Goal: Task Accomplishment & Management: Complete application form

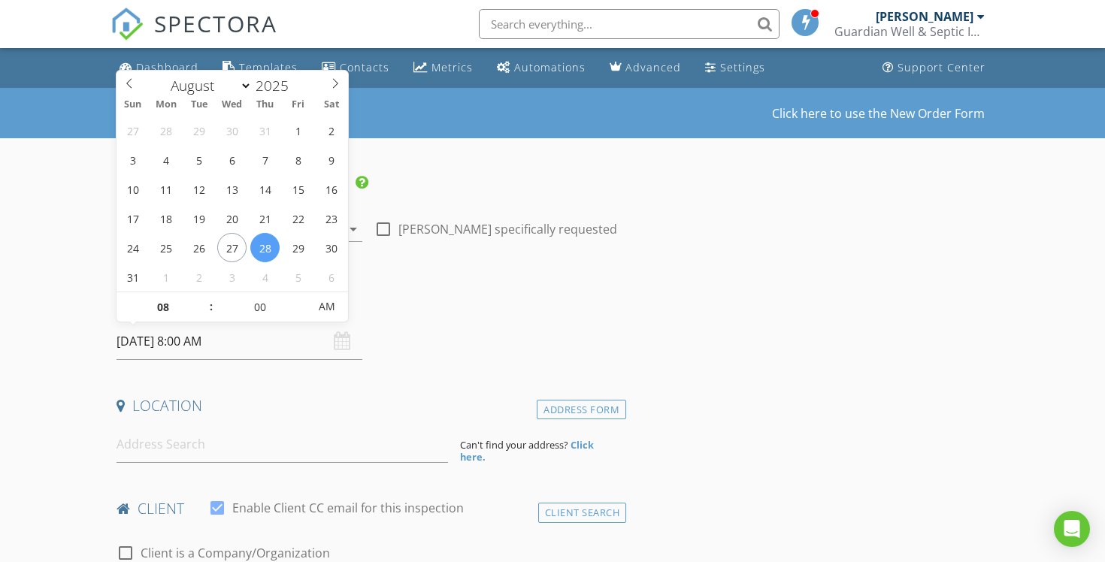
click at [250, 342] on input "08/28/2025 8:00 AM" at bounding box center [239, 341] width 246 height 37
select select "8"
type input "09/02/2025 8:00 AM"
type input "09"
type input "09/02/2025 9:00 AM"
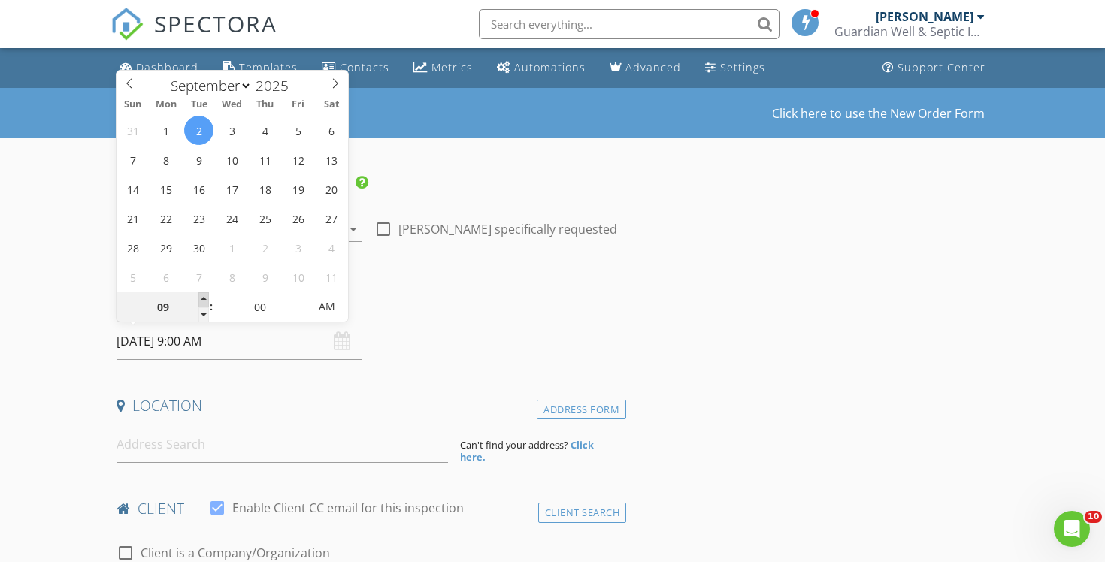
click at [200, 300] on span at bounding box center [203, 299] width 11 height 15
type input "10"
type input "09/02/2025 10:00 AM"
click at [200, 300] on span at bounding box center [203, 299] width 11 height 15
type input "11"
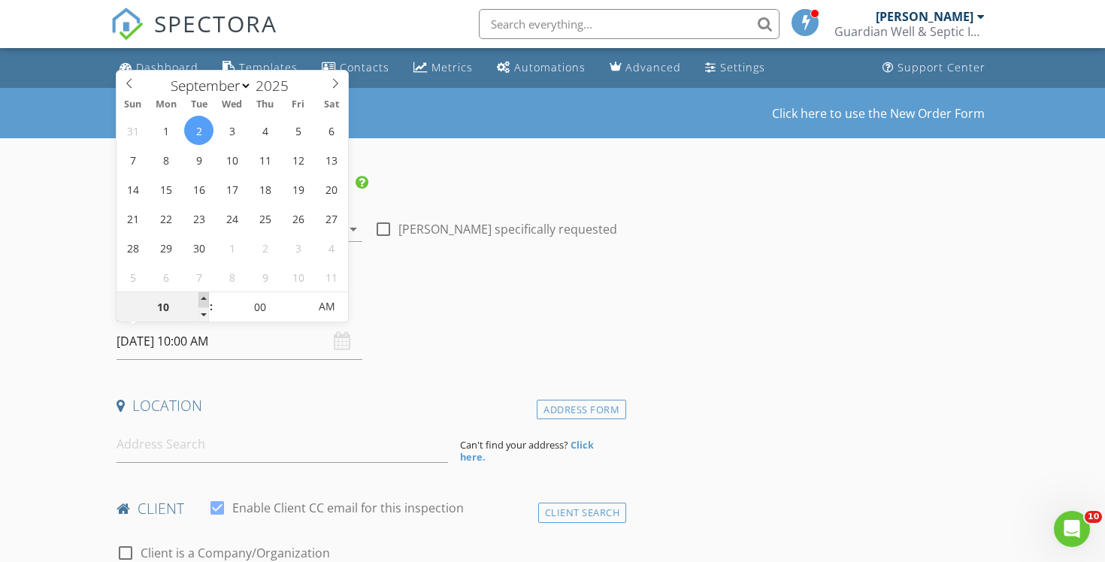
type input "[DATE] 11:00 AM"
click at [200, 300] on span at bounding box center [203, 299] width 11 height 15
click at [177, 438] on input at bounding box center [281, 444] width 331 height 37
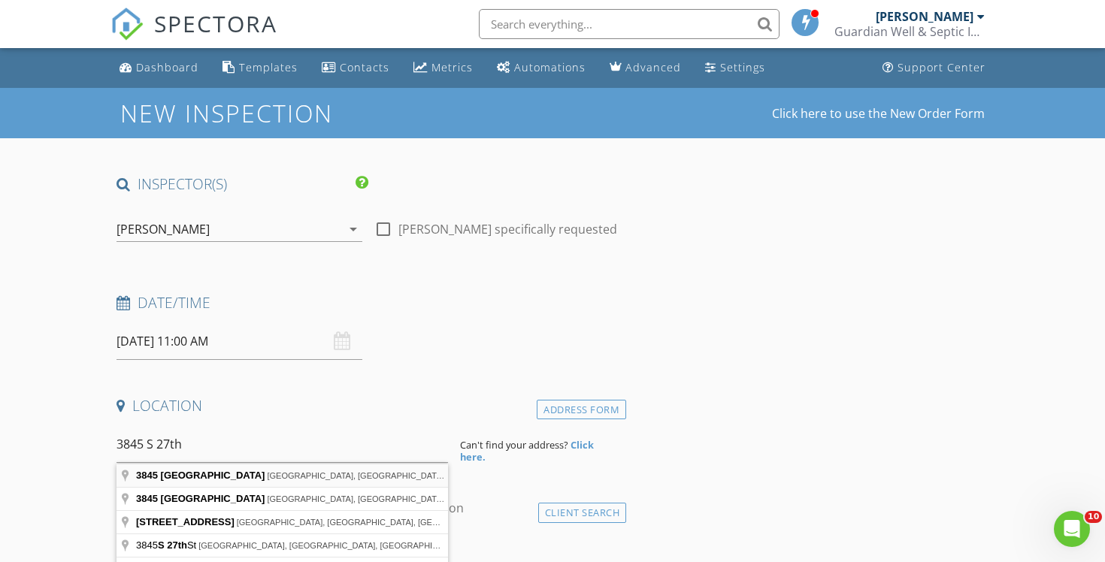
type input "3845 South 27th Street, Franksville, WI, USA"
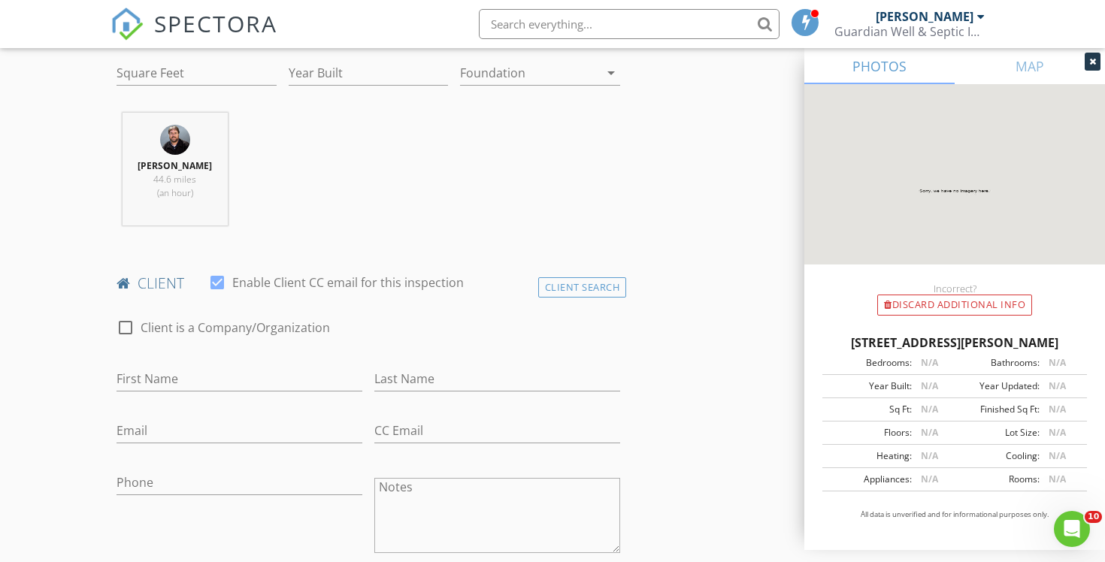
scroll to position [554, 0]
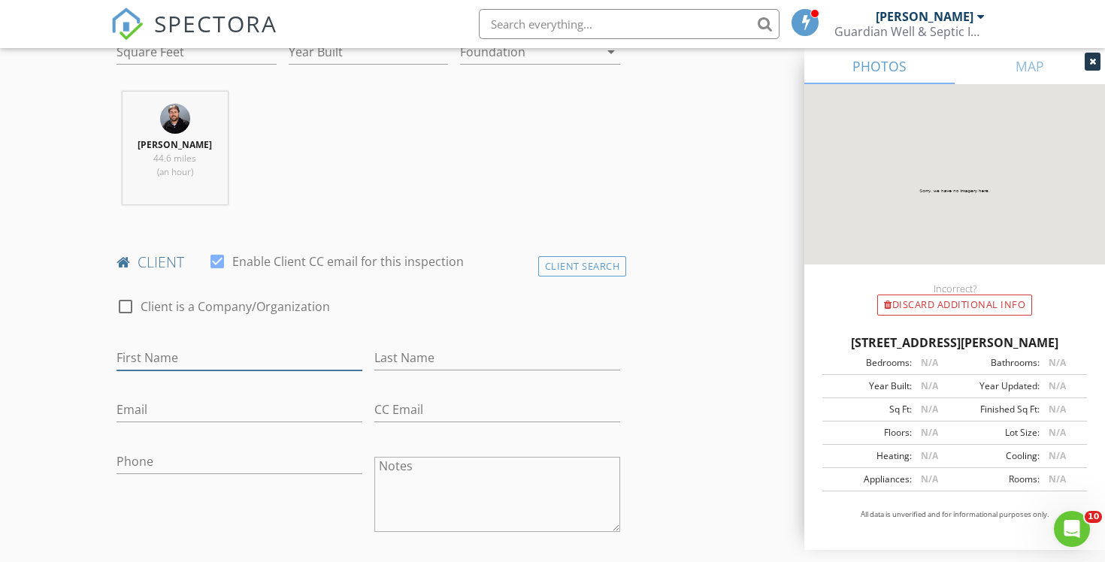
click at [202, 358] on input "First Name" at bounding box center [239, 358] width 246 height 25
type input "Jamin"
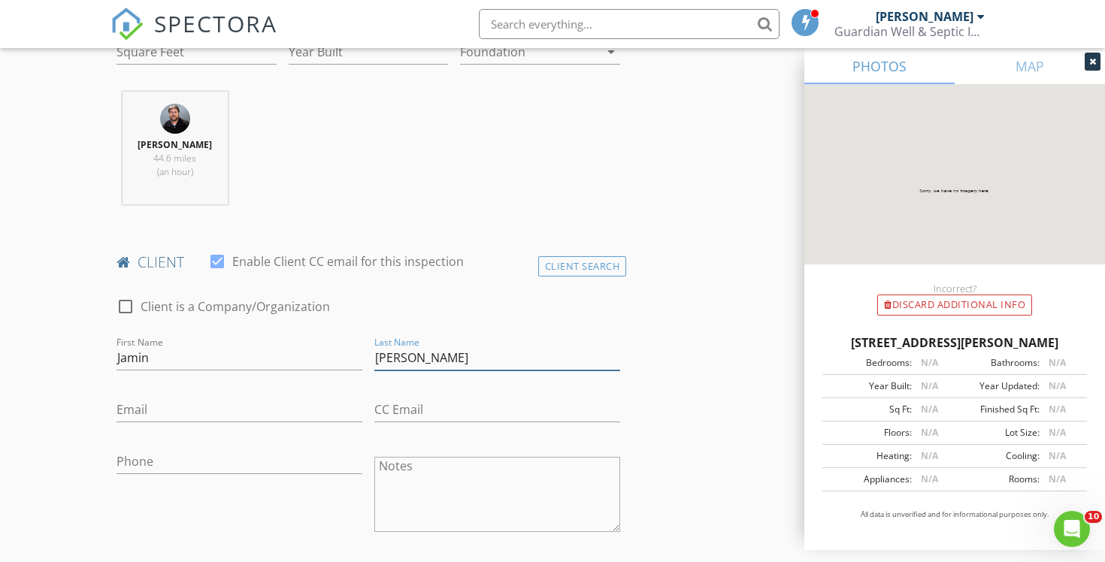
type input "Moore"
click at [136, 413] on input "Email" at bounding box center [239, 409] width 246 height 25
type input "jmoore@parkmyfleet.com"
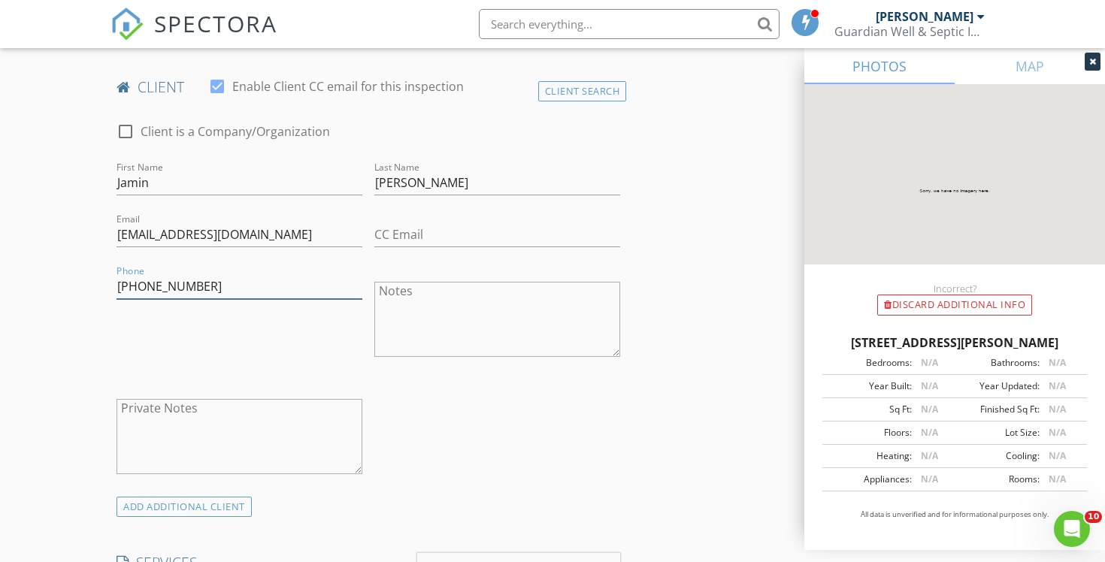
scroll to position [899, 0]
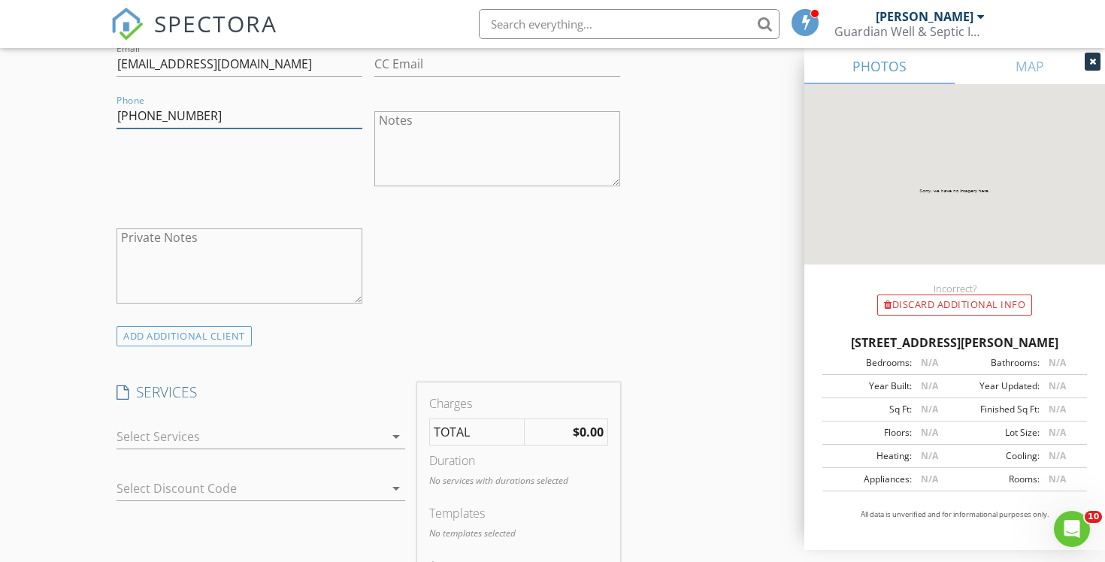
type input "224-723-4511"
click at [298, 431] on div at bounding box center [249, 437] width 267 height 24
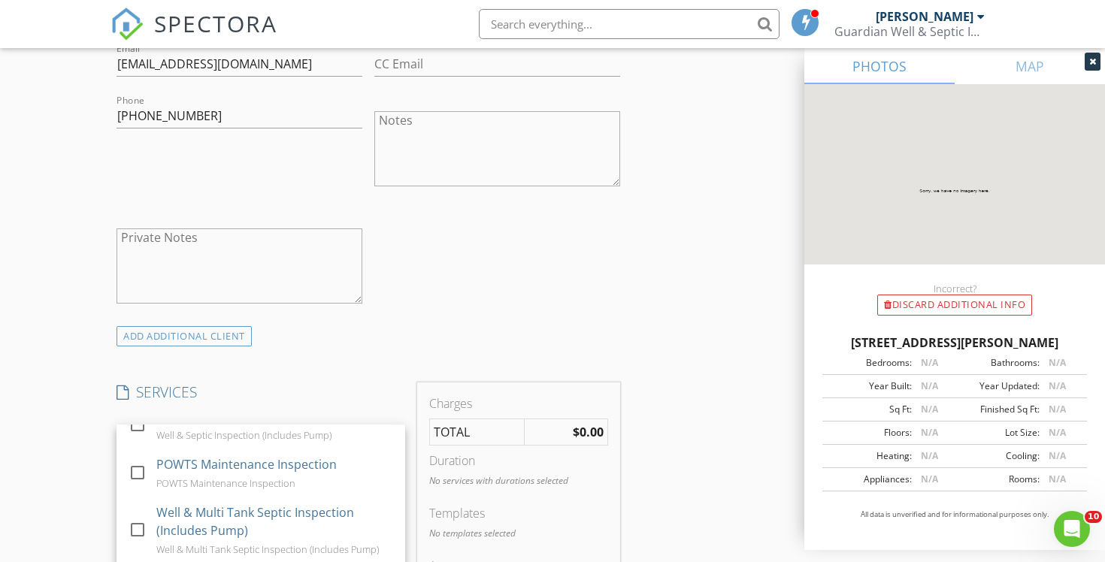
scroll to position [295, 0]
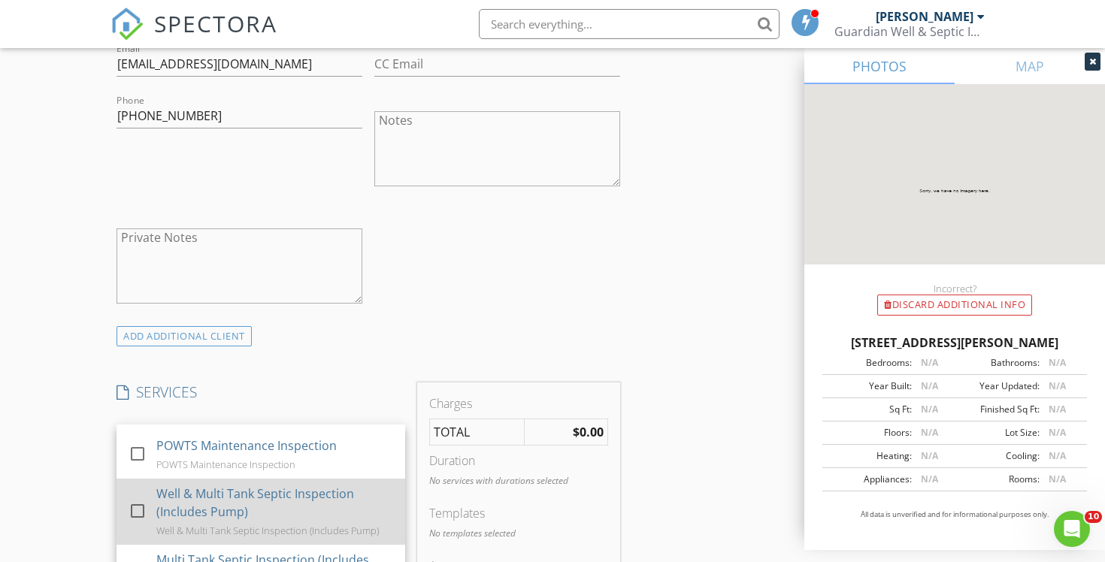
click at [279, 517] on div "Well & Multi Tank Septic Inspection (Includes Pump)" at bounding box center [274, 503] width 237 height 36
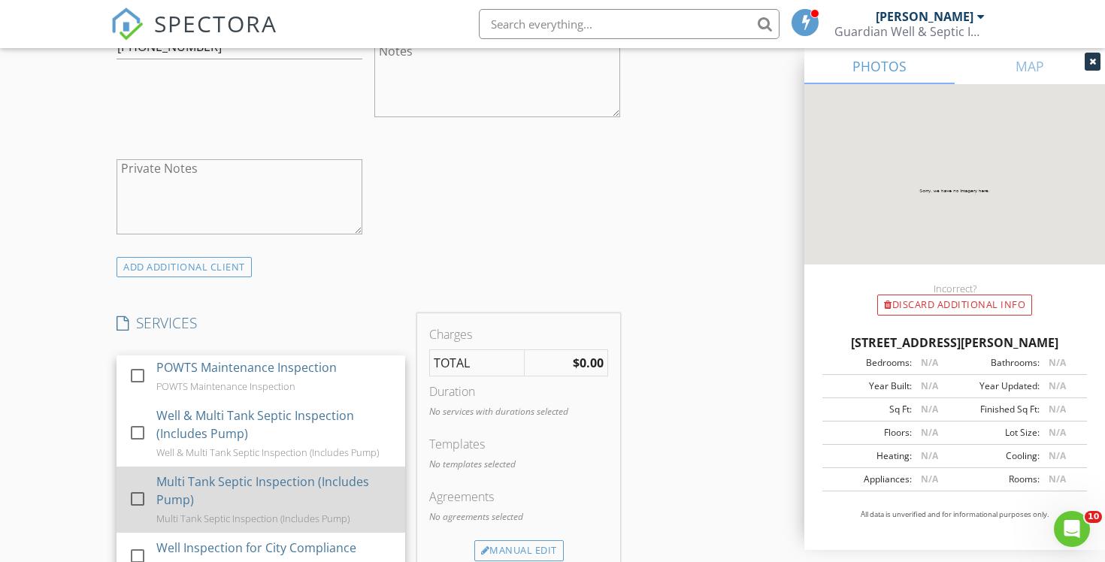
scroll to position [969, 0]
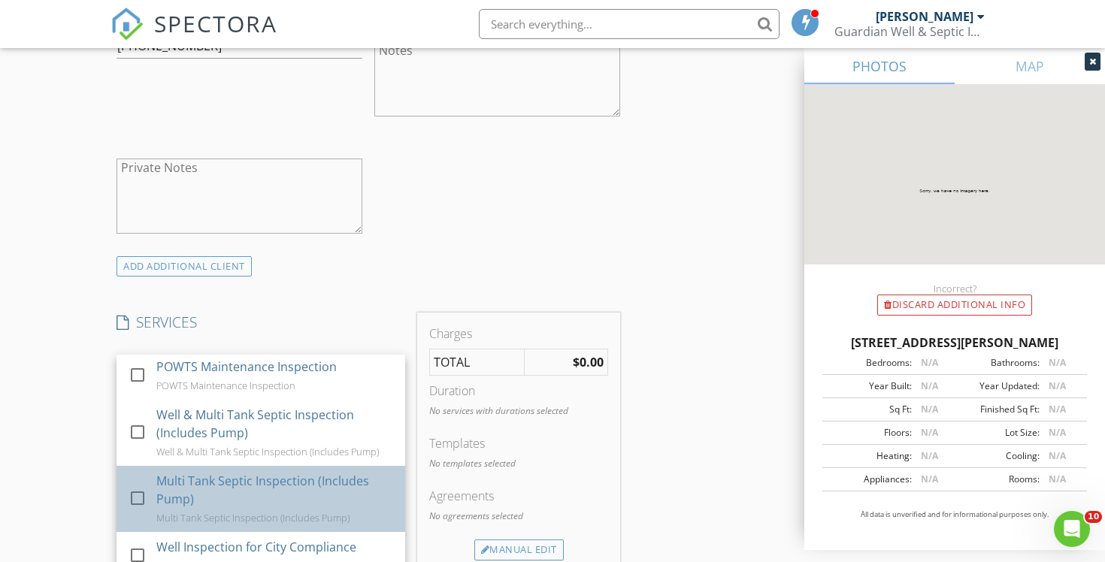
click at [283, 491] on div "Multi Tank Septic Inspection (Includes Pump)" at bounding box center [274, 490] width 237 height 36
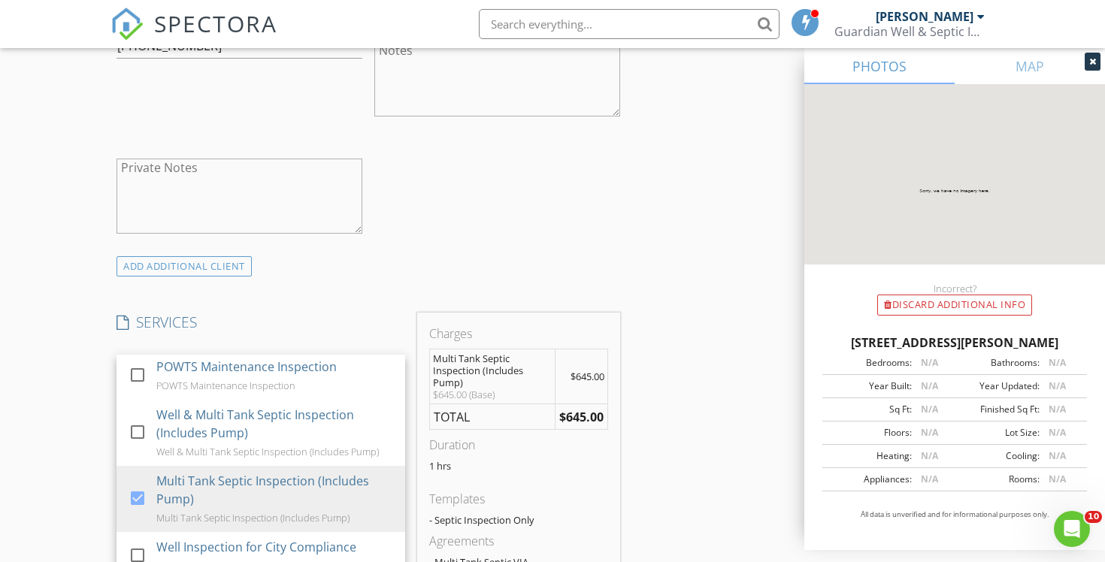
click at [672, 437] on div "INSPECTOR(S) check_box Chad Imme PRIMARY Chad Imme arrow_drop_down check_box_ou…" at bounding box center [552, 480] width 884 height 2550
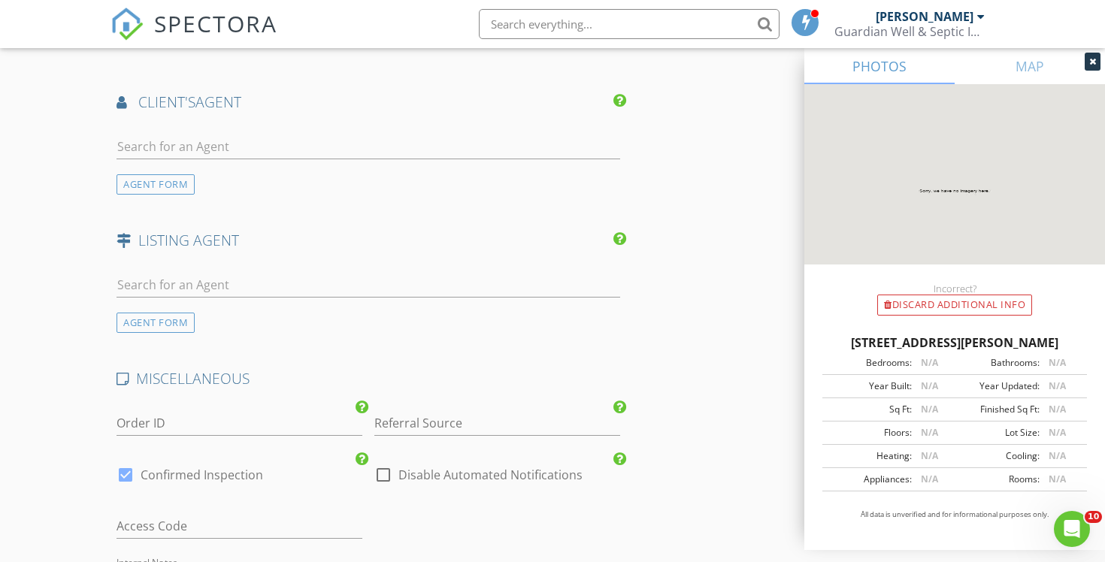
scroll to position [1857, 0]
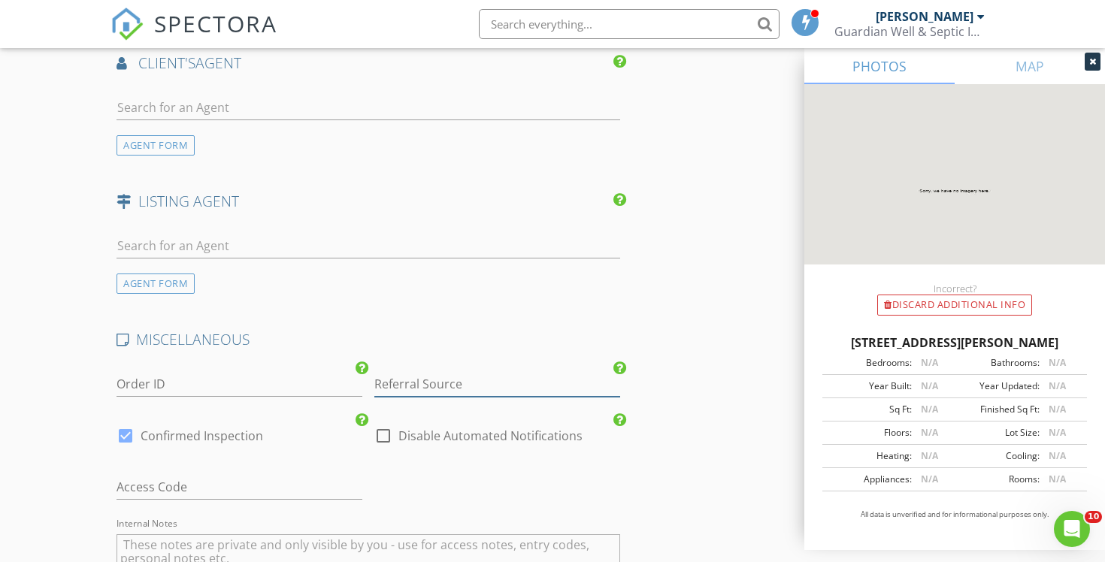
click at [456, 380] on input "Referral Source" at bounding box center [497, 384] width 246 height 25
click at [437, 410] on div "Pat's" at bounding box center [497, 414] width 244 height 30
type input "Pat's"
click at [431, 433] on label "Disable Automated Notifications" at bounding box center [490, 435] width 184 height 15
checkbox input "true"
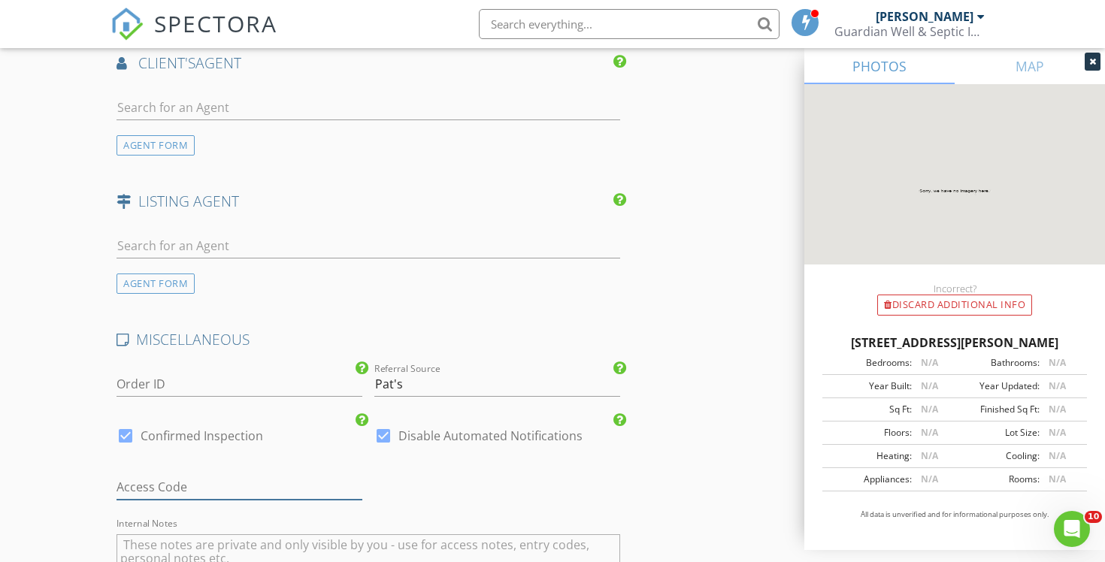
click at [235, 490] on input "text" at bounding box center [239, 487] width 246 height 25
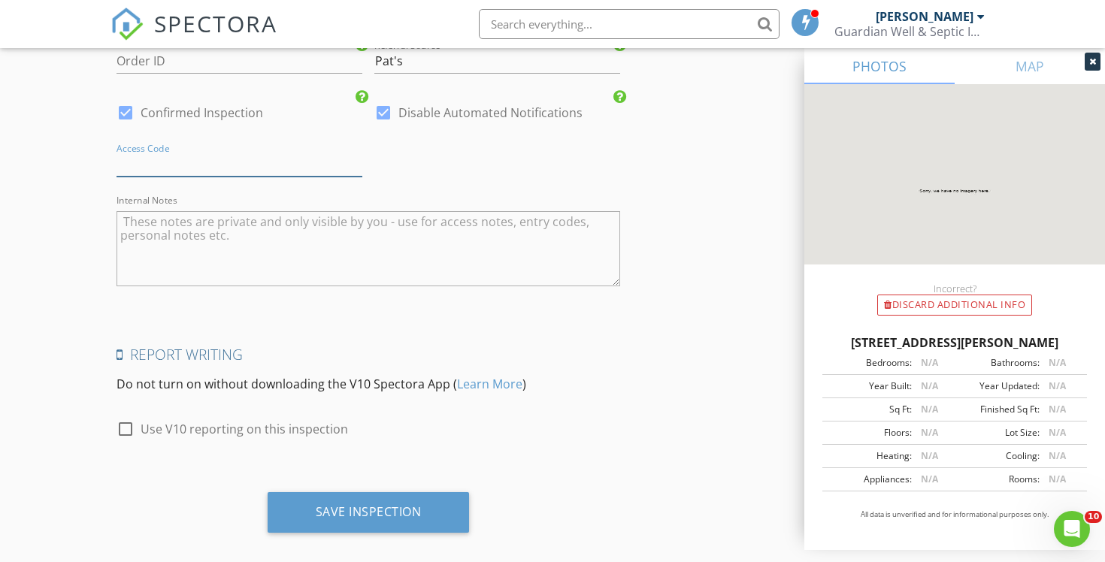
scroll to position [2199, 0]
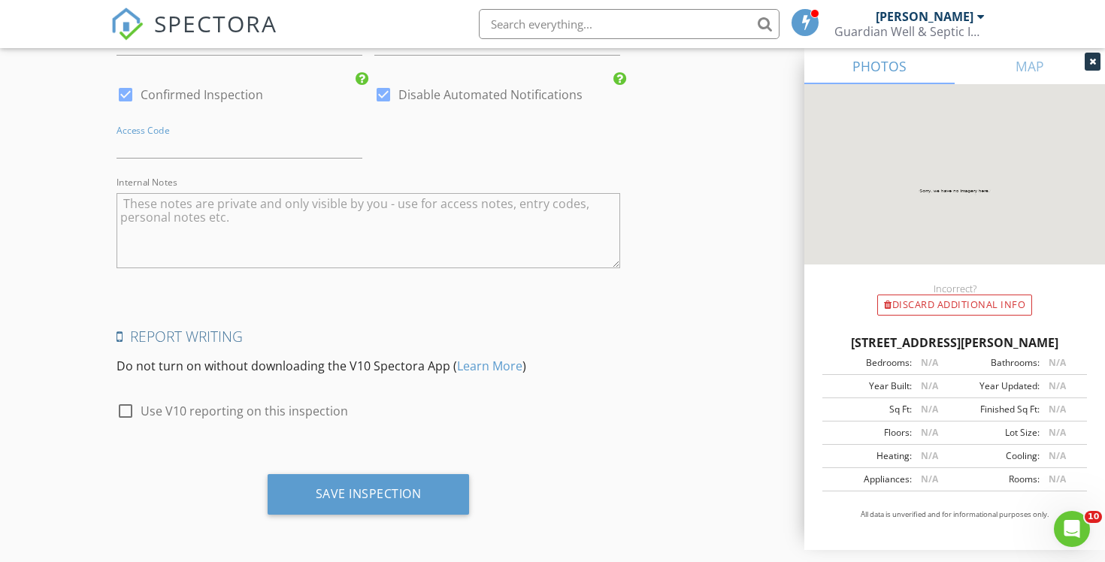
click at [222, 226] on textarea "Internal Notes" at bounding box center [367, 230] width 503 height 75
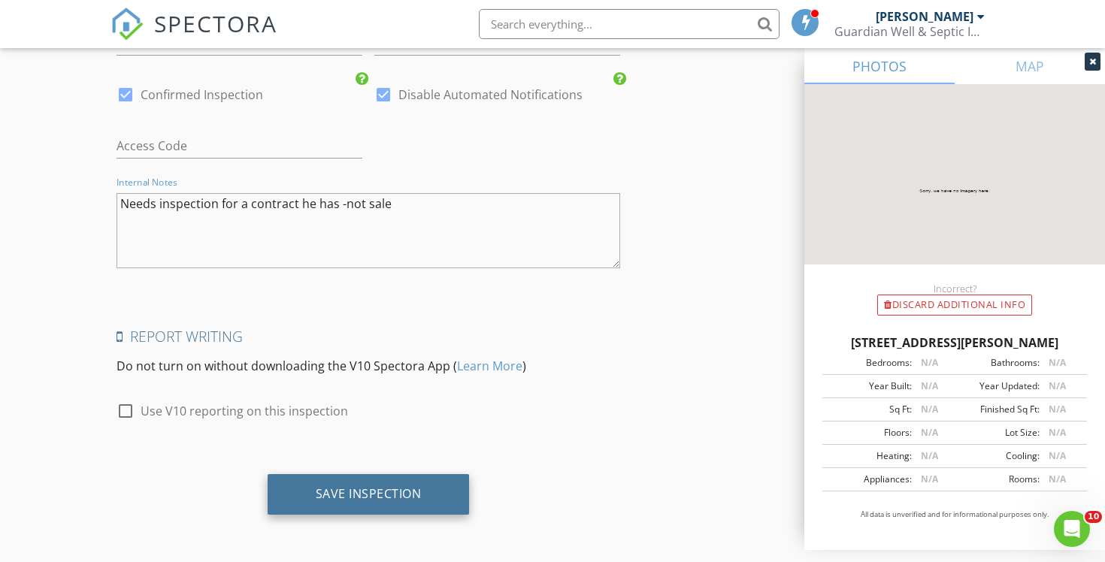
type textarea "Needs inspection for a contract he has -not sale"
click at [335, 497] on div "Save Inspection" at bounding box center [369, 493] width 106 height 15
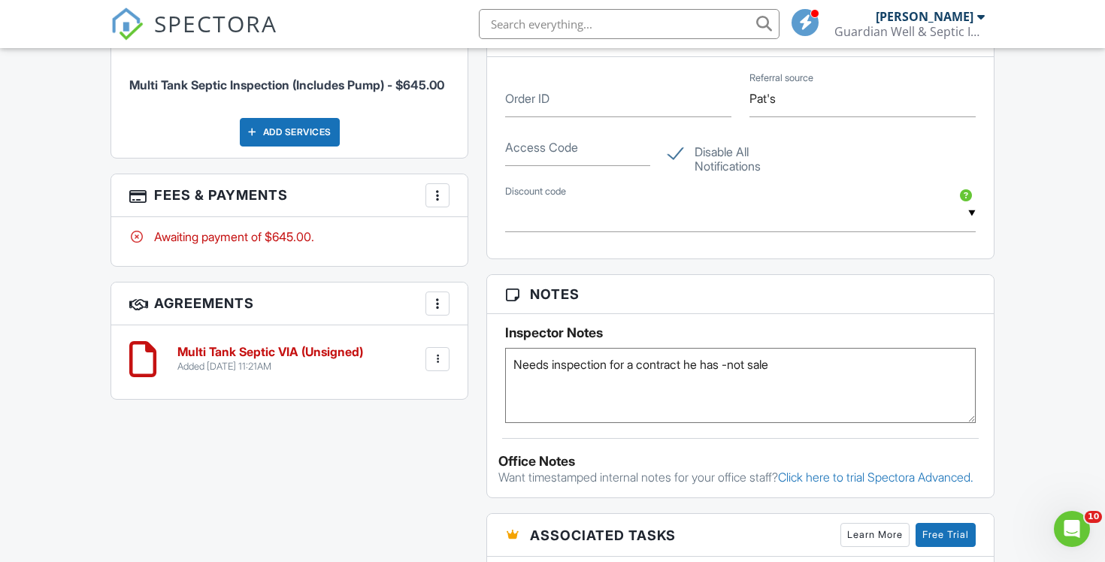
click at [677, 159] on label "Disable All Notifications" at bounding box center [740, 154] width 145 height 19
checkbox input "false"
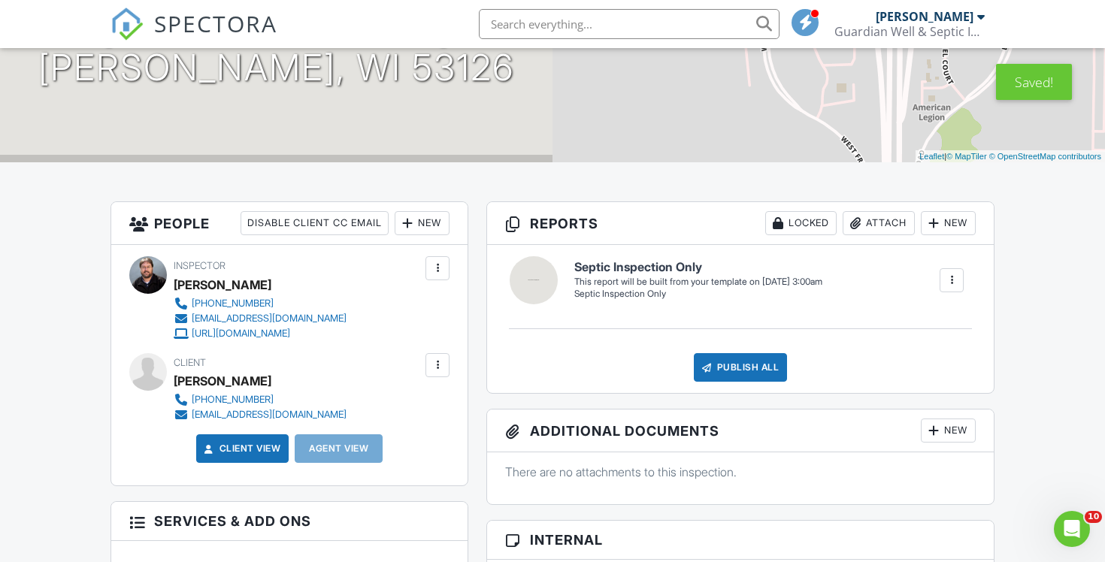
scroll to position [210, 0]
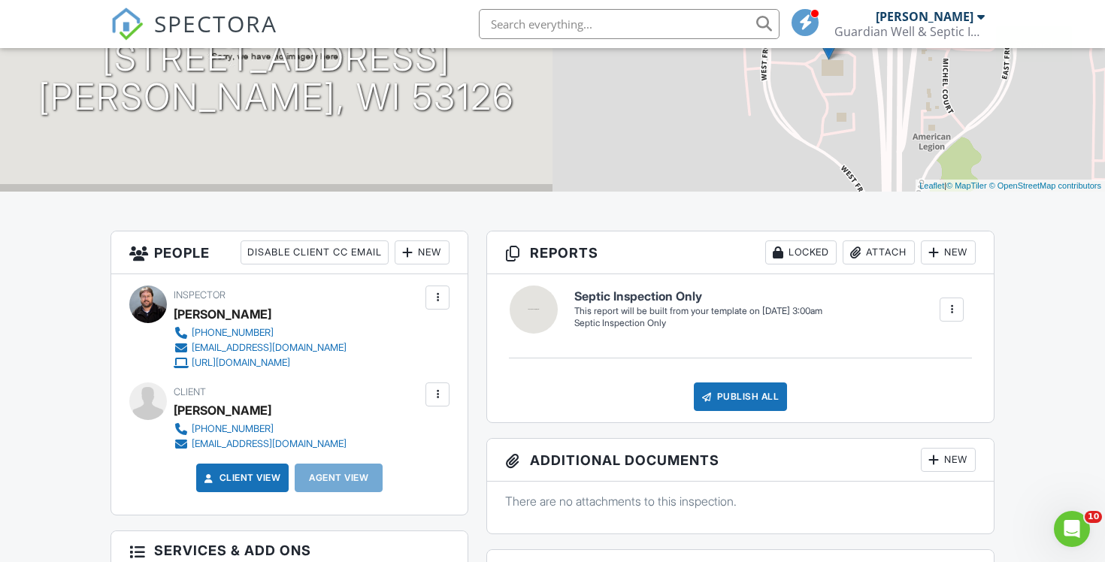
click at [442, 394] on div at bounding box center [437, 394] width 15 height 15
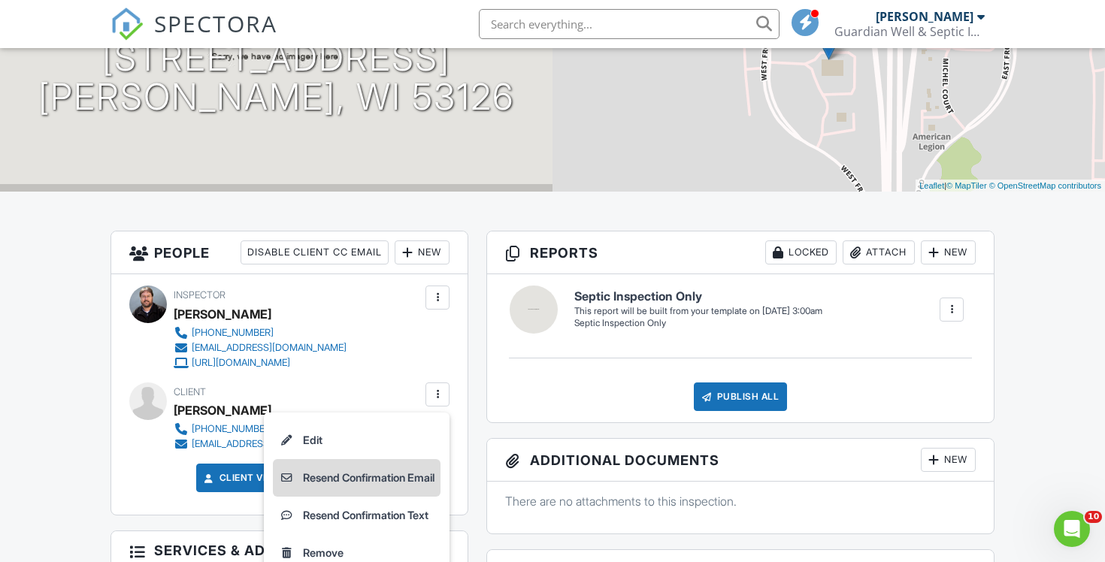
click at [406, 485] on li "Resend Confirmation Email" at bounding box center [357, 478] width 168 height 38
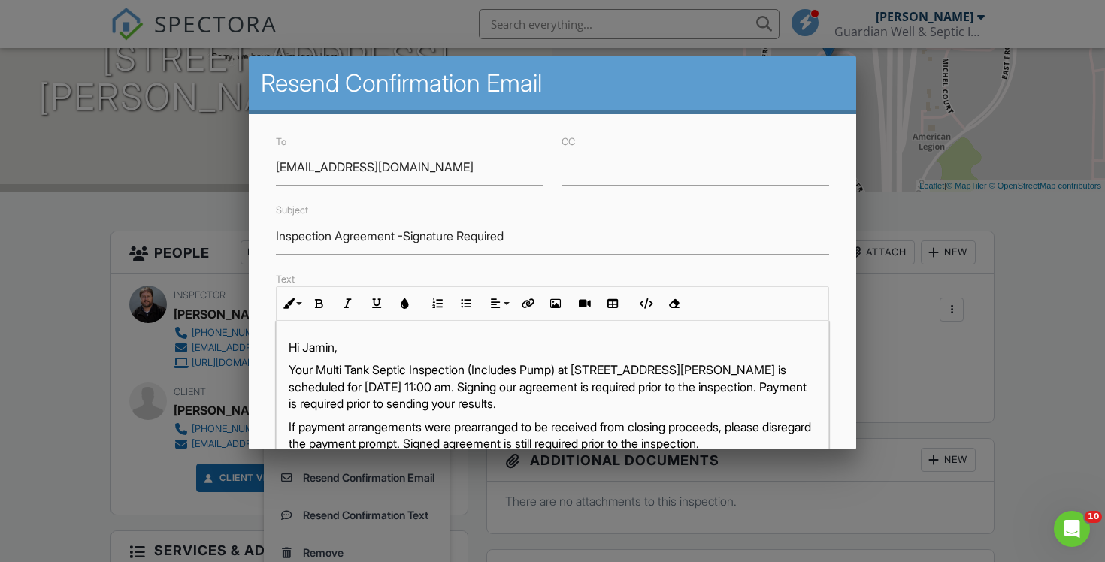
click at [500, 385] on p "Your Multi Tank Septic Inspection (Includes Pump) at 3845 S 27th St, Raymond, W…" at bounding box center [553, 386] width 528 height 50
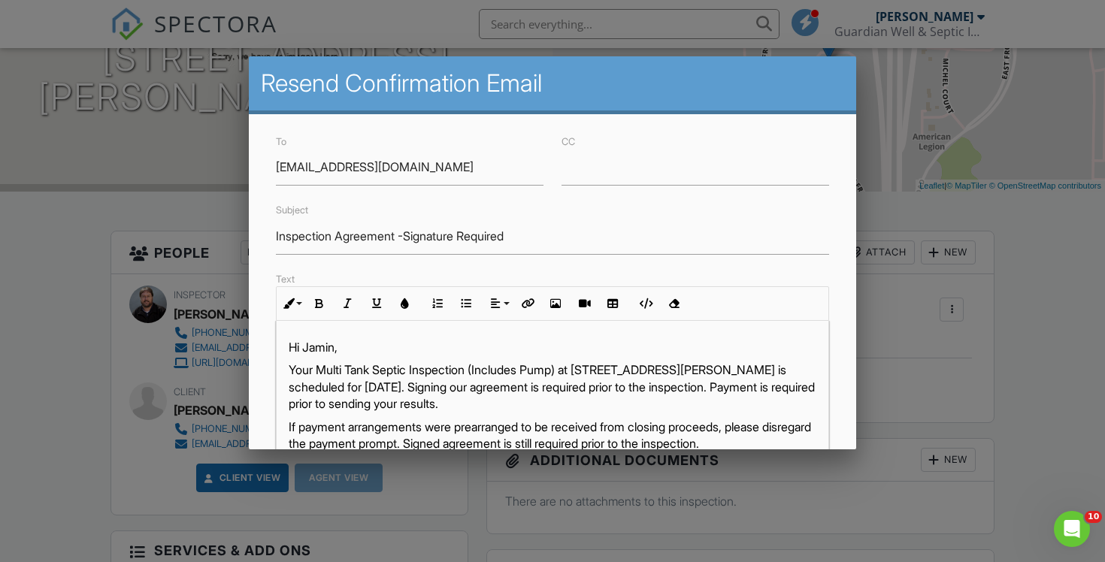
click at [612, 397] on p "Your Multi Tank Septic Inspection (Includes Pump) at 3845 S 27th St, Raymond, W…" at bounding box center [553, 386] width 528 height 50
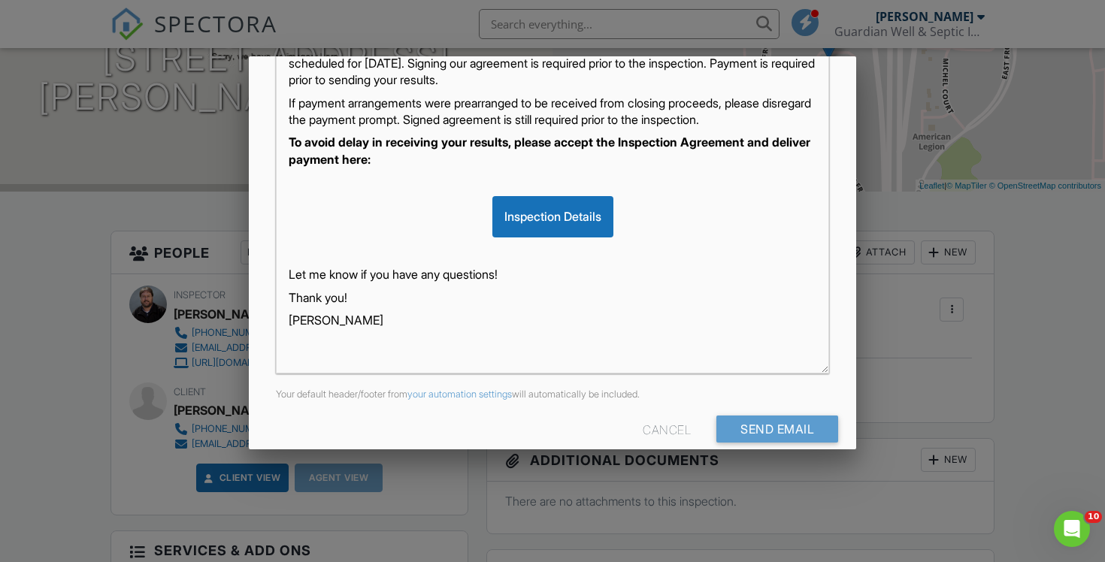
scroll to position [345, 0]
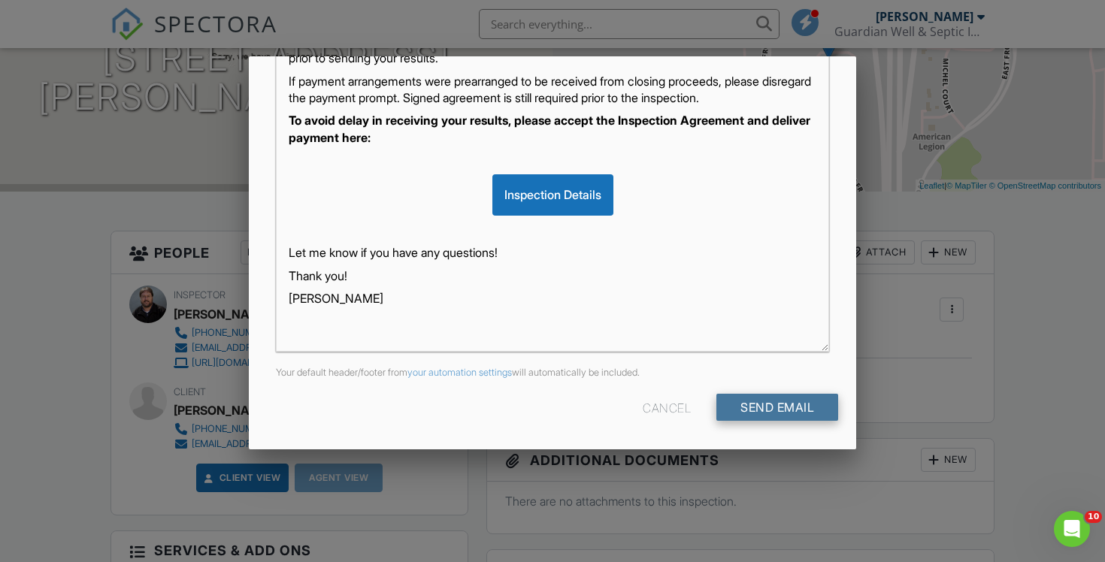
click at [731, 406] on input "Send Email" at bounding box center [777, 407] width 122 height 27
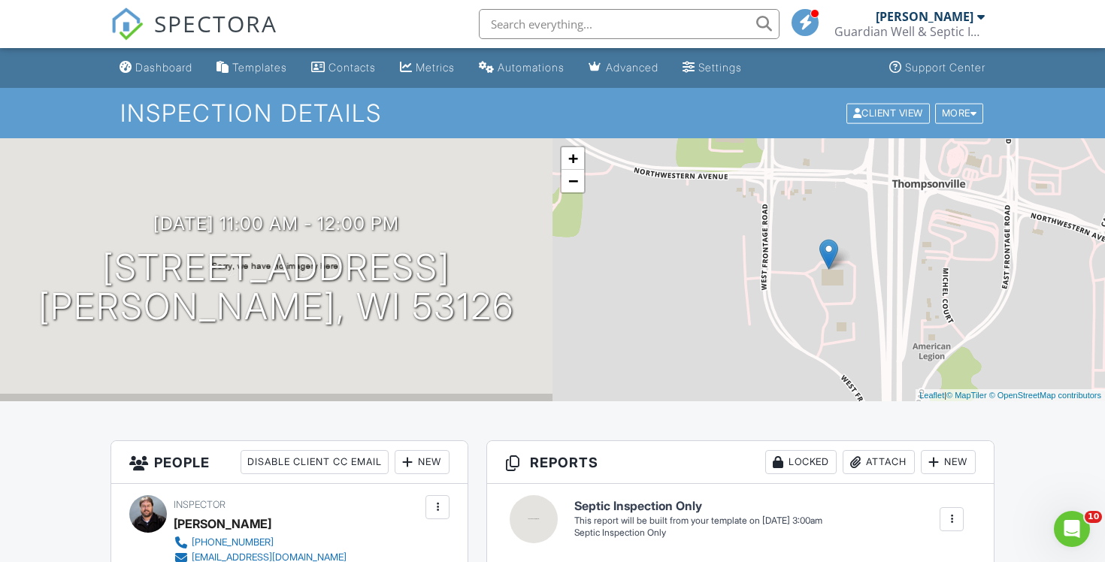
click at [594, 33] on input "text" at bounding box center [629, 24] width 301 height 30
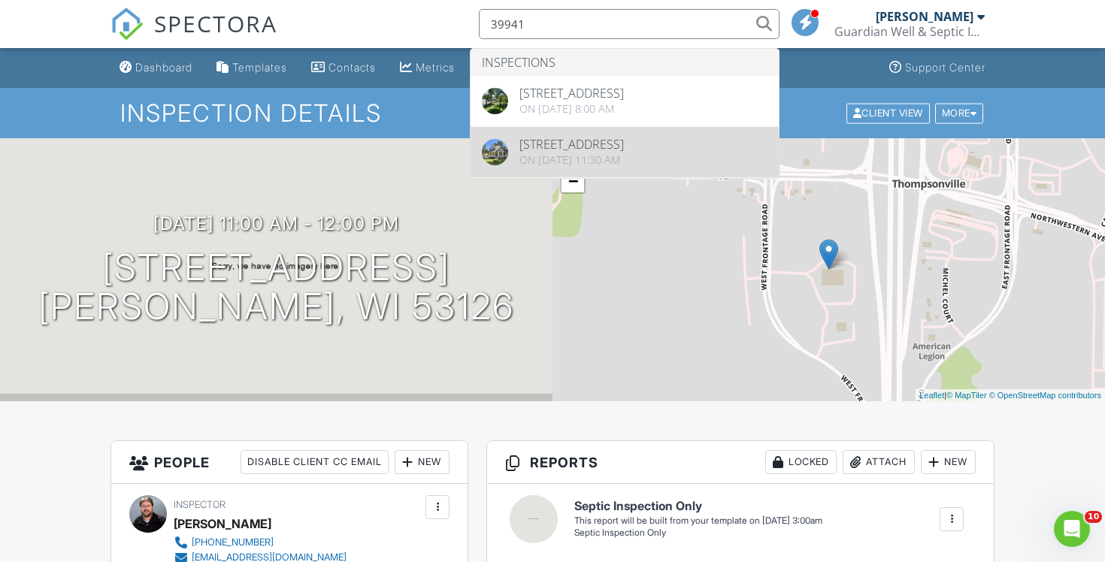
type input "39941"
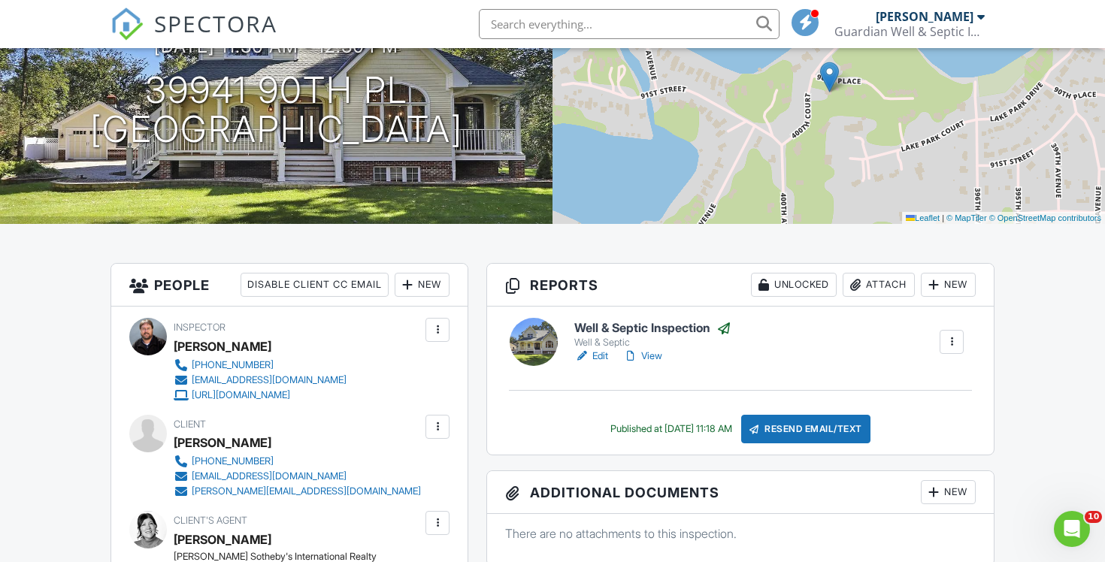
scroll to position [184, 0]
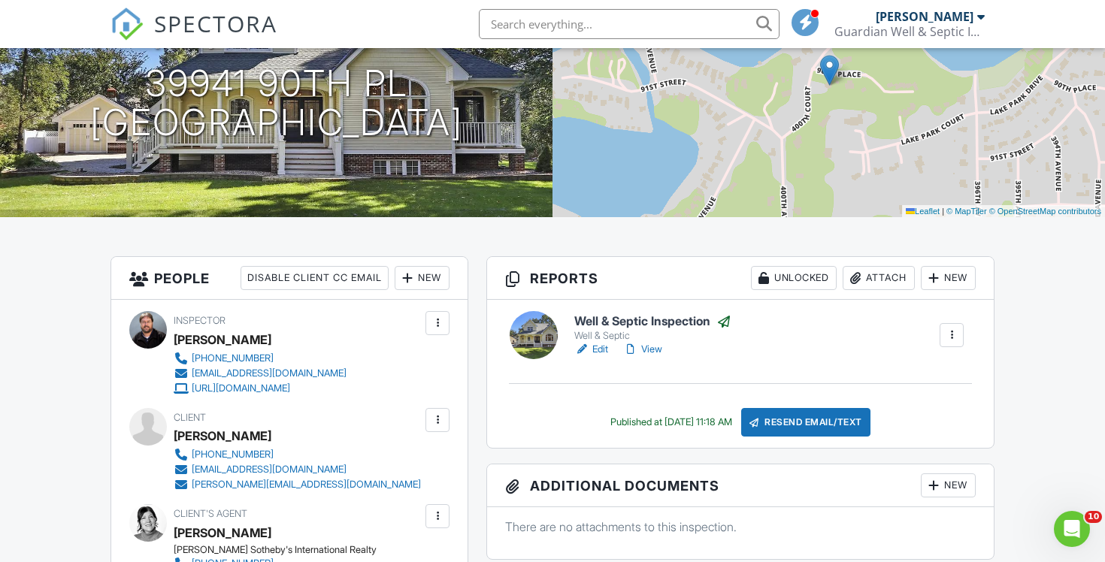
click at [651, 346] on link "View" at bounding box center [642, 349] width 39 height 15
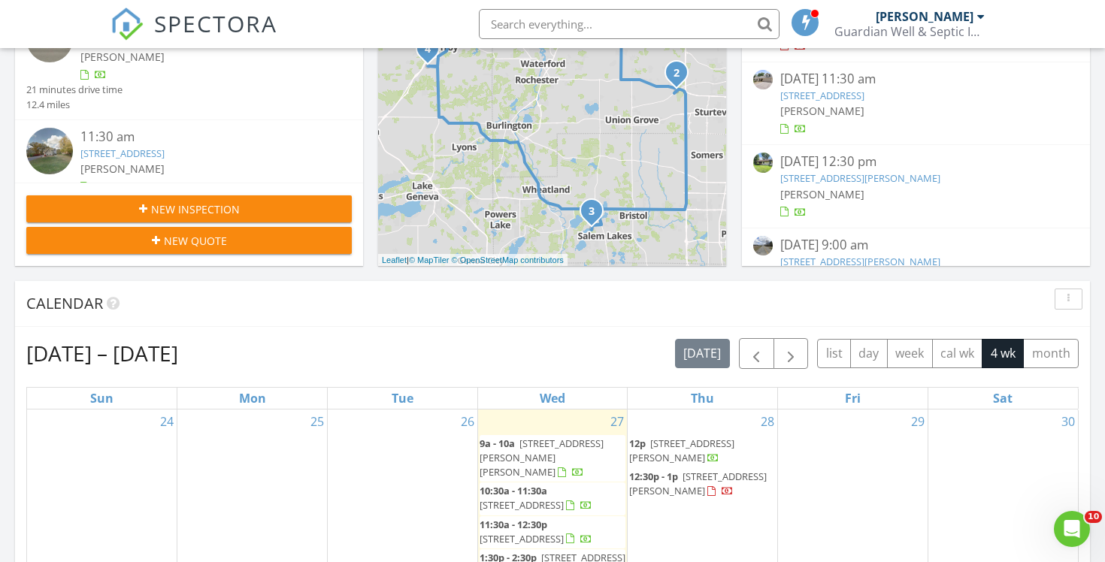
scroll to position [368, 0]
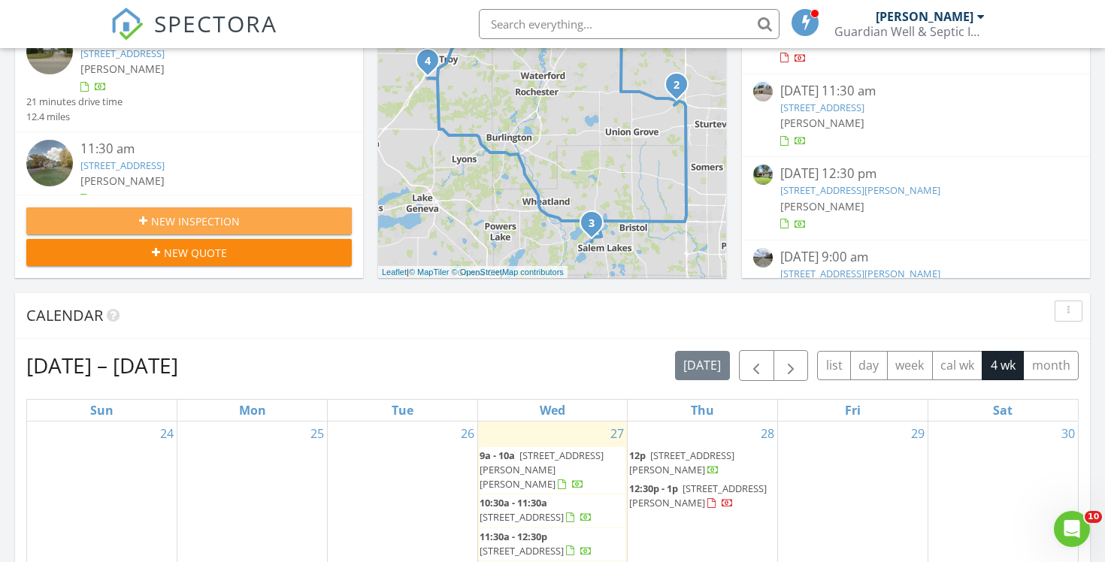
click at [206, 225] on span "New Inspection" at bounding box center [195, 221] width 89 height 16
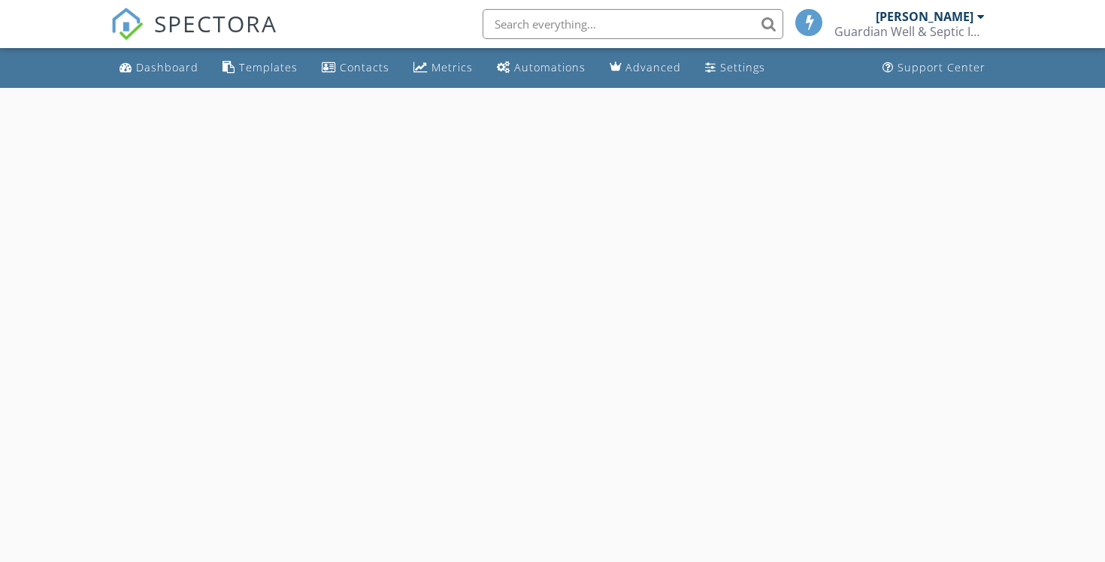
select select "7"
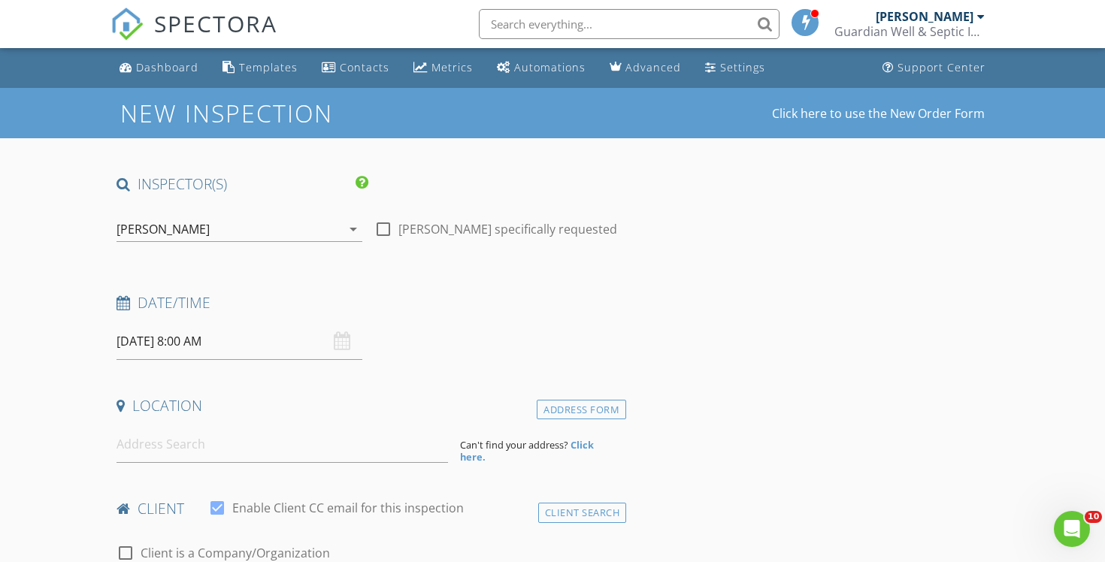
click at [219, 340] on input "[DATE] 8:00 AM" at bounding box center [239, 341] width 246 height 37
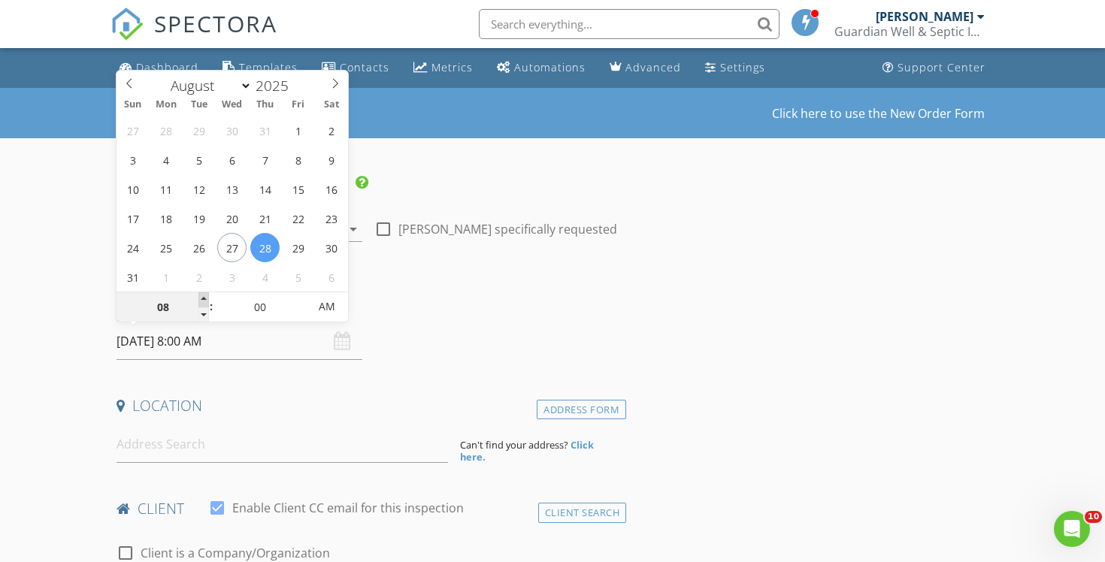
type input "09"
type input "[DATE] 9:00 AM"
click at [200, 295] on span at bounding box center [203, 299] width 11 height 15
type input "10"
type input "08/28/2025 10:00 AM"
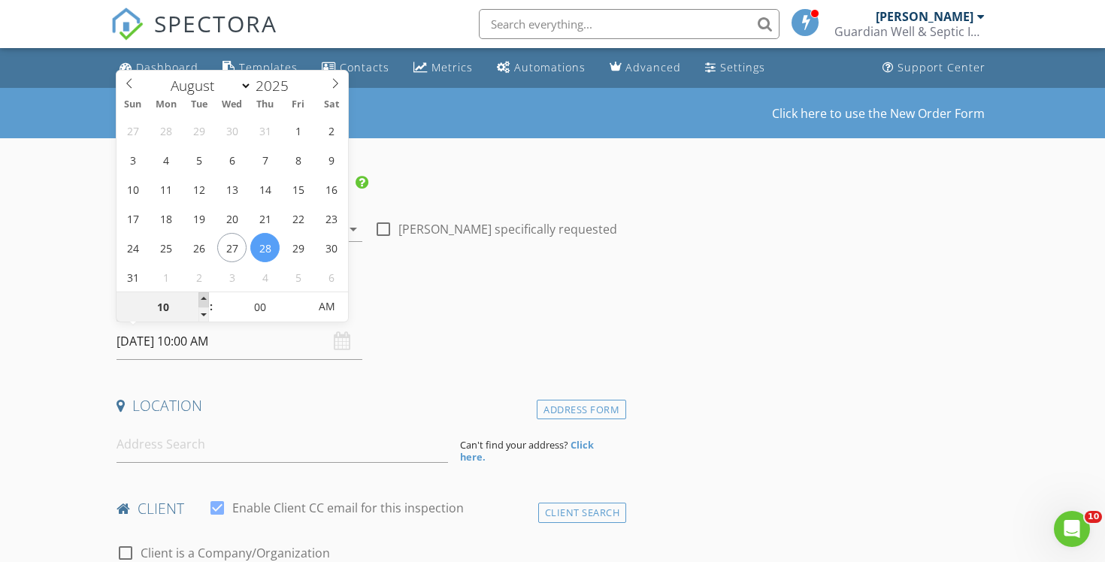
click at [200, 295] on span at bounding box center [203, 299] width 11 height 15
type input "05"
type input "08/28/2025 10:05 AM"
click at [299, 294] on span at bounding box center [300, 299] width 11 height 15
type input "10"
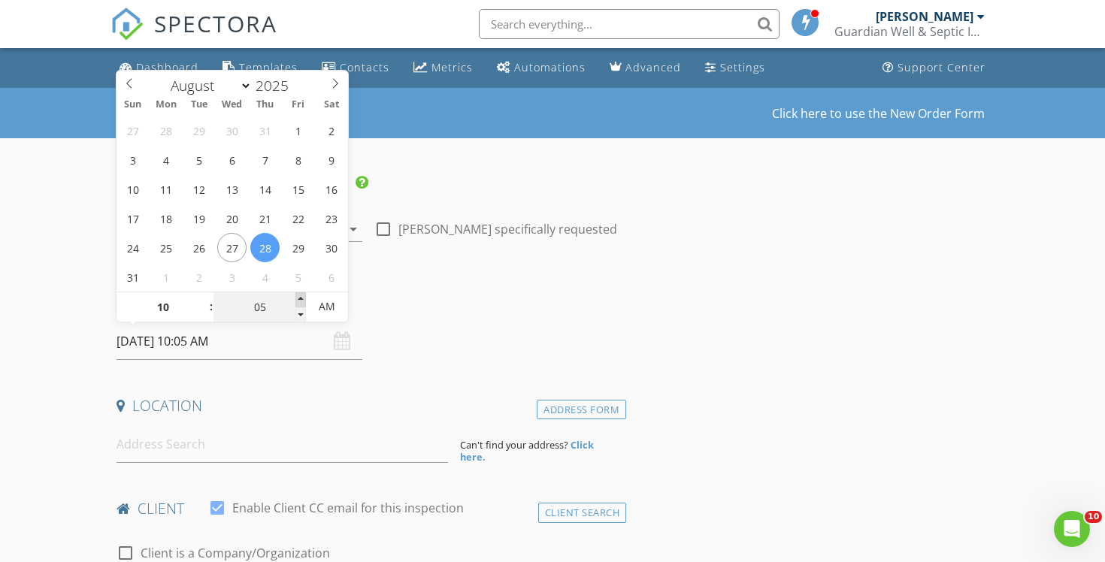
type input "08/28/2025 10:10 AM"
click at [299, 294] on span at bounding box center [300, 299] width 11 height 15
type input "15"
type input "08/28/2025 10:15 AM"
click at [299, 294] on span at bounding box center [300, 299] width 11 height 15
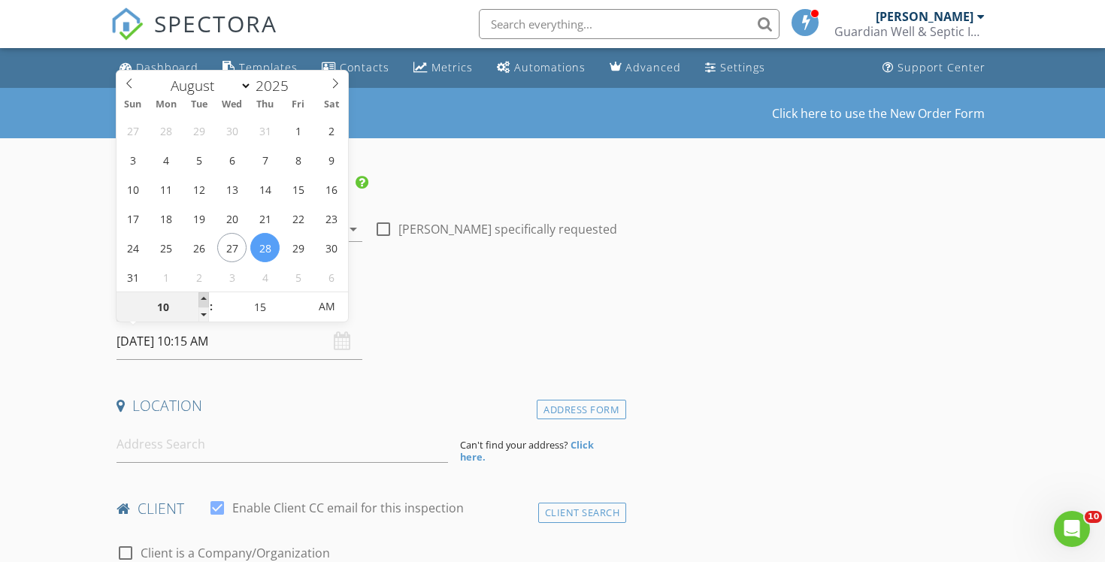
type input "11"
type input "08/28/2025 11:15 AM"
click at [201, 299] on span at bounding box center [203, 299] width 11 height 15
type input "10"
type input "08/28/2025 11:10 AM"
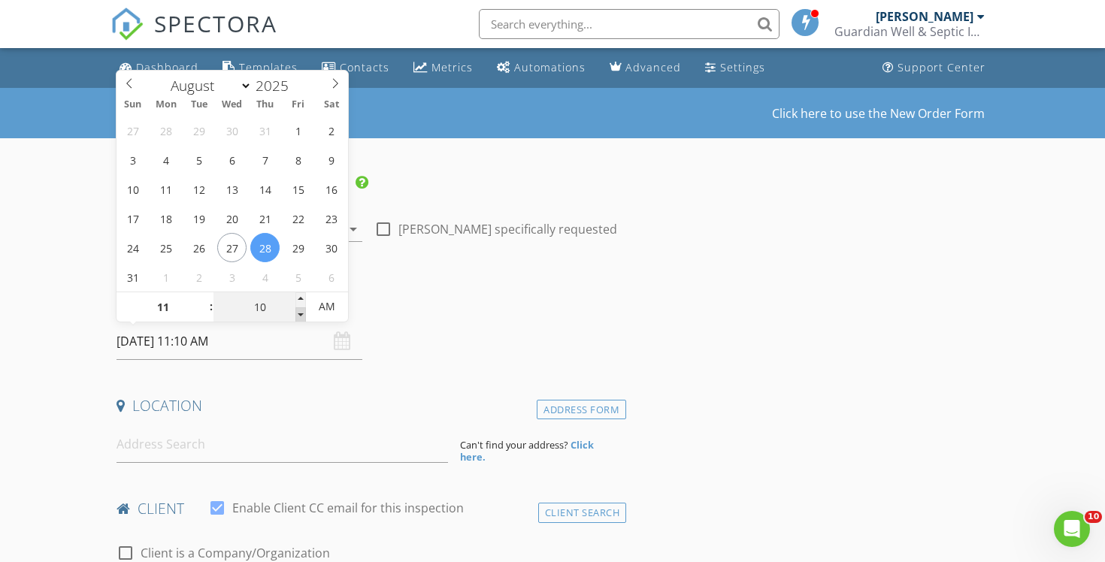
click at [302, 315] on span at bounding box center [300, 314] width 11 height 15
type input "05"
type input "08/28/2025 11:05 AM"
click at [302, 315] on span at bounding box center [300, 314] width 11 height 15
type input "00"
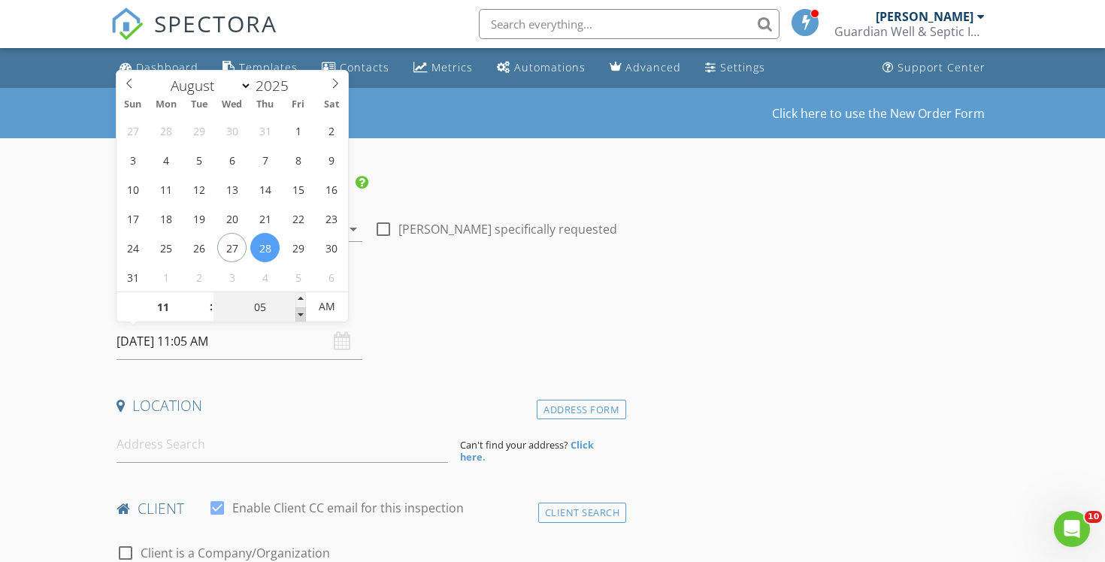
type input "[DATE] 11:00 AM"
click at [302, 315] on span at bounding box center [300, 314] width 11 height 15
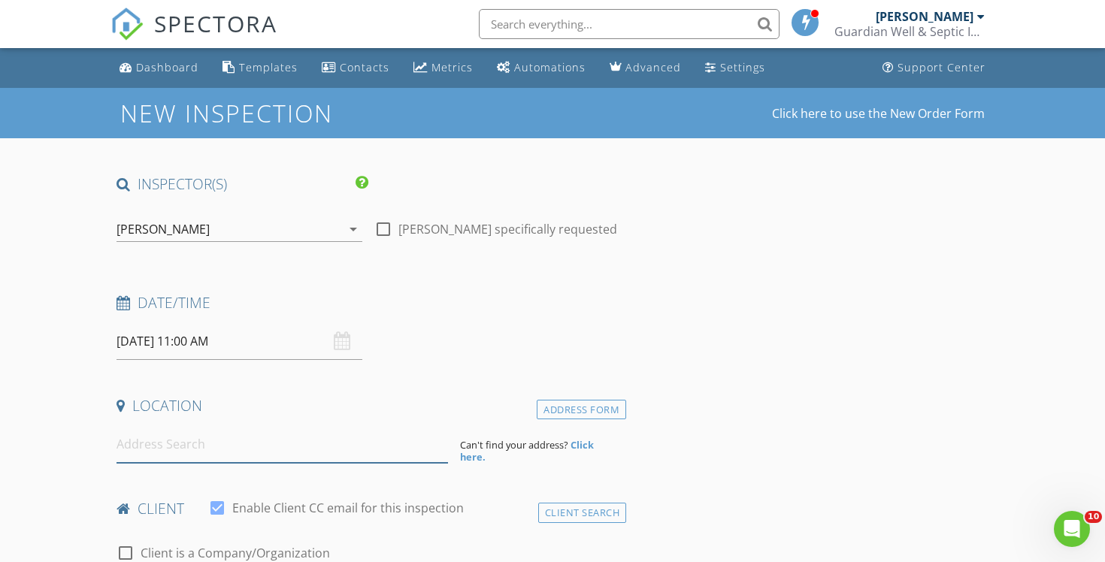
click at [207, 446] on input at bounding box center [281, 444] width 331 height 37
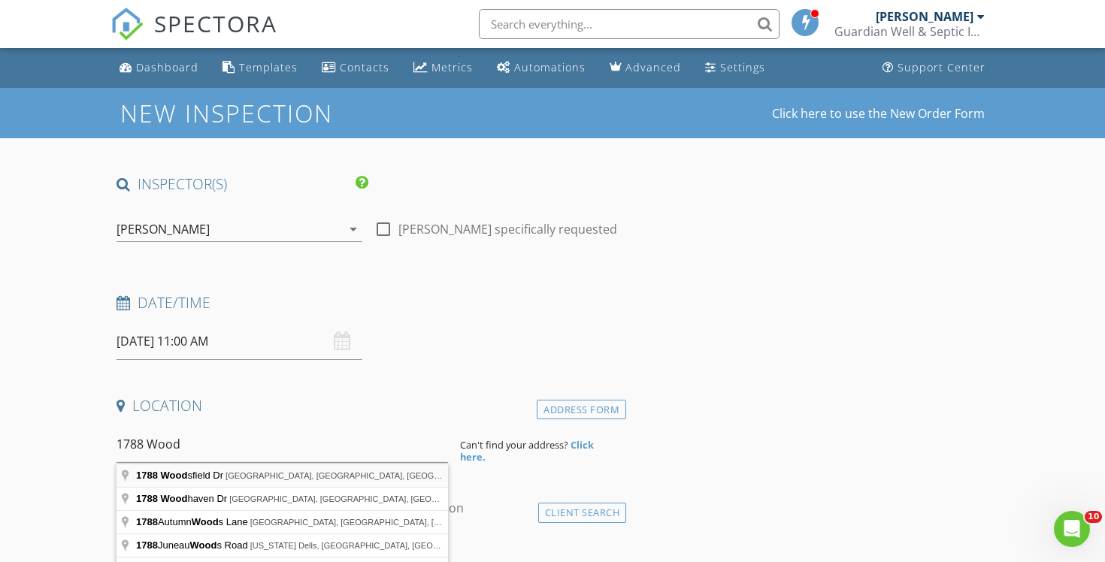
type input "1788 Woodsfield Dr, Richfield, WI, USA"
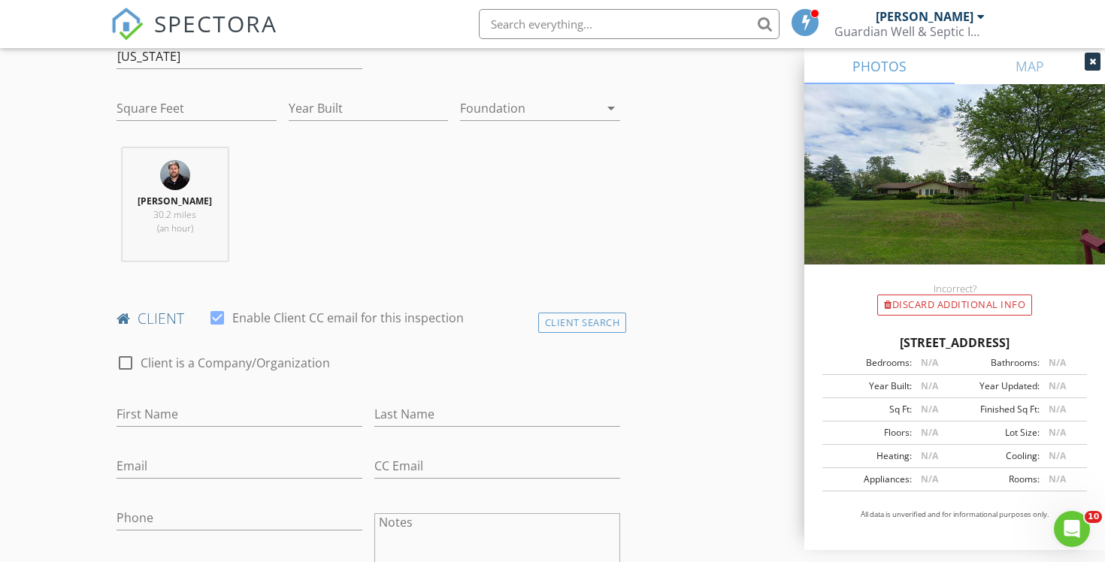
scroll to position [508, 0]
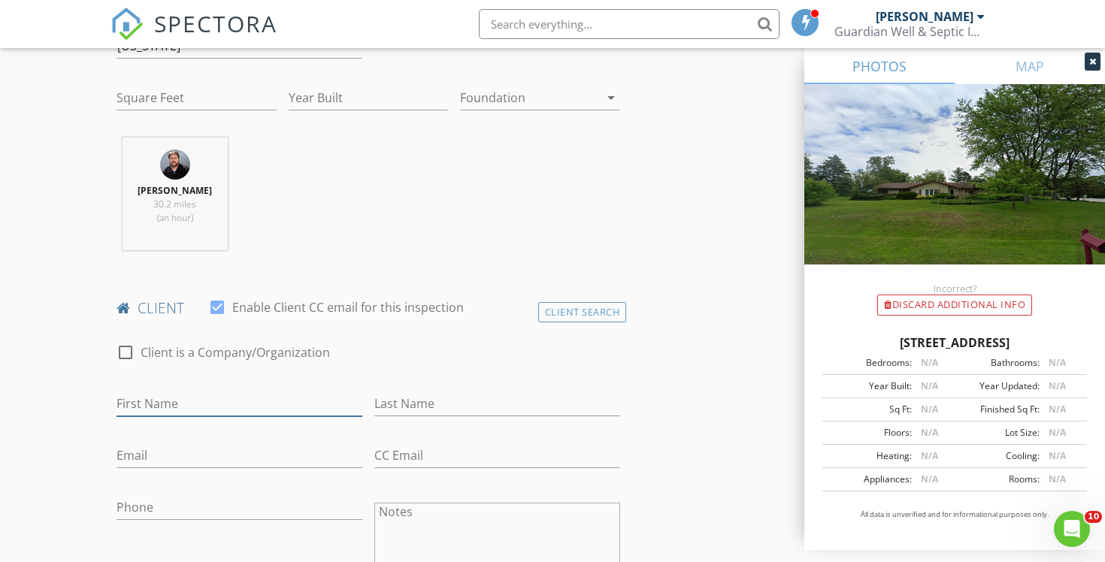
click at [277, 405] on input "First Name" at bounding box center [239, 403] width 246 height 25
type input "[PERSON_NAME]"
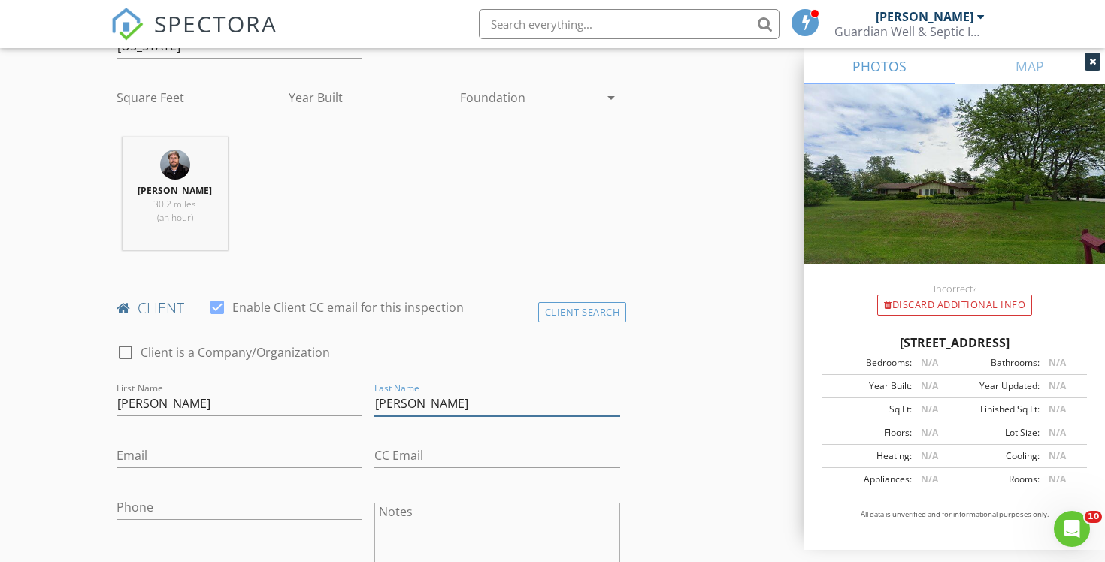
type input "[PERSON_NAME]"
type input "[EMAIL_ADDRESS][DOMAIN_NAME]"
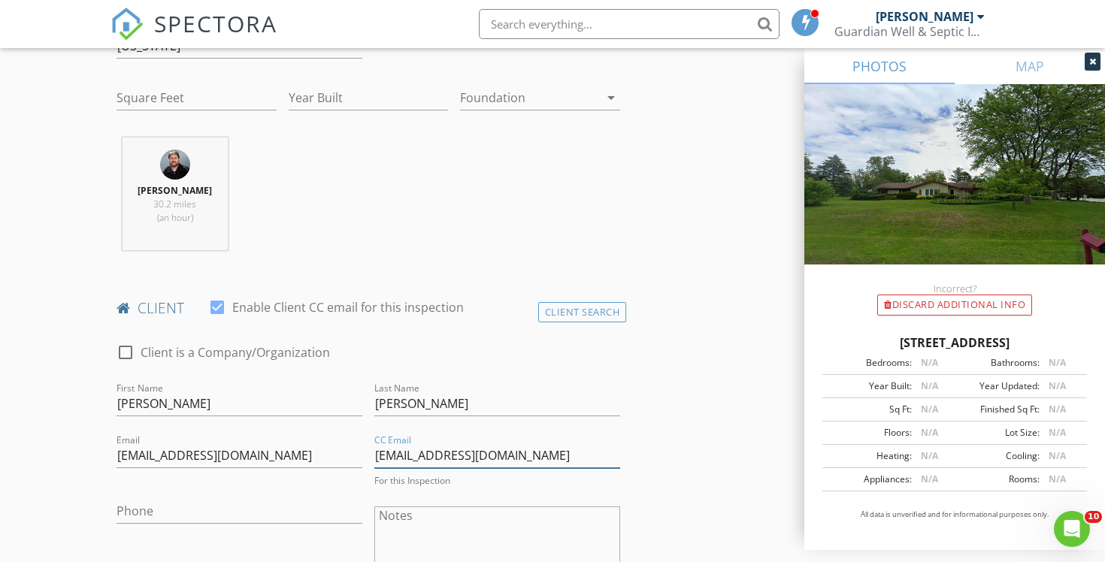
type input "[EMAIL_ADDRESS][DOMAIN_NAME]"
click at [190, 509] on input "Phone" at bounding box center [239, 511] width 246 height 25
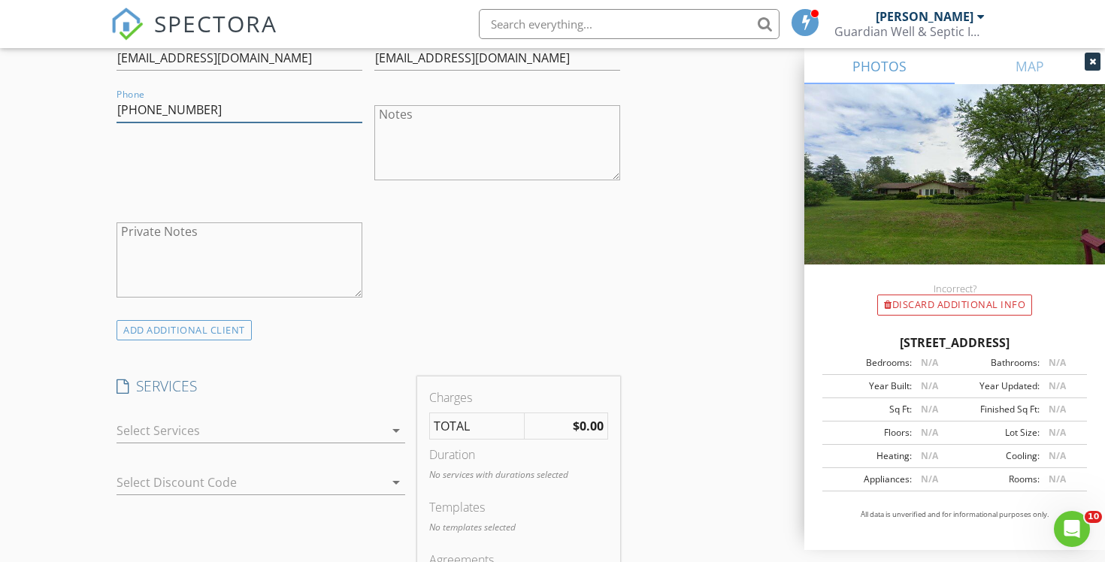
scroll to position [947, 0]
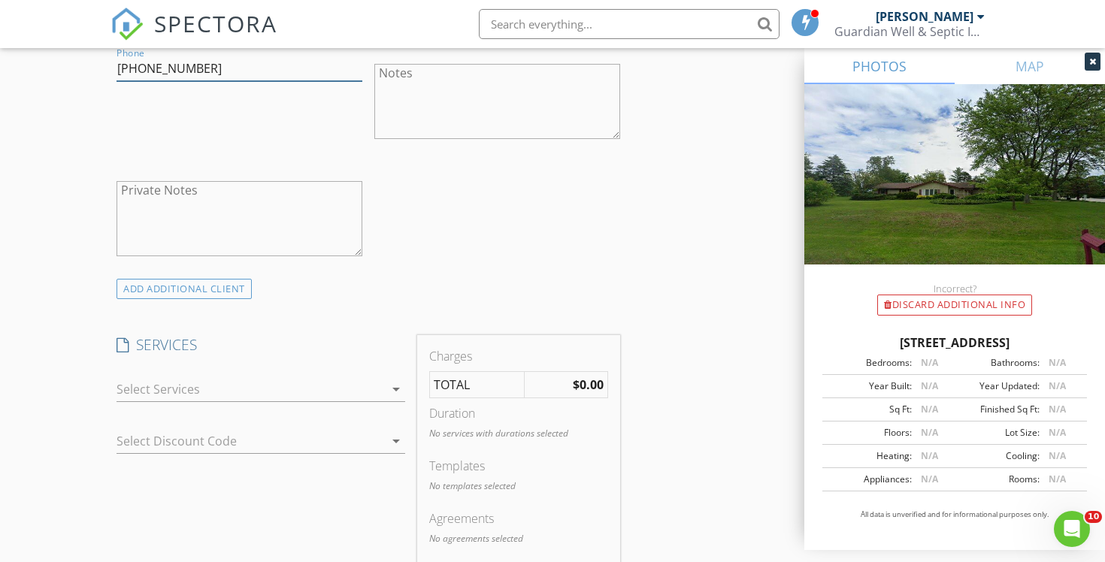
type input "262-573-8063"
click at [301, 387] on div at bounding box center [249, 389] width 267 height 24
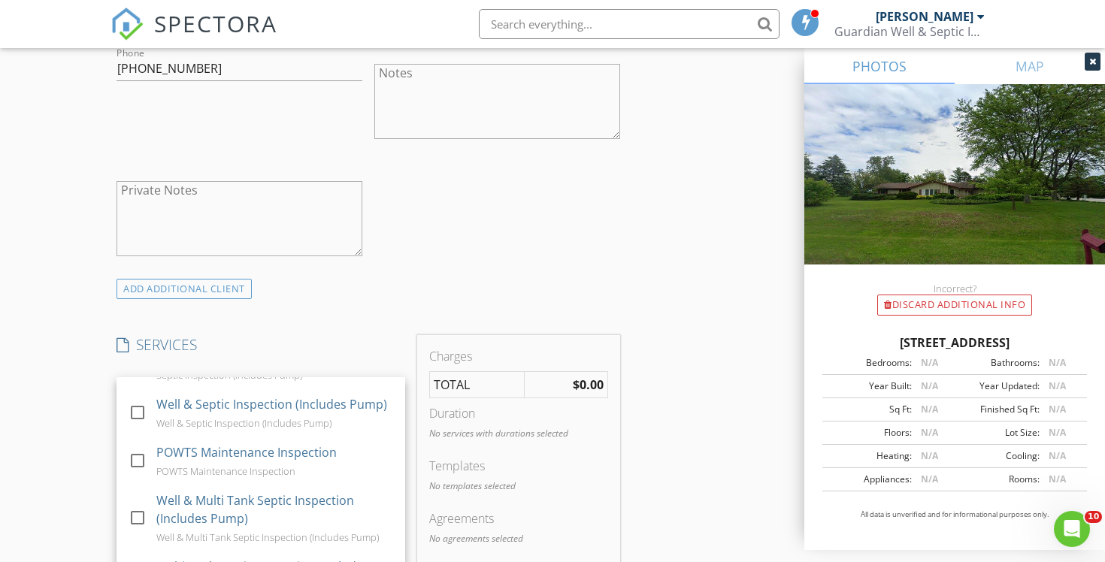
scroll to position [264, 0]
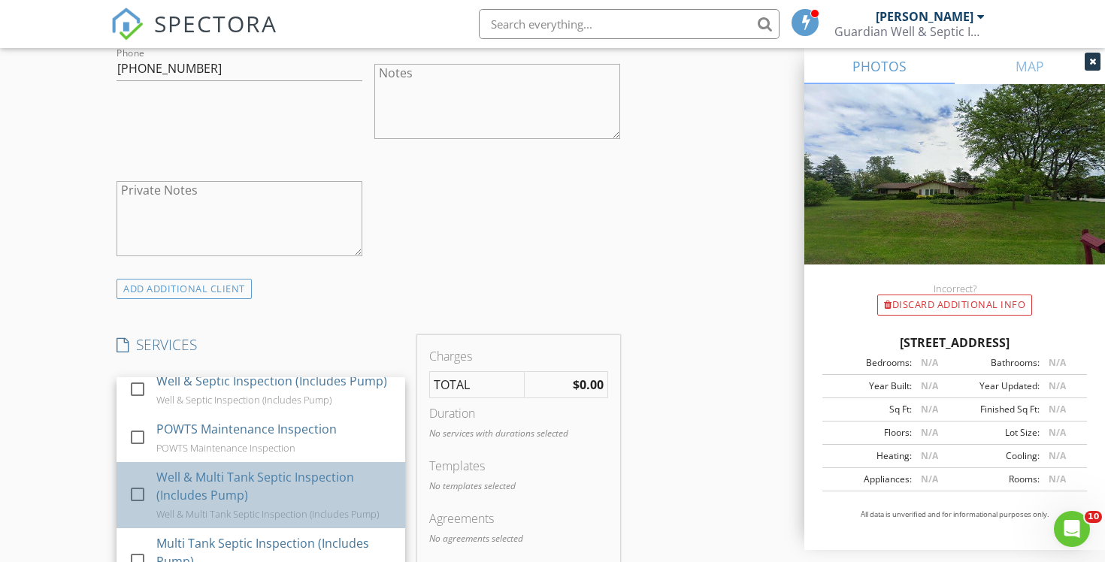
click at [295, 479] on div "Well & Multi Tank Septic Inspection (Includes Pump)" at bounding box center [274, 486] width 237 height 36
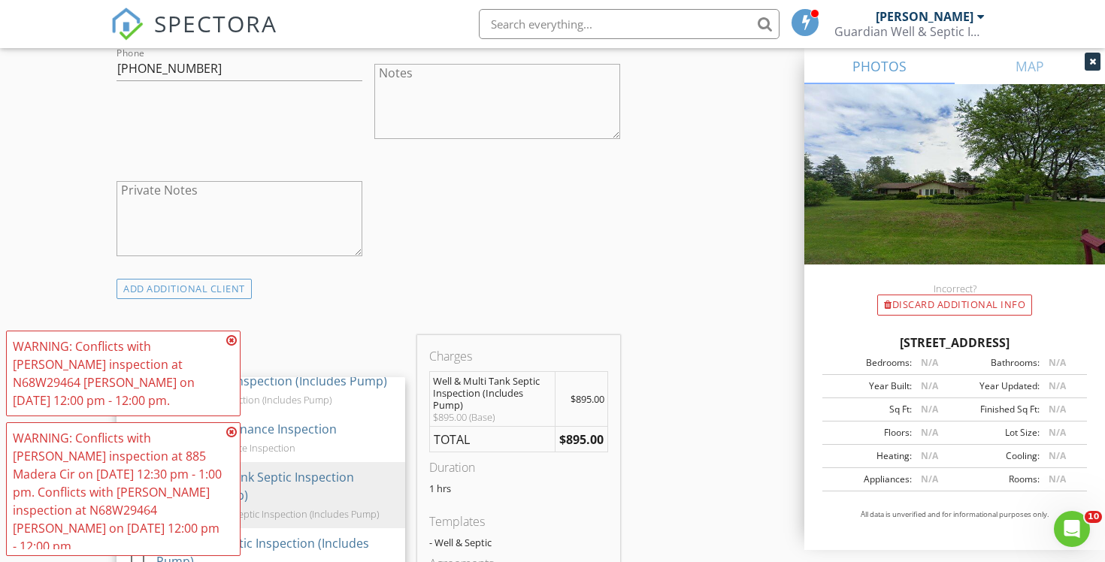
click at [687, 459] on div "INSPECTOR(S) check_box Chad Imme PRIMARY Chad Imme arrow_drop_down check_box_ou…" at bounding box center [552, 503] width 884 height 2550
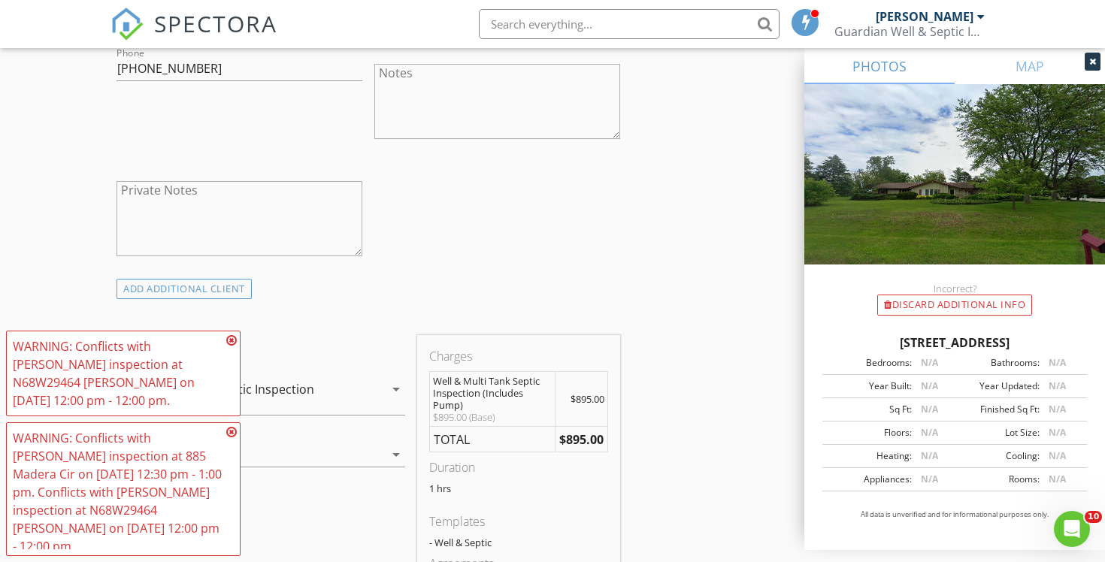
click at [232, 429] on icon at bounding box center [231, 432] width 11 height 12
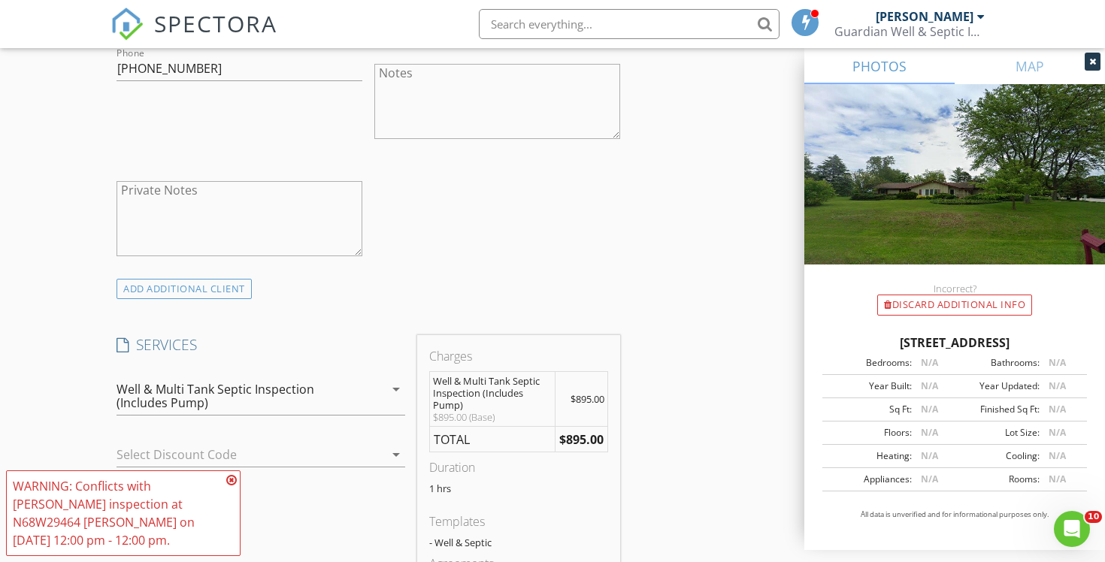
click at [232, 342] on h4 "SERVICES" at bounding box center [260, 345] width 289 height 20
click at [233, 479] on icon at bounding box center [231, 480] width 11 height 12
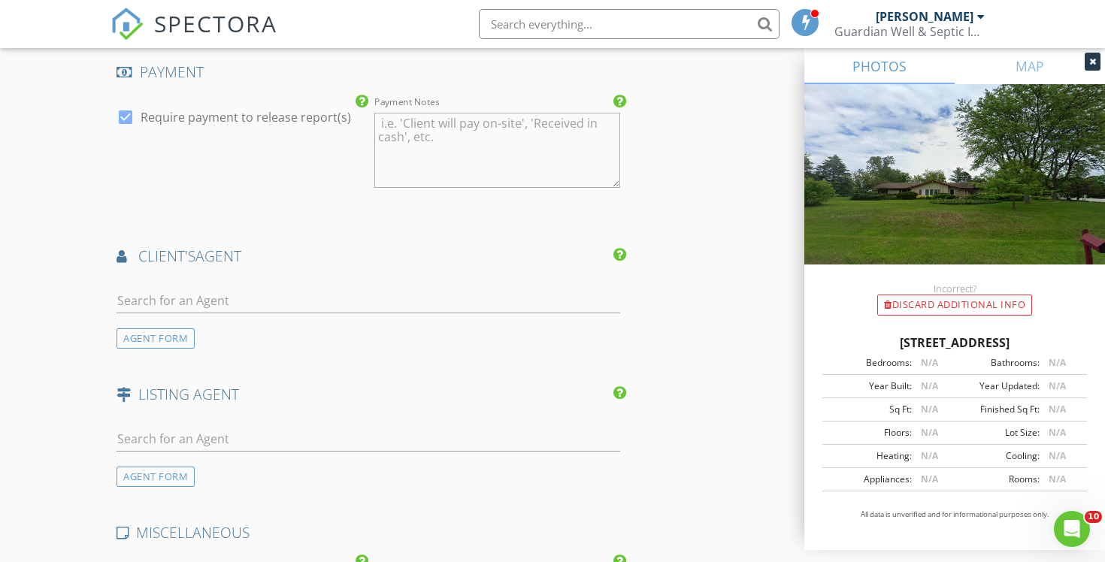
scroll to position [1767, 0]
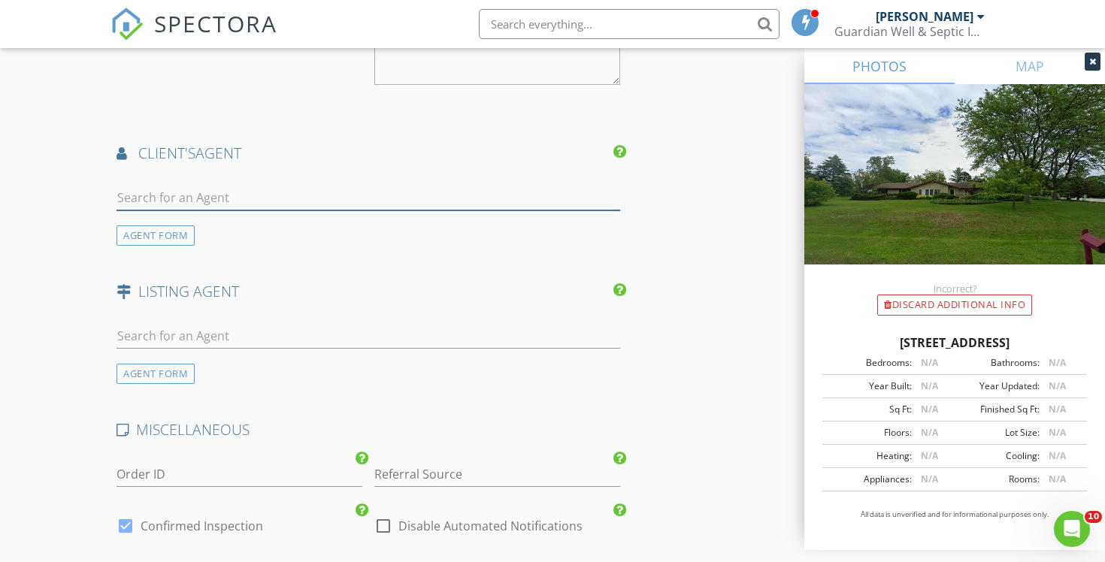
click at [196, 206] on input "text" at bounding box center [367, 198] width 503 height 25
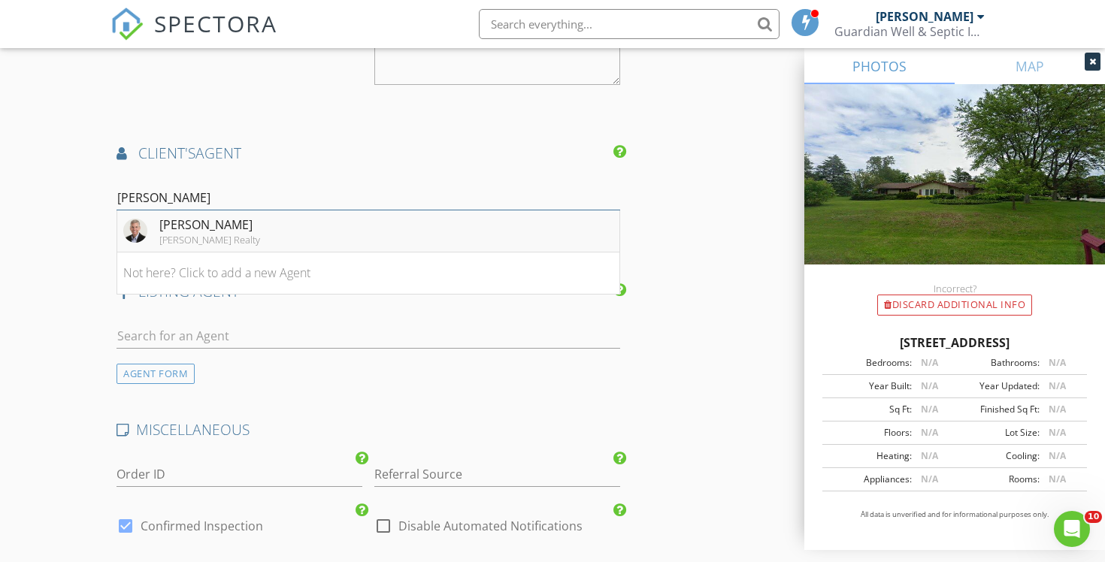
type input "Tony Wine"
click at [201, 230] on div "Tony Wineinger" at bounding box center [209, 225] width 101 height 18
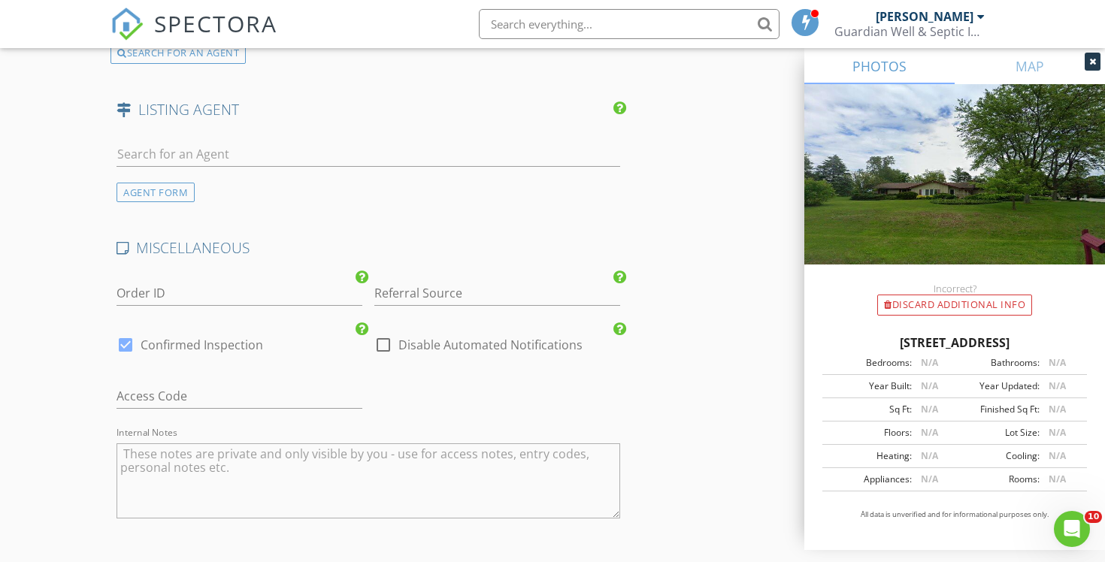
scroll to position [2295, 0]
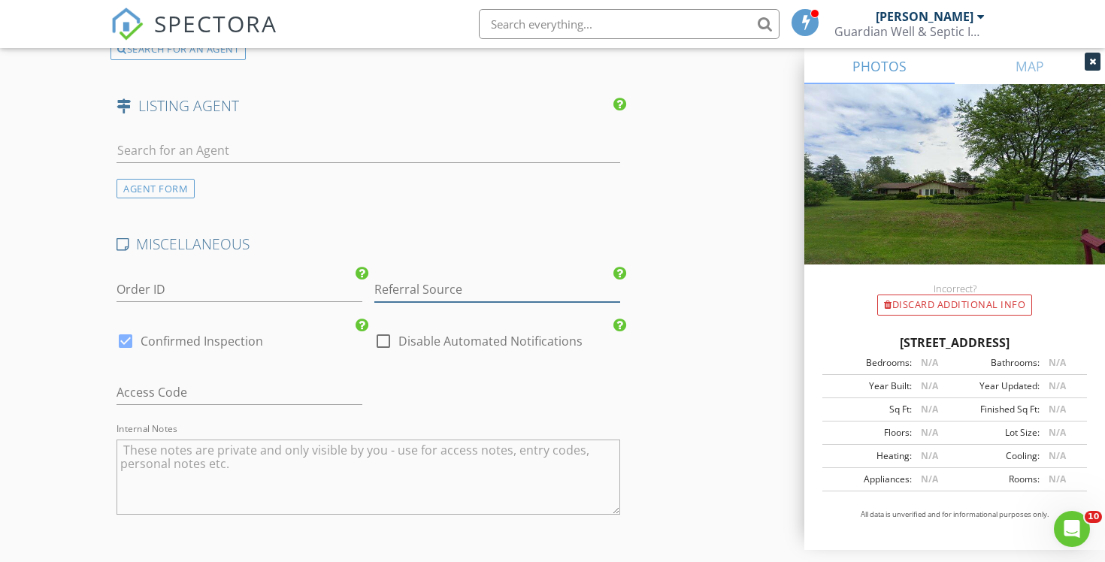
click at [449, 284] on input "Referral Source" at bounding box center [497, 289] width 246 height 25
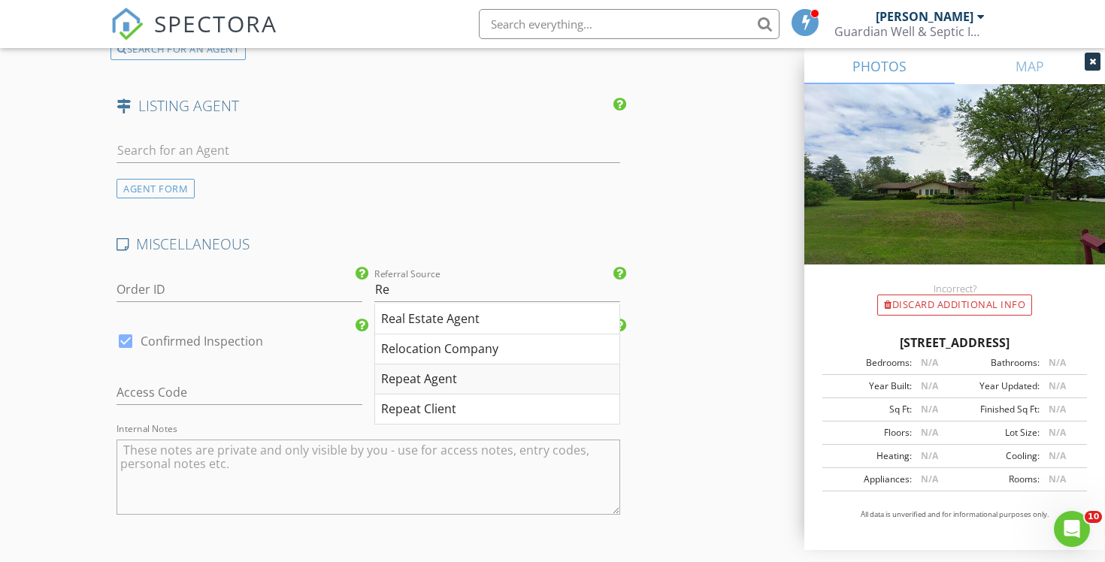
click at [447, 378] on div "Repeat Agent" at bounding box center [497, 379] width 244 height 30
type input "Repeat Agent"
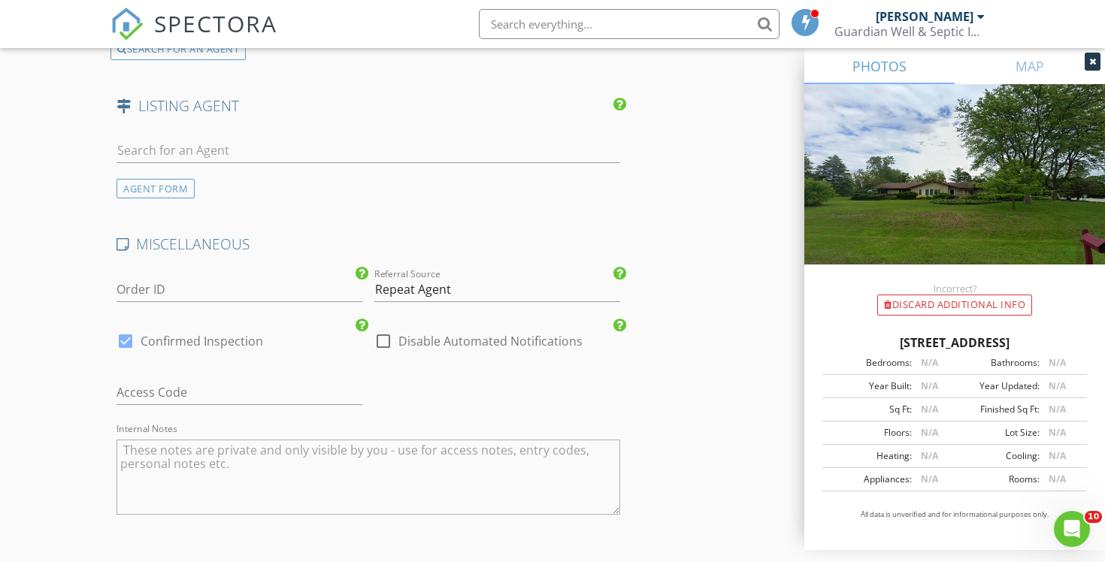
click at [407, 337] on label "Disable Automated Notifications" at bounding box center [490, 341] width 184 height 15
checkbox input "true"
click at [240, 395] on input "text" at bounding box center [239, 392] width 246 height 25
type input "Sentrilock: 10162922"
click at [210, 470] on textarea "Internal Notes" at bounding box center [367, 477] width 503 height 75
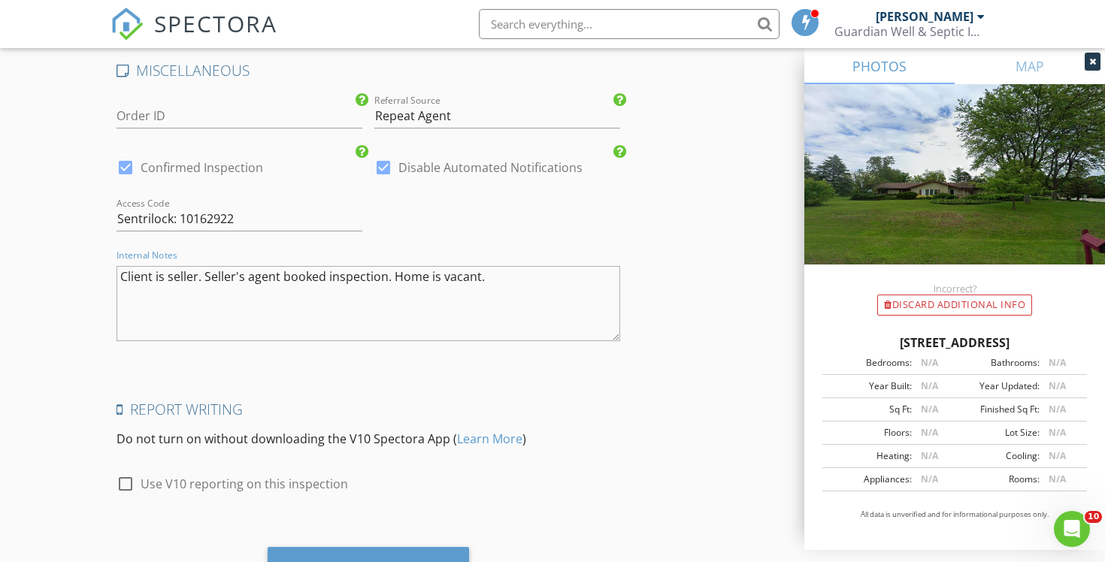
scroll to position [2540, 0]
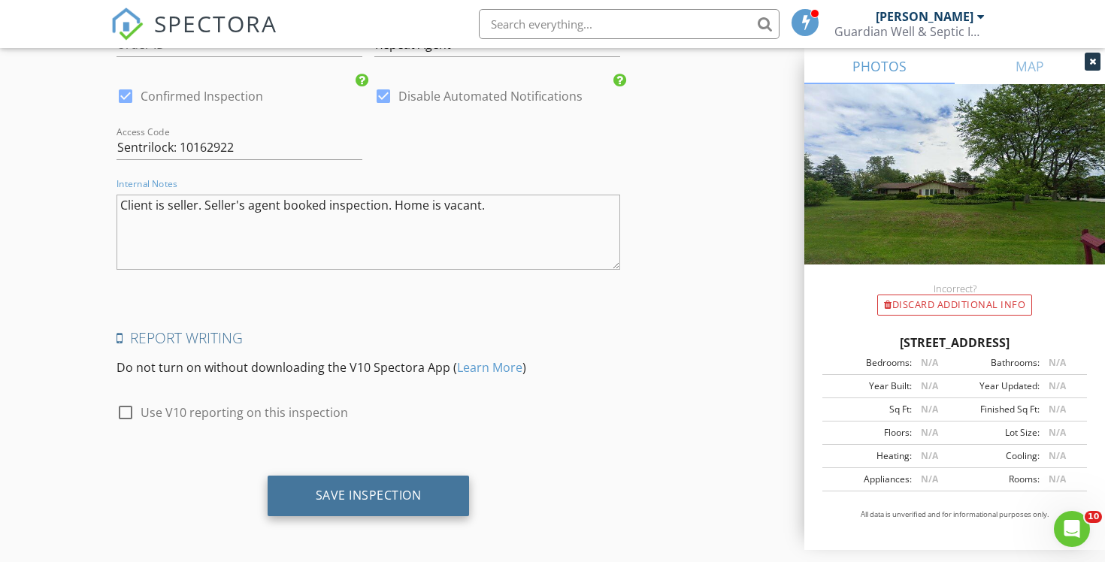
type textarea "Client is seller. Seller's agent booked inspection. Home is vacant."
click at [325, 500] on div "Save Inspection" at bounding box center [369, 495] width 106 height 15
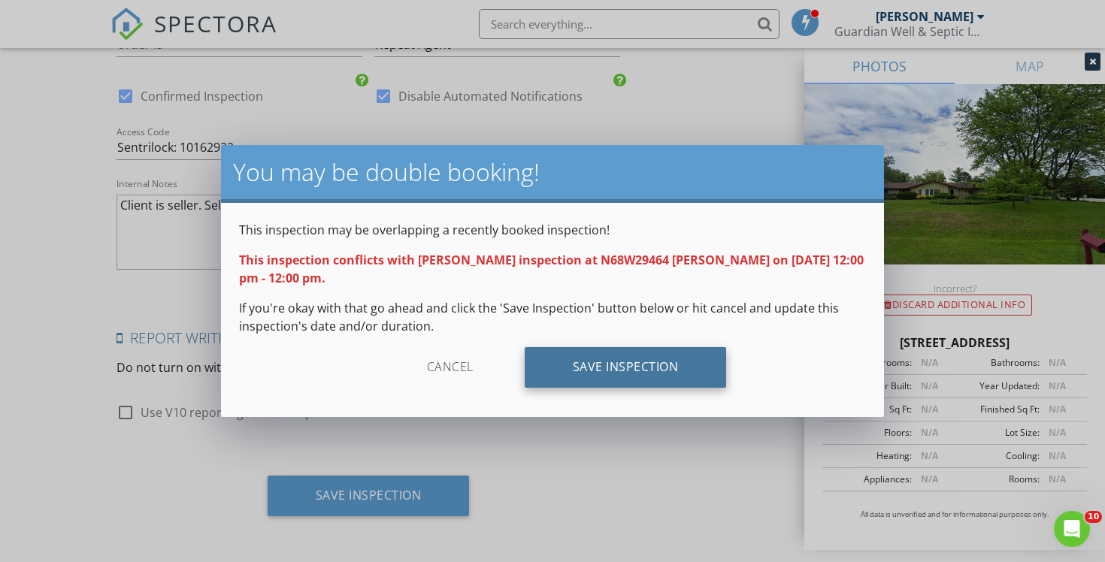
click at [566, 379] on div "Save Inspection" at bounding box center [625, 367] width 202 height 41
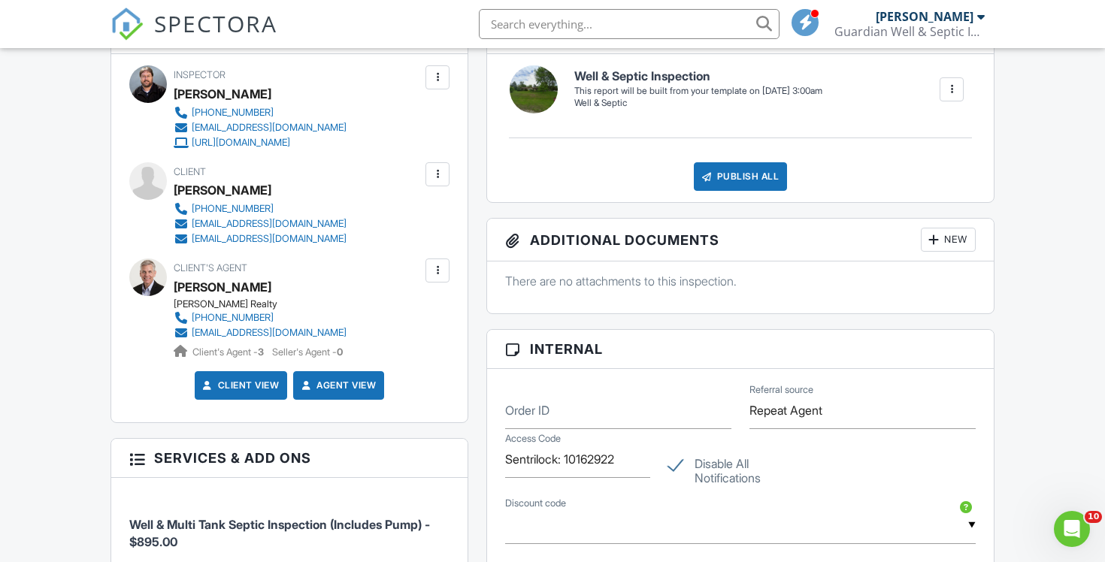
scroll to position [618, 0]
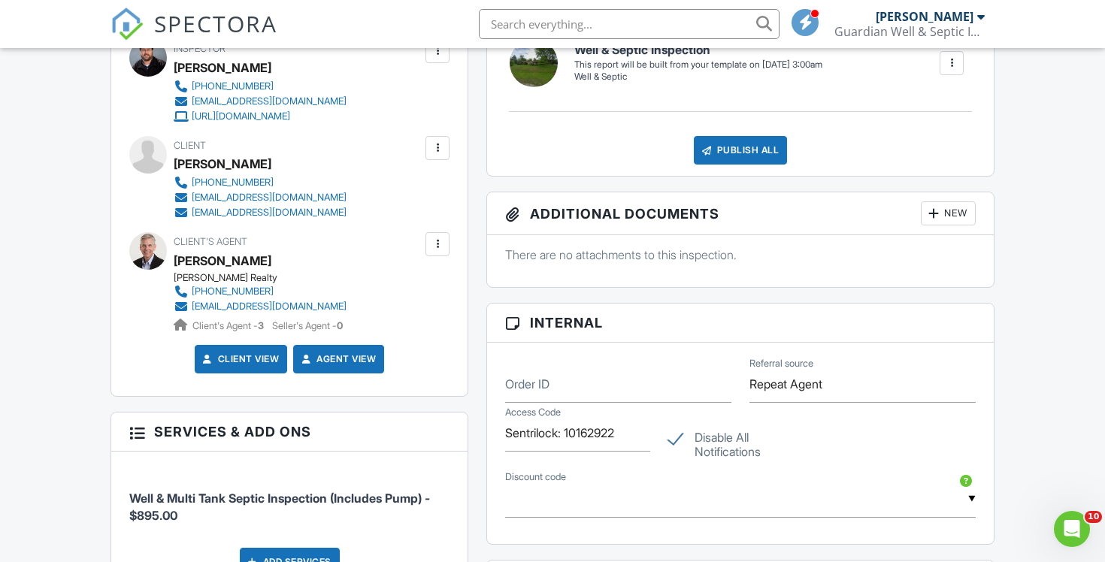
click at [679, 438] on label "Disable All Notifications" at bounding box center [740, 440] width 145 height 19
checkbox input "false"
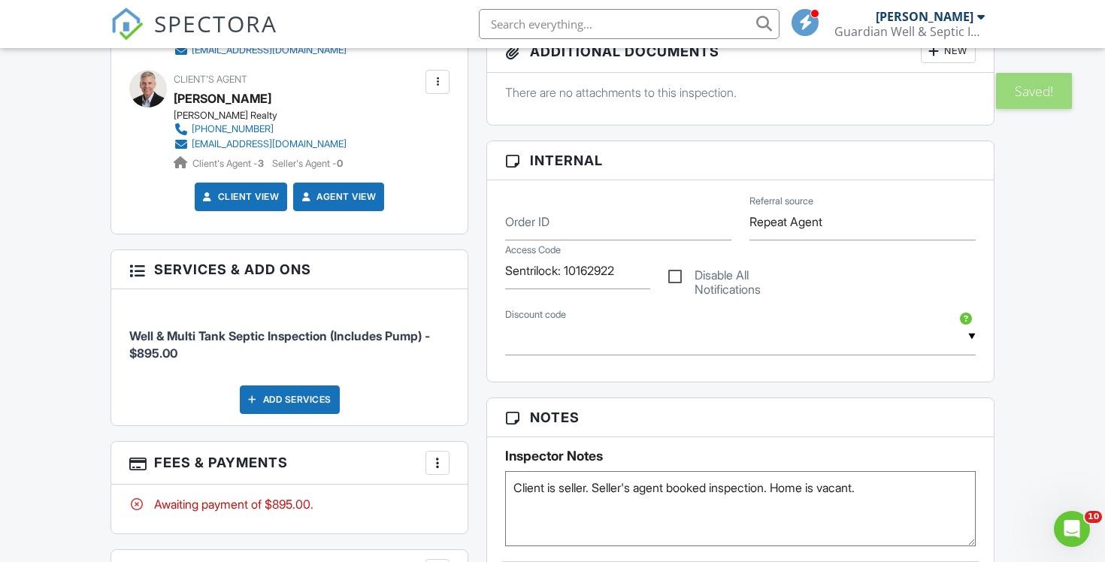
scroll to position [456, 0]
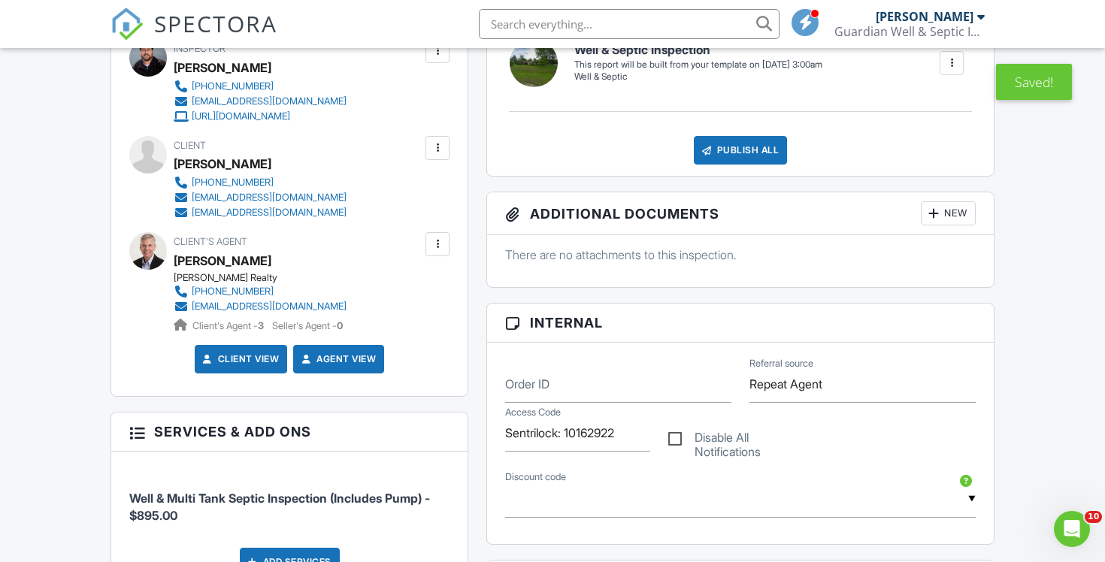
click at [440, 146] on div at bounding box center [437, 148] width 15 height 15
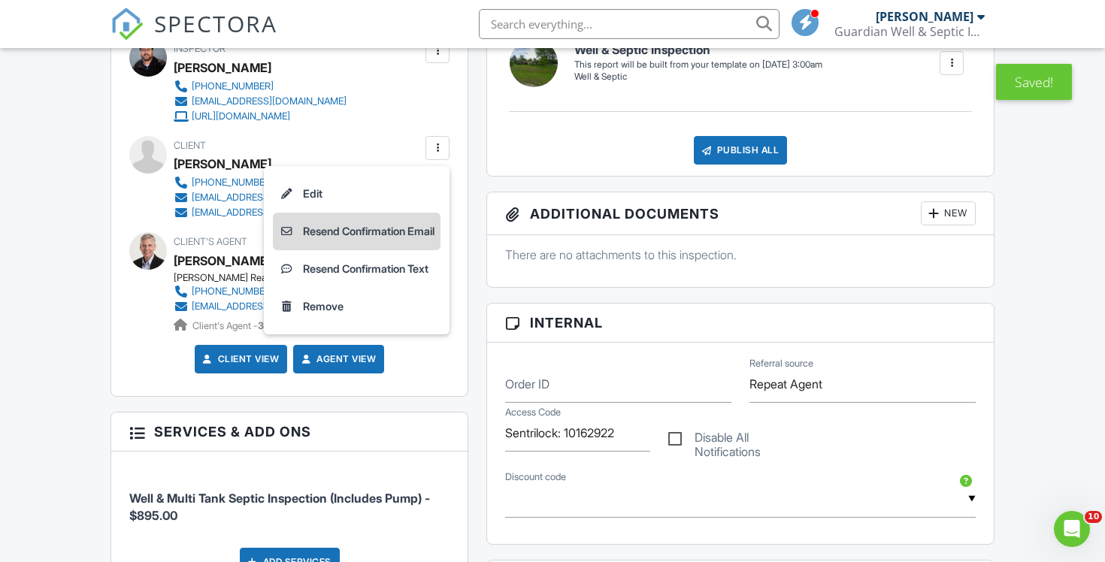
click at [417, 227] on li "Resend Confirmation Email" at bounding box center [357, 232] width 168 height 38
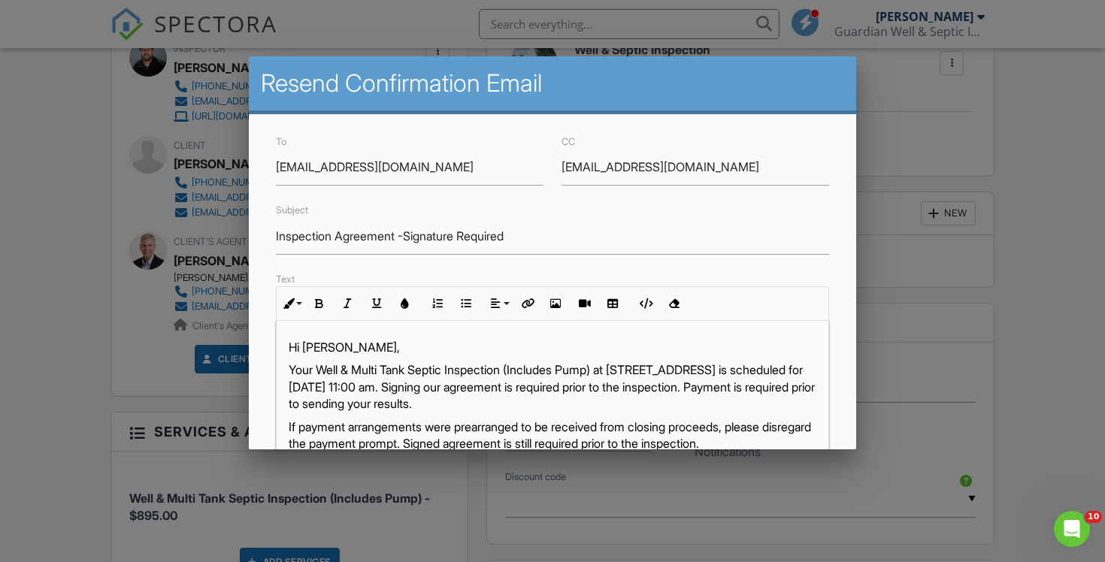
click at [555, 386] on p "Your Well & Multi Tank Septic Inspection (Includes Pump) at [STREET_ADDRESS] is…" at bounding box center [553, 386] width 528 height 50
click at [573, 422] on p "If payment arrangements were prearranged to be received from closing proceeds, …" at bounding box center [553, 436] width 528 height 34
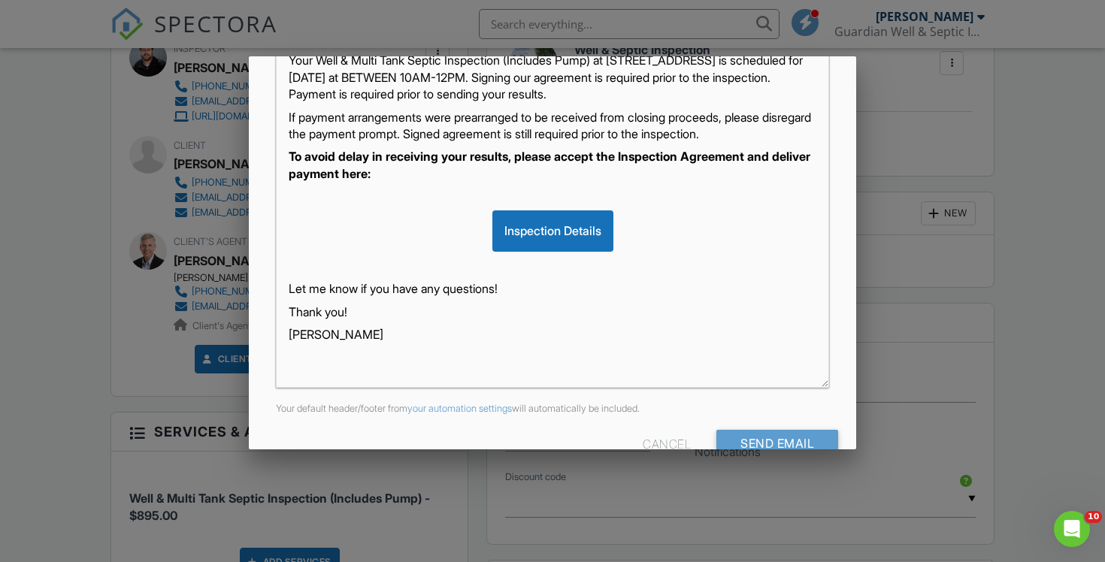
scroll to position [345, 0]
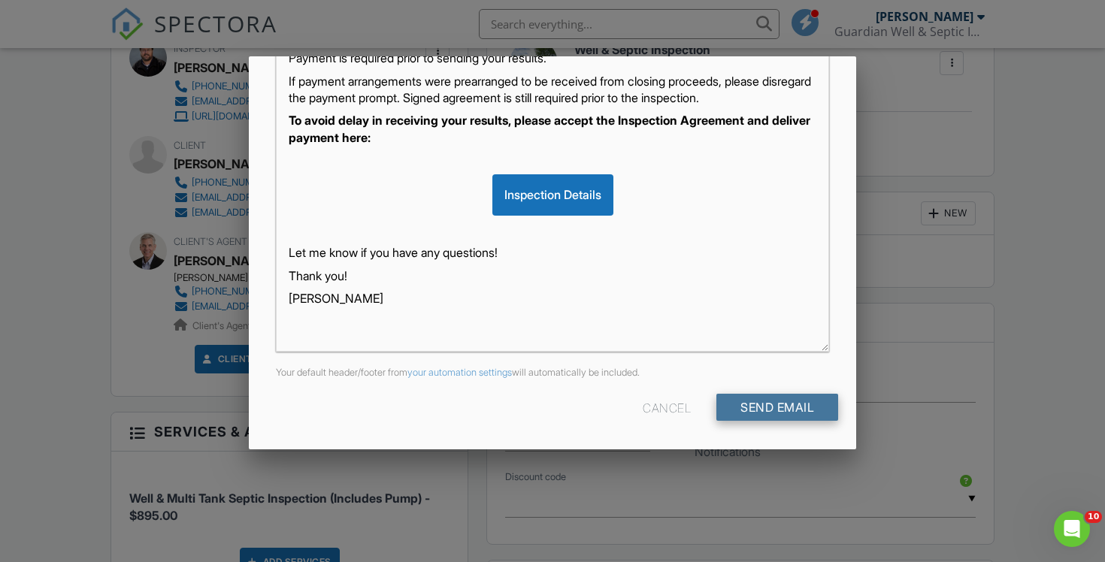
click at [808, 410] on input "Send Email" at bounding box center [777, 407] width 122 height 27
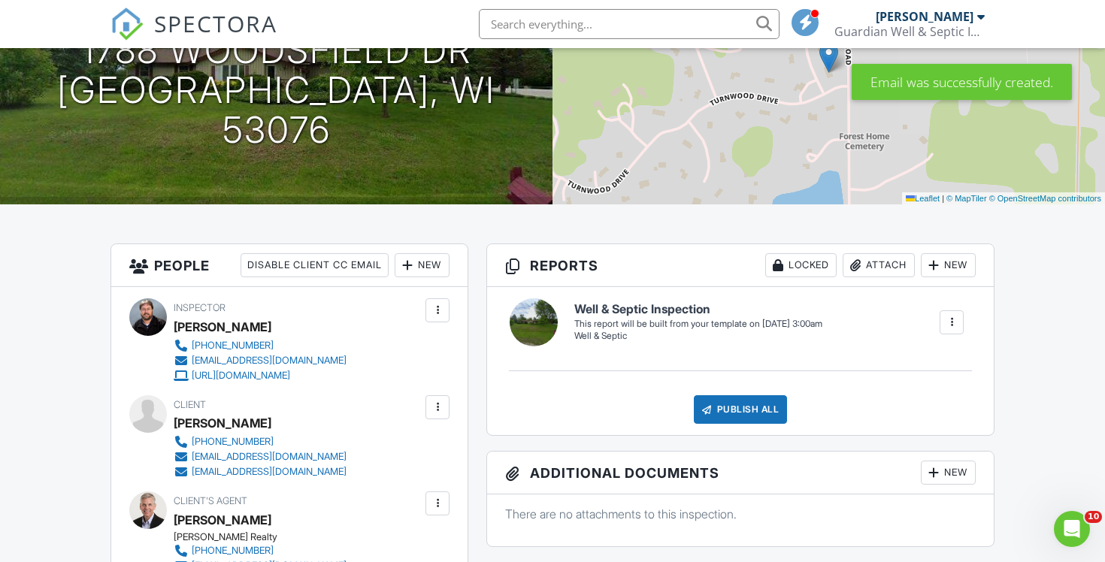
scroll to position [176, 0]
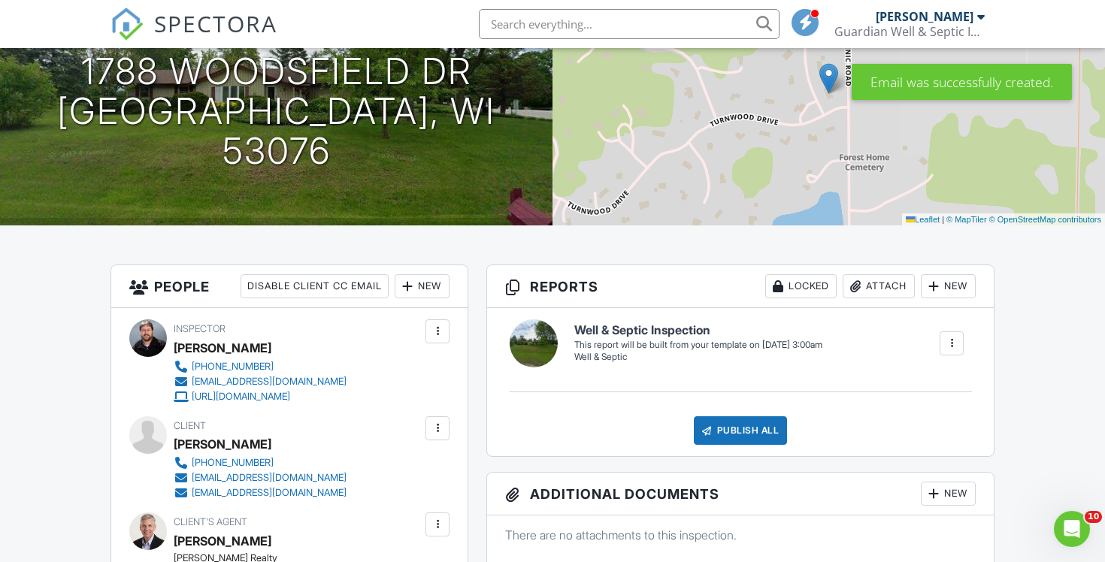
click at [252, 27] on span "SPECTORA" at bounding box center [215, 24] width 123 height 32
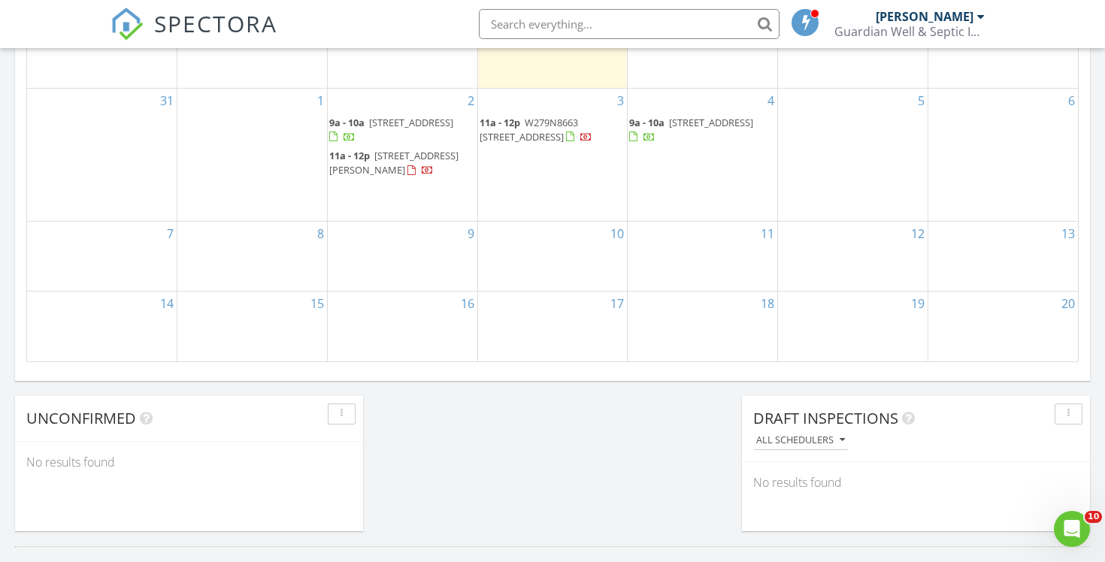
scroll to position [1015, 0]
click at [632, 22] on input "text" at bounding box center [629, 24] width 301 height 30
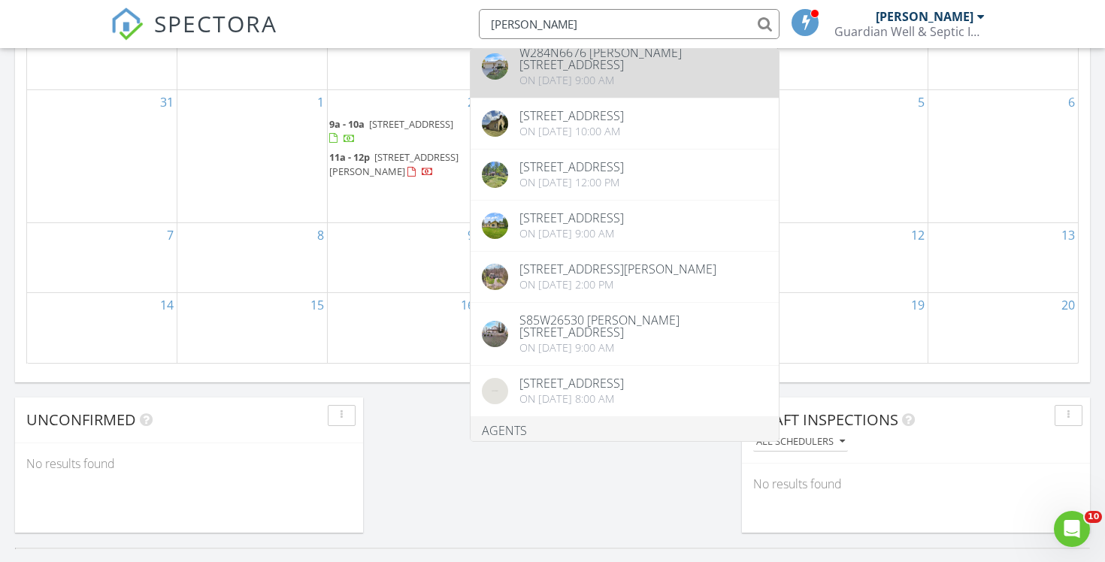
scroll to position [318, 0]
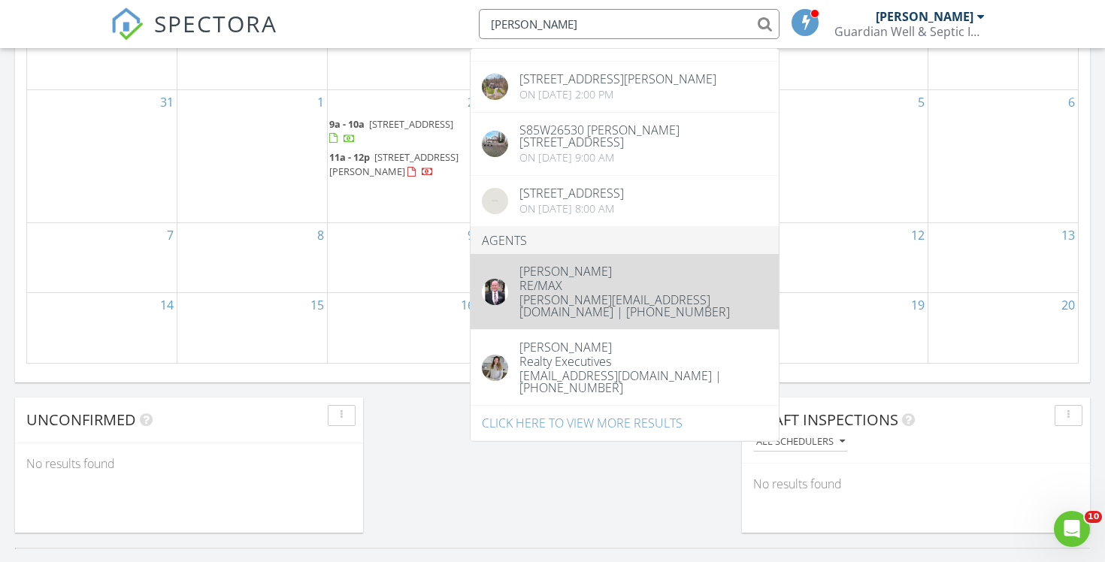
type input "[PERSON_NAME]"
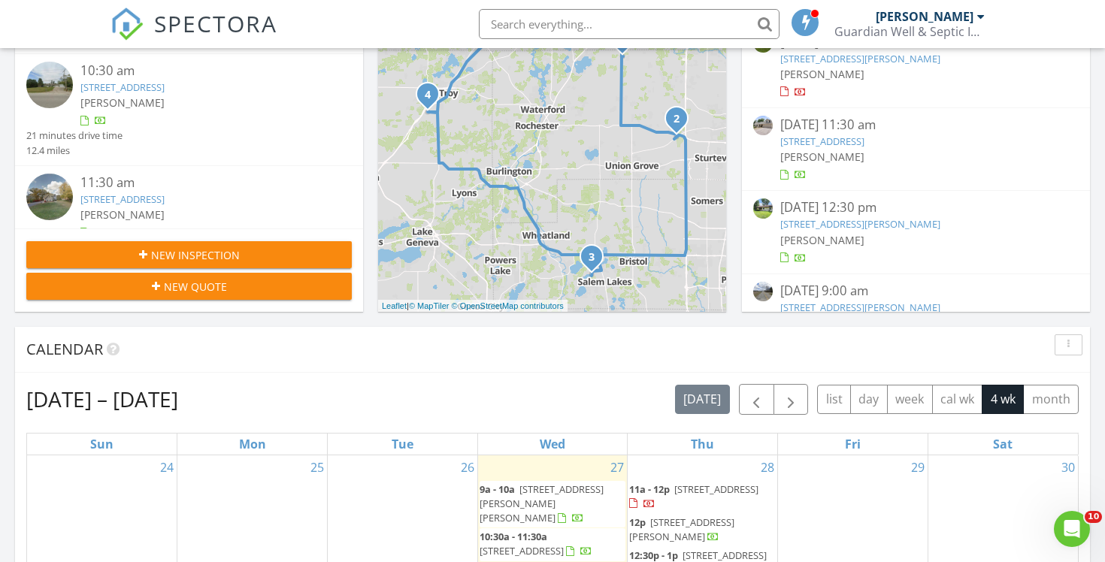
scroll to position [330, 0]
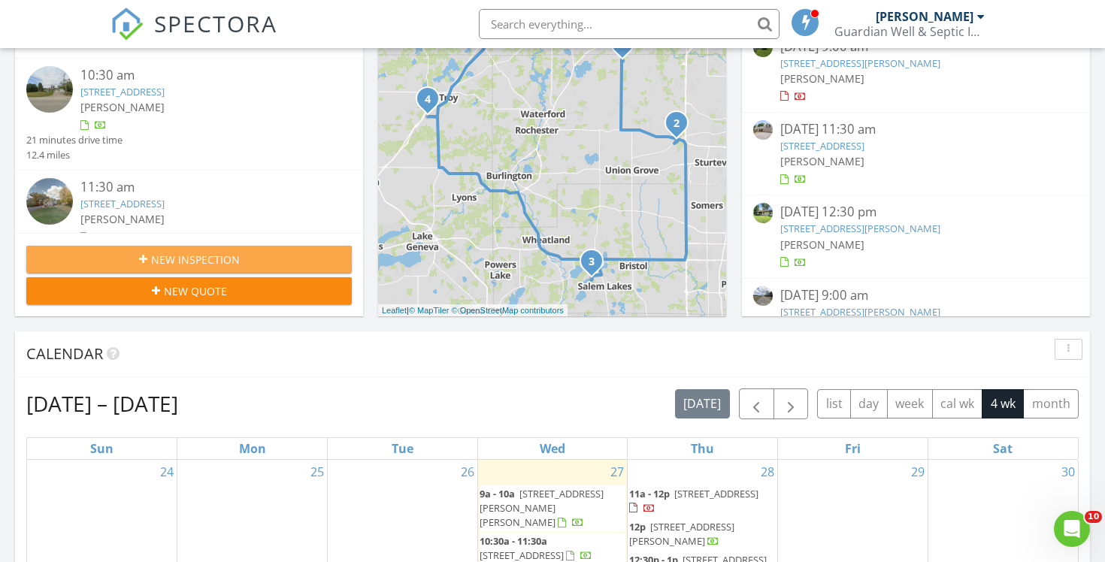
click at [255, 257] on div "New Inspection" at bounding box center [188, 260] width 301 height 16
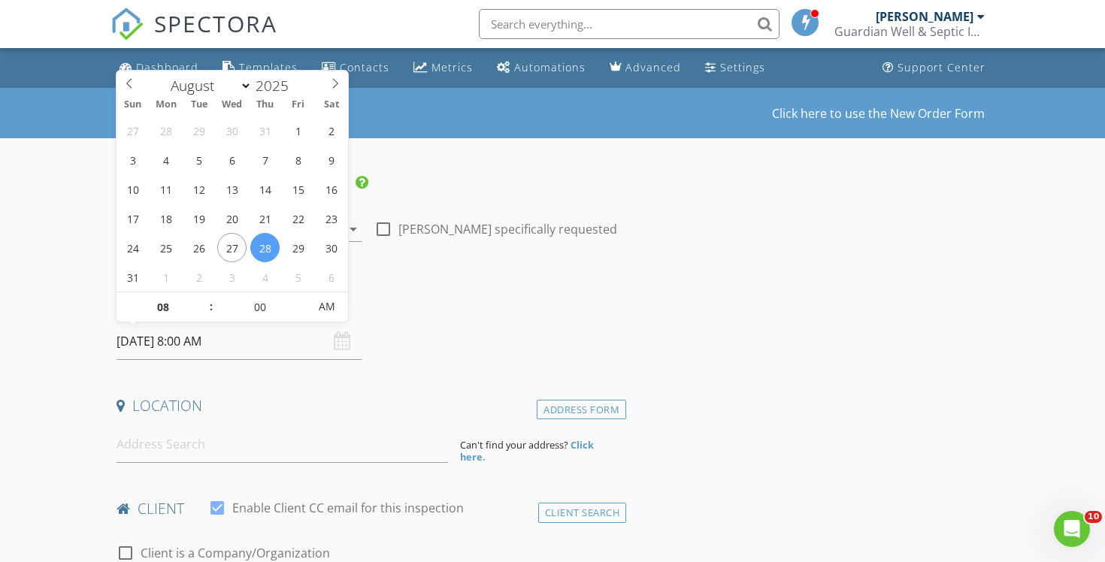
click at [279, 337] on input "[DATE] 8:00 AM" at bounding box center [239, 341] width 246 height 37
select select "8"
type input "09/02/2025 8:00 AM"
type input "09"
type input "09/02/2025 9:00 AM"
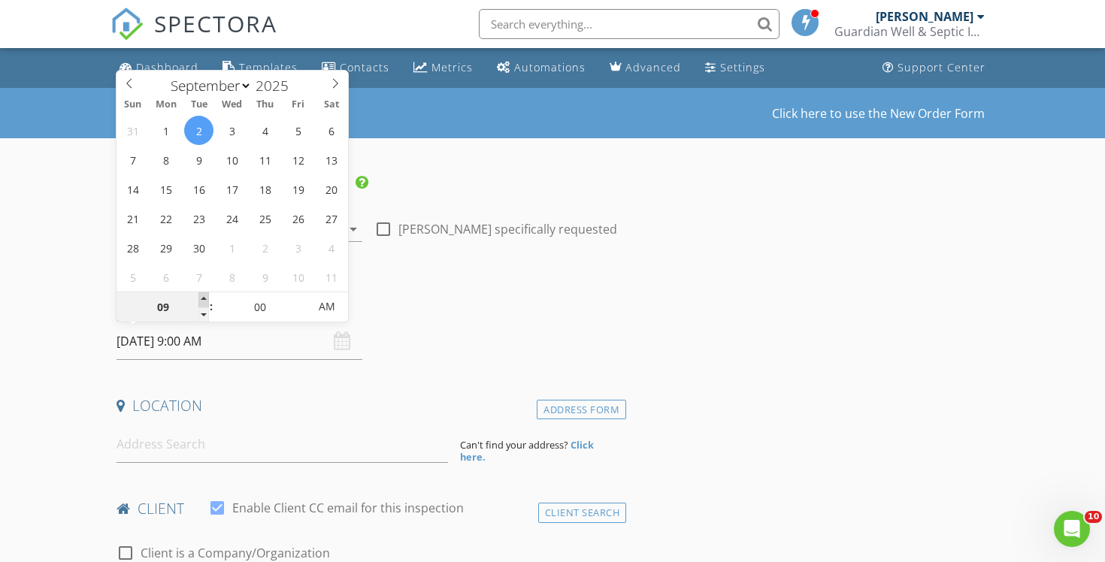
click at [204, 300] on span at bounding box center [203, 299] width 11 height 15
type input "10"
type input "09/02/2025 10:00 AM"
click at [204, 300] on span at bounding box center [203, 299] width 11 height 15
type input "11"
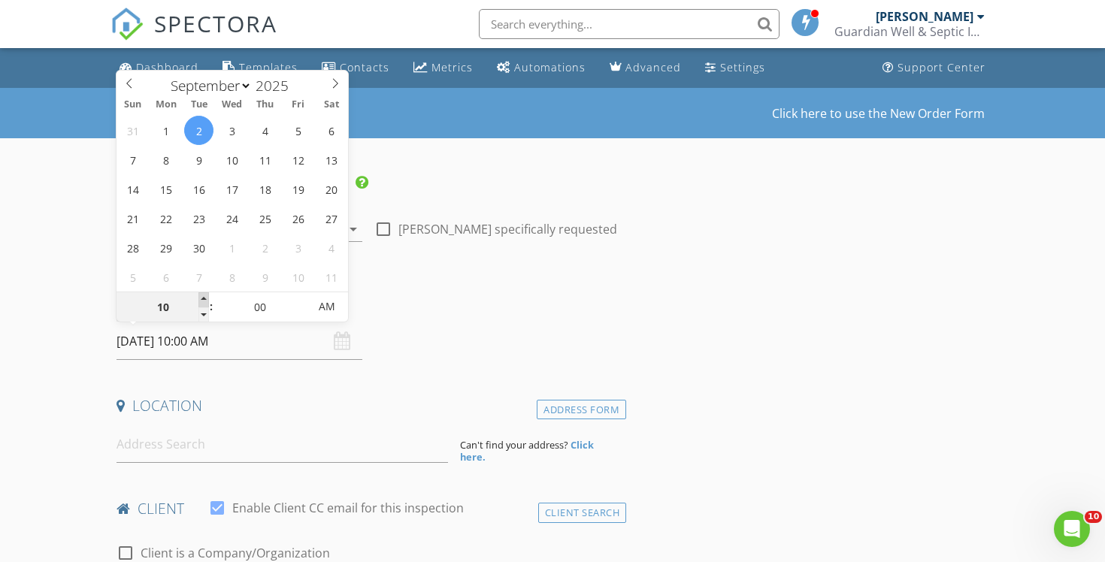
type input "09/02/2025 11:00 AM"
click at [204, 300] on span at bounding box center [203, 299] width 11 height 15
type input "12"
type input "[DATE] 12:00 PM"
click at [204, 300] on span at bounding box center [203, 299] width 11 height 15
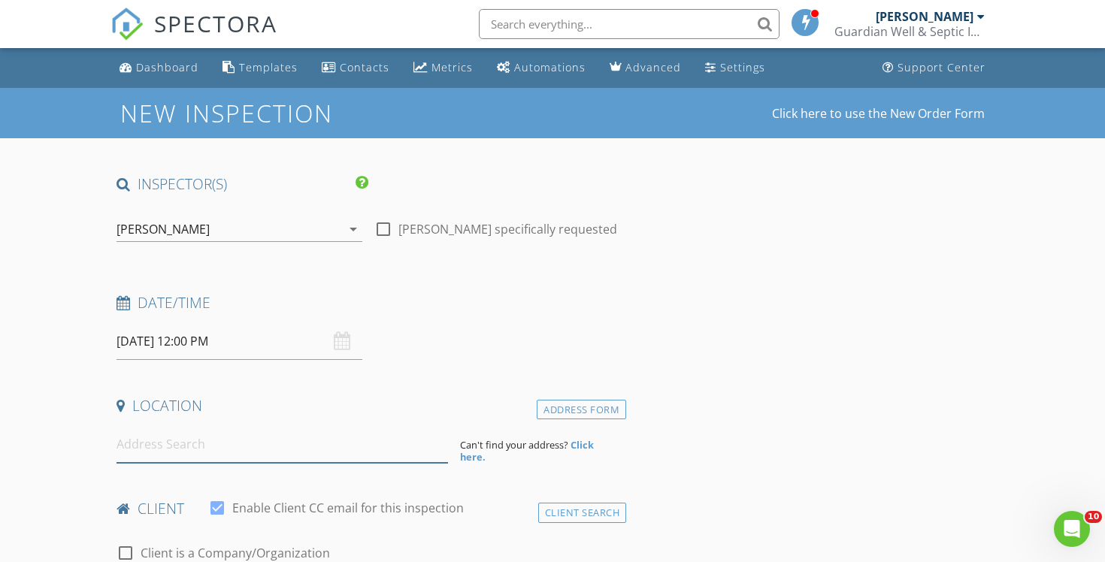
click at [198, 437] on input at bounding box center [281, 444] width 331 height 37
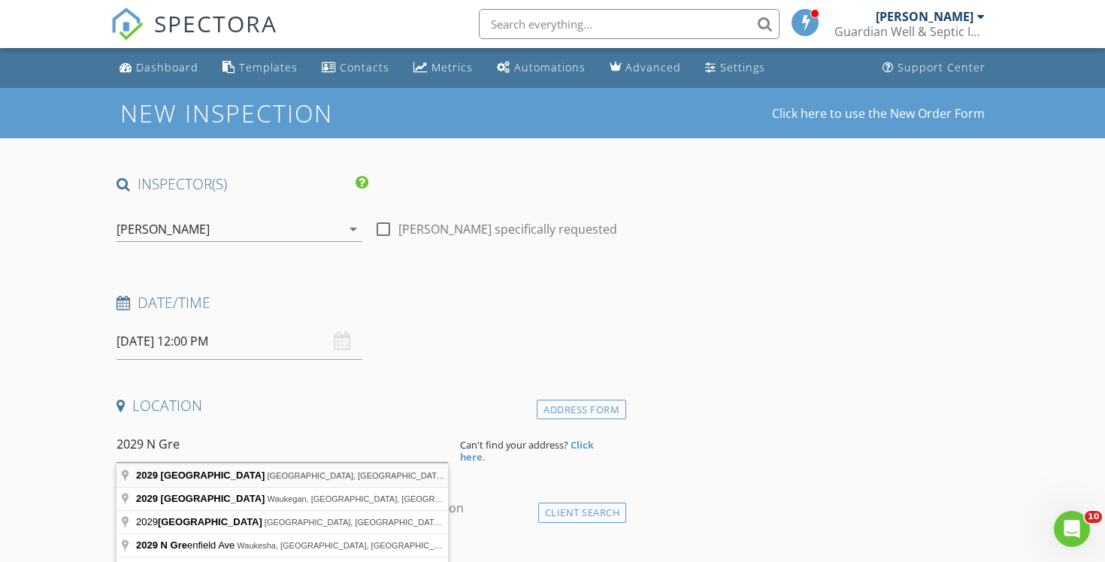
type input "2029 North Green Bay Road, Mount Pleasant, WI, USA"
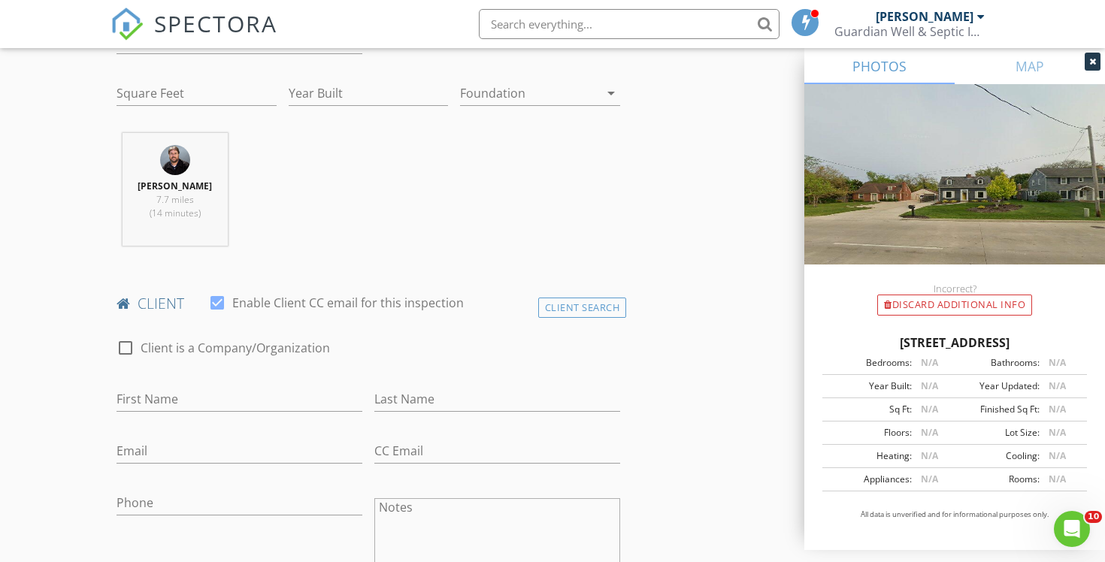
scroll to position [513, 0]
click at [213, 404] on input "First Name" at bounding box center [239, 398] width 246 height 25
type input "[PERSON_NAME]"
type input "Carel"
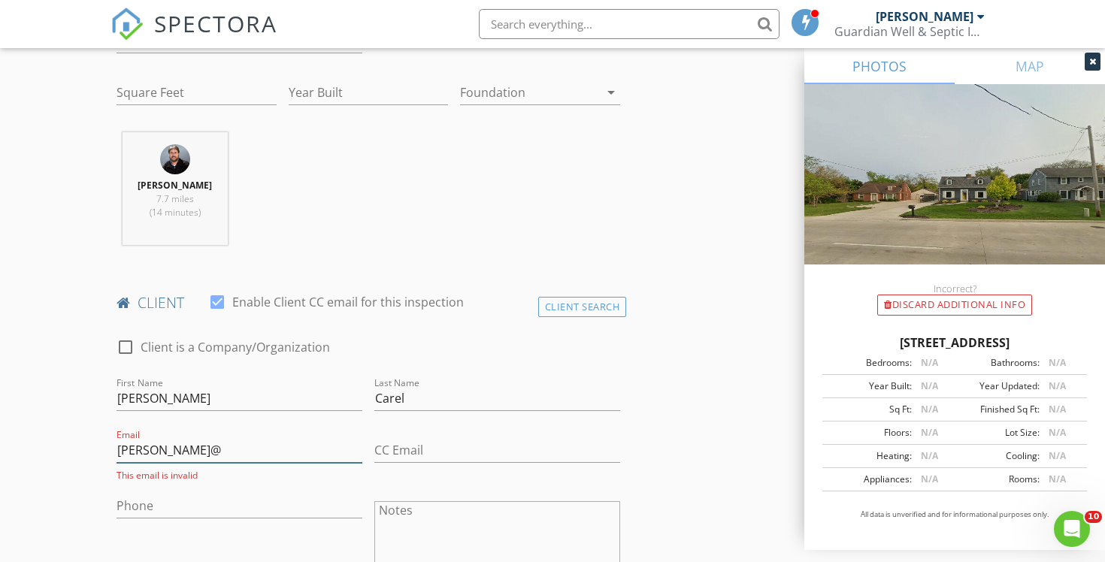
type input "[PERSON_NAME][EMAIL_ADDRESS][DOMAIN_NAME]"
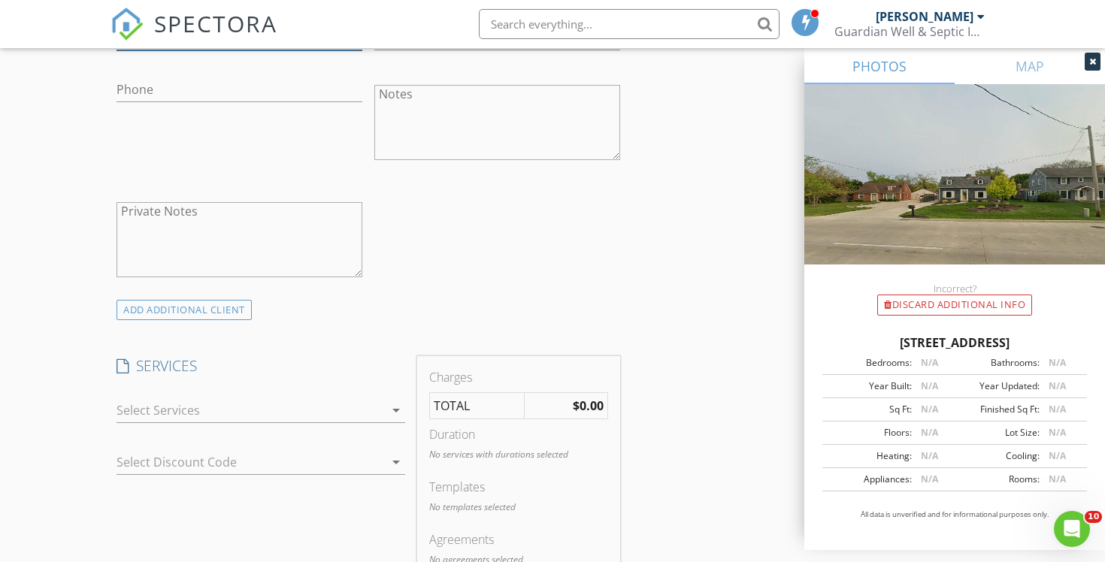
scroll to position [942, 0]
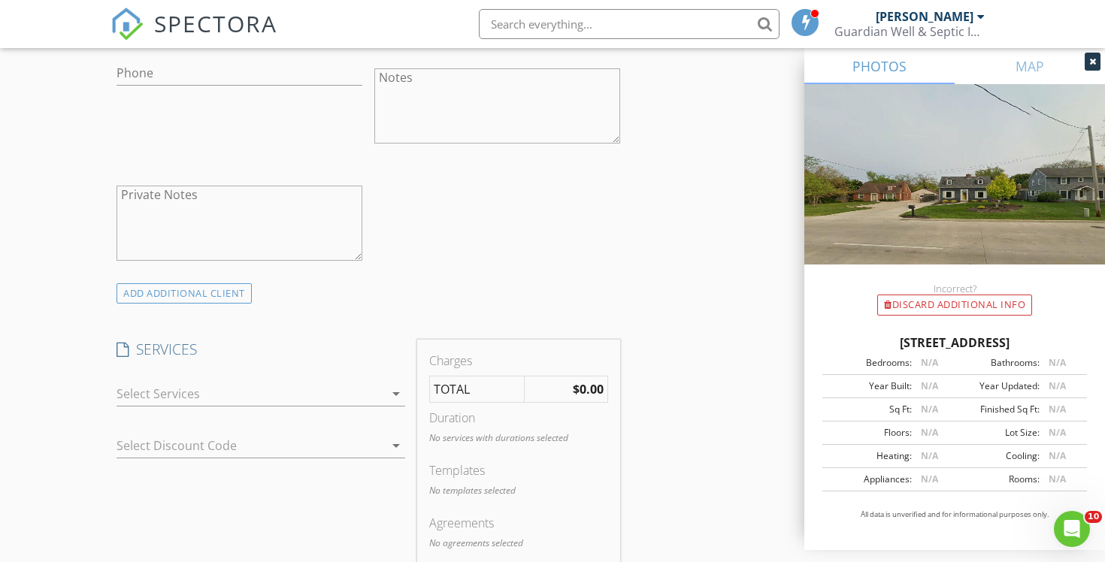
click at [264, 398] on div at bounding box center [249, 394] width 267 height 24
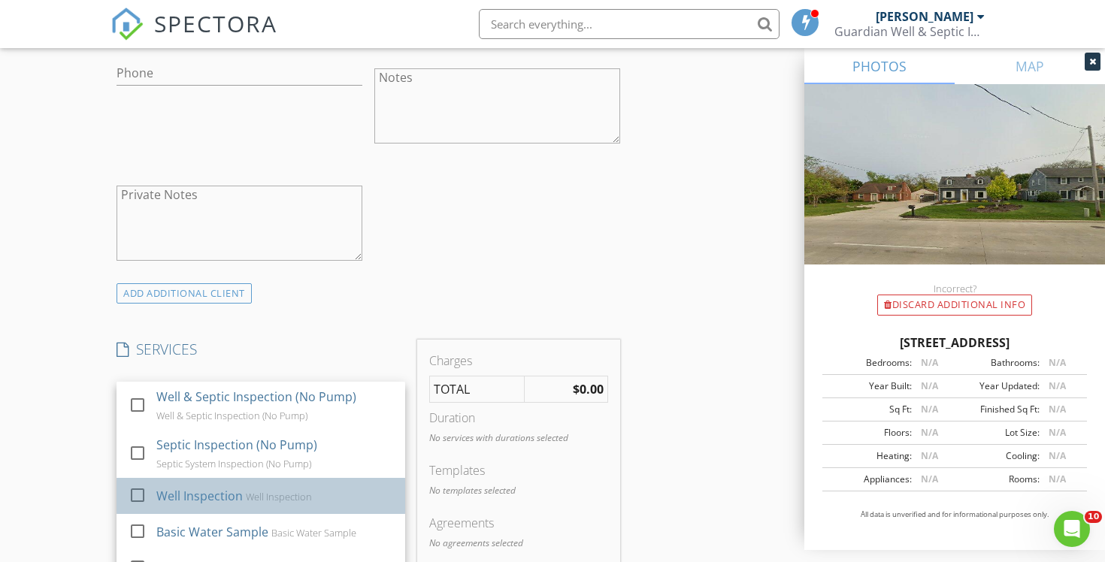
click at [249, 500] on div "Well Inspection" at bounding box center [279, 497] width 66 height 12
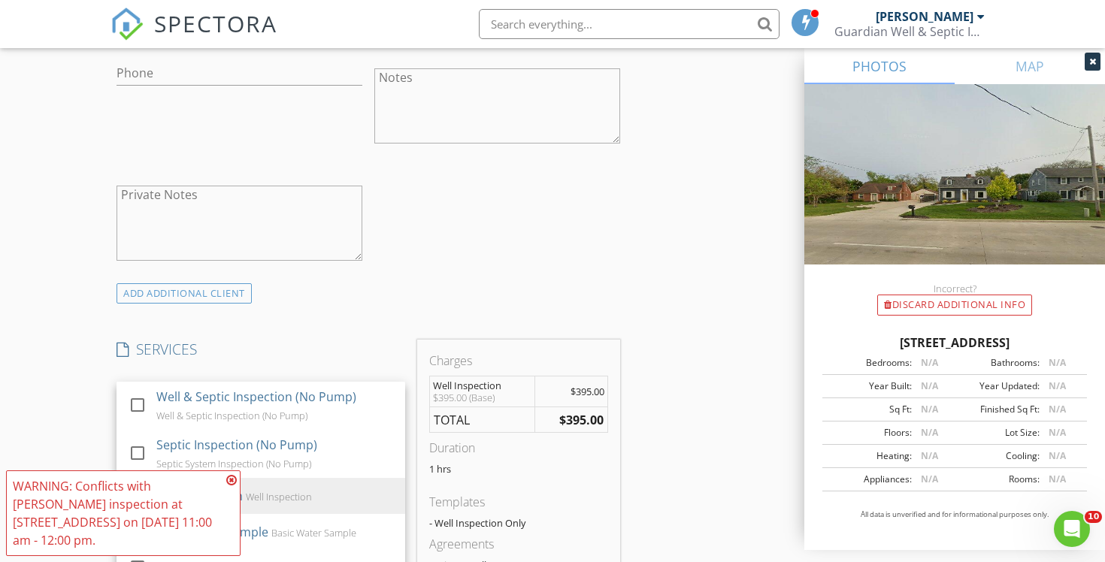
click at [233, 486] on icon at bounding box center [231, 480] width 11 height 12
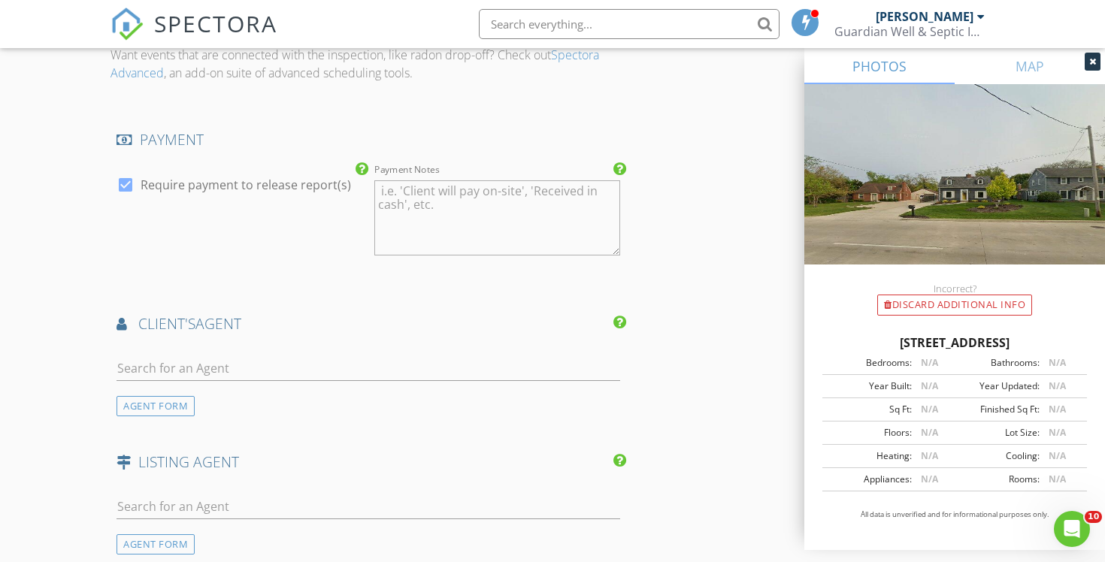
scroll to position [1632, 0]
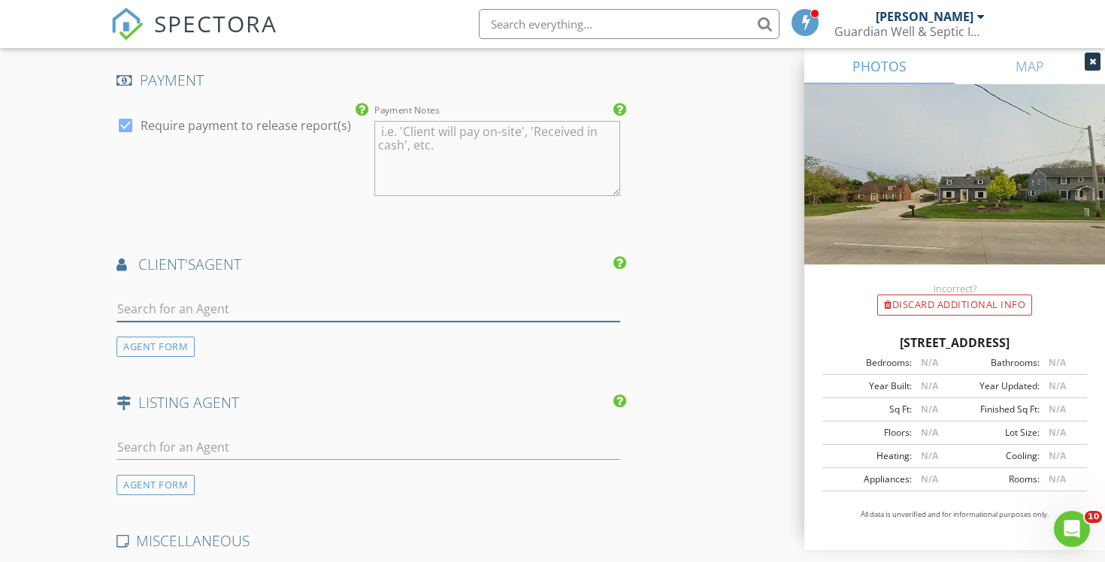
click at [286, 304] on input "text" at bounding box center [367, 309] width 503 height 25
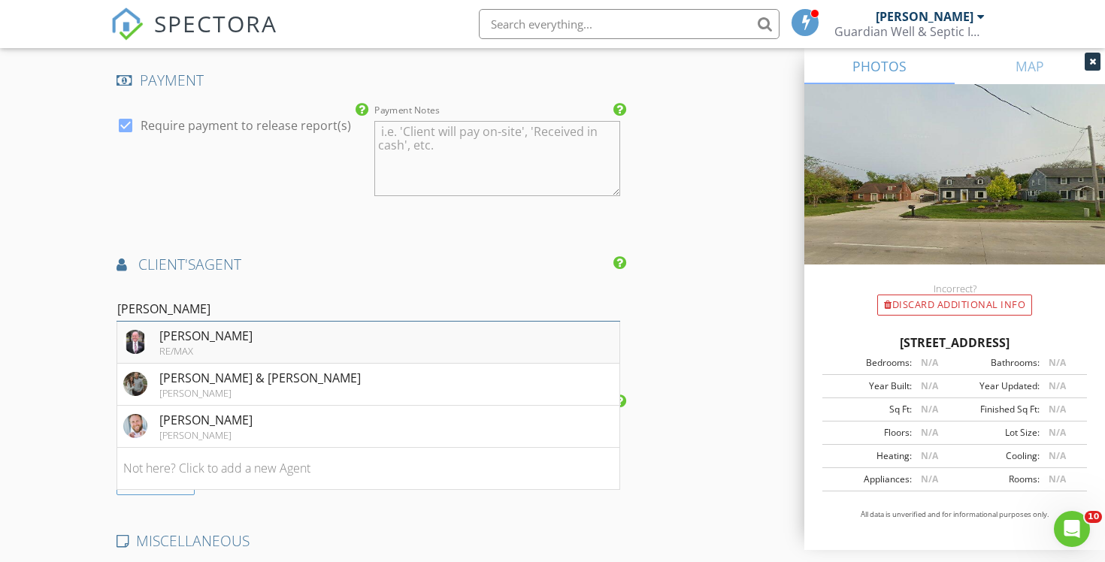
type input "Mike K"
click at [261, 334] on li "Mike Klug RE/MAX" at bounding box center [368, 343] width 502 height 42
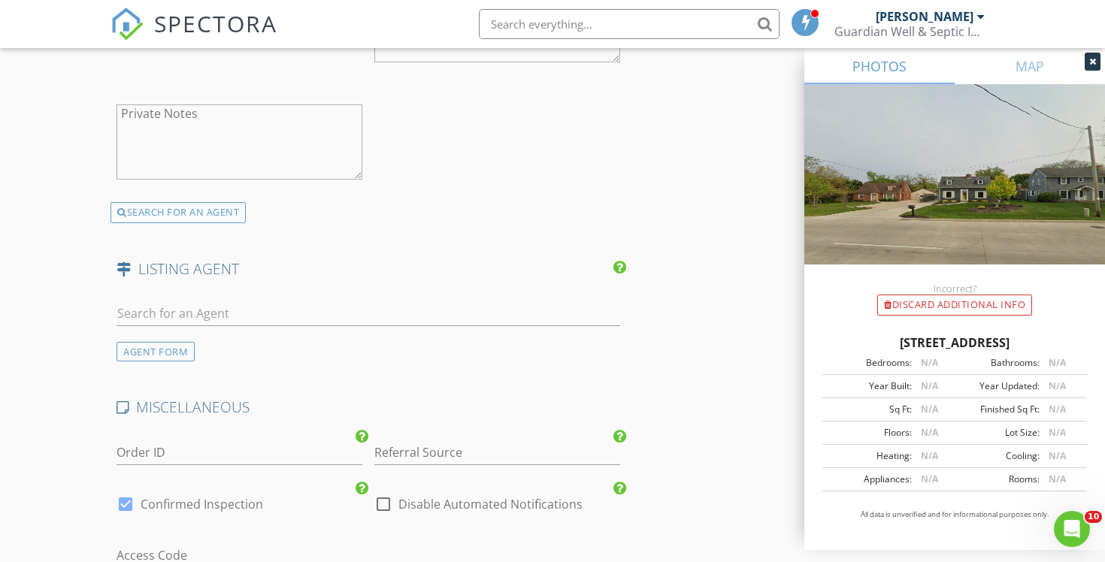
scroll to position [2111, 0]
click at [427, 494] on label "Disable Automated Notifications" at bounding box center [490, 500] width 184 height 15
checkbox input "true"
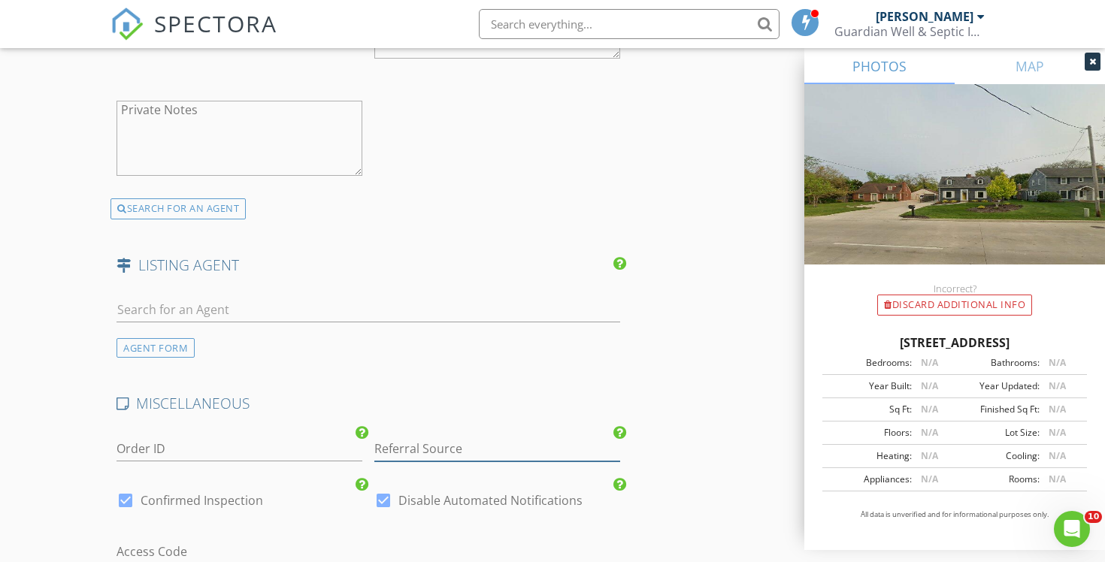
click at [427, 449] on input "Referral Source" at bounding box center [497, 449] width 246 height 25
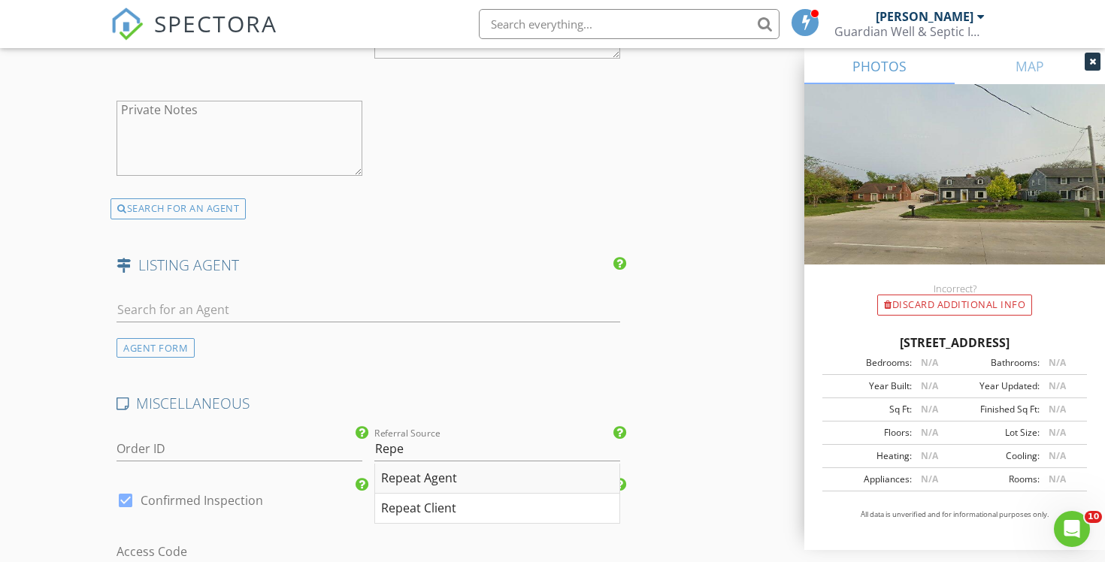
click at [432, 479] on div "Repeat Agent" at bounding box center [497, 479] width 244 height 30
type input "Repeat Agent"
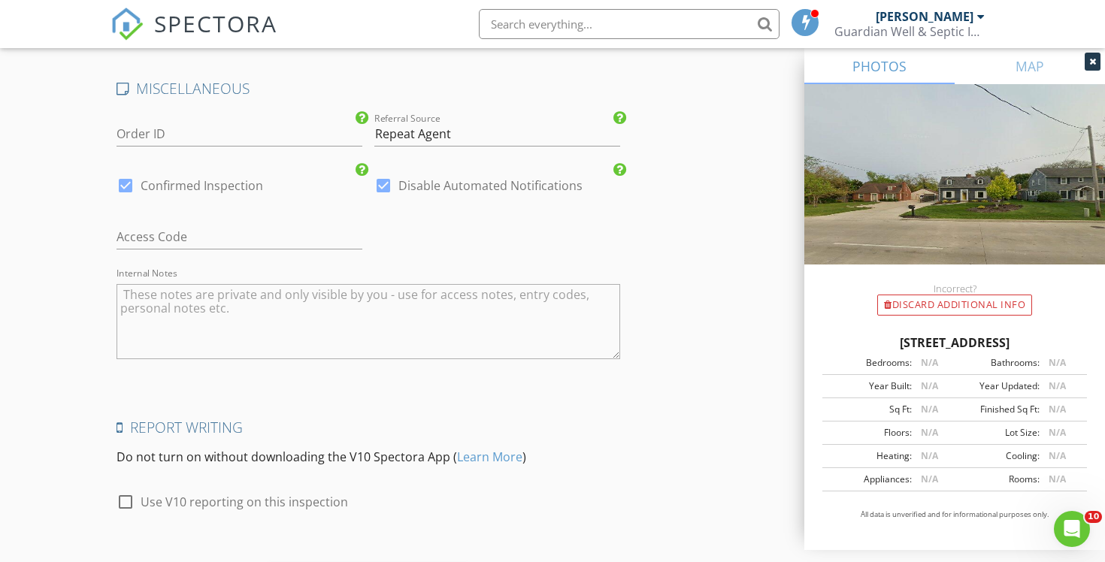
scroll to position [2444, 0]
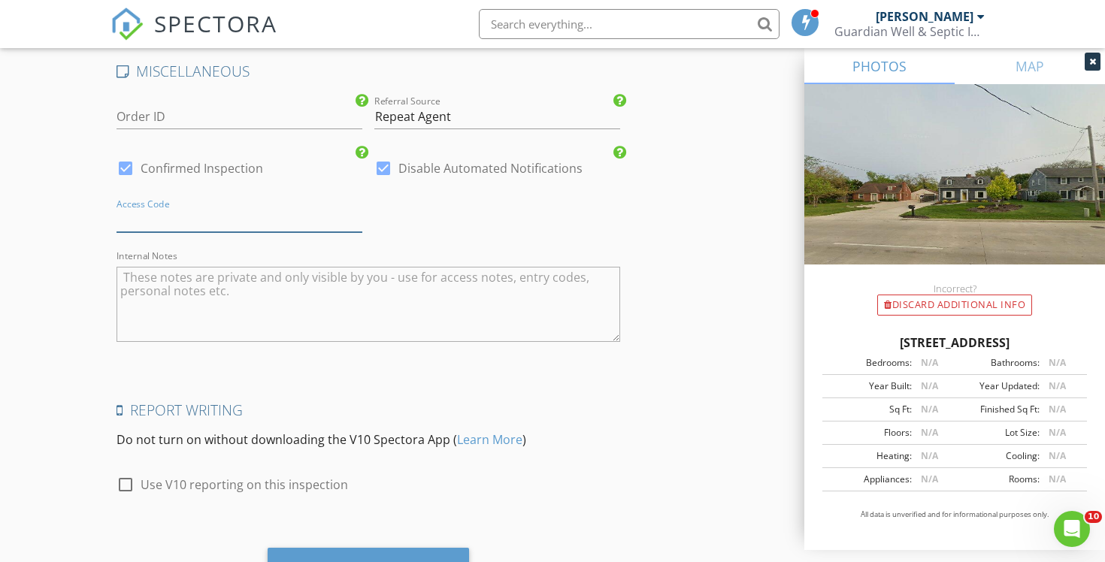
click at [245, 211] on input "text" at bounding box center [239, 219] width 246 height 25
type input "LB: 6042"
click at [240, 298] on textarea "Internal Notes" at bounding box center [367, 304] width 503 height 75
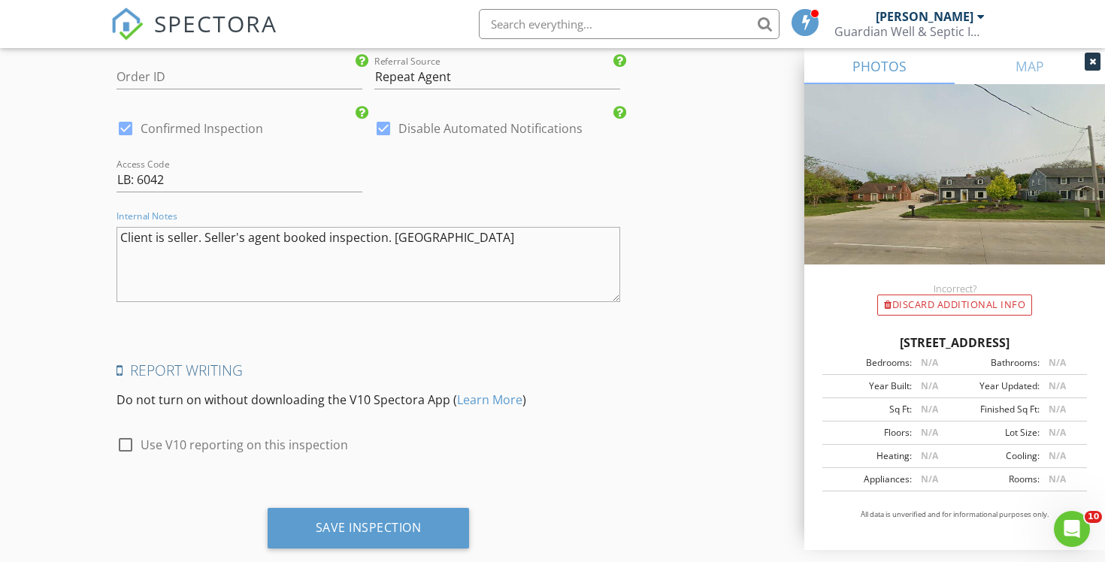
scroll to position [2516, 0]
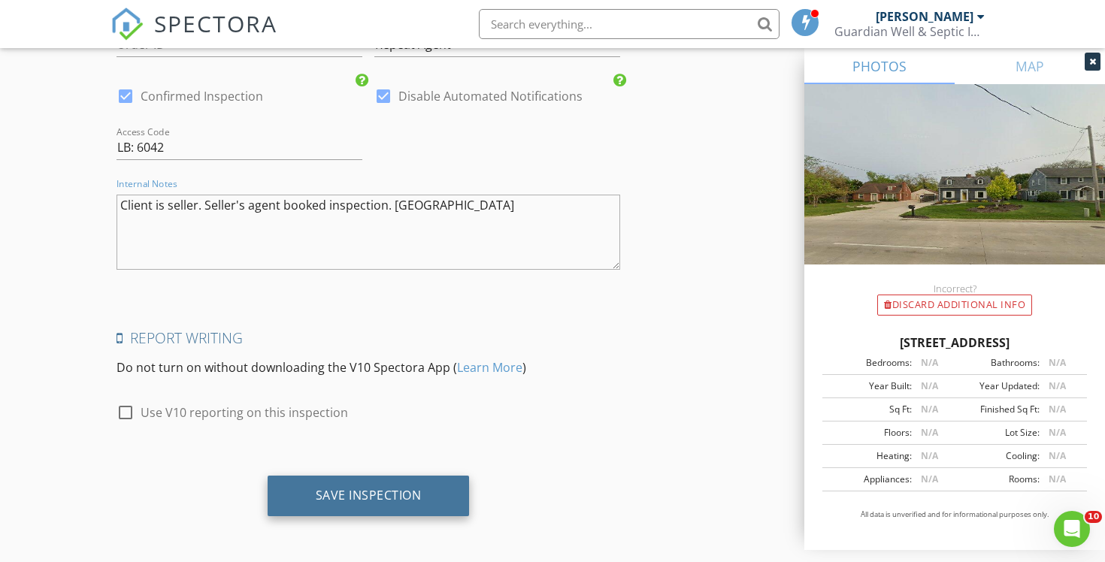
type textarea "Client is seller. Seller's agent booked inspection. [GEOGRAPHIC_DATA]"
click at [357, 505] on div "Save Inspection" at bounding box center [368, 496] width 202 height 41
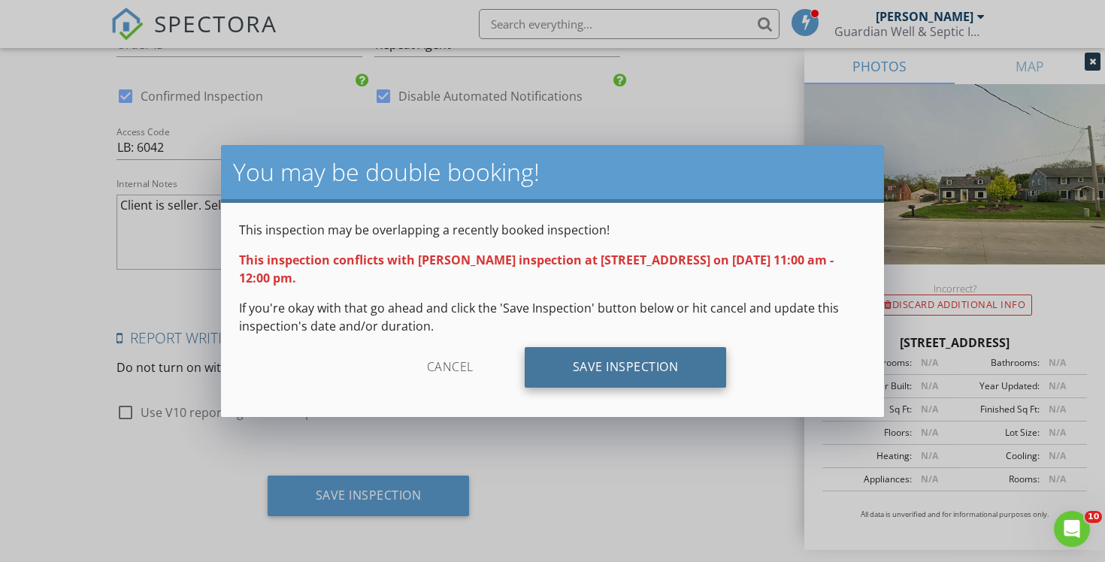
click at [675, 368] on div "Save Inspection" at bounding box center [625, 367] width 202 height 41
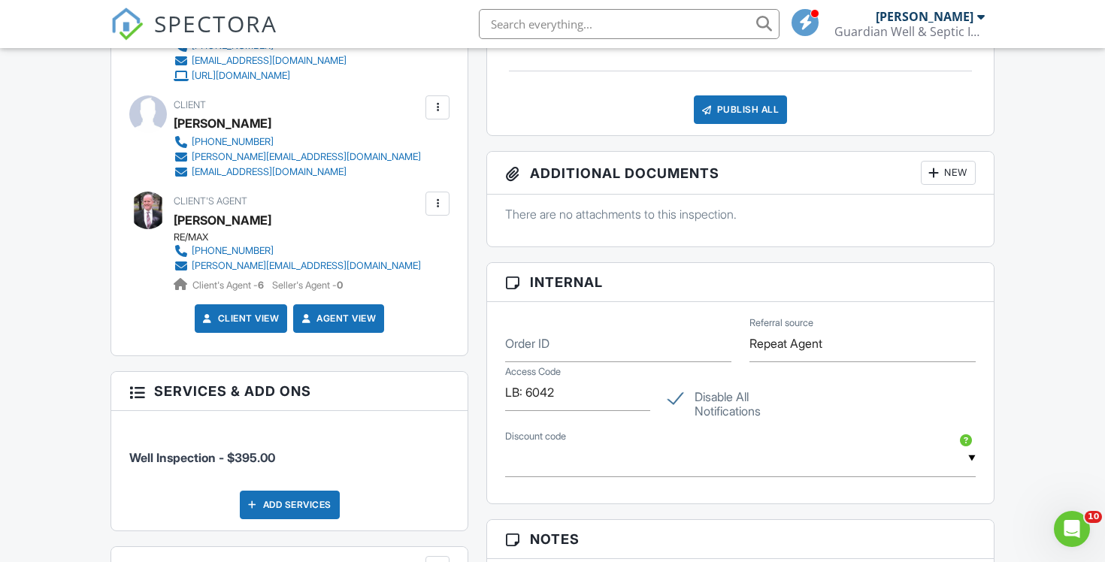
scroll to position [679, 0]
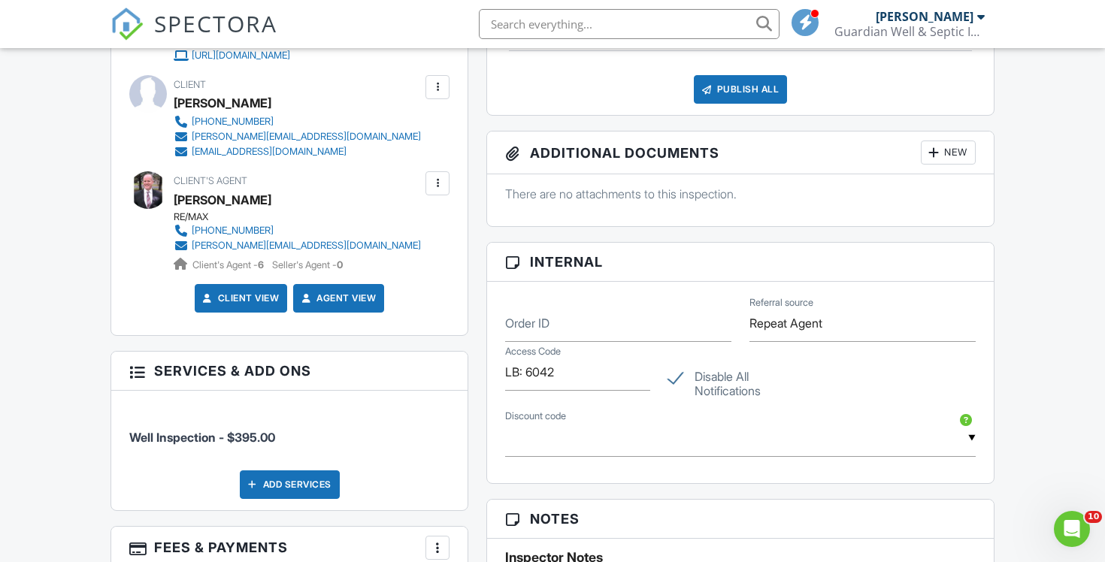
click at [688, 374] on label "Disable All Notifications" at bounding box center [740, 379] width 145 height 19
checkbox input "false"
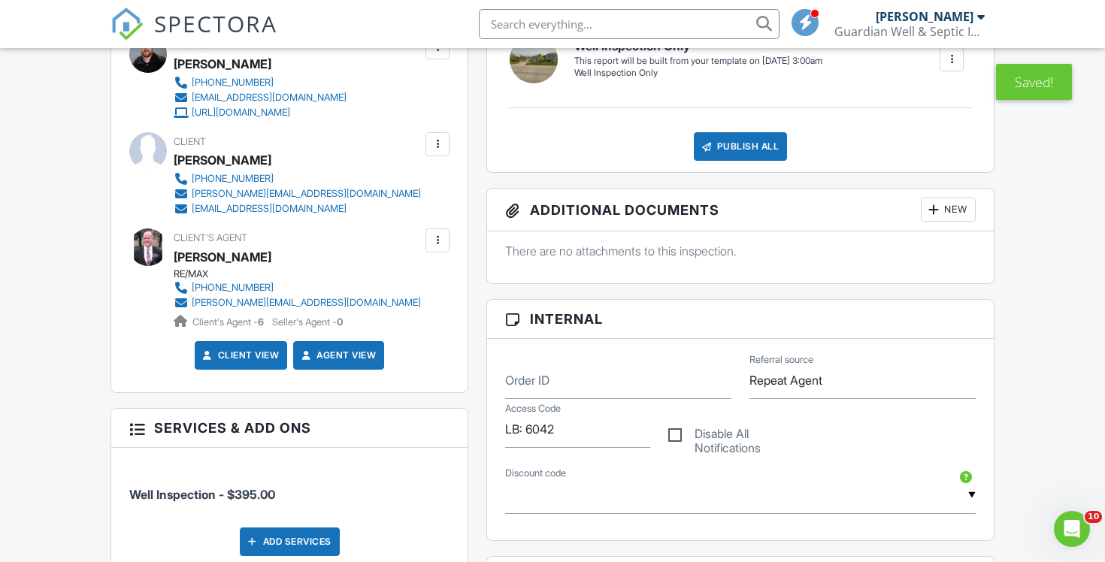
scroll to position [459, 0]
click at [431, 143] on div at bounding box center [437, 145] width 15 height 15
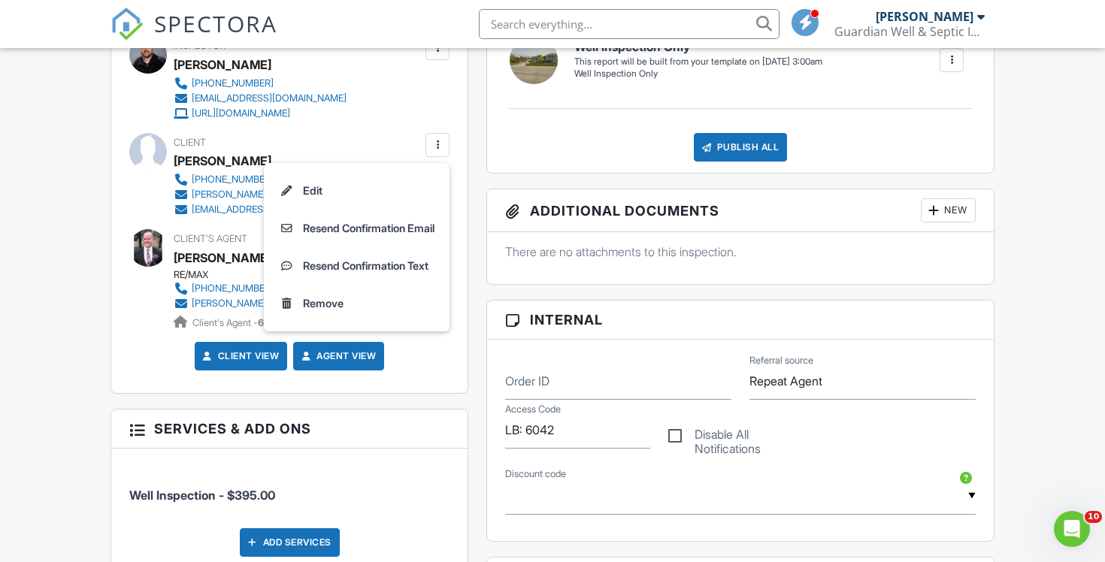
click at [1038, 155] on div "Dashboard Templates Contacts Metrics Automations Advanced Settings Support Cent…" at bounding box center [552, 510] width 1105 height 1842
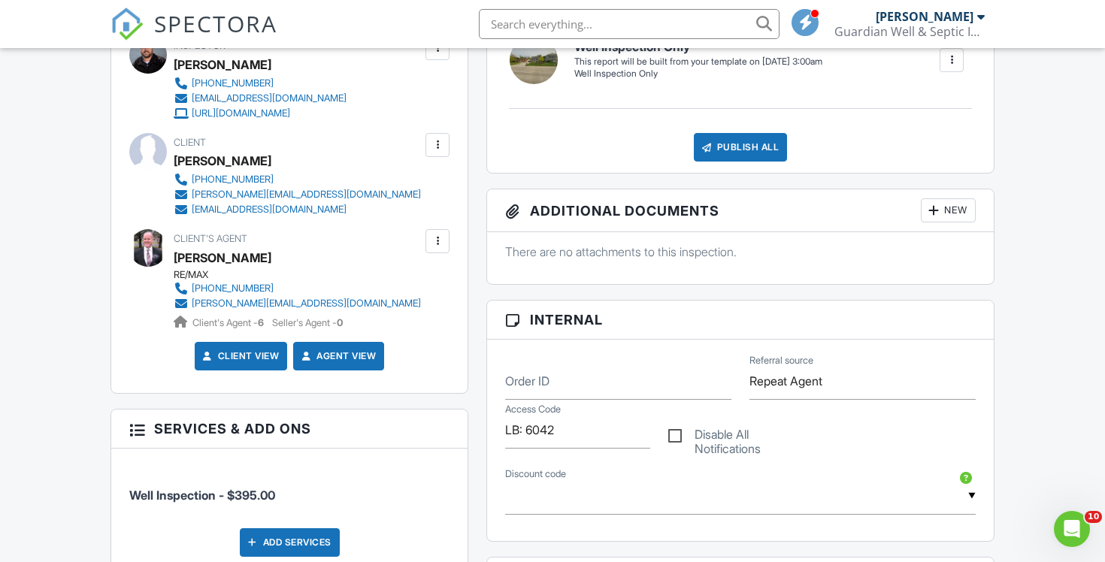
click at [431, 150] on div at bounding box center [437, 145] width 15 height 15
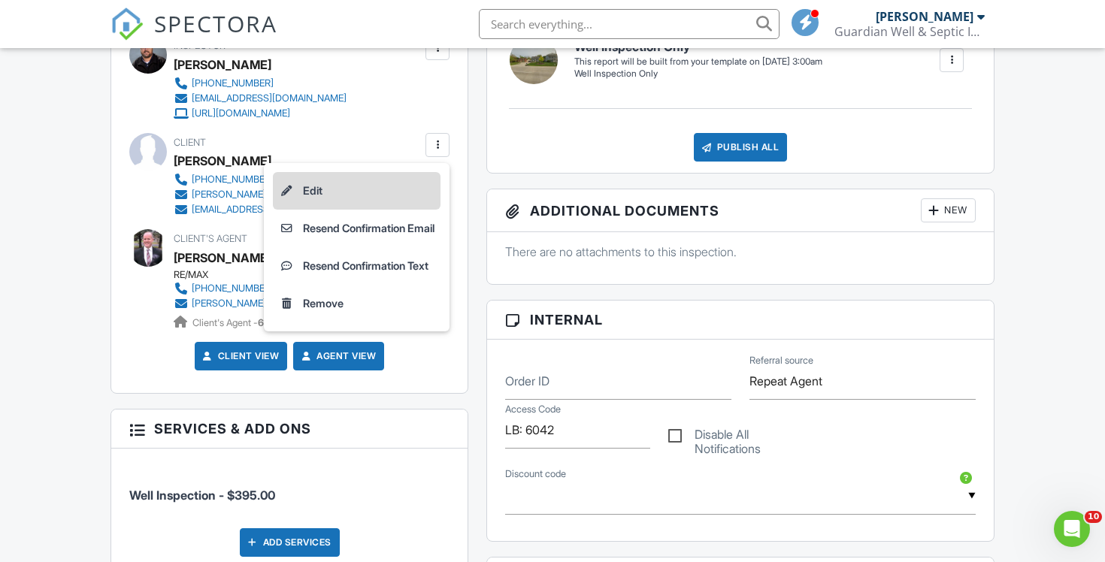
click at [404, 197] on li "Edit" at bounding box center [357, 191] width 168 height 38
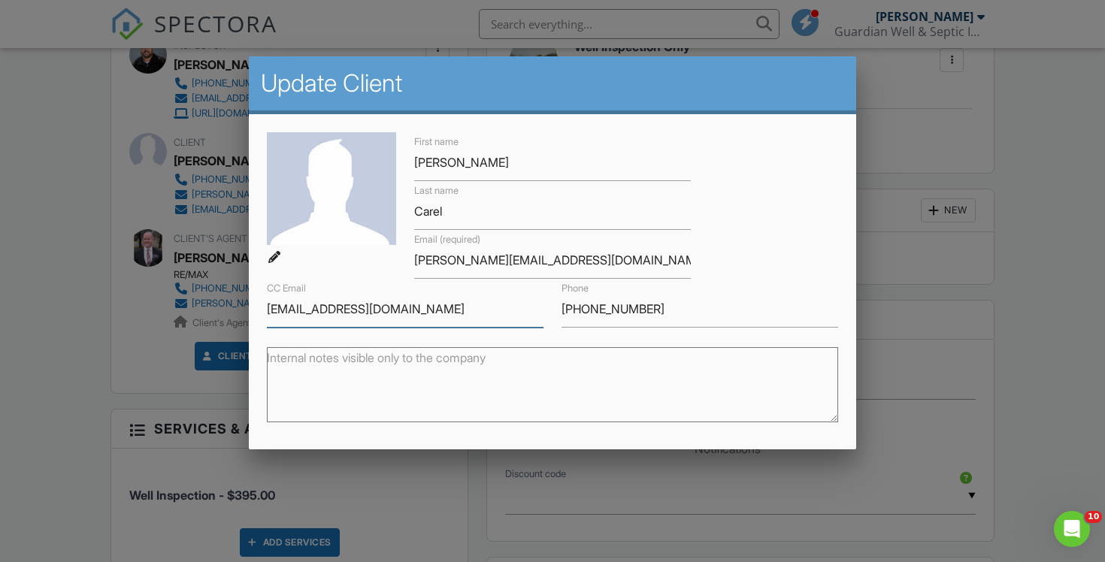
drag, startPoint x: 396, startPoint y: 312, endPoint x: 165, endPoint y: 310, distance: 231.4
click at [165, 310] on body "SPECTORA Chad Imme Guardian Well & Septic Inspections Role: Inspector Dashboard…" at bounding box center [552, 486] width 1105 height 1890
click at [796, 189] on div "First name Cheryl Last name Carel Email (required) mike@askmikeklug.com CC Emai…" at bounding box center [553, 229] width 590 height 195
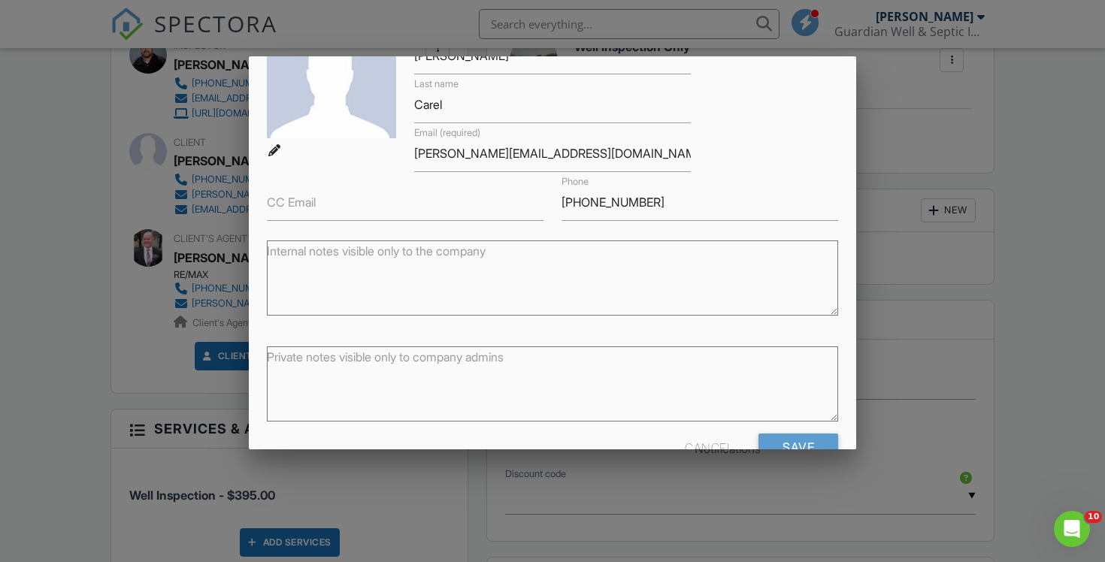
scroll to position [147, 0]
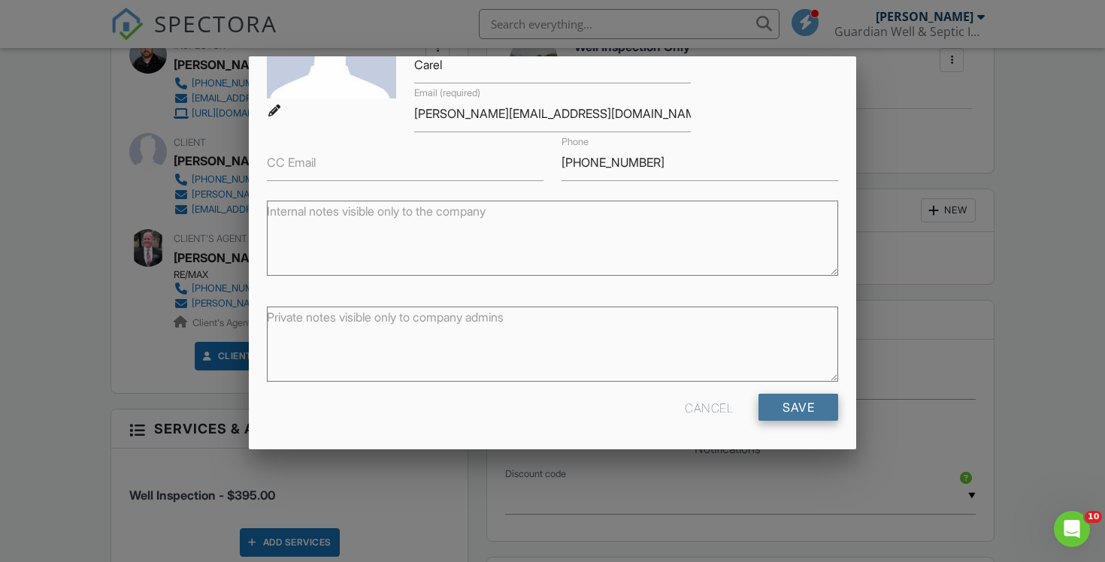
click at [795, 396] on input "Save" at bounding box center [798, 407] width 80 height 27
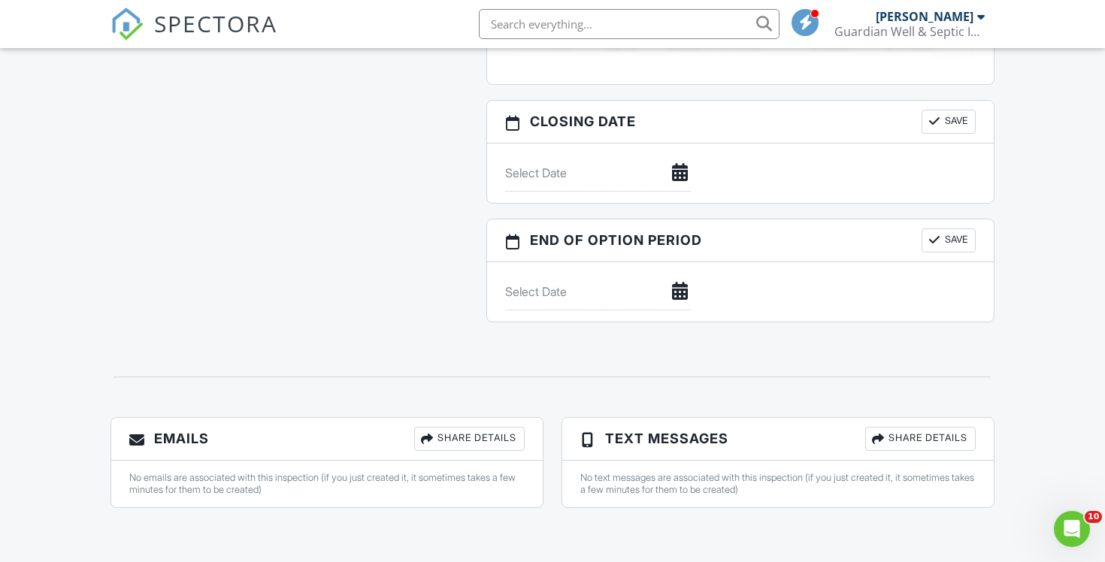
scroll to position [1331, 0]
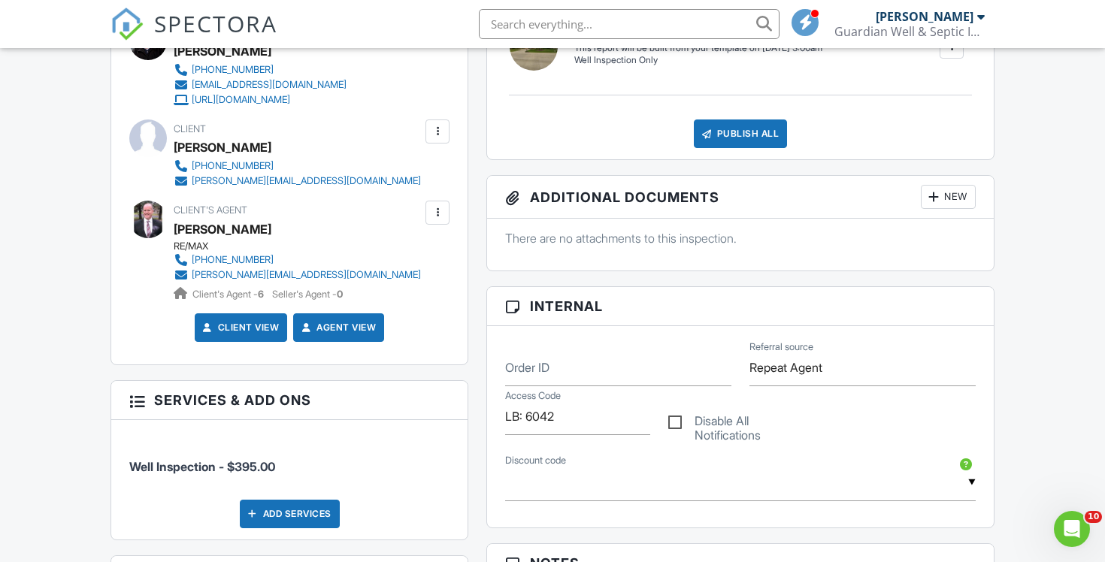
scroll to position [468, 0]
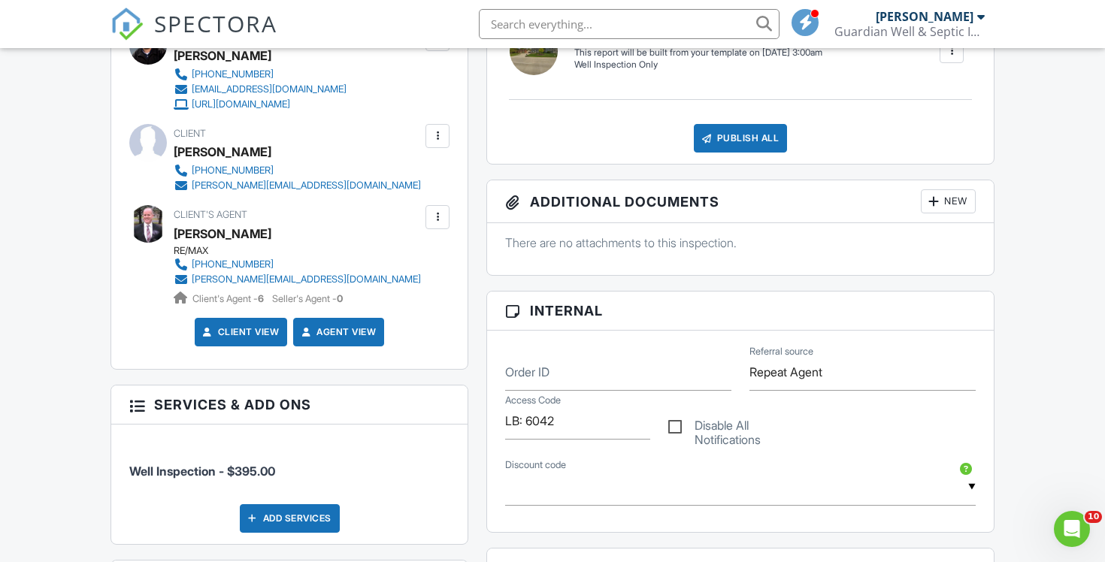
click at [436, 137] on div at bounding box center [437, 135] width 15 height 15
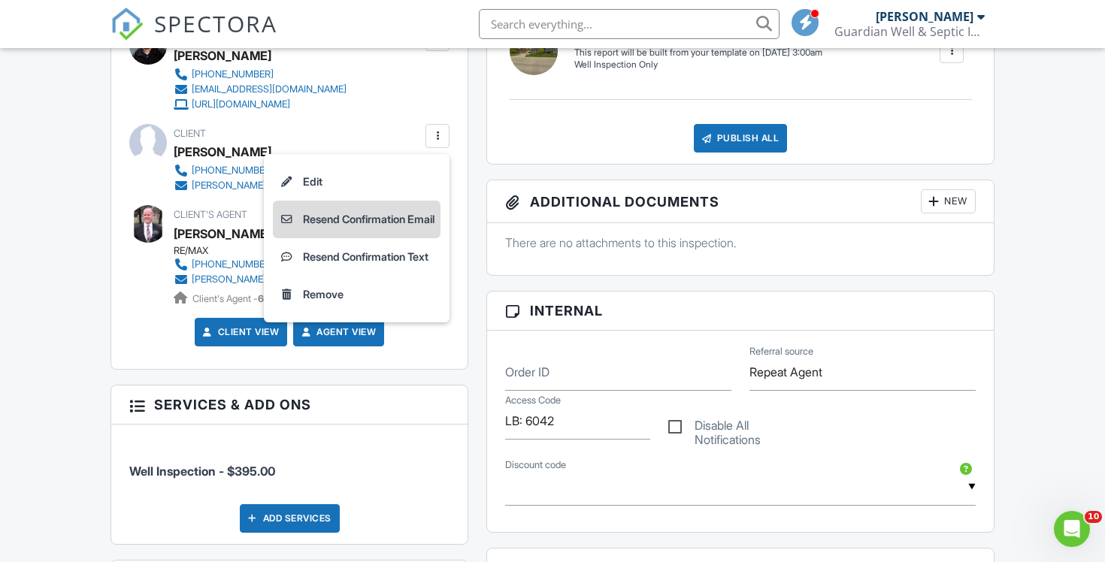
click at [387, 225] on li "Resend Confirmation Email" at bounding box center [357, 220] width 168 height 38
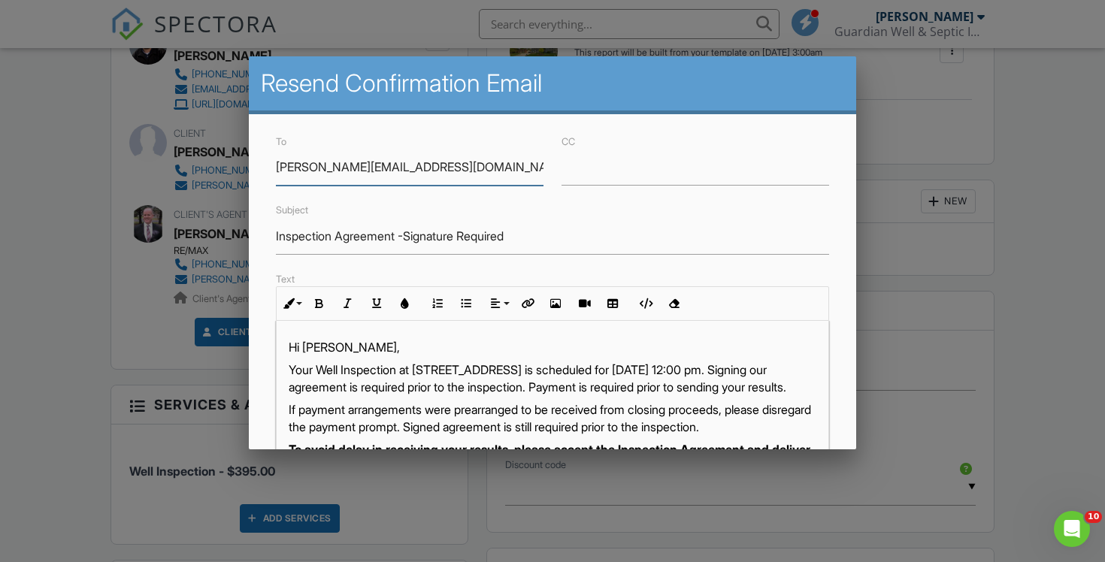
scroll to position [1, 0]
click at [375, 386] on p "Your Well Inspection at 2029 N Green Bay Rd, Mount Pleasant, WI 53405 is schedu…" at bounding box center [553, 378] width 528 height 34
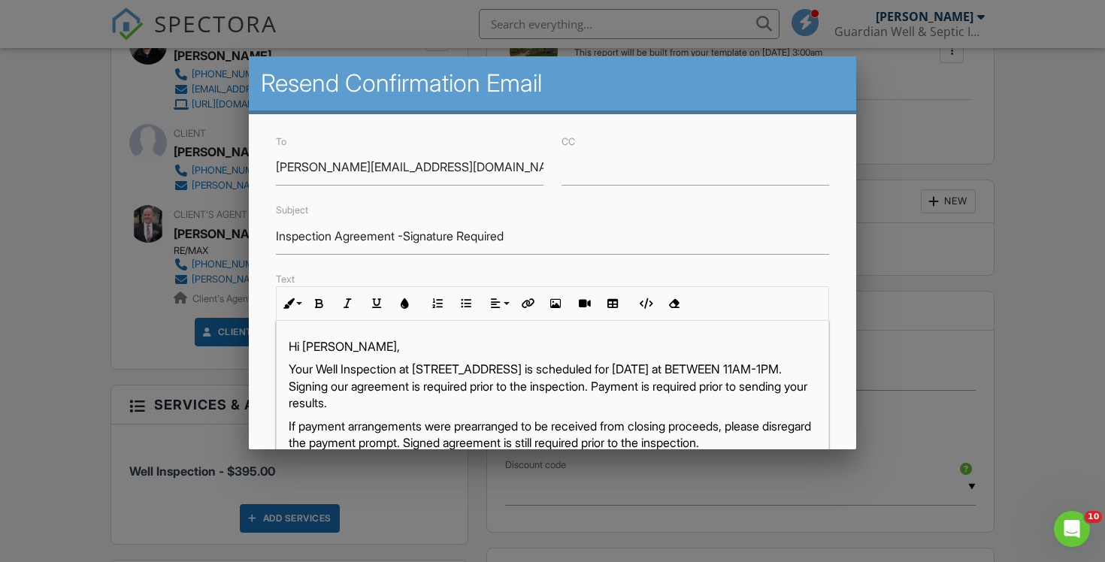
click at [511, 373] on p "Your Well Inspection at 2029 N Green Bay Rd, Mount Pleasant, WI 53405 is schedu…" at bounding box center [553, 386] width 528 height 50
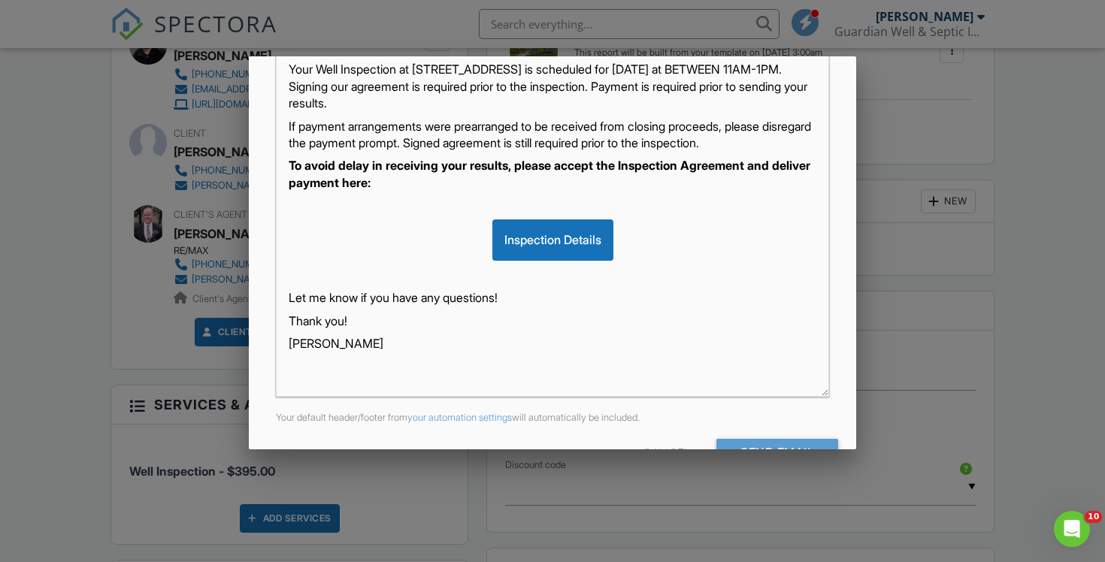
scroll to position [345, 0]
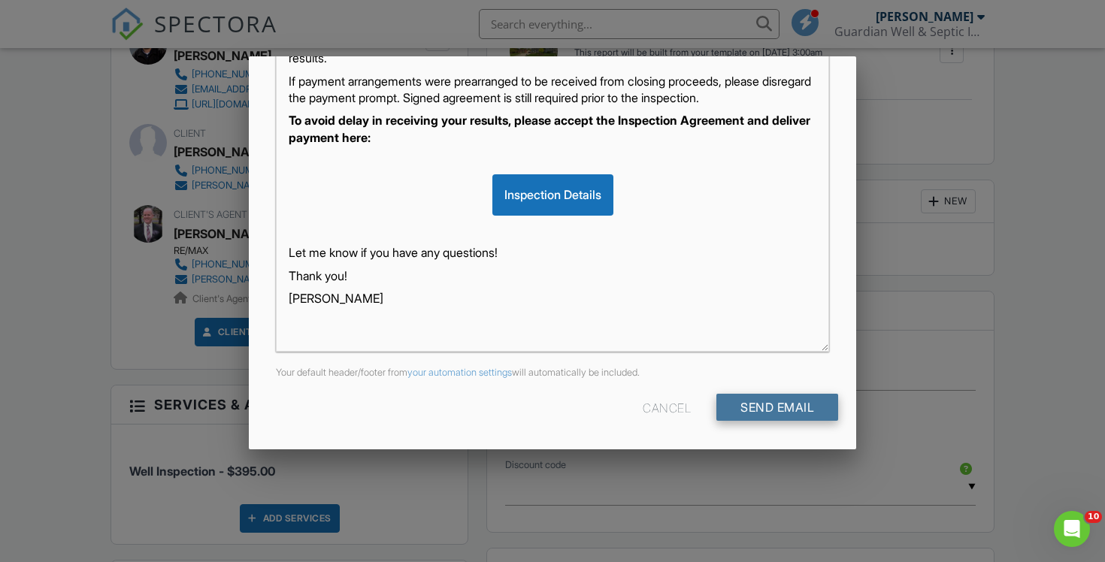
click at [775, 413] on input "Send Email" at bounding box center [777, 407] width 122 height 27
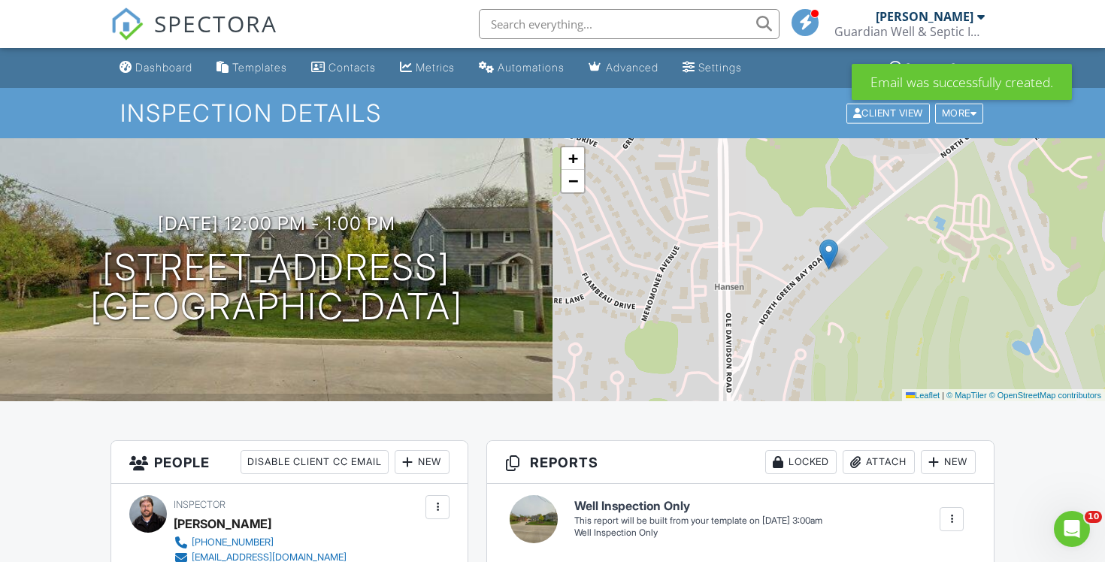
click at [227, 23] on span "SPECTORA" at bounding box center [215, 24] width 123 height 32
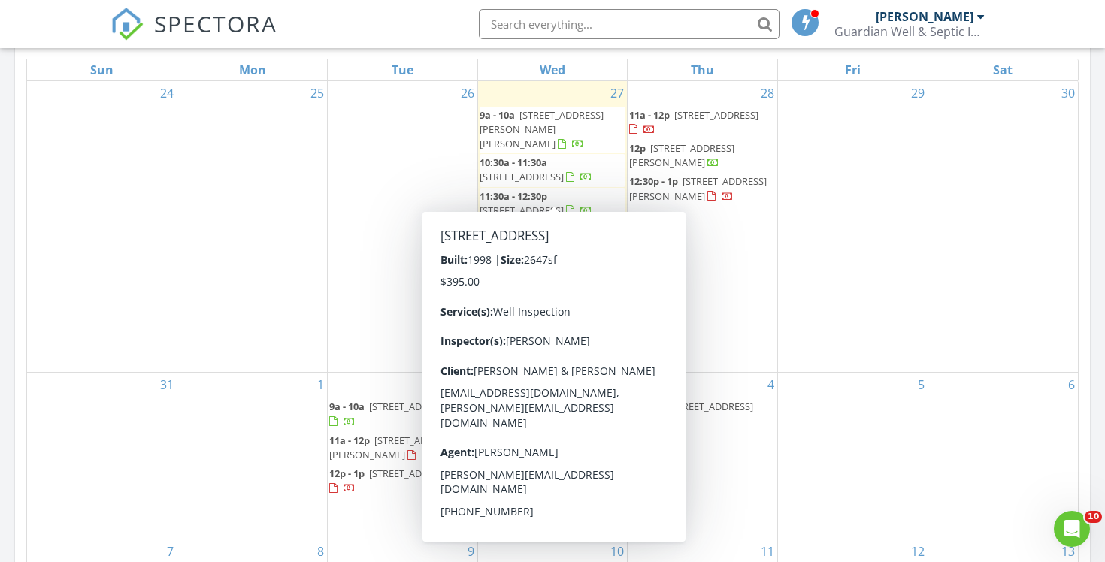
scroll to position [709, 0]
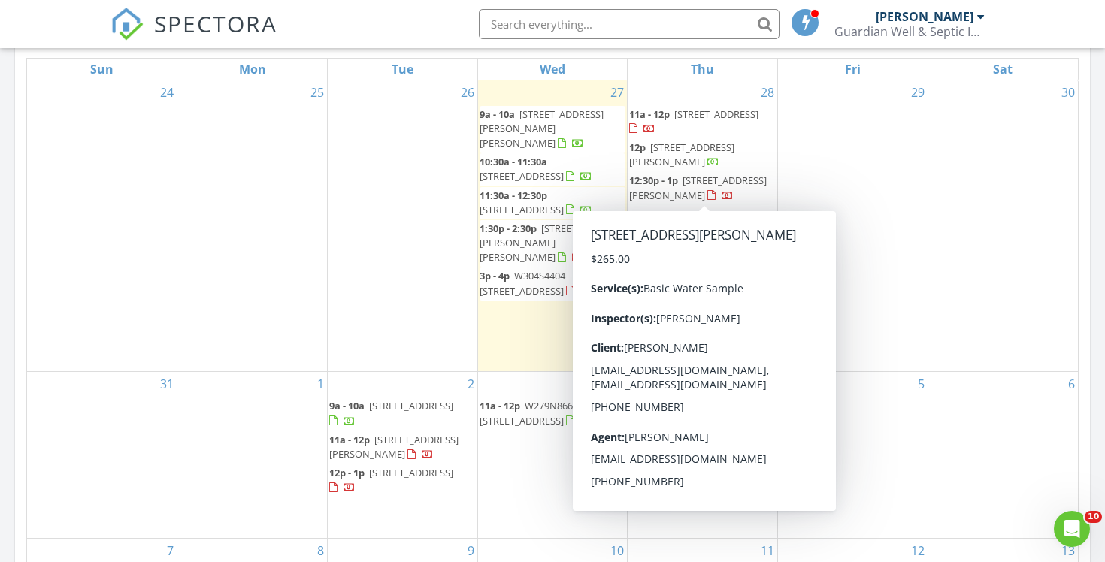
click at [1098, 256] on div "Today Chad Imme 9:00 am 538 Raynor Ave, Raymond, WI 53126 Chad Imme 26 minutes …" at bounding box center [552, 170] width 1105 height 1368
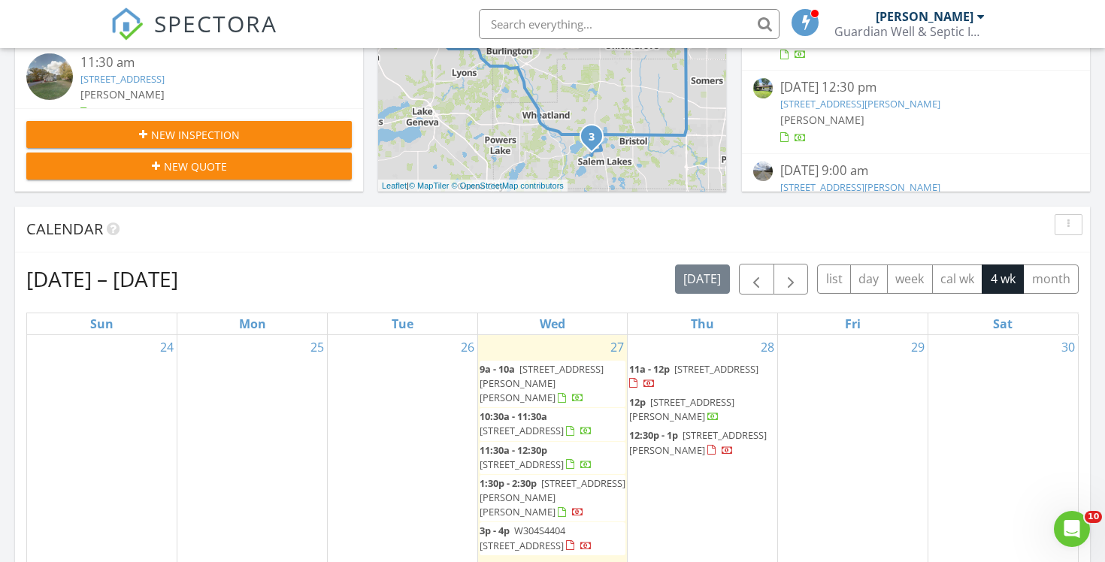
scroll to position [448, 0]
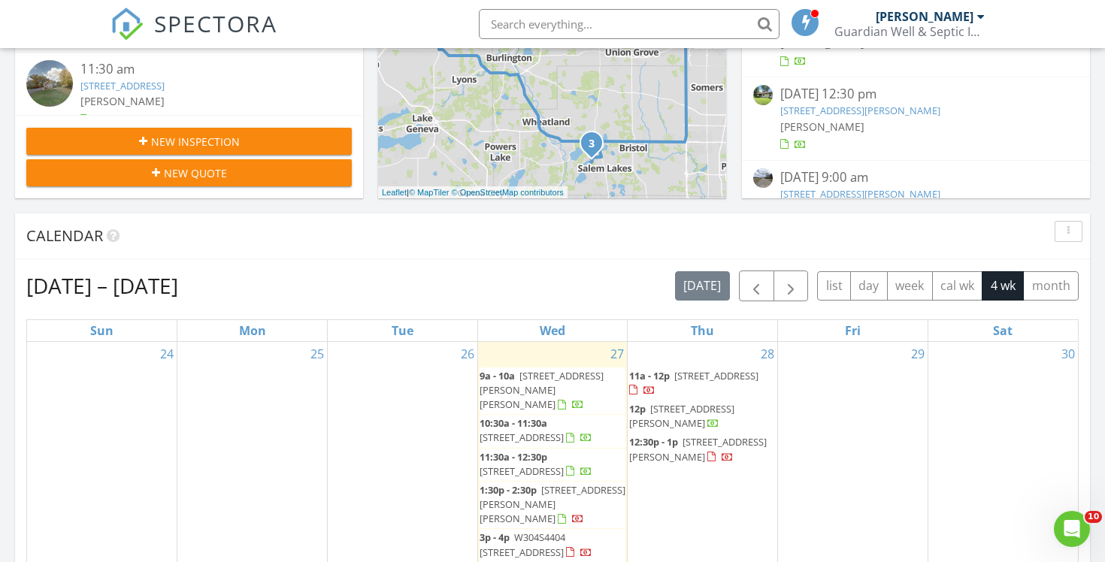
click at [216, 139] on span "New Inspection" at bounding box center [195, 142] width 89 height 16
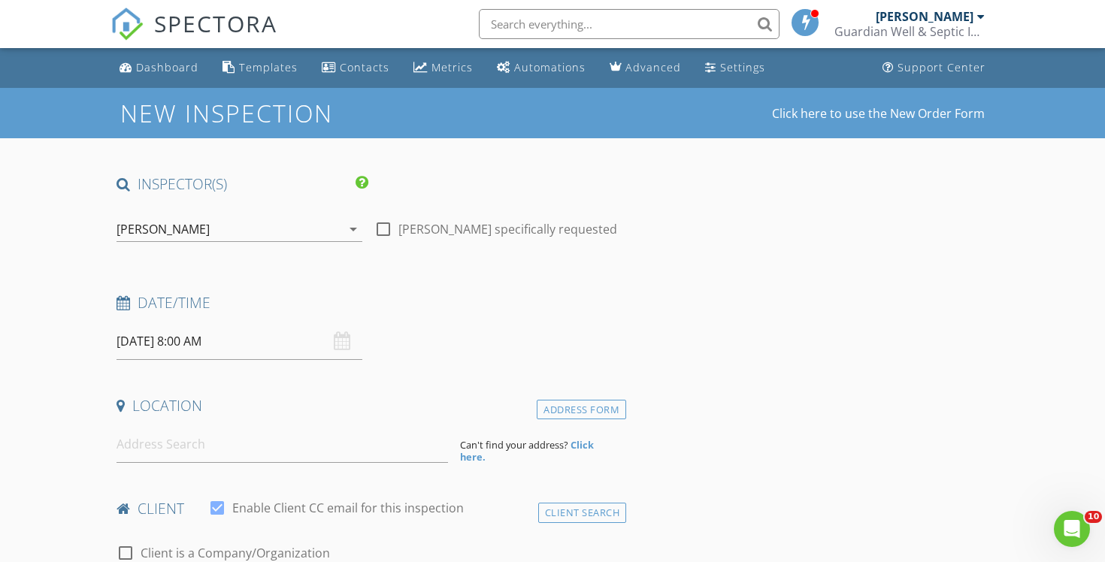
click at [234, 336] on input "[DATE] 8:00 AM" at bounding box center [239, 341] width 246 height 37
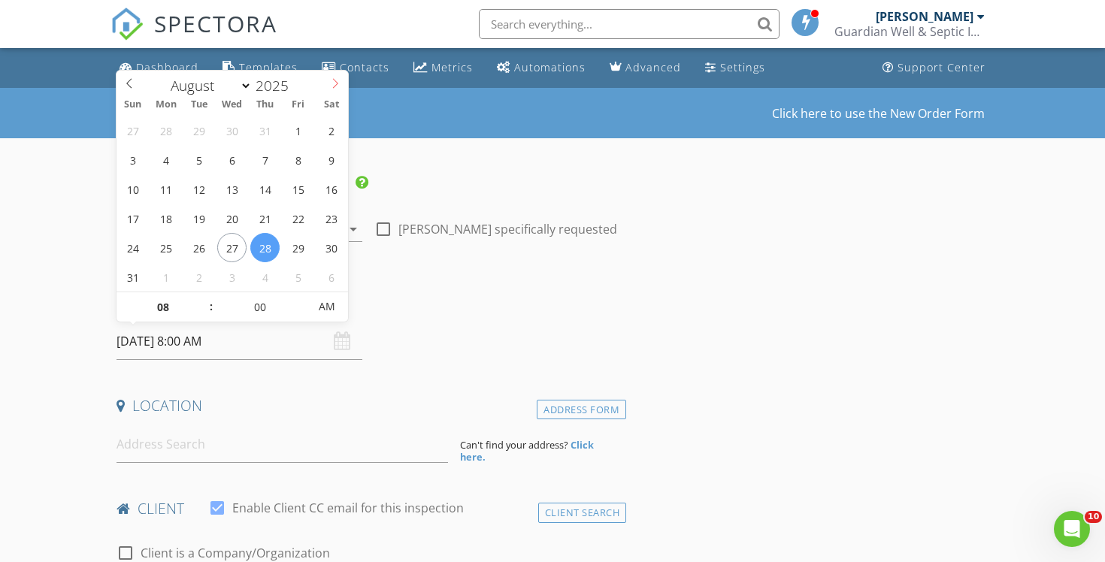
select select "8"
click at [337, 79] on icon at bounding box center [335, 83] width 11 height 11
type input "09/03/2025 8:00 AM"
type input "09"
type input "09/03/2025 9:00 AM"
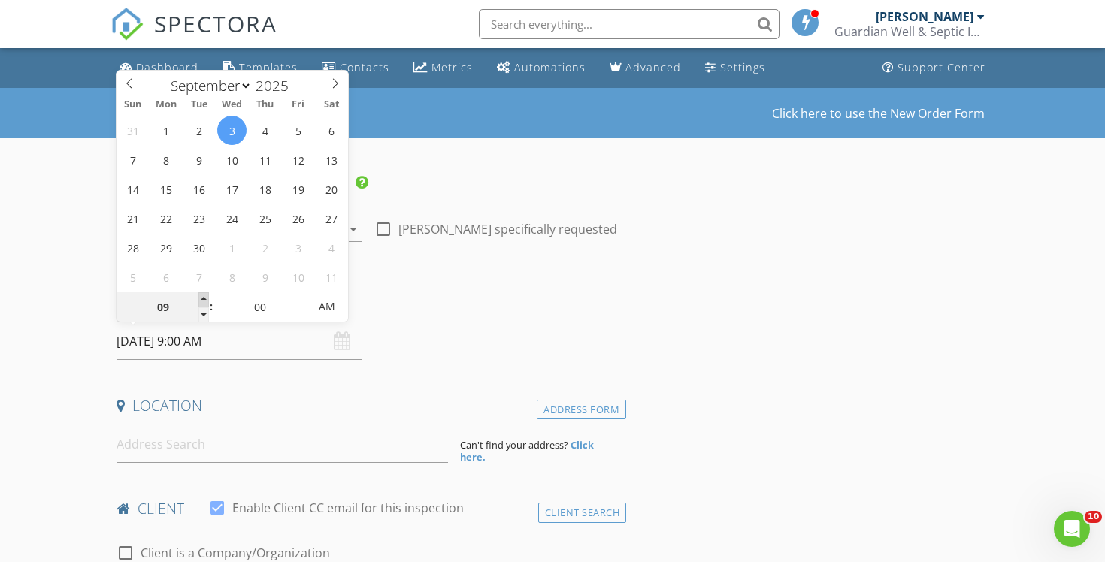
click at [207, 301] on span at bounding box center [203, 299] width 11 height 15
type input "10"
type input "09/03/2025 10:00 AM"
click at [207, 300] on span at bounding box center [203, 299] width 11 height 15
type input "11"
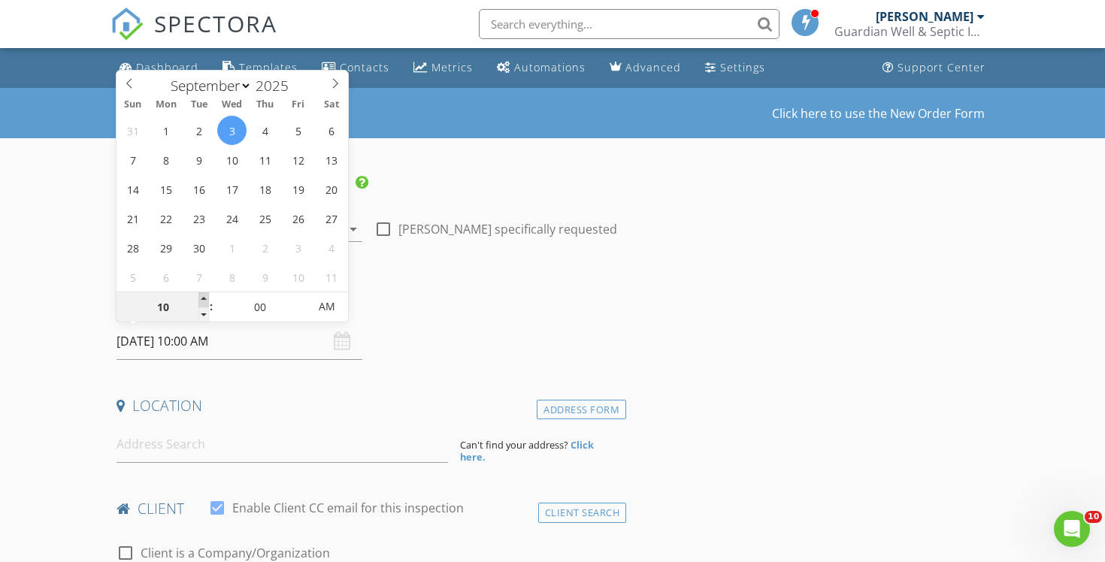
type input "09/03/2025 11:00 AM"
click at [207, 300] on span at bounding box center [203, 299] width 11 height 15
type input "12"
type input "09/03/2025 12:00 PM"
click at [205, 298] on span at bounding box center [203, 299] width 11 height 15
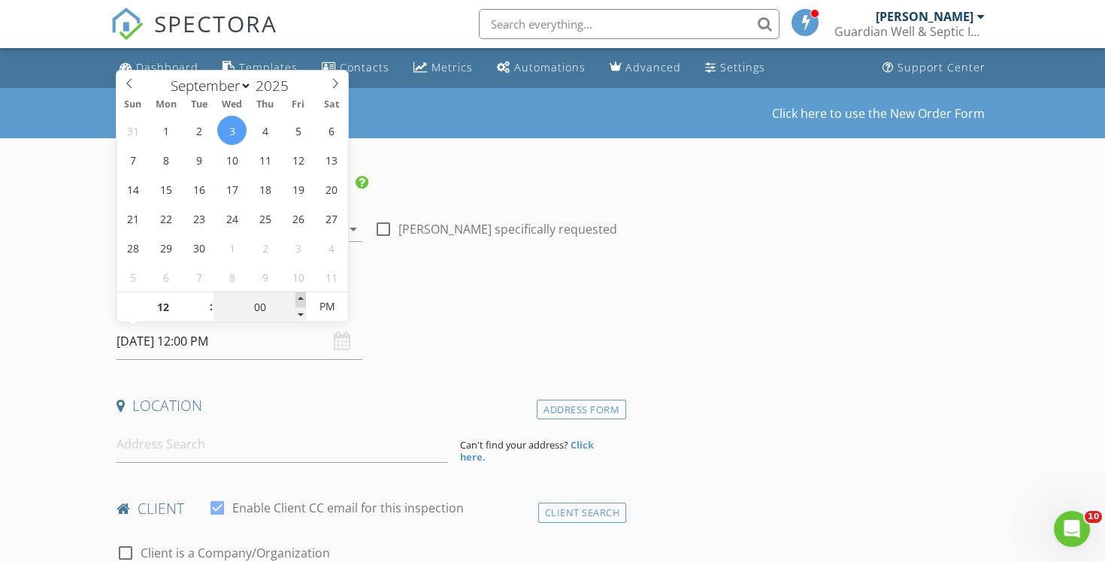
type input "05"
type input "09/03/2025 12:05 PM"
click at [296, 298] on span at bounding box center [300, 299] width 11 height 15
type input "10"
type input "09/03/2025 12:10 PM"
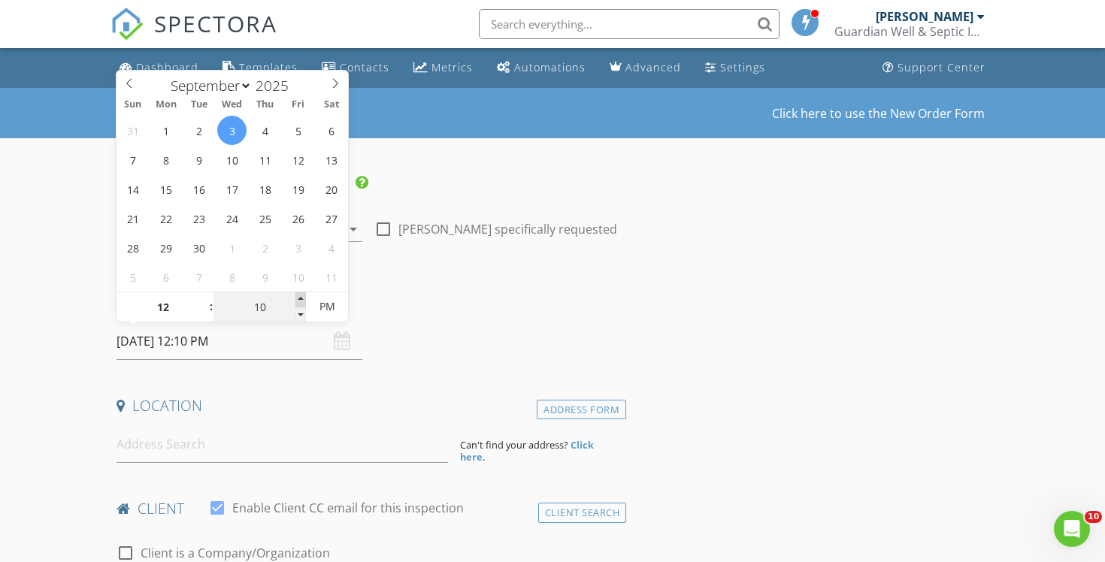
click at [296, 298] on span at bounding box center [300, 299] width 11 height 15
type input "15"
type input "09/03/2025 12:15 PM"
click at [296, 296] on span at bounding box center [300, 299] width 11 height 15
type input "20"
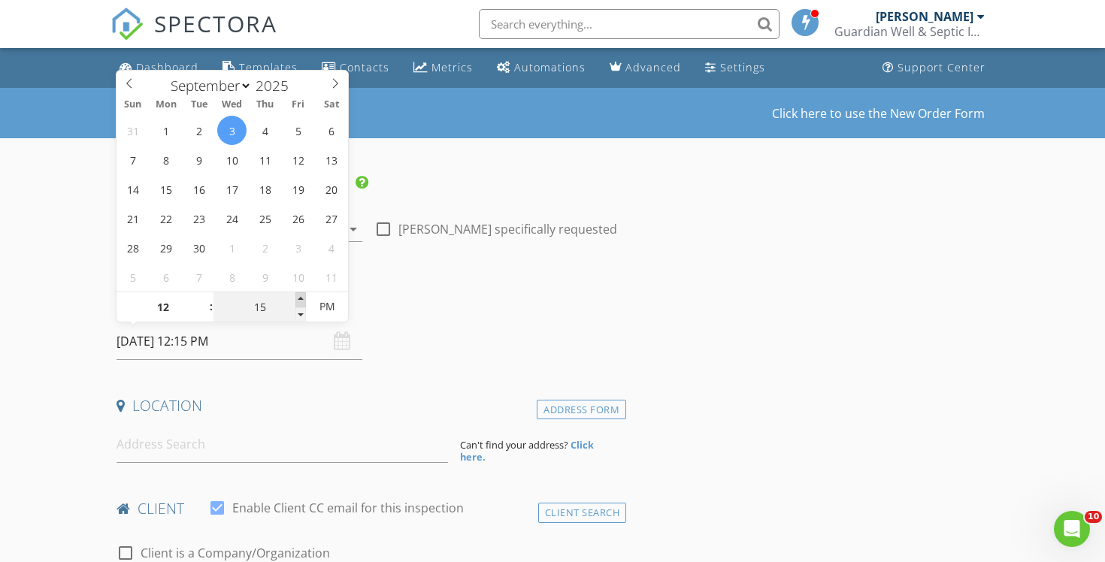
type input "09/03/2025 12:20 PM"
click at [296, 296] on span at bounding box center [300, 299] width 11 height 15
type input "25"
type input "09/03/2025 12:25 PM"
click at [296, 296] on span at bounding box center [300, 299] width 11 height 15
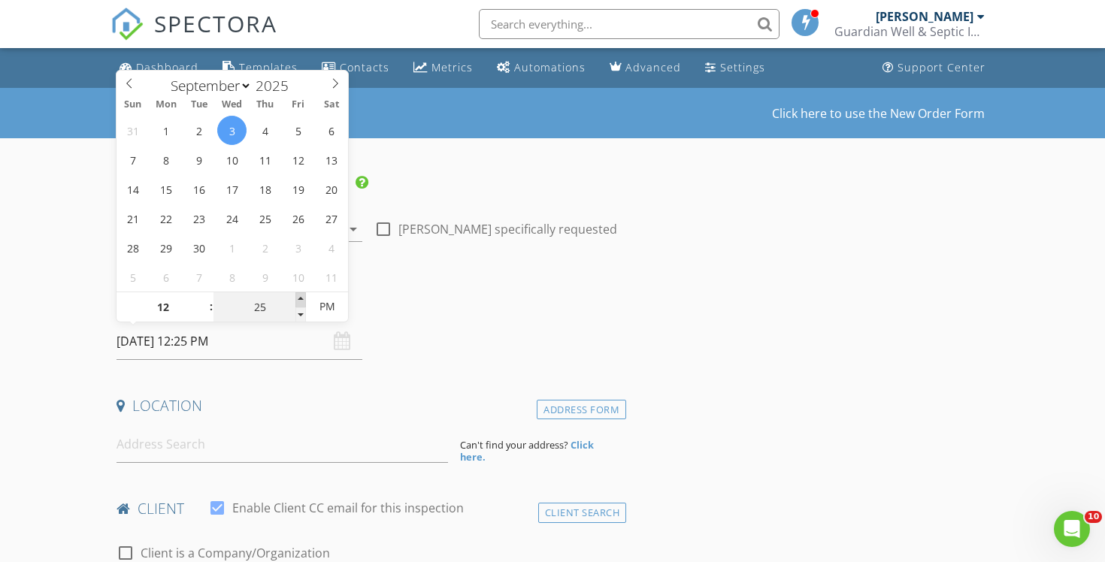
type input "30"
type input "[DATE] 12:30 PM"
click at [296, 296] on span at bounding box center [300, 299] width 11 height 15
click at [172, 431] on input at bounding box center [281, 444] width 331 height 37
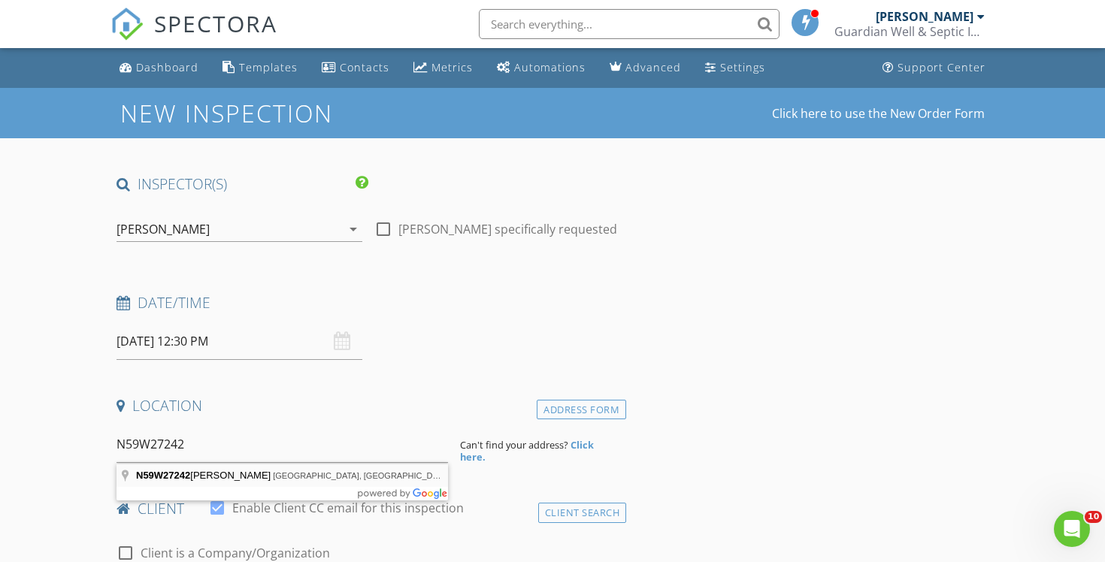
type input "N59W27242 Basham Lane, Lisbon, WI, USA"
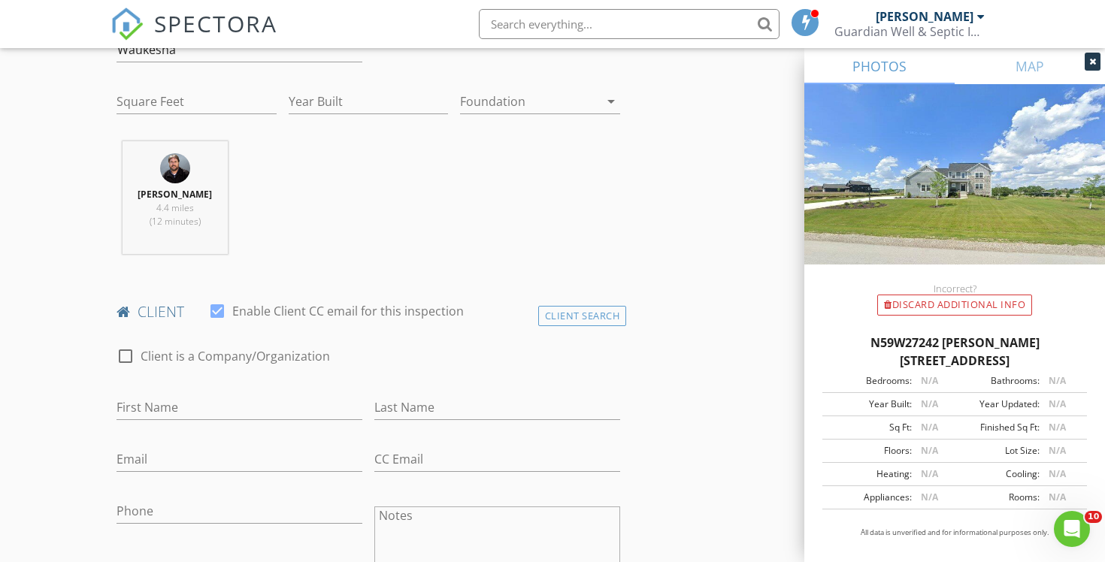
scroll to position [525, 0]
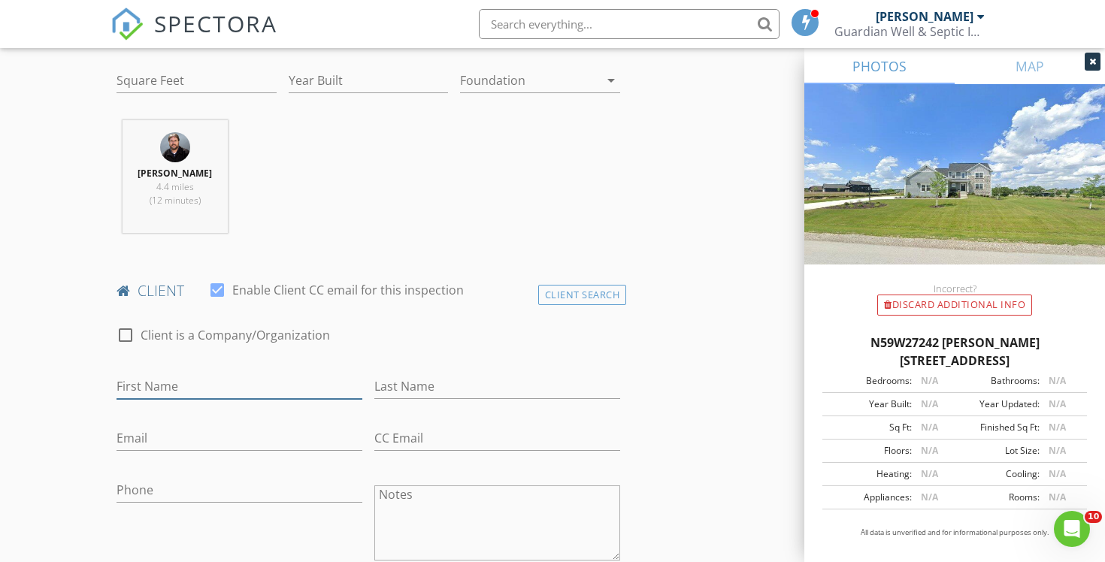
click at [250, 383] on input "First Name" at bounding box center [239, 386] width 246 height 25
type input "Evonna"
type input "Lillesand"
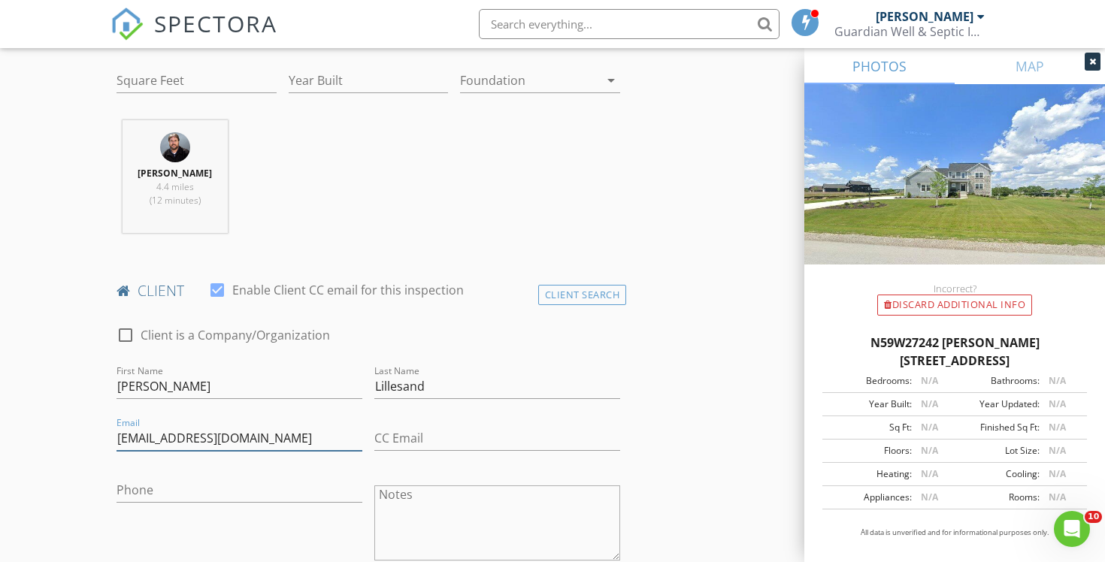
type input "missevona1@yahoo.com"
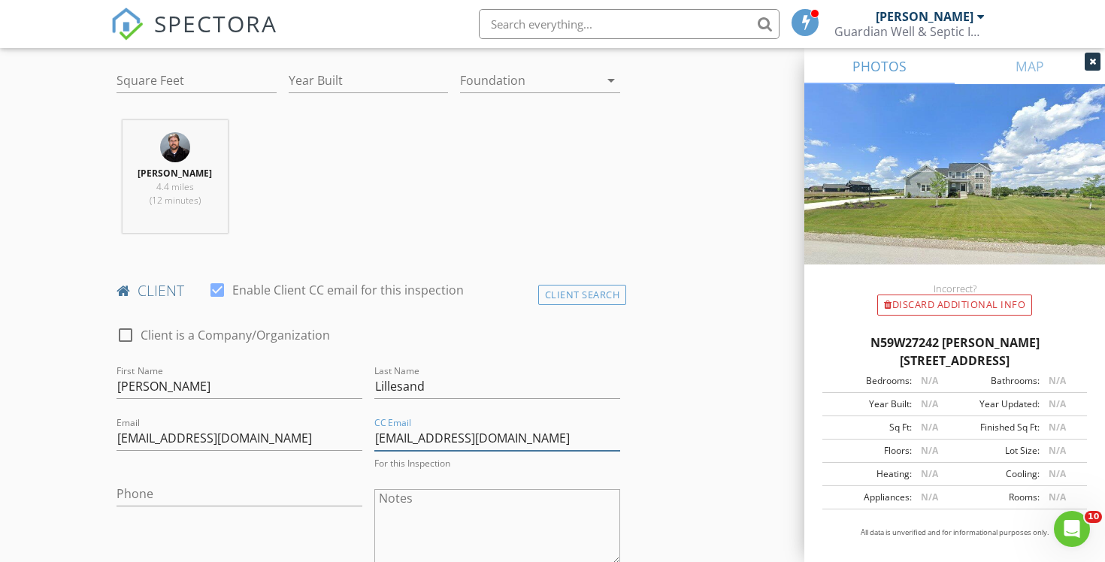
type input "sallyprell@kw.com"
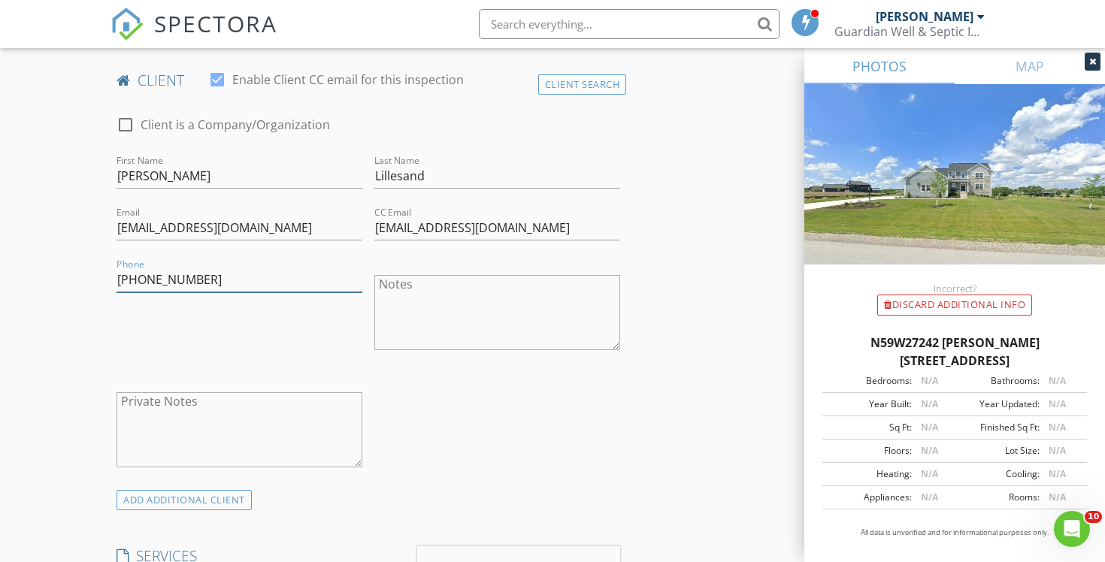
scroll to position [888, 0]
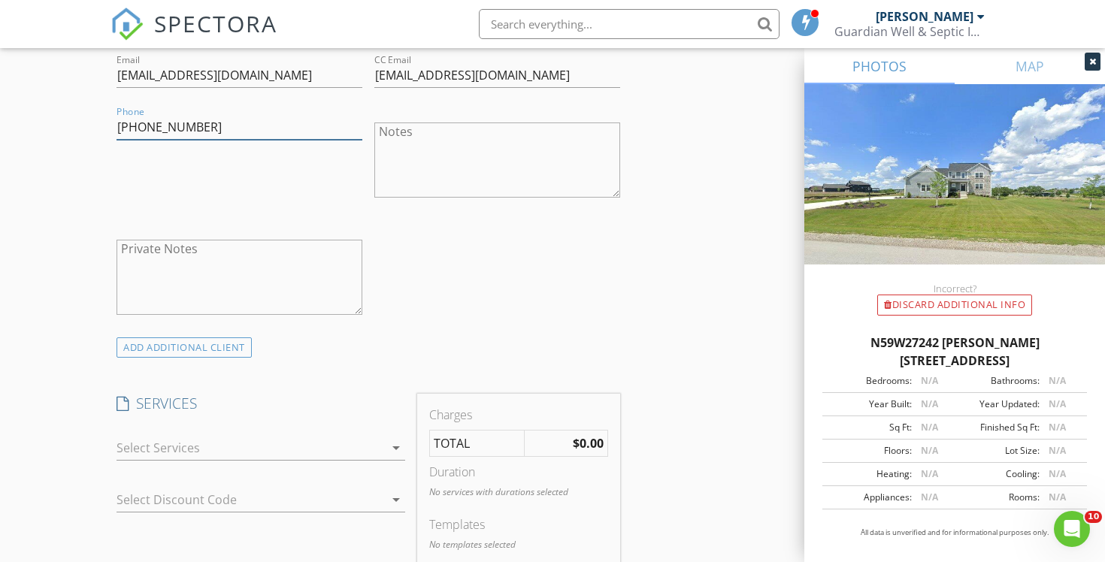
type input "414-460-3297"
click at [267, 443] on div at bounding box center [249, 448] width 267 height 24
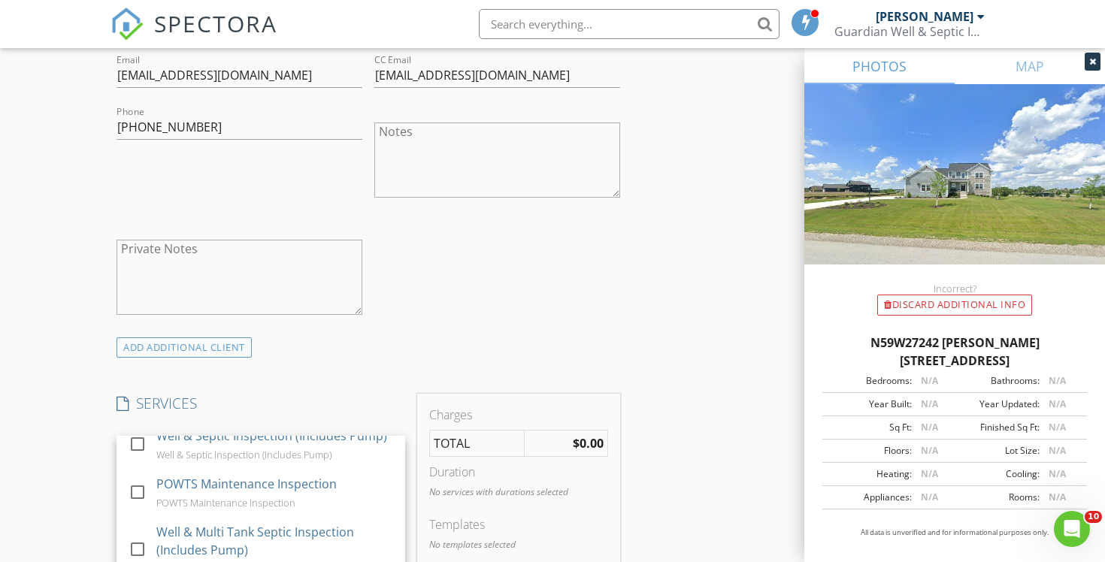
scroll to position [304, 0]
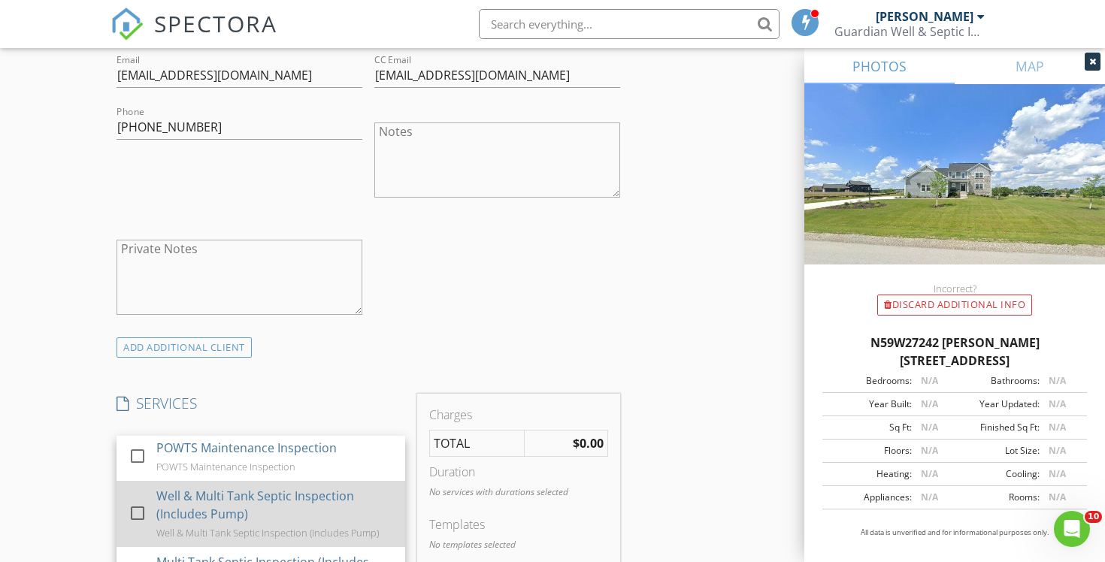
click at [264, 501] on div "Well & Multi Tank Septic Inspection (Includes Pump)" at bounding box center [274, 505] width 237 height 36
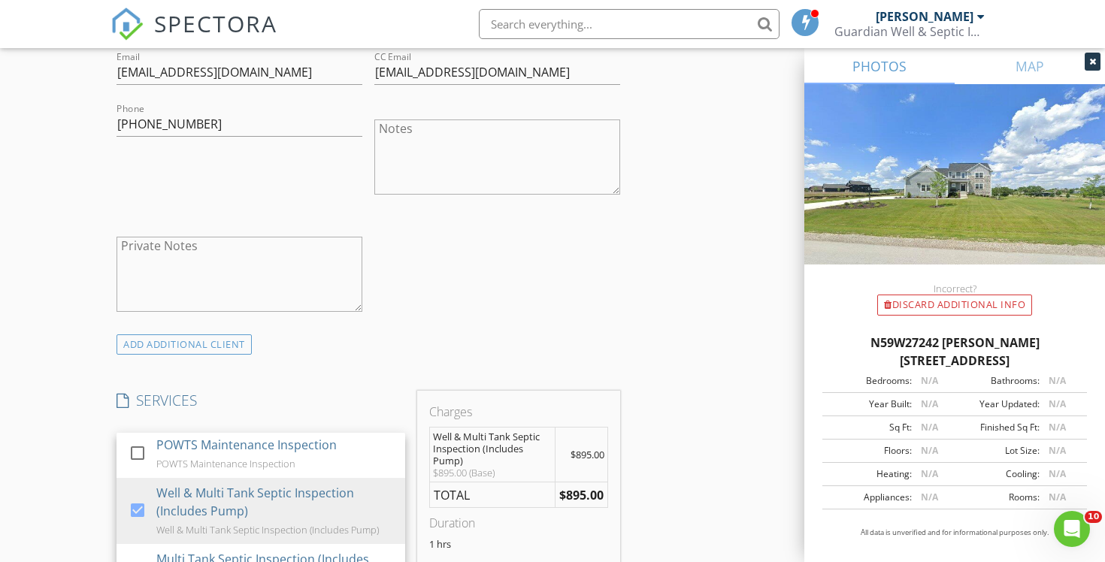
click at [672, 460] on div "INSPECTOR(S) check_box Chad Imme PRIMARY Chad Imme arrow_drop_down check_box_ou…" at bounding box center [552, 558] width 884 height 2550
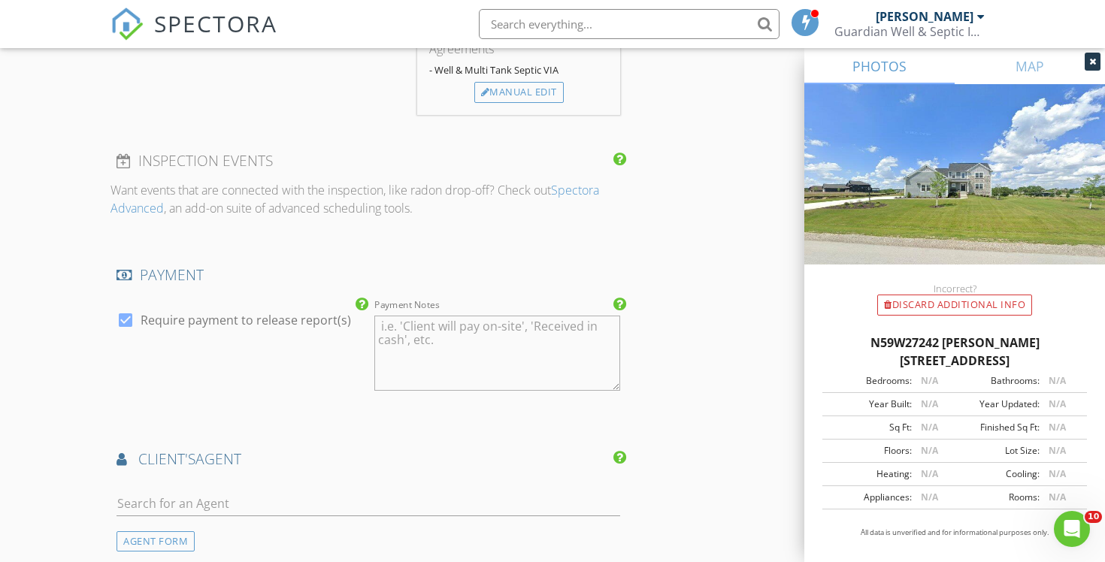
scroll to position [1491, 0]
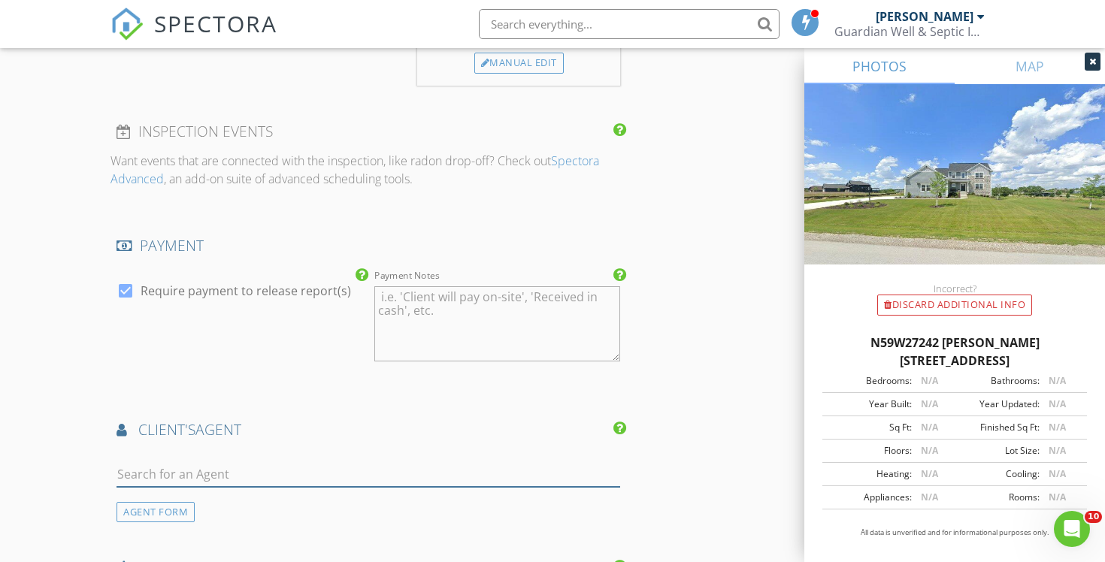
click at [349, 477] on input "text" at bounding box center [367, 474] width 503 height 25
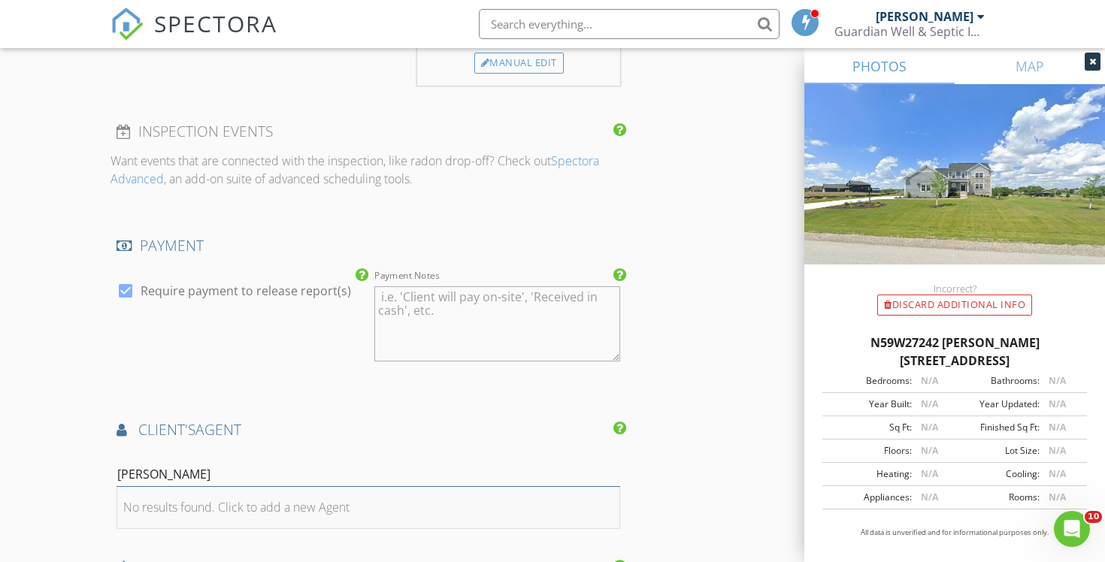
type input "[PERSON_NAME]"
click at [343, 503] on div "No results found. Click to add a new Agent" at bounding box center [236, 507] width 226 height 18
click at [278, 482] on input "First Name" at bounding box center [239, 474] width 246 height 25
type input "Sally"
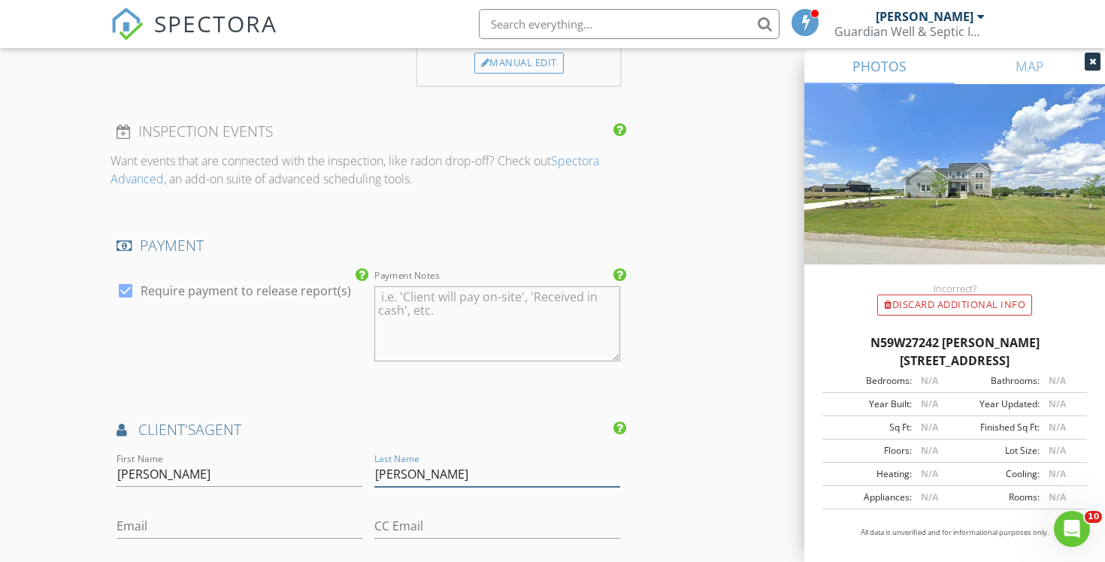
type input "Prell"
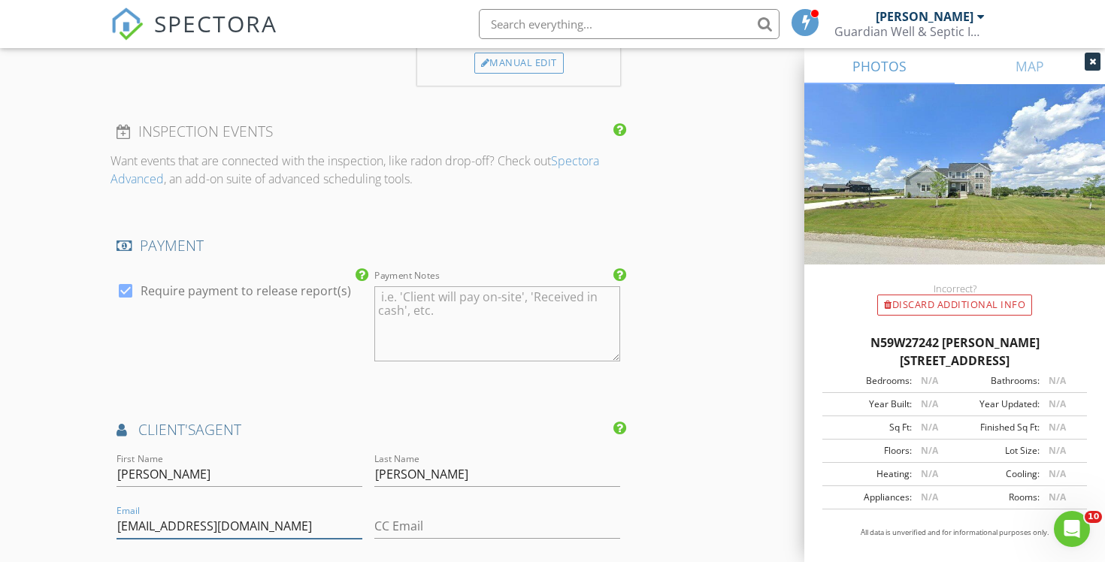
type input "[EMAIL_ADDRESS][DOMAIN_NAME]"
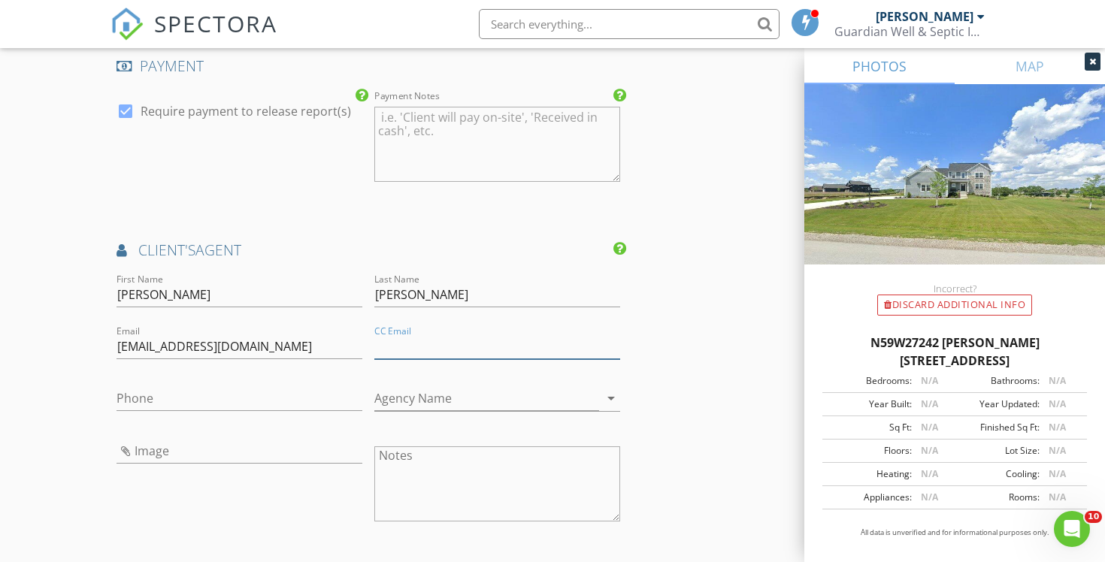
scroll to position [1734, 0]
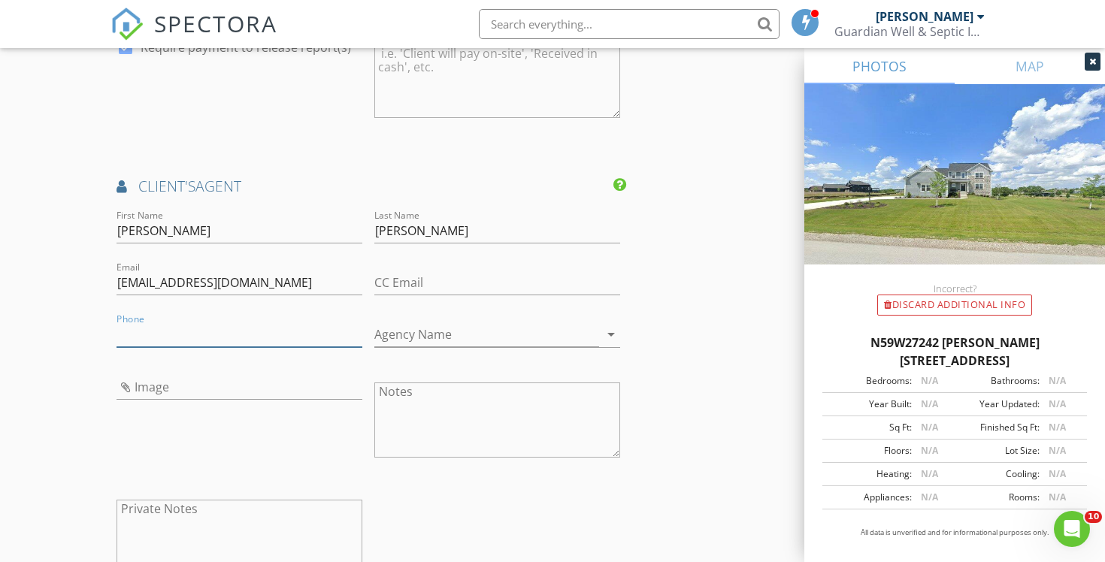
click at [210, 332] on input "Phone" at bounding box center [239, 334] width 246 height 25
type input "414-313-1203"
click at [434, 320] on div "Agency Name arrow_drop_down" at bounding box center [497, 338] width 246 height 50
click at [423, 336] on input "Agency Name" at bounding box center [486, 334] width 225 height 25
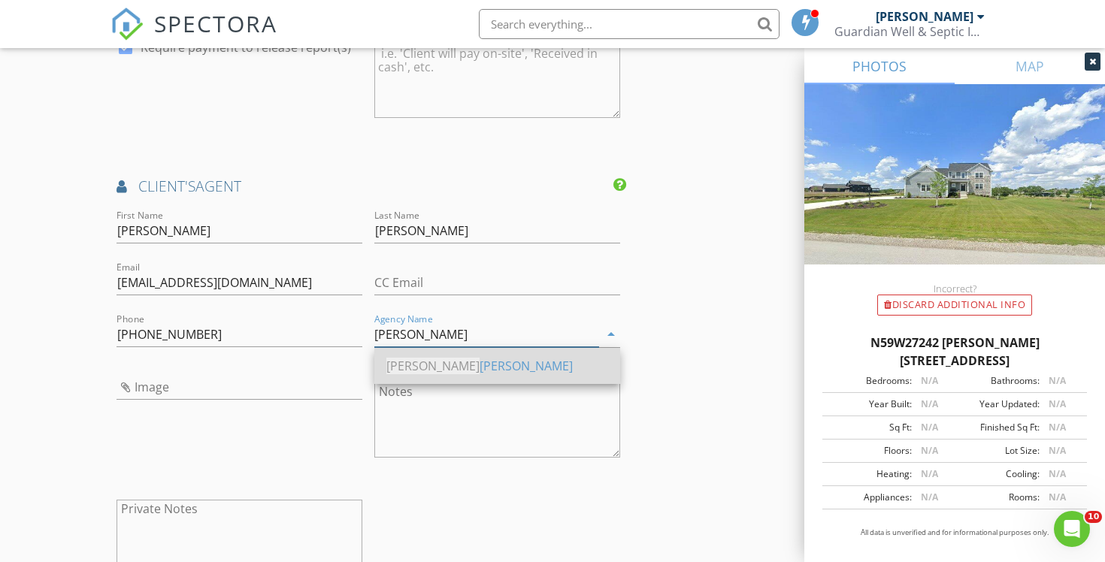
click at [485, 370] on div "Keller Williams" at bounding box center [497, 366] width 222 height 18
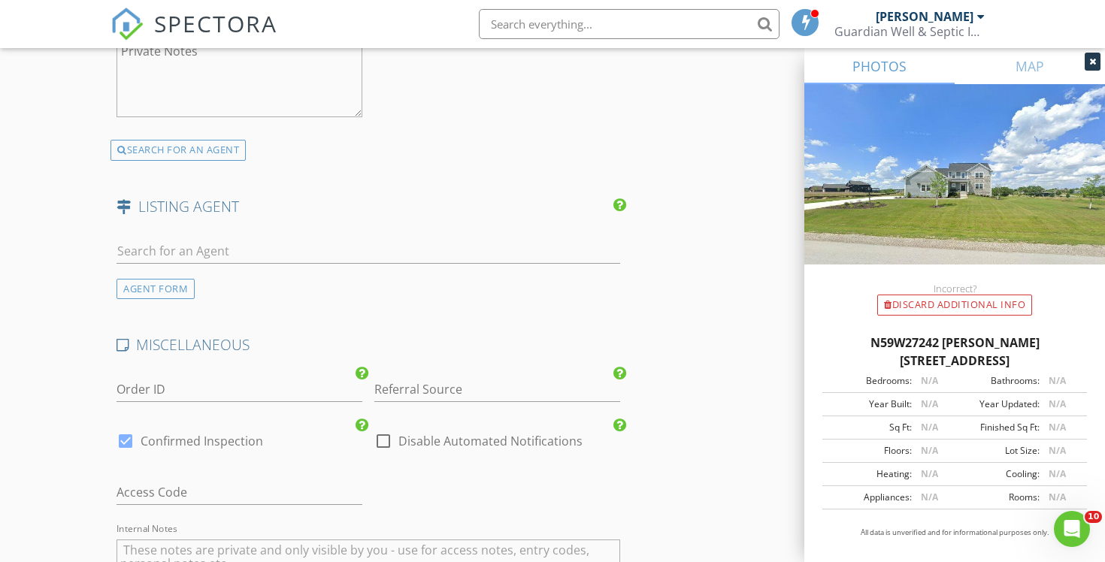
scroll to position [2198, 0]
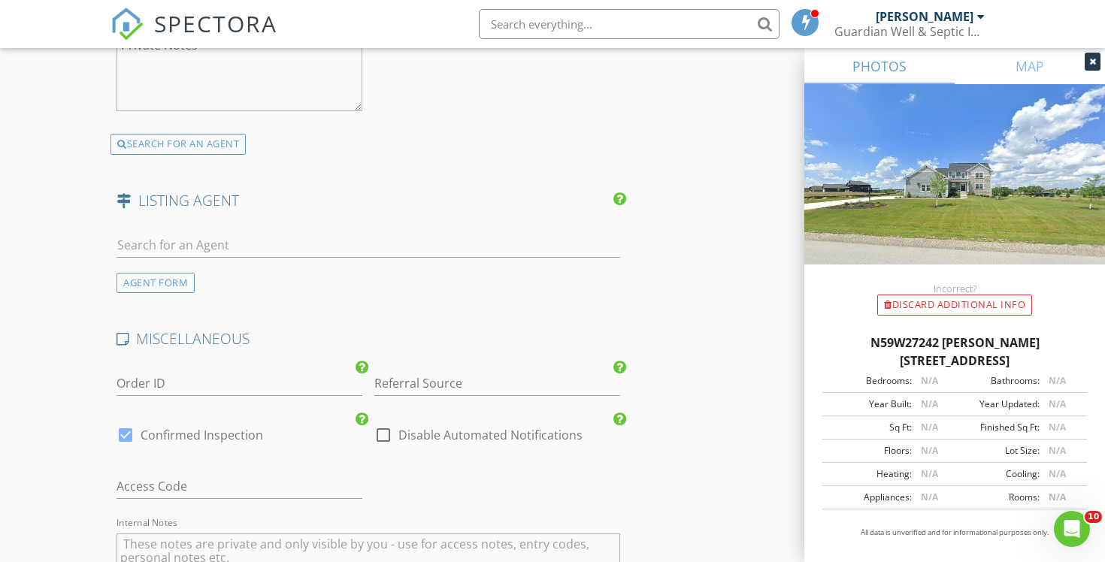
type input "Keller Williams"
click at [415, 433] on label "Disable Automated Notifications" at bounding box center [490, 435] width 184 height 15
checkbox input "true"
click at [424, 383] on input "Referral Source" at bounding box center [497, 383] width 246 height 25
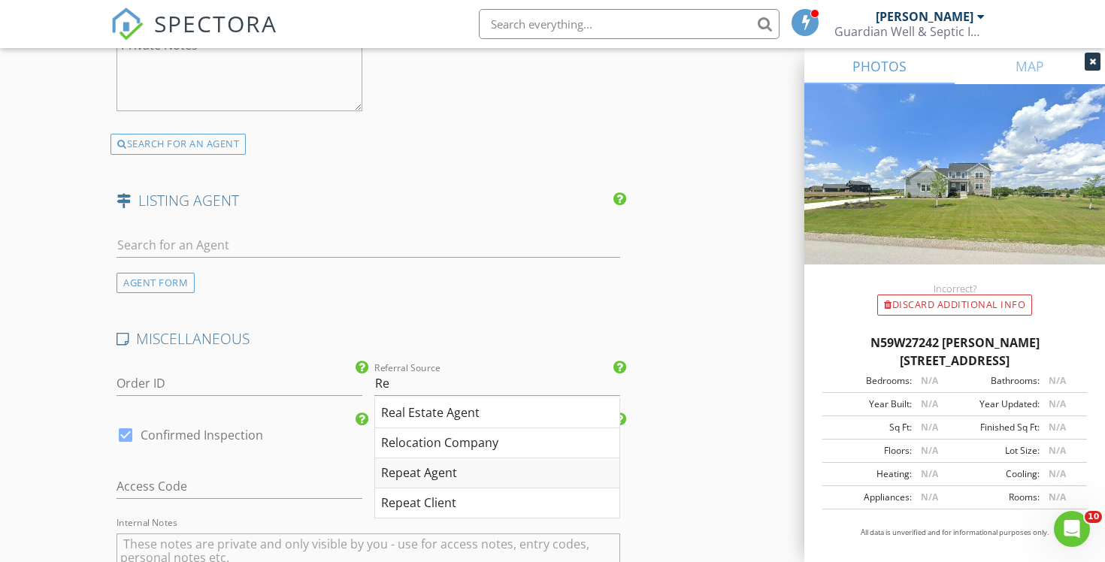
click at [437, 470] on div "Repeat Agent" at bounding box center [497, 473] width 244 height 30
type input "Repeat Agent"
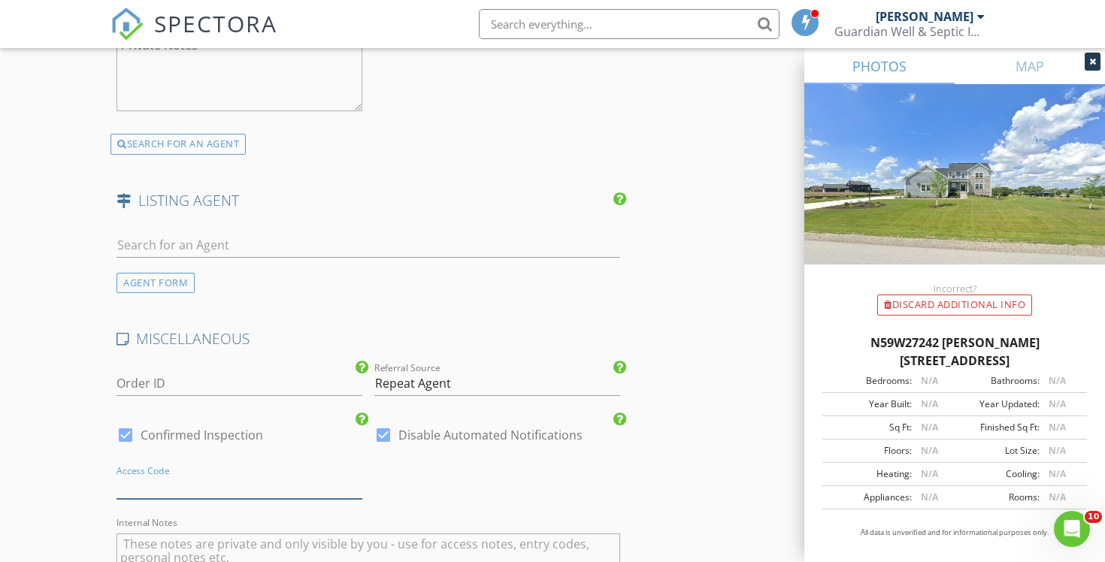
click at [231, 491] on input "text" at bounding box center [239, 486] width 246 height 25
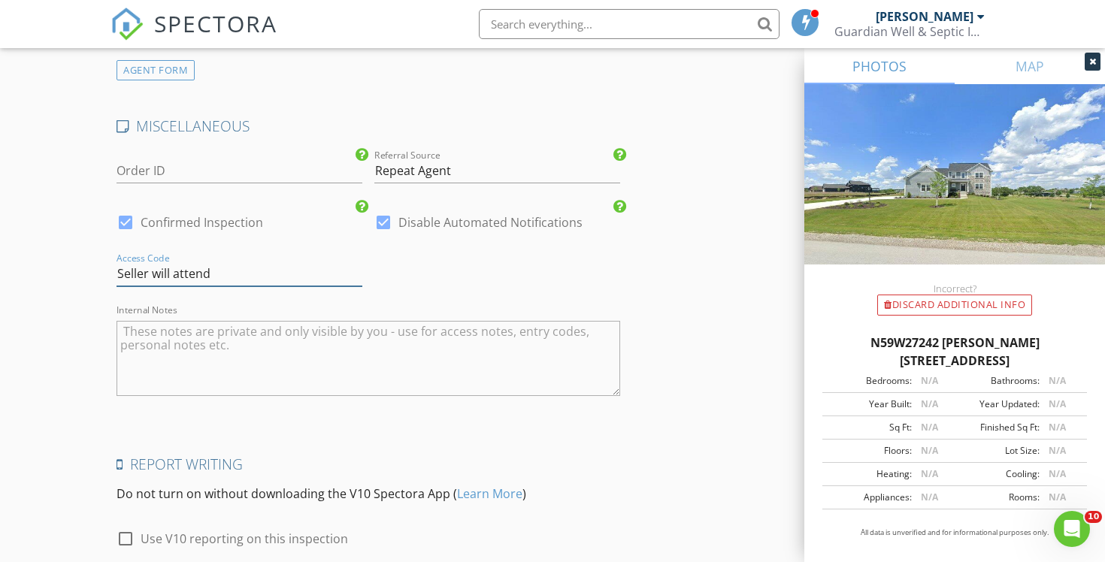
scroll to position [2411, 0]
type input "Seller will attend"
click at [304, 351] on textarea "Internal Notes" at bounding box center [367, 357] width 503 height 75
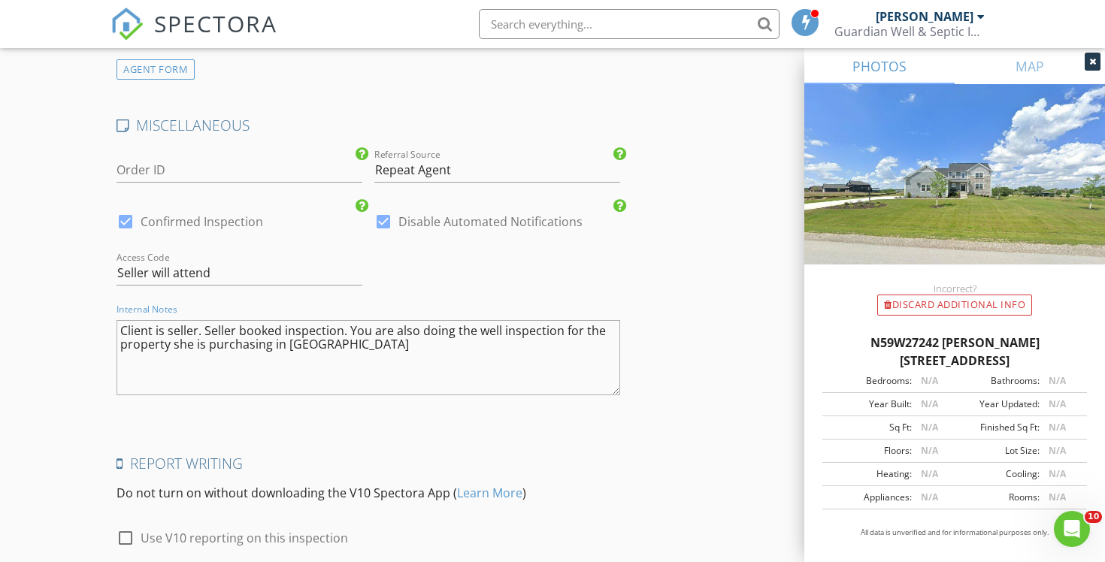
type textarea "Client is seller. Seller booked inspection. You are also doing the well inspect…"
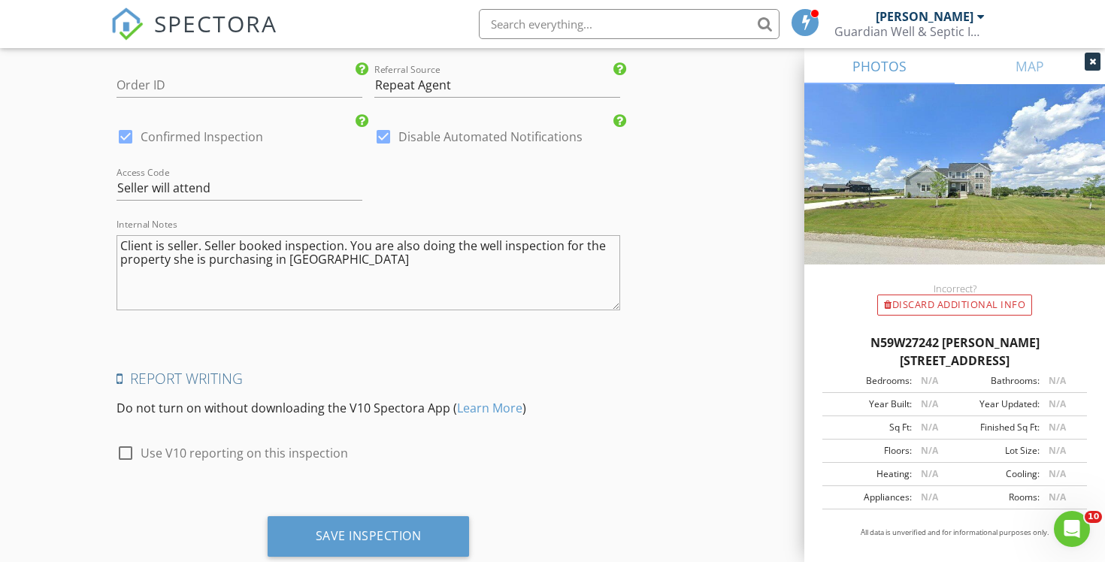
scroll to position [2537, 0]
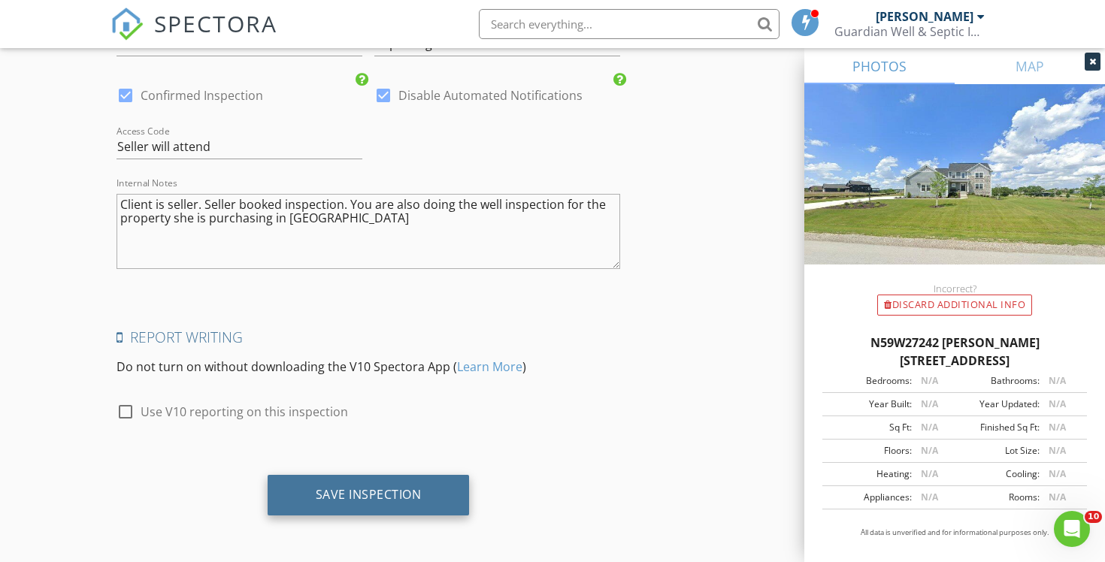
click at [378, 491] on div "Save Inspection" at bounding box center [369, 494] width 106 height 15
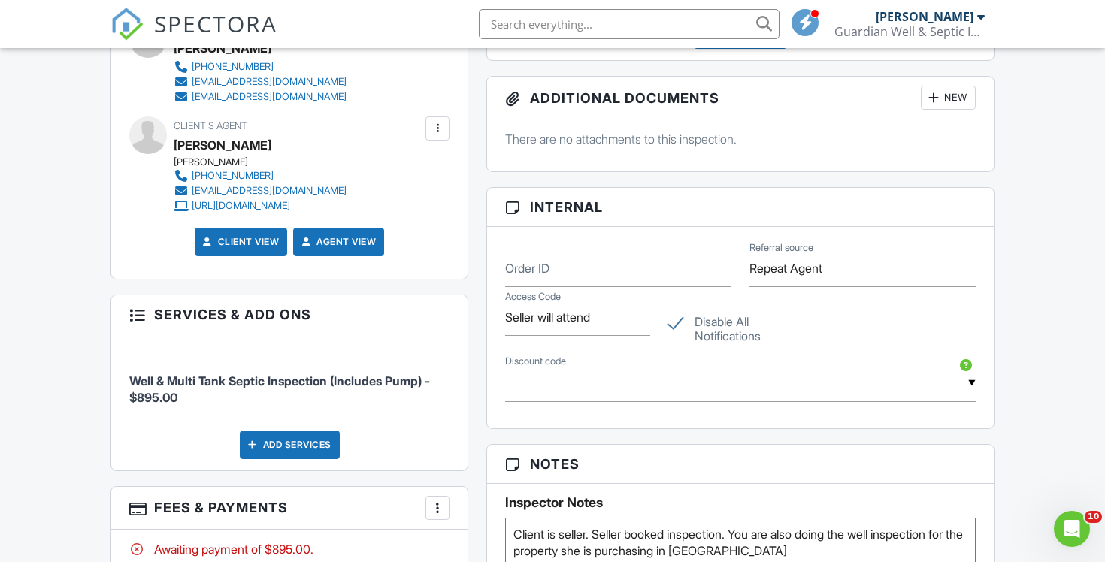
click at [679, 330] on label "Disable All Notifications" at bounding box center [740, 324] width 145 height 19
checkbox input "false"
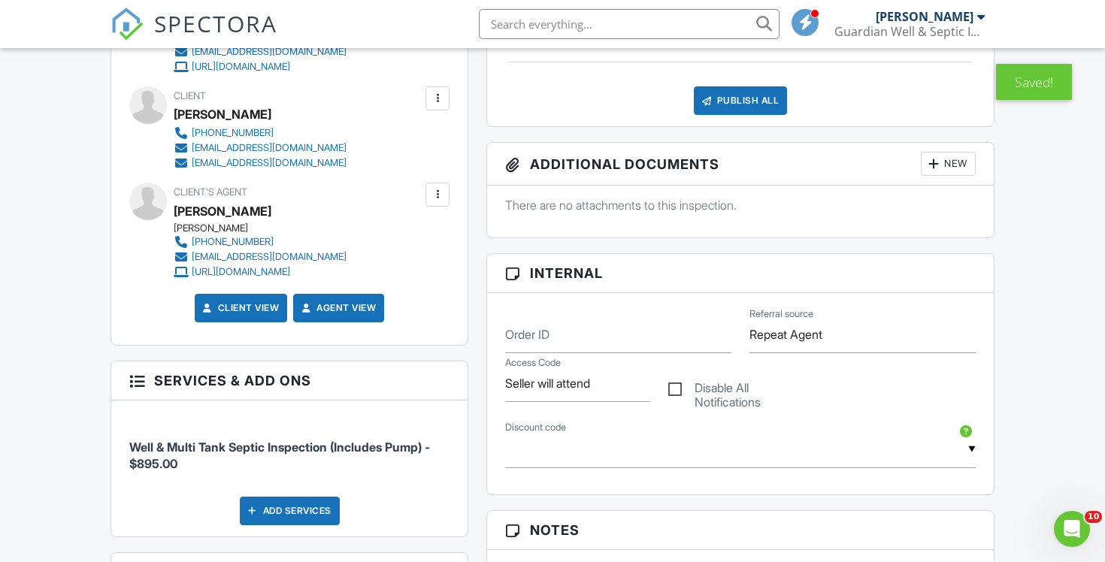
scroll to position [504, 0]
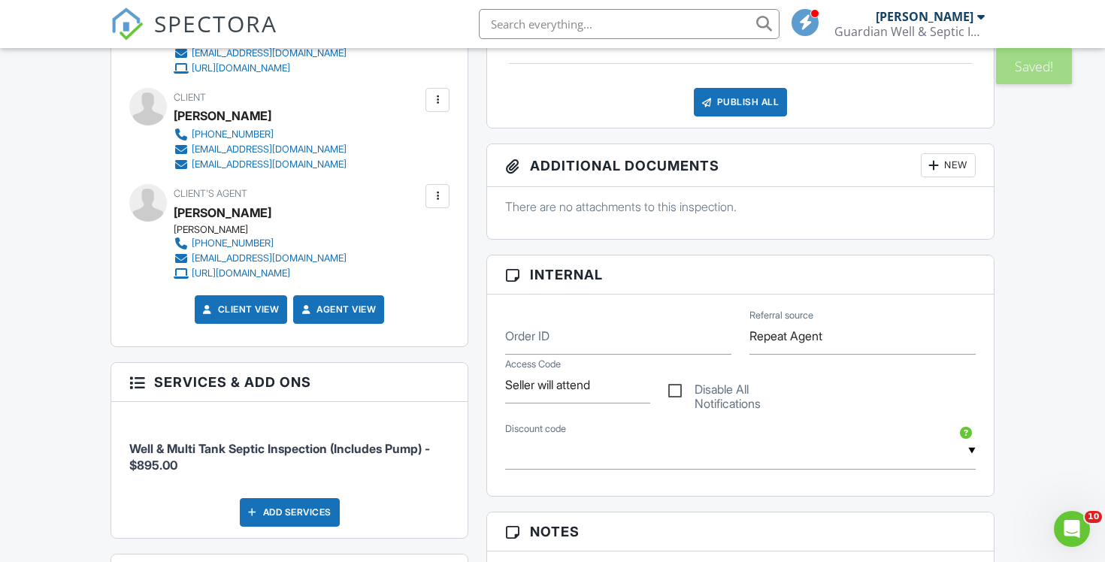
click at [437, 109] on div at bounding box center [437, 100] width 24 height 24
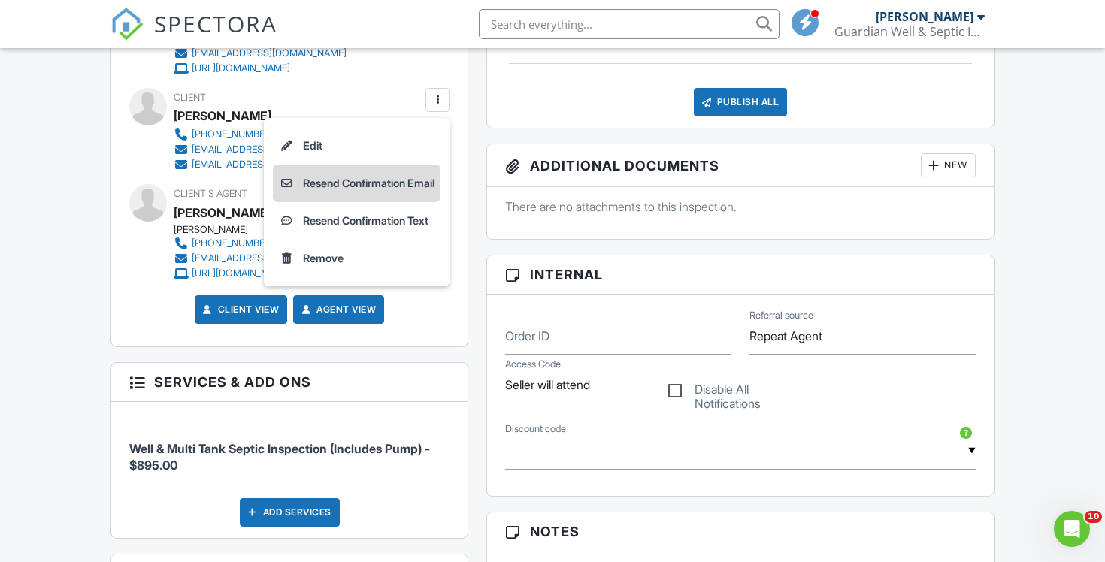
click at [422, 189] on li "Resend Confirmation Email" at bounding box center [357, 184] width 168 height 38
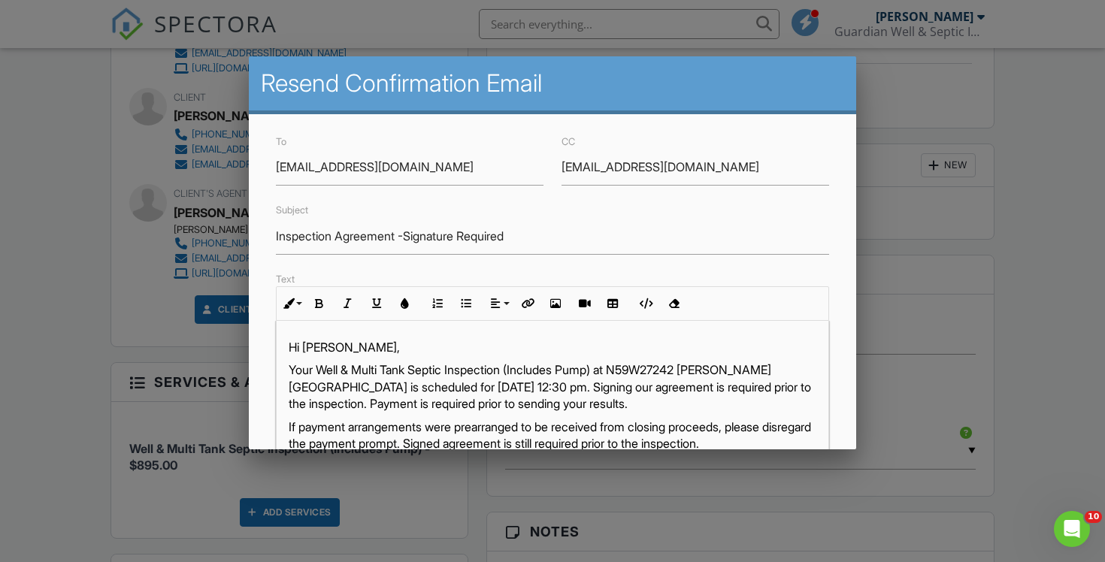
click at [529, 386] on p "Your Well & Multi Tank Septic Inspection (Includes Pump) at N59W27242 [PERSON_N…" at bounding box center [553, 386] width 528 height 50
click at [624, 387] on p "Your Well & Multi Tank Septic Inspection (Includes Pump) at N59W27242 Basham Ln…" at bounding box center [553, 386] width 528 height 50
click at [636, 392] on p "Your Well & Multi Tank Septic Inspection (Includes Pump) at N59W27242 Basham Ln…" at bounding box center [553, 386] width 528 height 50
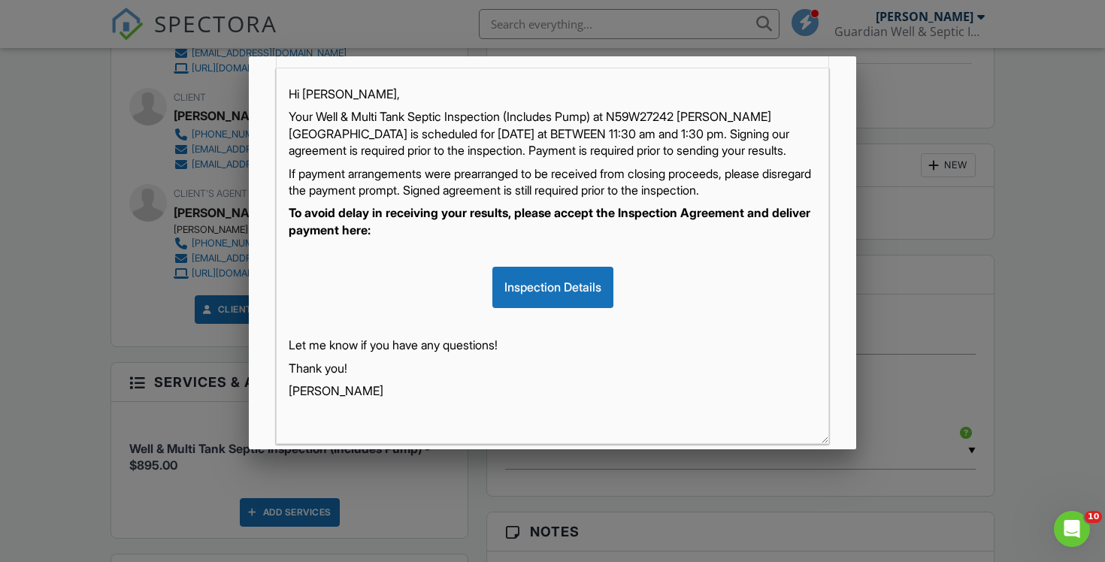
scroll to position [345, 0]
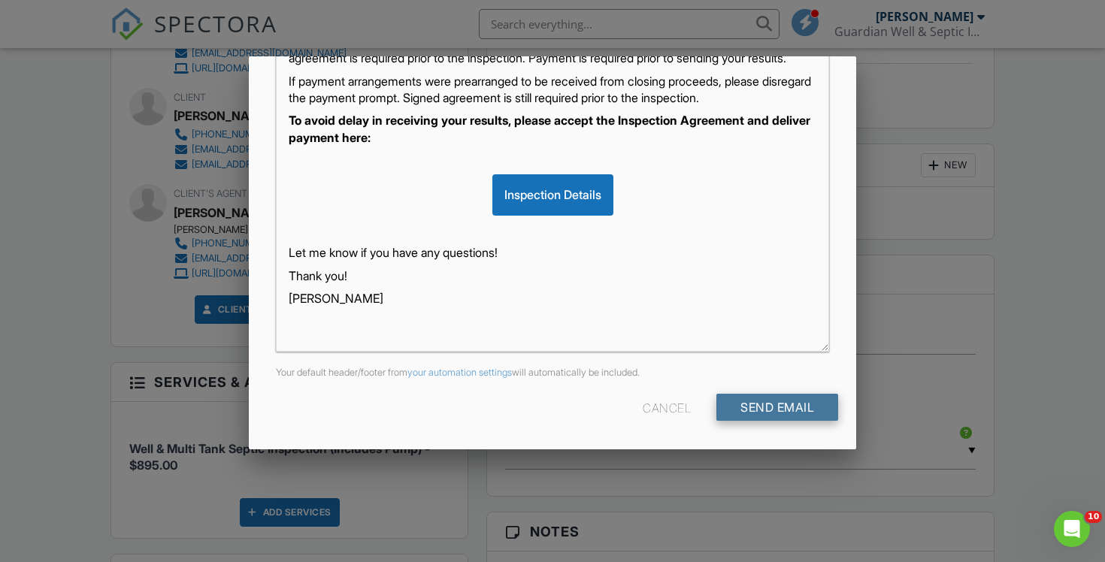
click at [808, 404] on input "Send Email" at bounding box center [777, 407] width 122 height 27
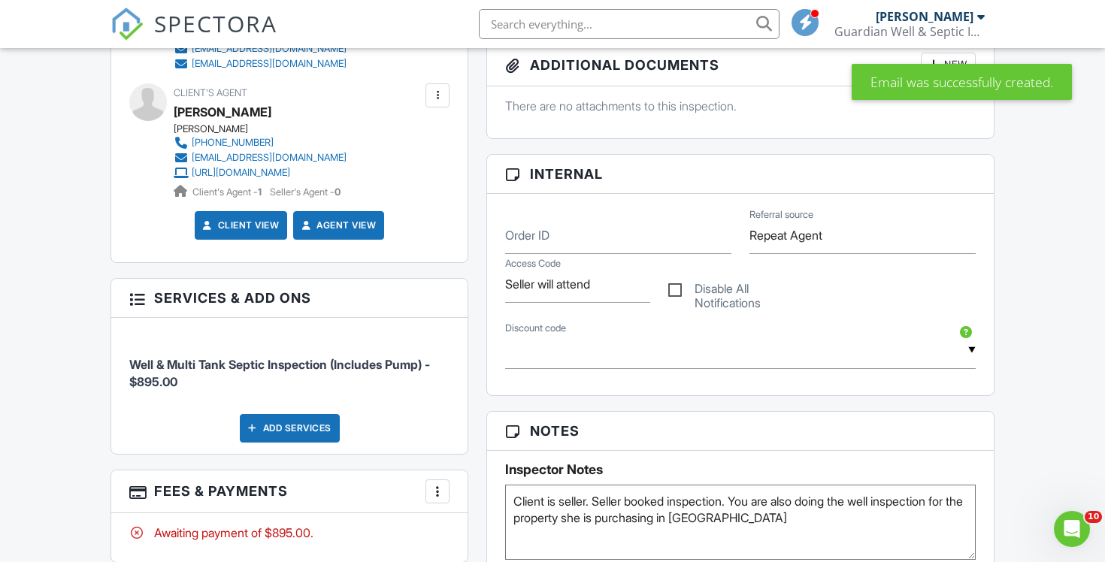
scroll to position [573, 0]
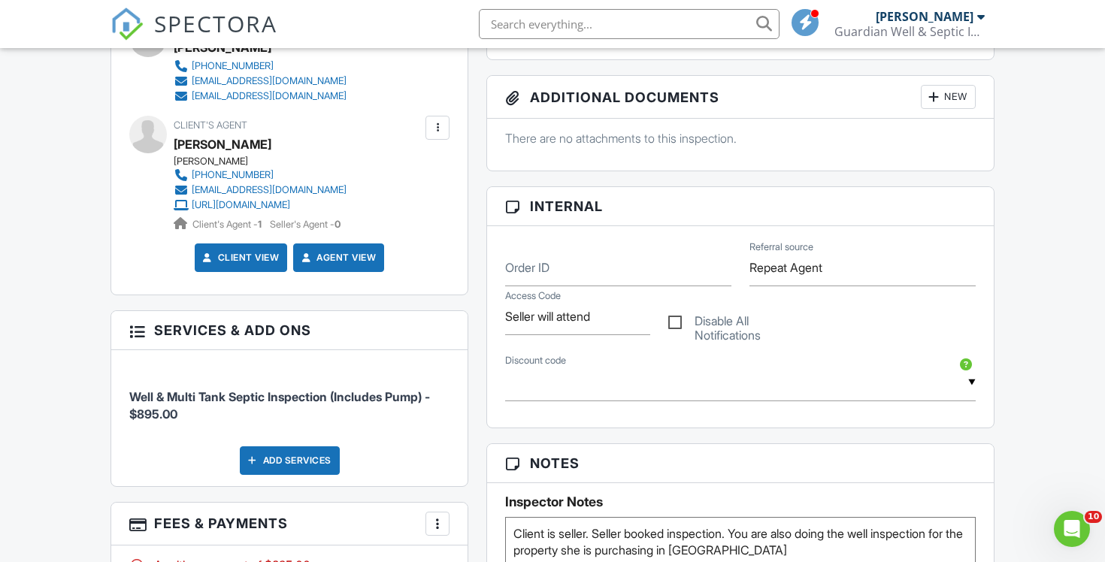
click at [190, 27] on span "SPECTORA" at bounding box center [215, 24] width 123 height 32
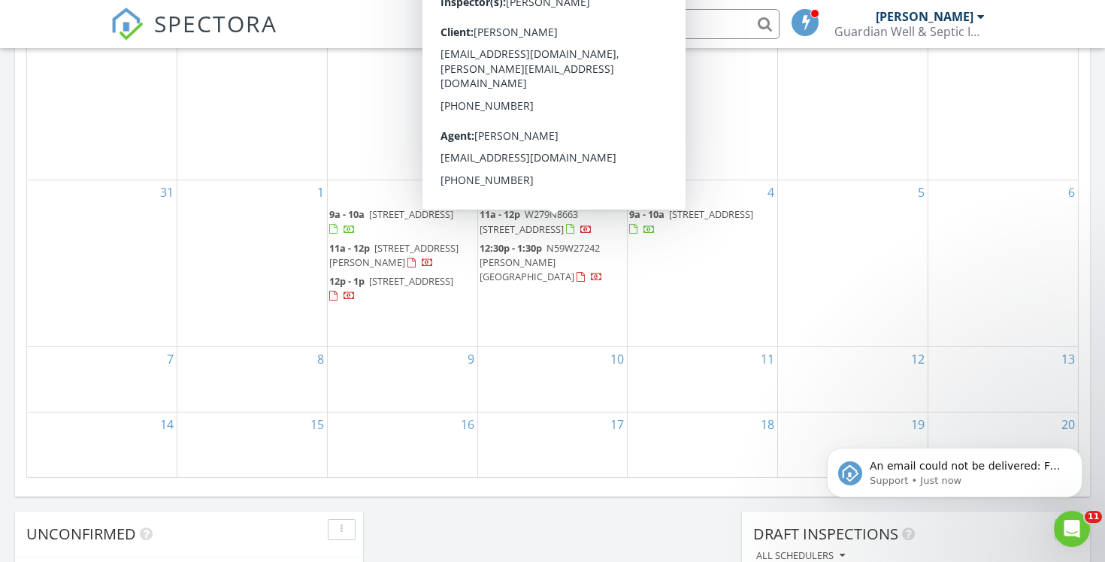
click at [564, 241] on span "12:30p - 1:30p [STREET_ADDRESS][PERSON_NAME]" at bounding box center [552, 263] width 147 height 44
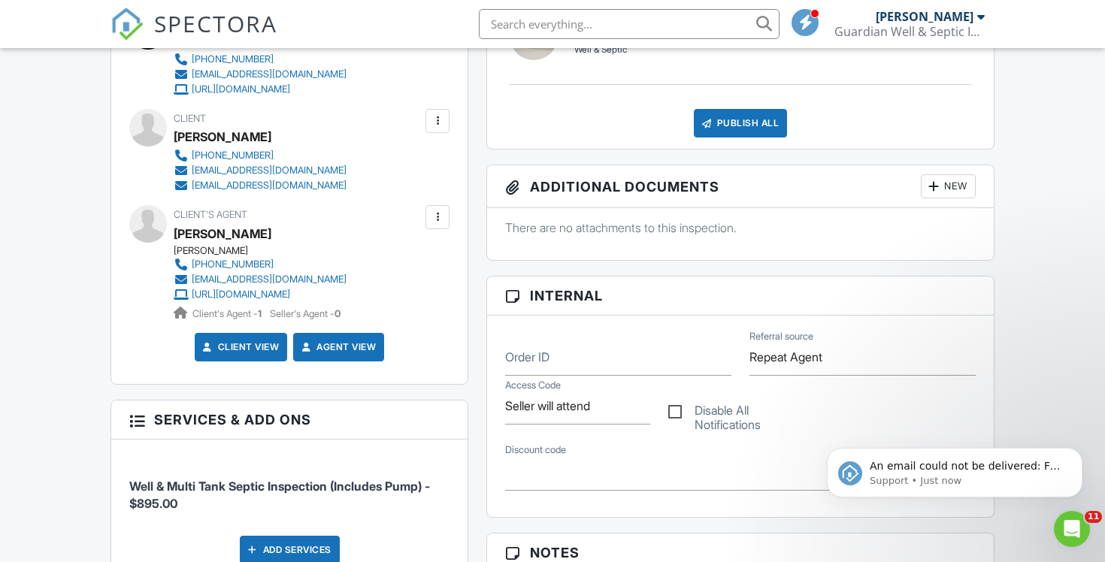
scroll to position [482, 0]
click at [433, 119] on div at bounding box center [437, 121] width 15 height 15
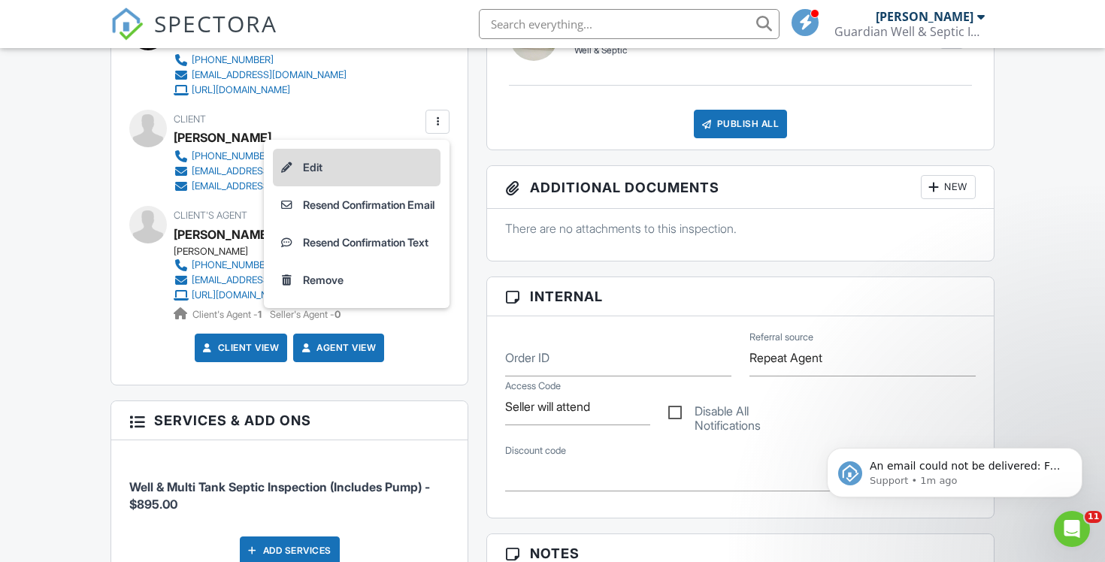
click at [385, 169] on li "Edit" at bounding box center [357, 168] width 168 height 38
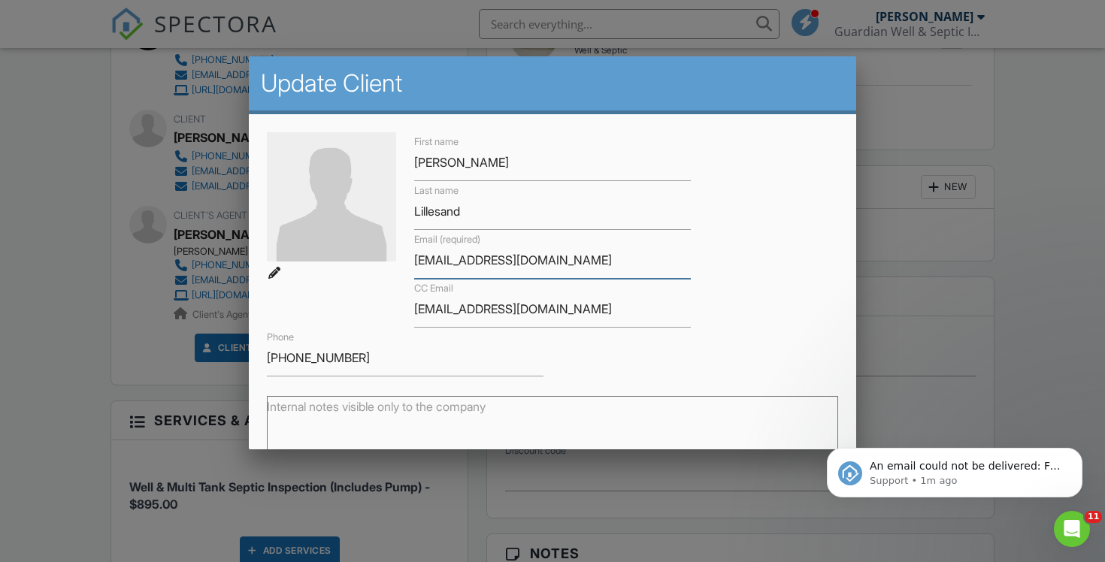
click at [467, 264] on input "missevona1@yahoo.com" at bounding box center [552, 260] width 277 height 37
type input "[EMAIL_ADDRESS][DOMAIN_NAME]"
click at [766, 229] on div "First name Evonna Last name Lillesand Email (required) missevonna1@yahoo.com CC…" at bounding box center [553, 254] width 590 height 244
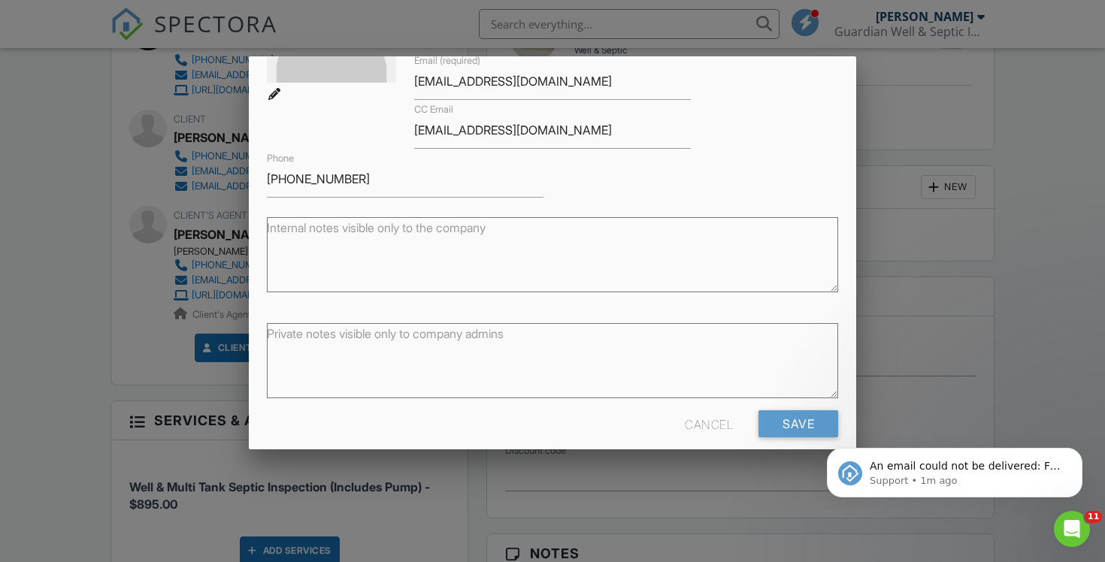
scroll to position [196, 0]
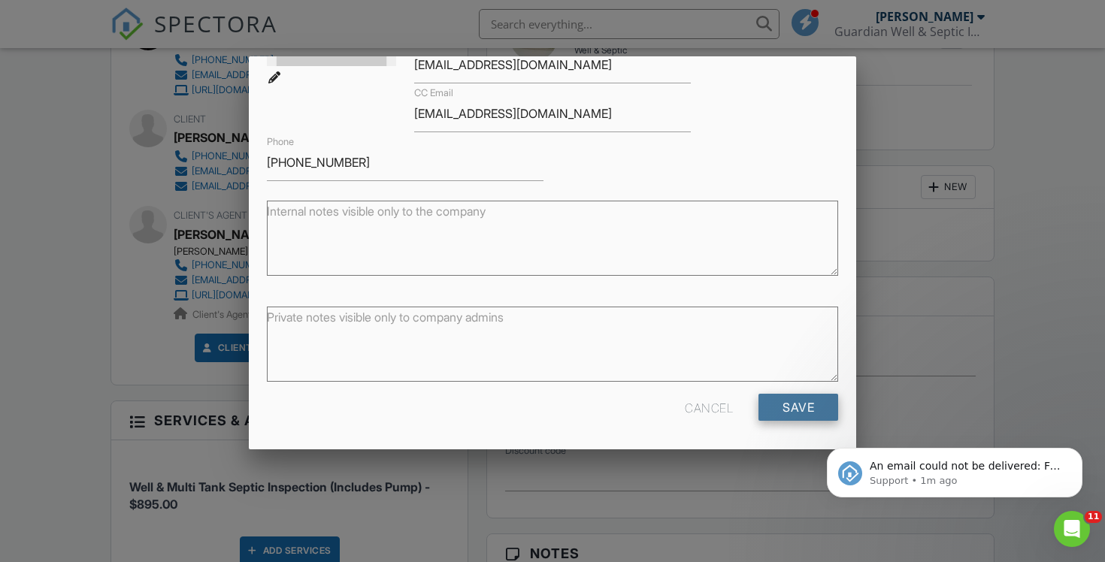
click at [806, 403] on input "Save" at bounding box center [798, 407] width 80 height 27
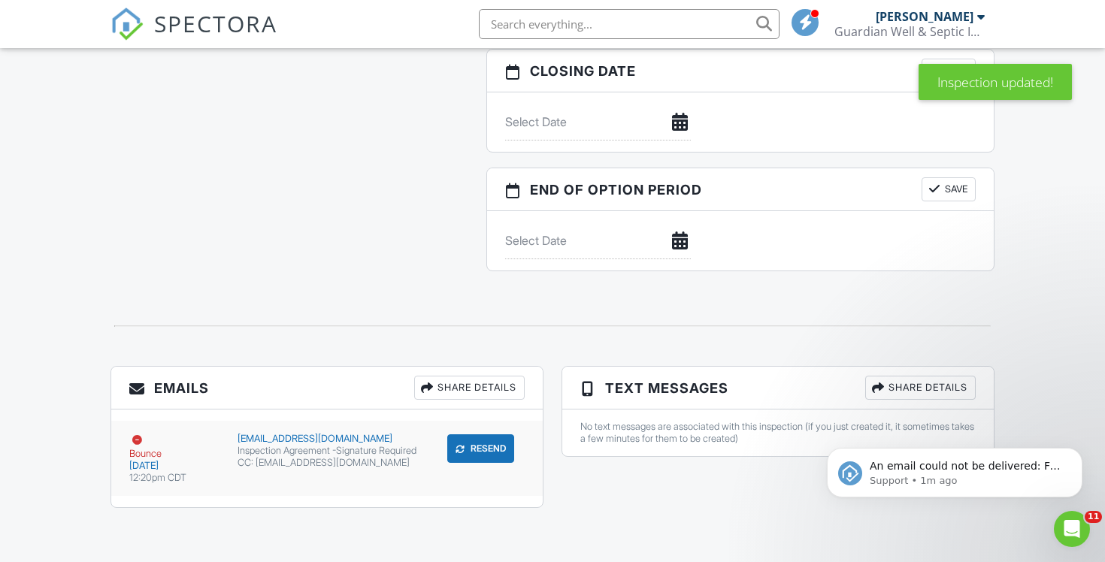
click at [348, 446] on div "Inspection Agreement -Signature Required" at bounding box center [327, 451] width 180 height 12
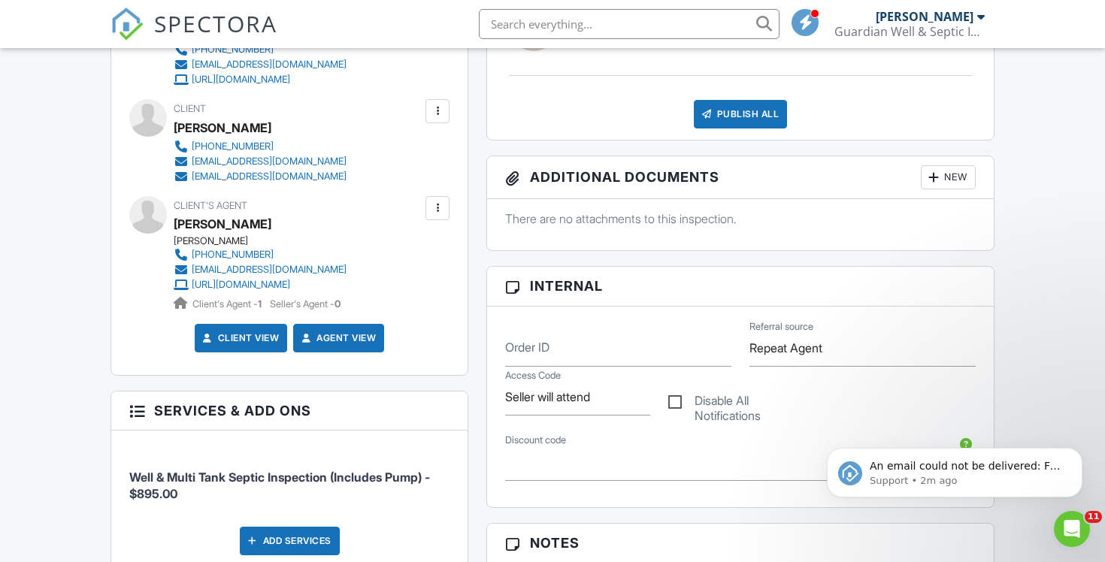
scroll to position [651, 0]
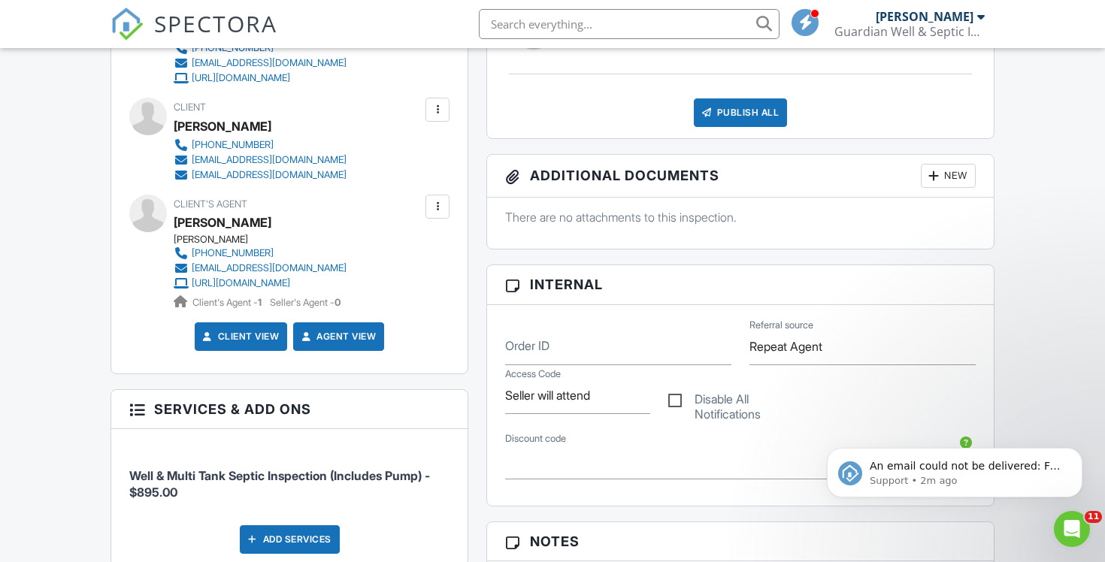
click at [439, 110] on div at bounding box center [437, 109] width 15 height 15
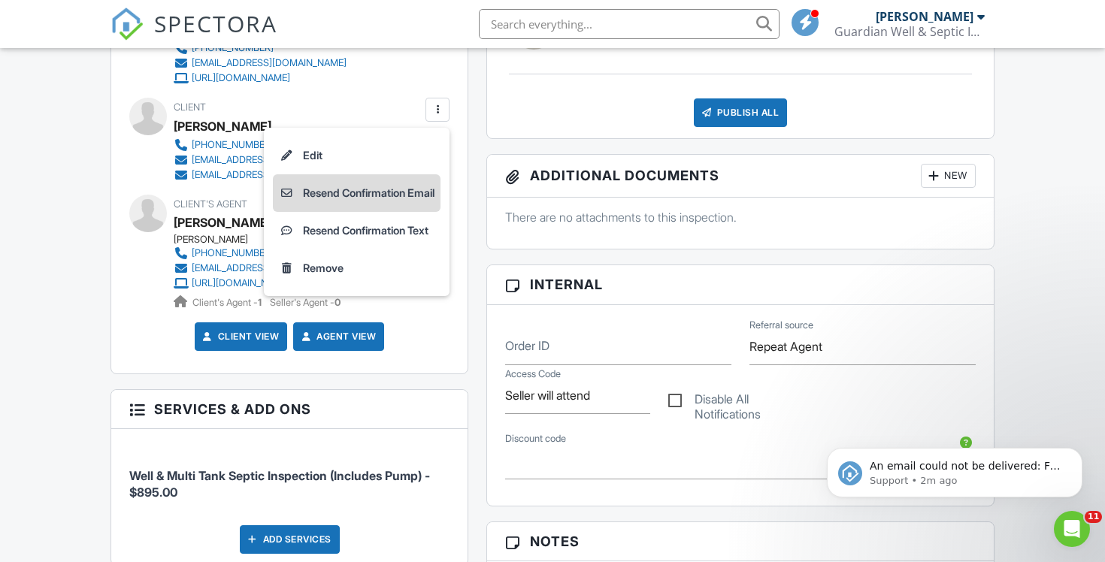
click at [397, 191] on li "Resend Confirmation Email" at bounding box center [357, 193] width 168 height 38
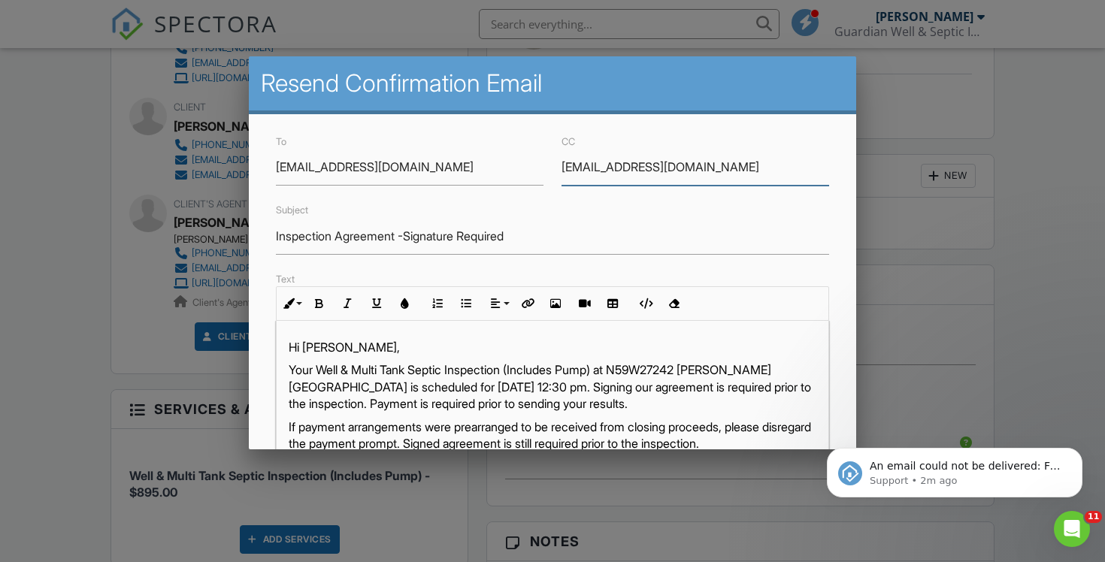
drag, startPoint x: 696, startPoint y: 168, endPoint x: 531, endPoint y: 153, distance: 165.2
click at [527, 162] on div "To missevonna1@yahoo.com CC sallyprell@kw.com" at bounding box center [553, 158] width 572 height 53
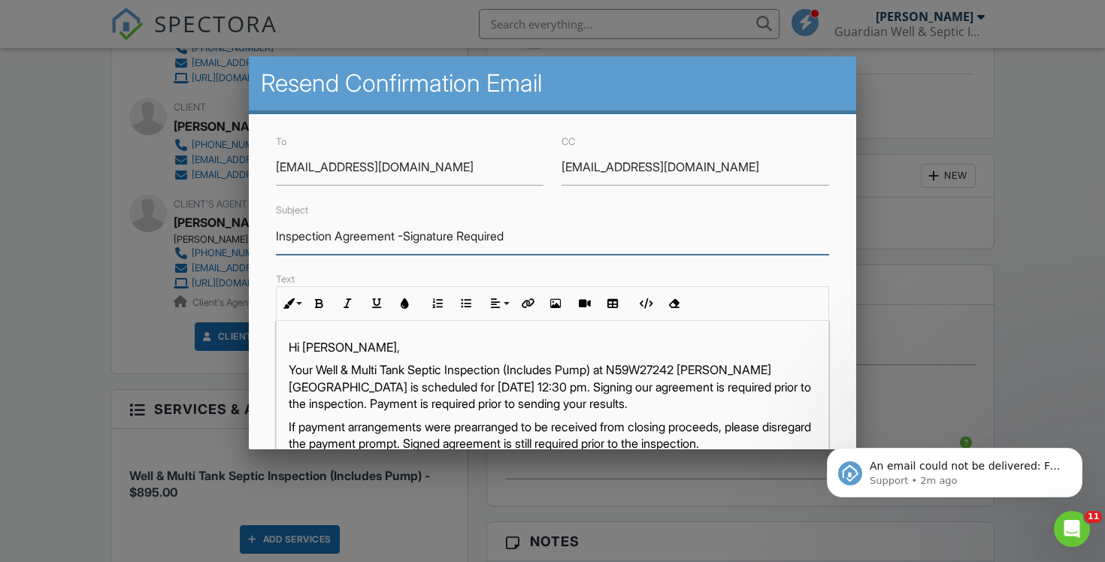
click at [585, 237] on input "Inspection Agreement -Signature Required" at bounding box center [553, 236] width 554 height 37
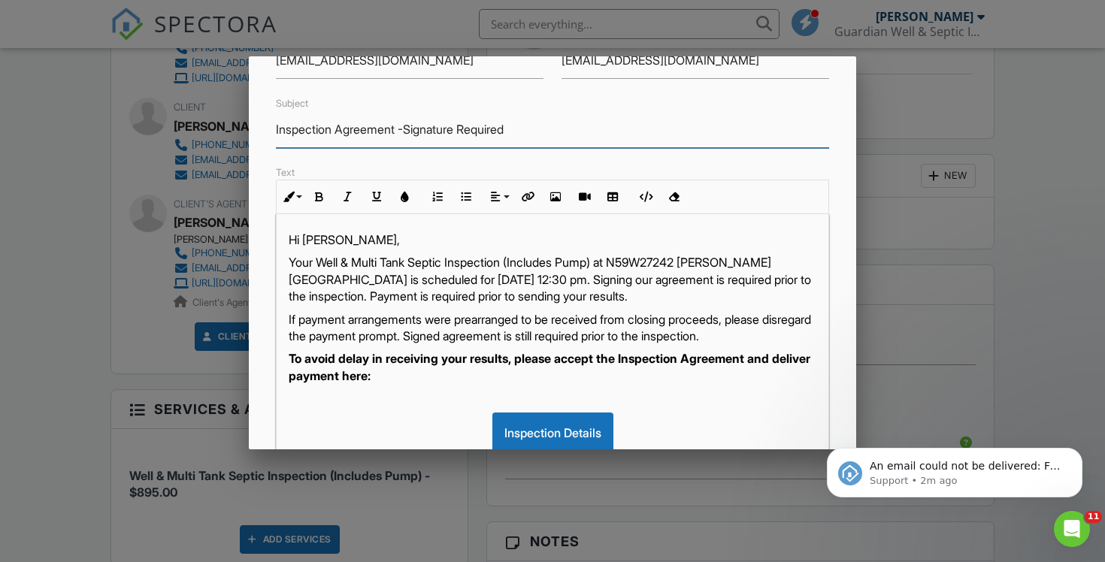
scroll to position [95, 0]
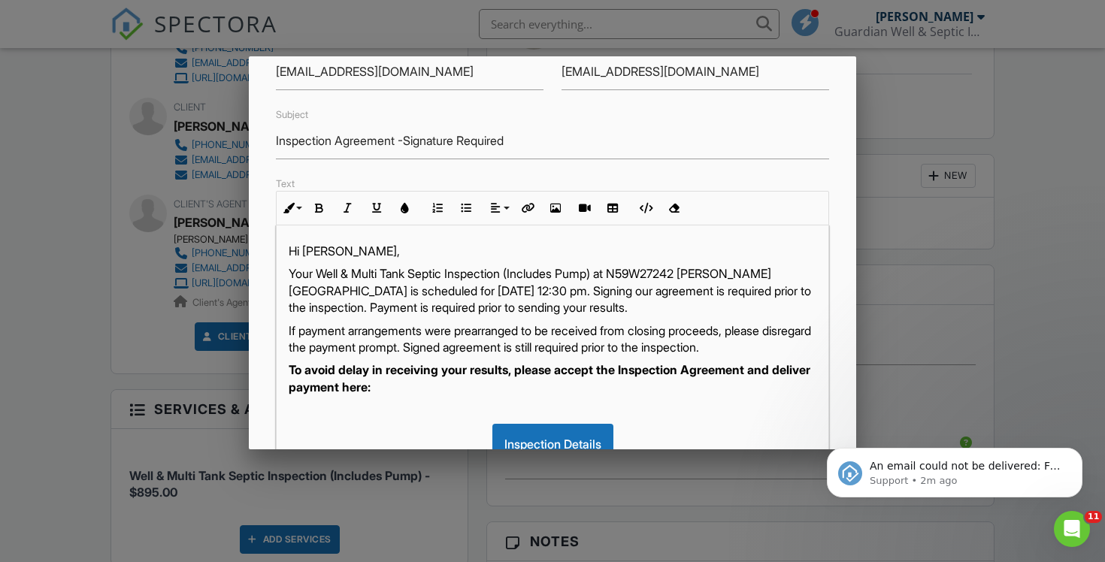
click at [533, 292] on p "Your Well & Multi Tank Septic Inspection (Includes Pump) at N59W27242 Basham Ln…" at bounding box center [553, 290] width 528 height 50
click at [555, 291] on p "Your Well & Multi Tank Septic Inspection (Includes Pump) at N59W27242 Basham Ln…" at bounding box center [553, 290] width 528 height 50
click at [534, 334] on p "If payment arrangements were prearranged to be received from closing proceeds, …" at bounding box center [553, 339] width 528 height 34
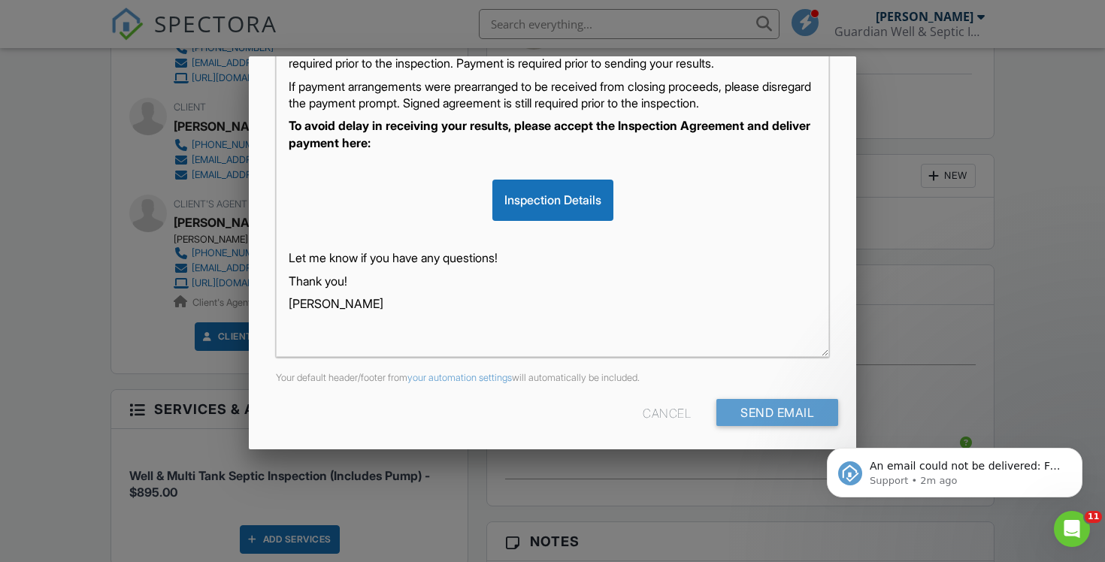
scroll to position [345, 0]
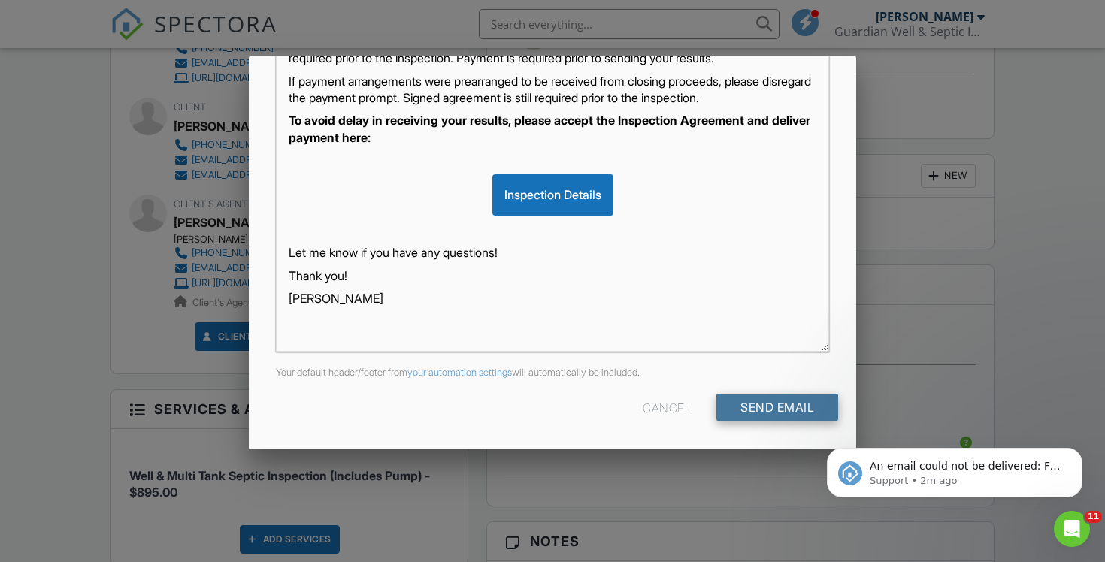
click at [780, 411] on input "Send Email" at bounding box center [777, 407] width 122 height 27
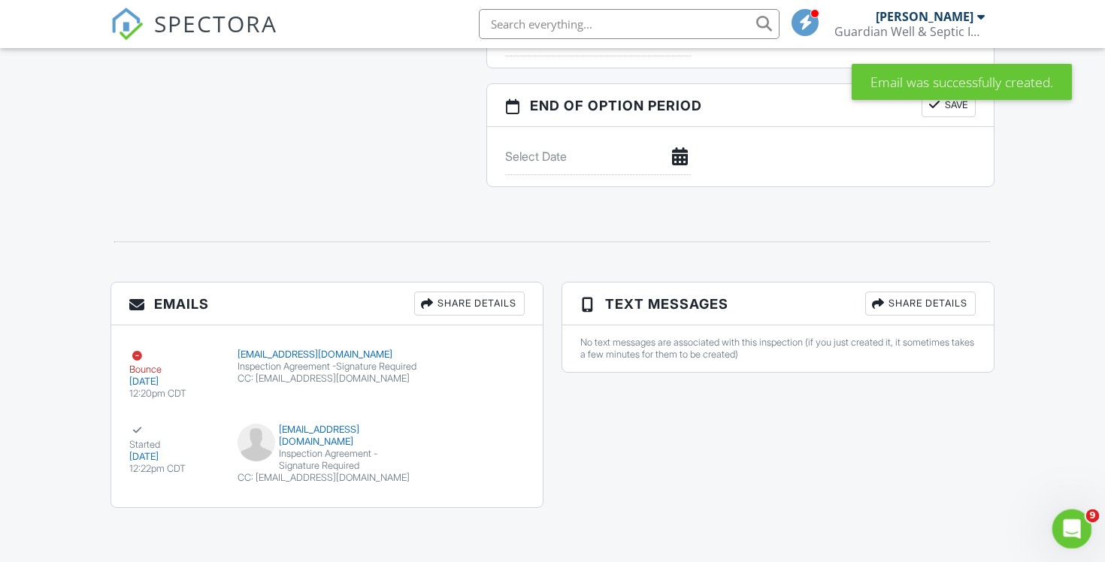
click at [1058, 539] on div "Open Intercom Messenger" at bounding box center [1069, 527] width 50 height 50
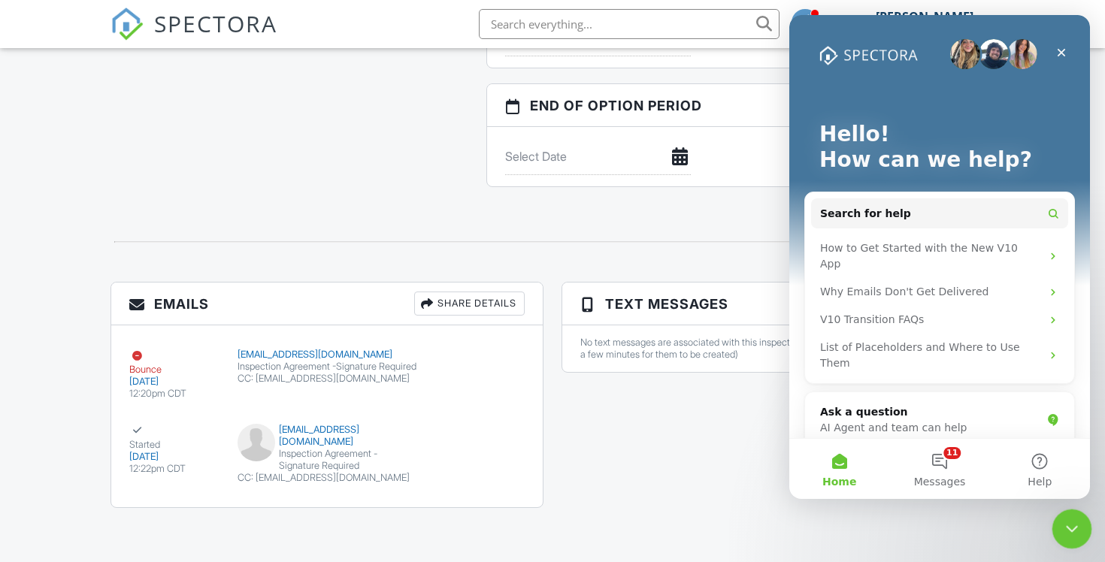
click at [1053, 529] on div "Close Intercom Messenger" at bounding box center [1069, 527] width 36 height 36
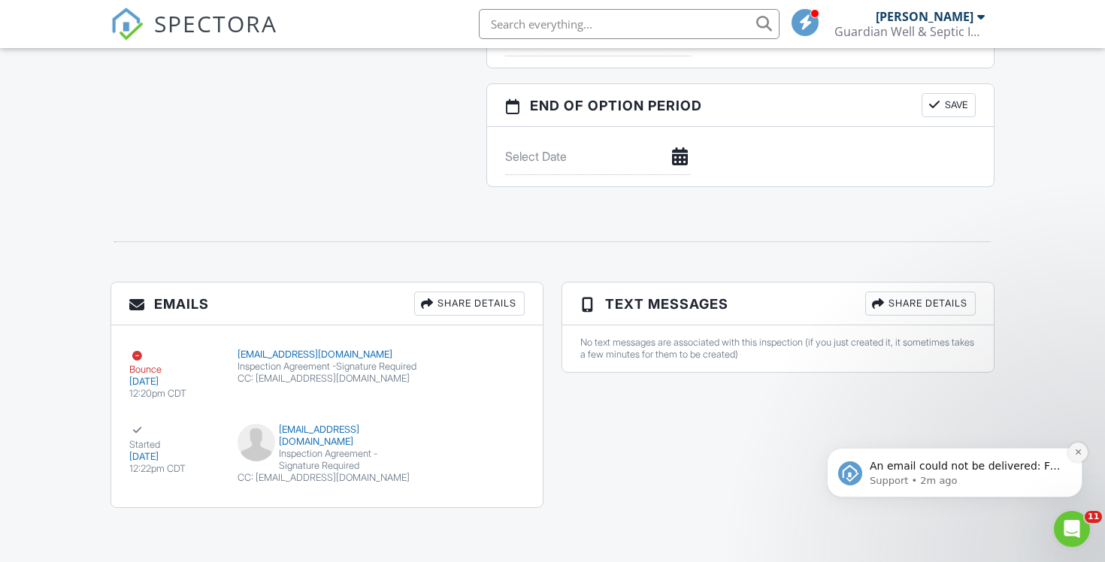
click at [1079, 454] on icon "Dismiss notification" at bounding box center [1076, 451] width 5 height 5
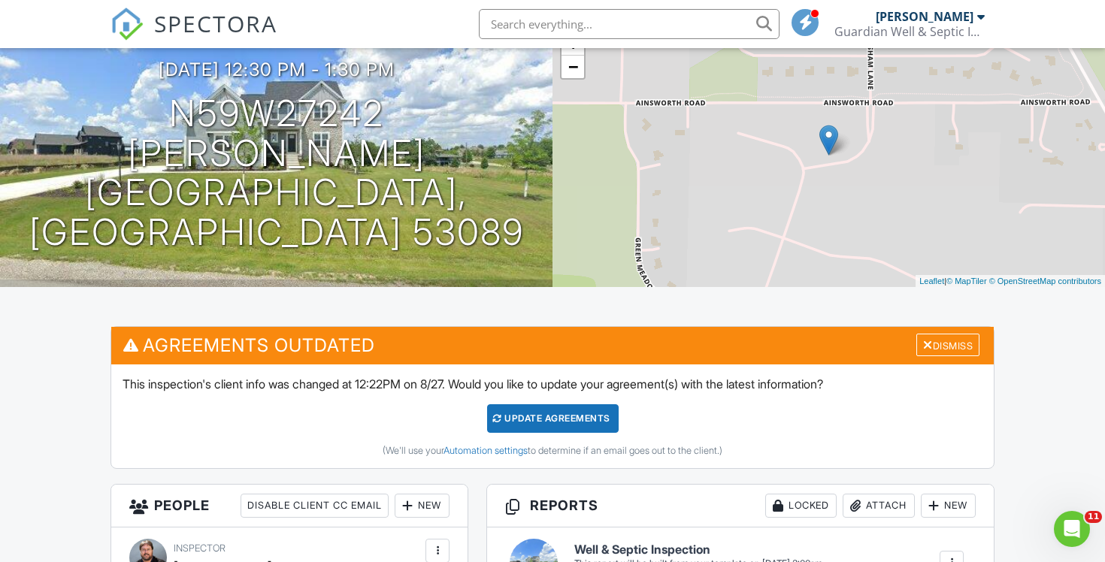
scroll to position [110, 0]
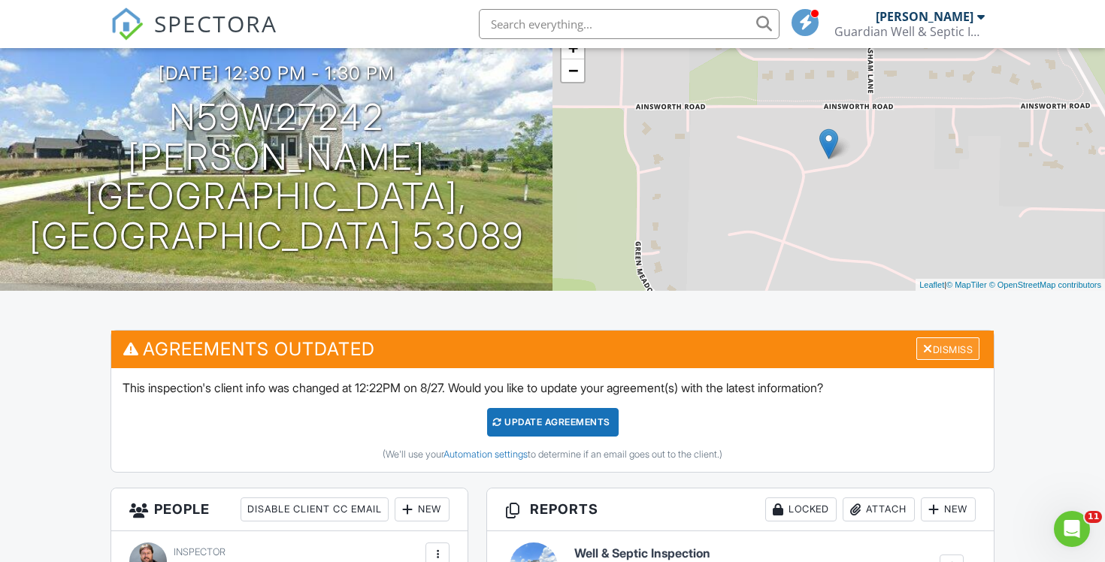
click at [937, 341] on div "Dismiss" at bounding box center [947, 348] width 63 height 23
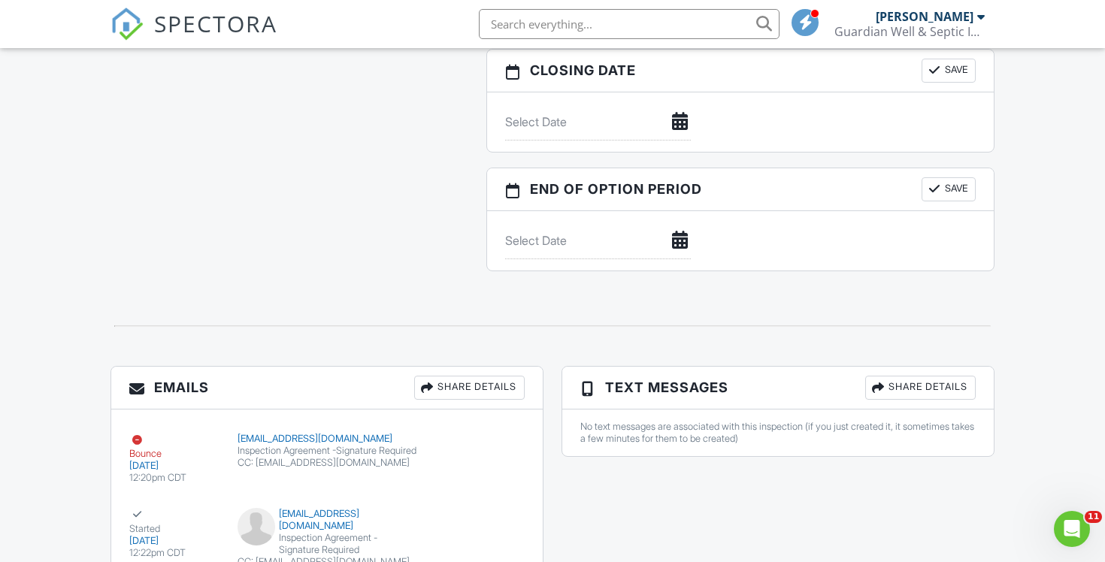
scroll to position [1471, 0]
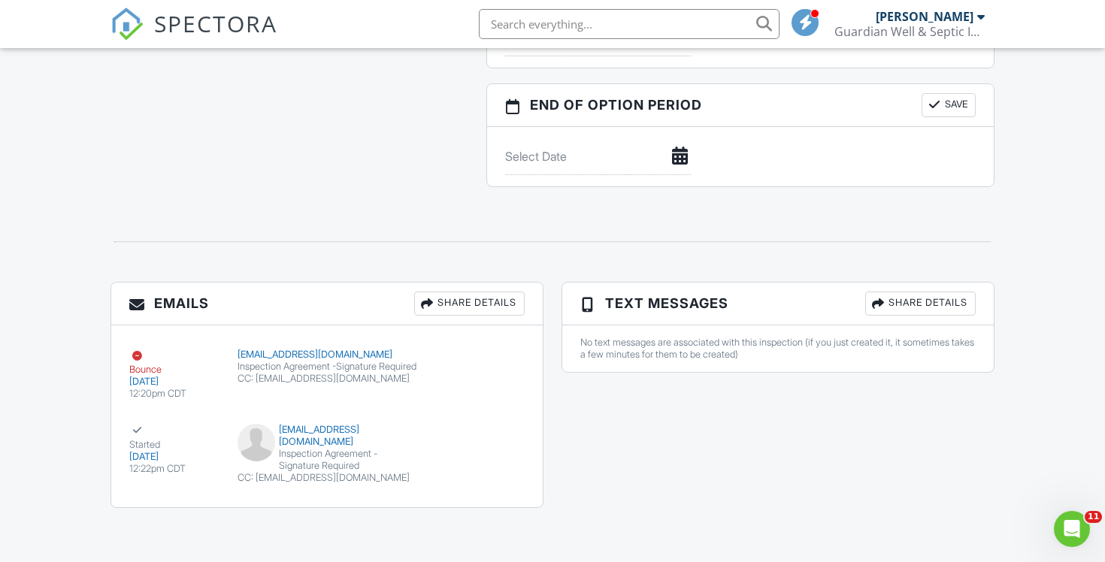
click at [153, 26] on link "SPECTORA" at bounding box center [193, 36] width 167 height 32
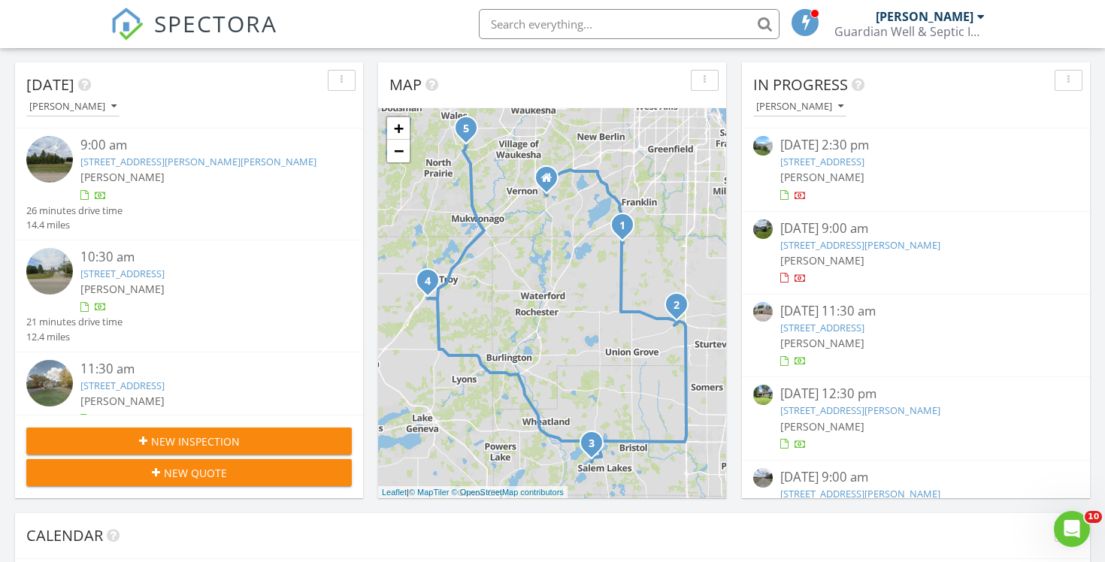
scroll to position [147, 0]
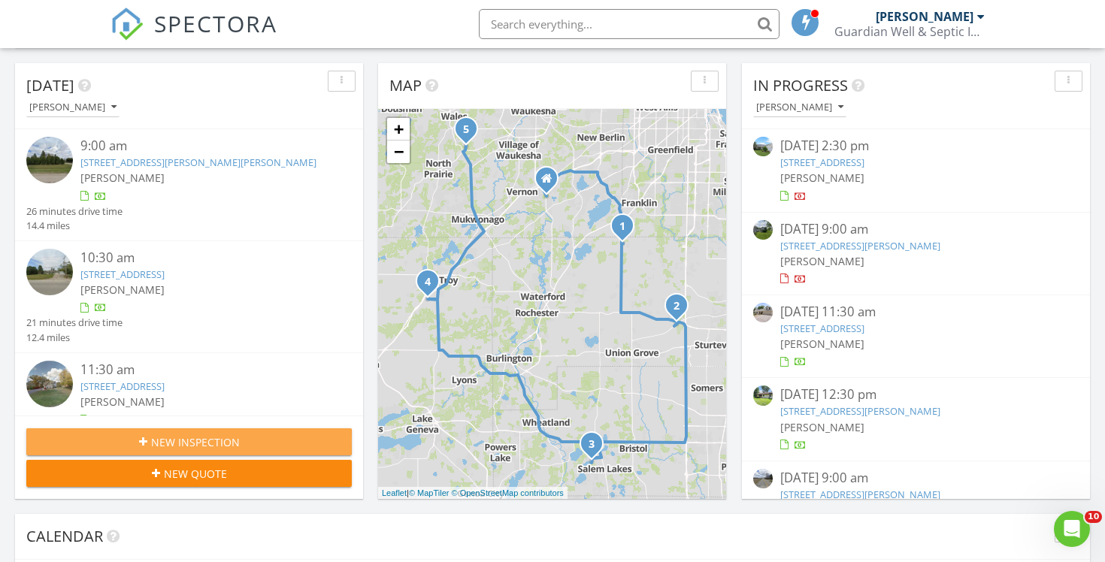
click at [164, 442] on span "New Inspection" at bounding box center [195, 442] width 89 height 16
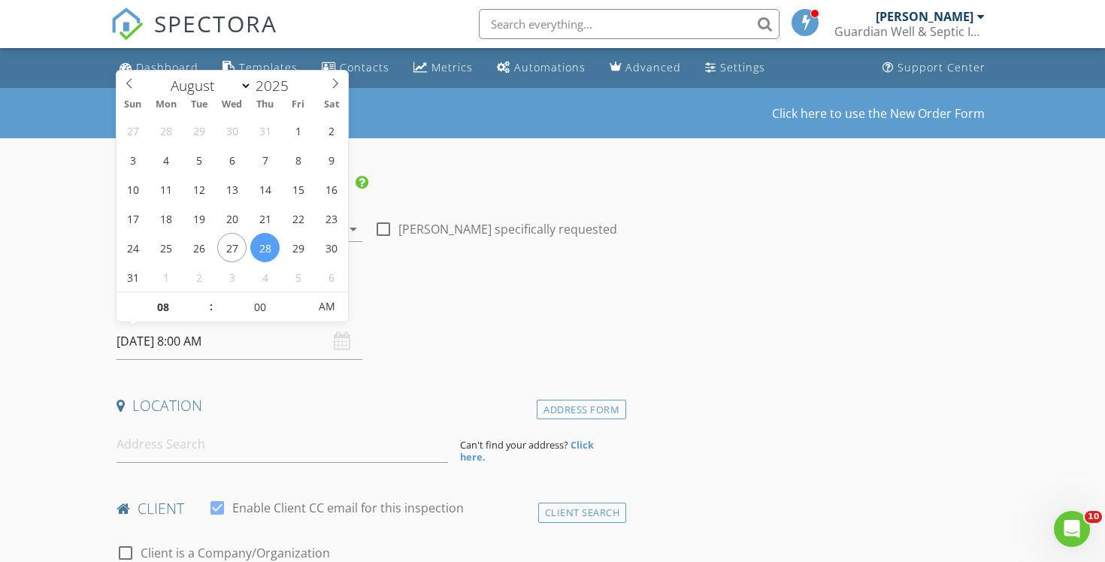
click at [293, 346] on input "[DATE] 8:00 AM" at bounding box center [239, 341] width 246 height 37
select select "8"
type input "[DATE] 8:00 AM"
type input "09"
type input "[DATE] 9:00 AM"
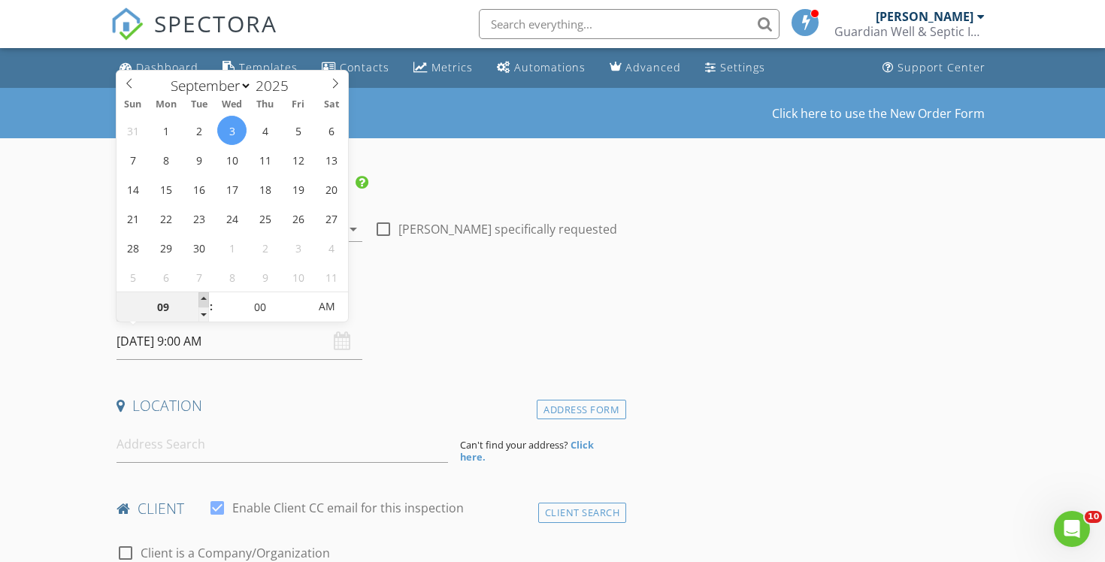
click at [202, 299] on span at bounding box center [203, 299] width 11 height 15
type input "10"
type input "[DATE] 10:00 AM"
click at [202, 299] on span at bounding box center [203, 299] width 11 height 15
type input "11"
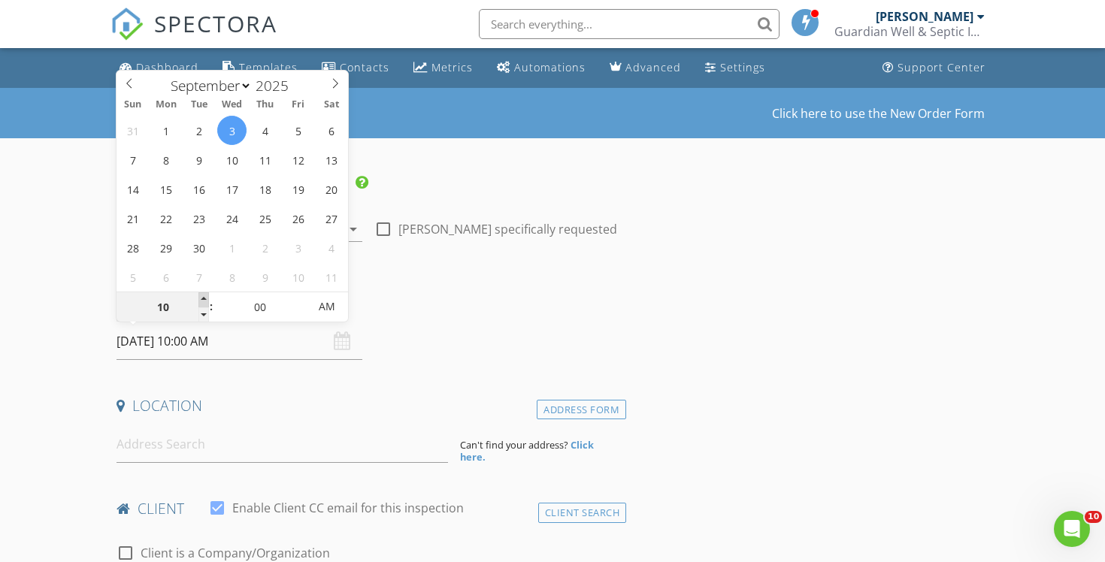
type input "[DATE] 11:00 AM"
click at [202, 299] on span at bounding box center [203, 299] width 11 height 15
type input "12"
type input "[DATE] 12:00 PM"
click at [202, 299] on span at bounding box center [203, 299] width 11 height 15
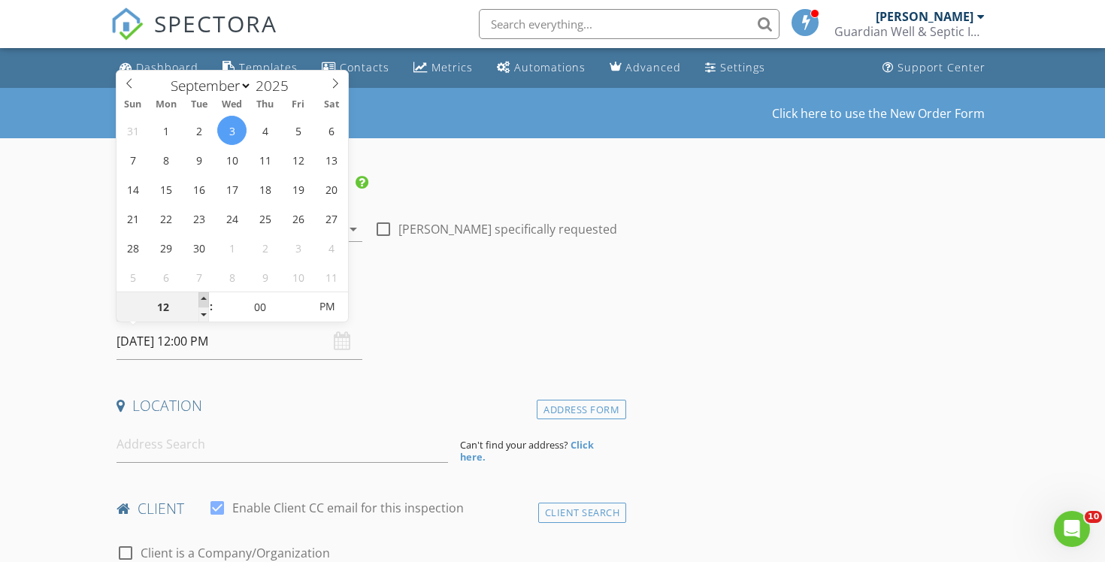
type input "01"
type input "[DATE] 1:00 PM"
click at [202, 299] on span at bounding box center [203, 299] width 11 height 15
type input "02"
type input "[DATE] 2:00 PM"
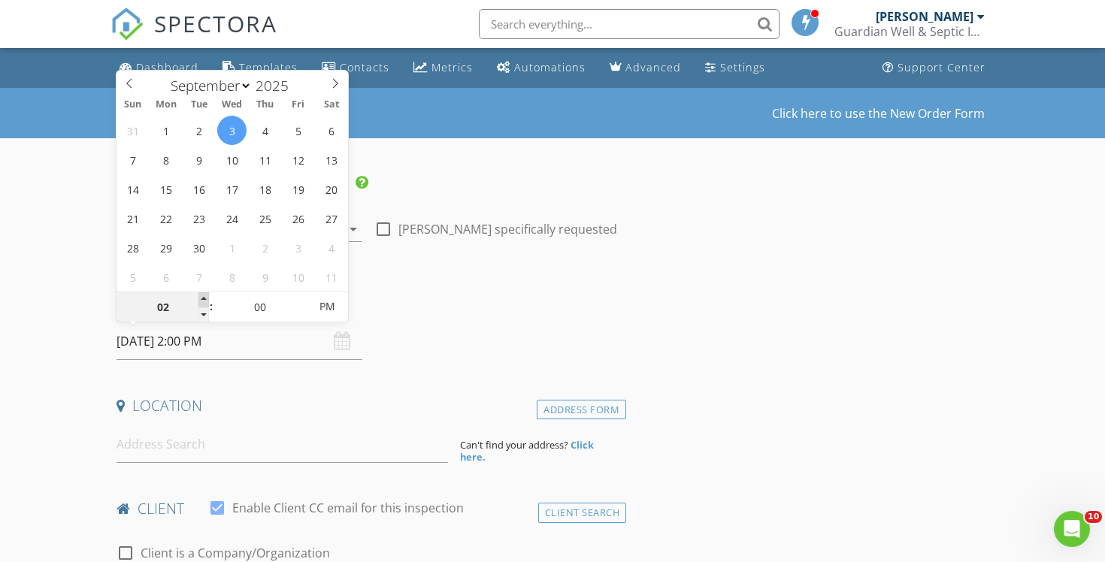
click at [202, 299] on span at bounding box center [203, 299] width 11 height 15
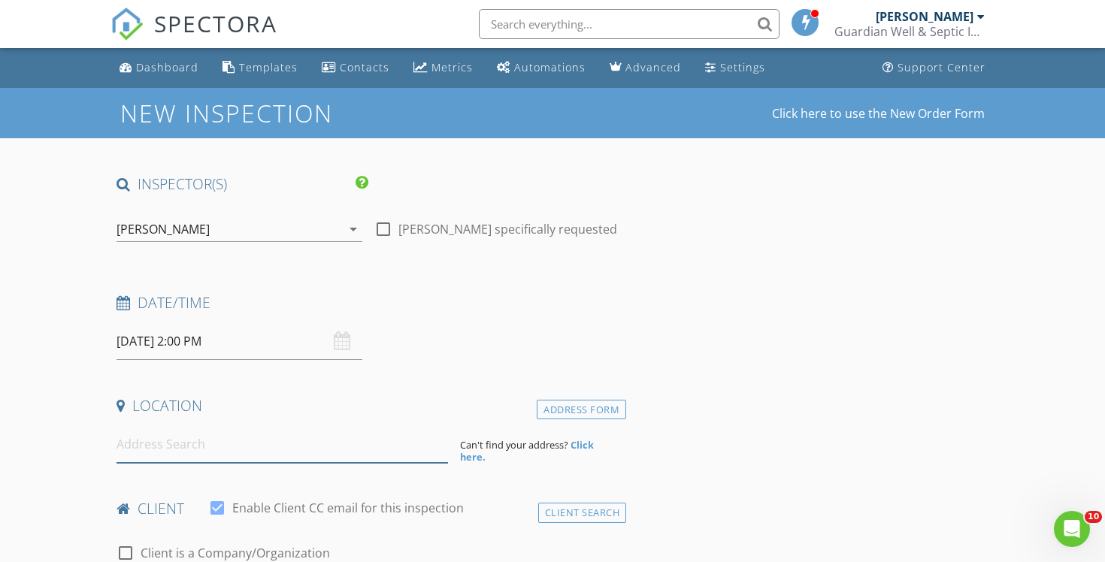
click at [212, 444] on input at bounding box center [281, 444] width 331 height 37
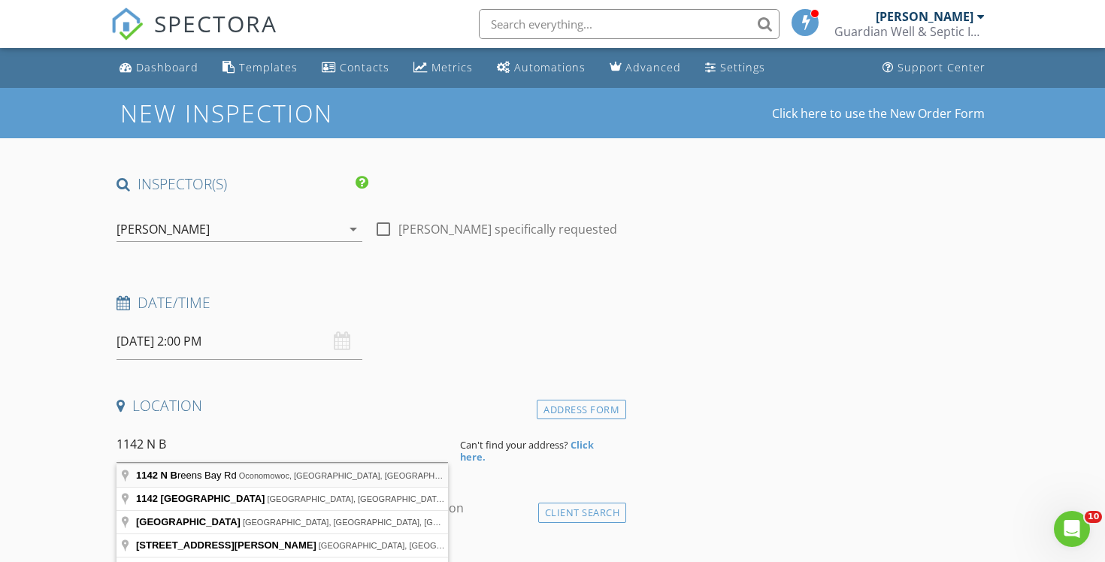
type input "[STREET_ADDRESS]"
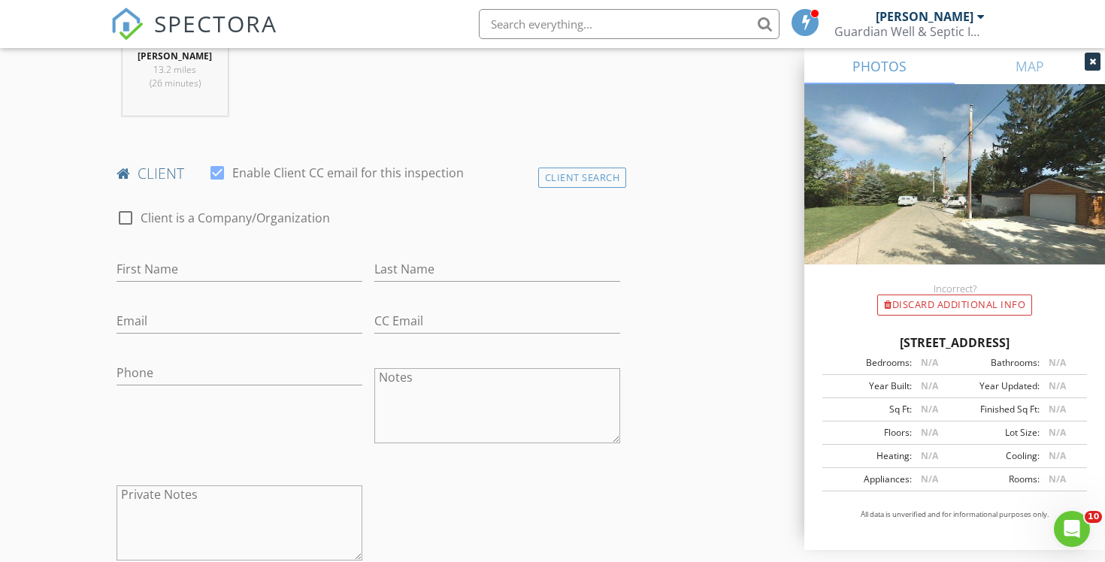
scroll to position [703, 0]
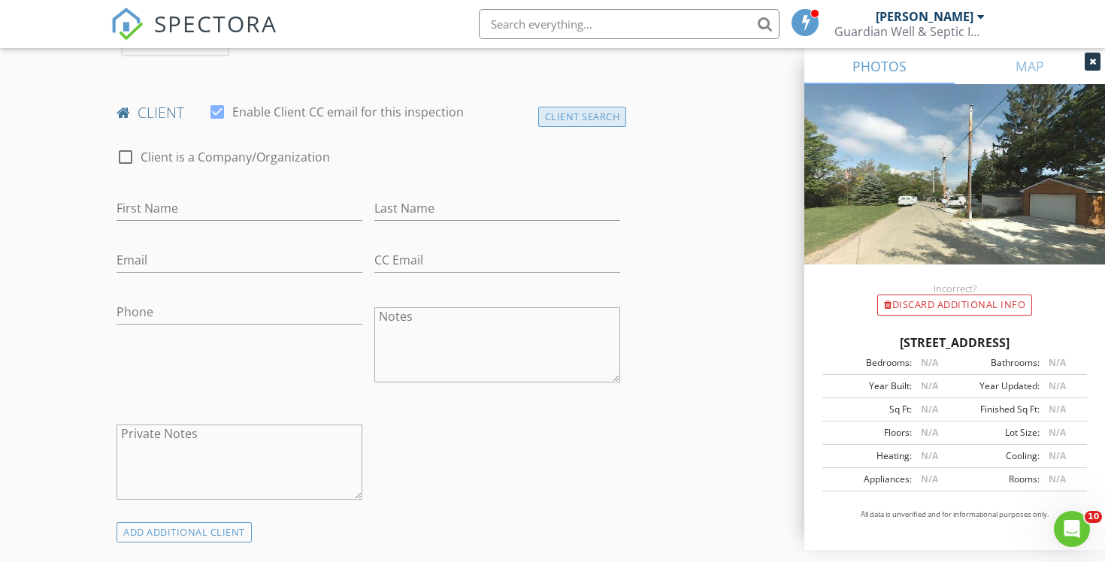
click at [618, 118] on div "Client Search" at bounding box center [582, 117] width 89 height 20
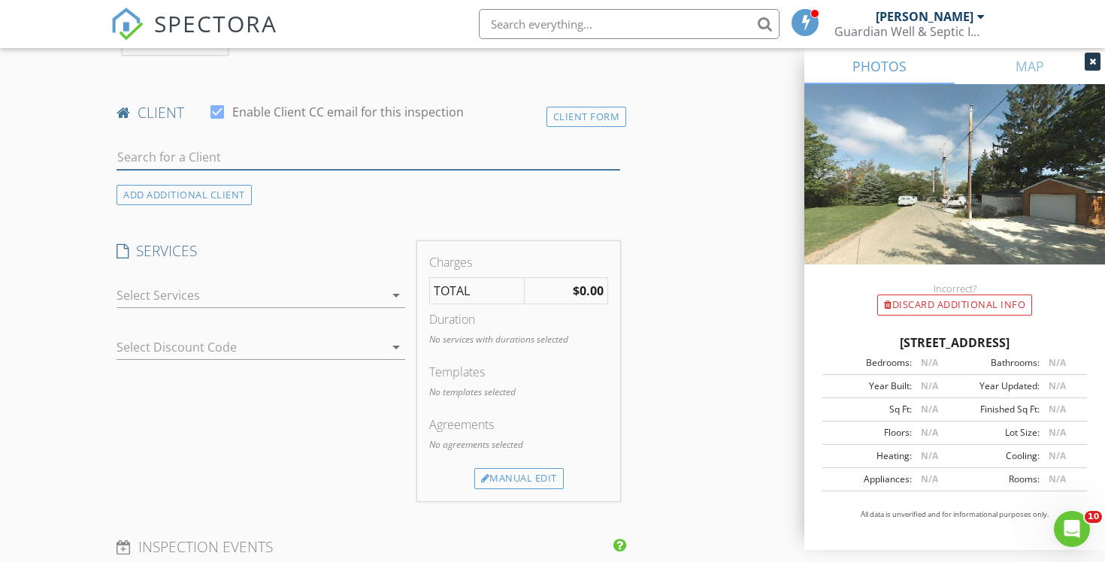
click at [318, 163] on input "text" at bounding box center [367, 157] width 503 height 25
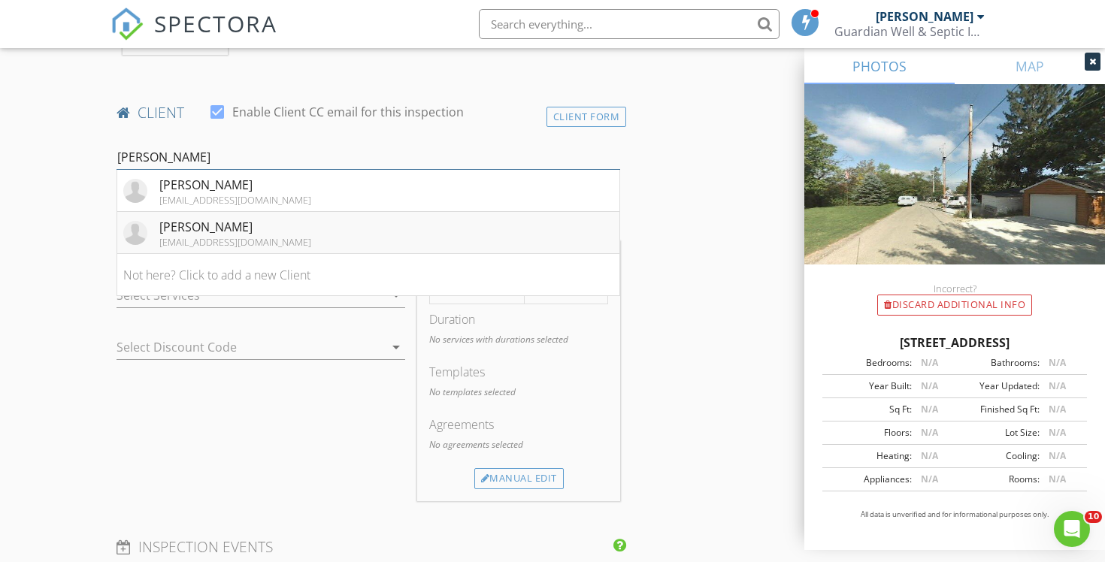
type input "[PERSON_NAME]"
click at [297, 228] on li "[PERSON_NAME] [EMAIL_ADDRESS][DOMAIN_NAME]" at bounding box center [368, 233] width 502 height 42
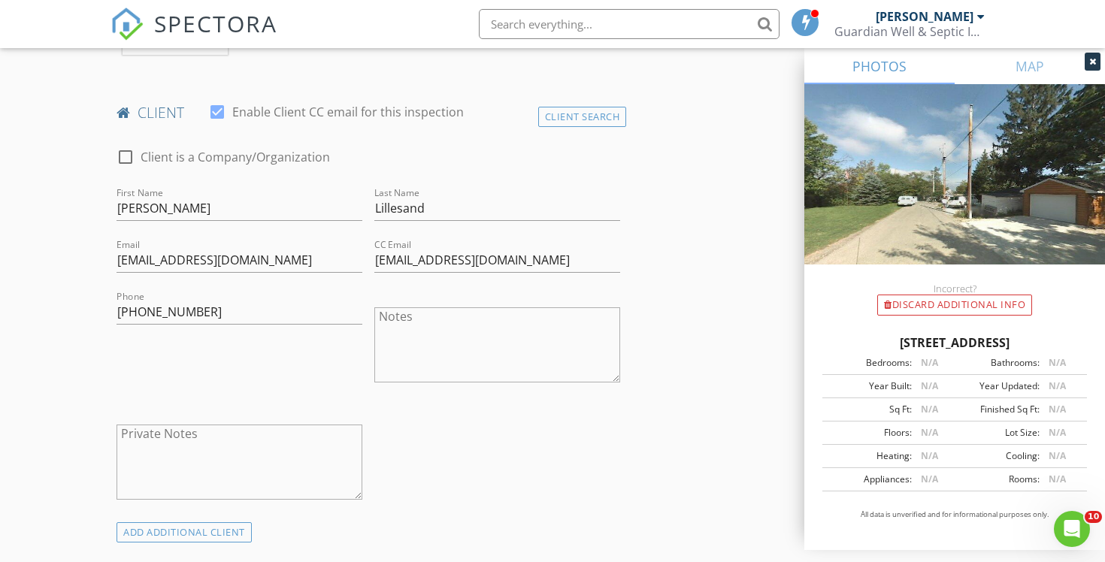
click at [207, 399] on div "Phone 414-460-3297" at bounding box center [239, 346] width 258 height 117
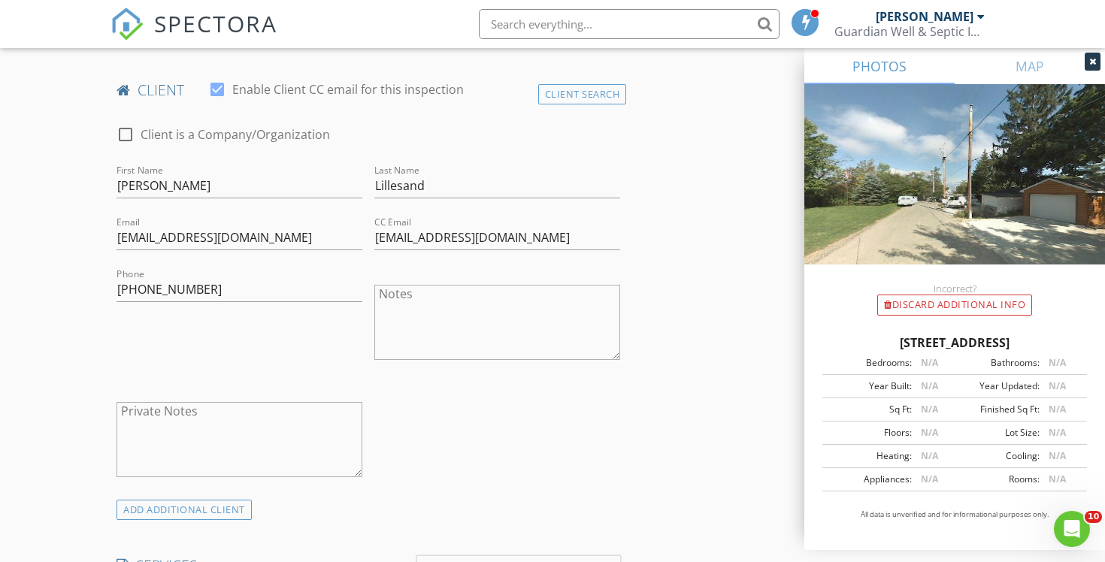
scroll to position [728, 0]
drag, startPoint x: 500, startPoint y: 240, endPoint x: 326, endPoint y: 234, distance: 174.4
click at [326, 234] on div "check_box_outline_blank Client is a Company/Organization First Name Evonna Last…" at bounding box center [367, 304] width 515 height 393
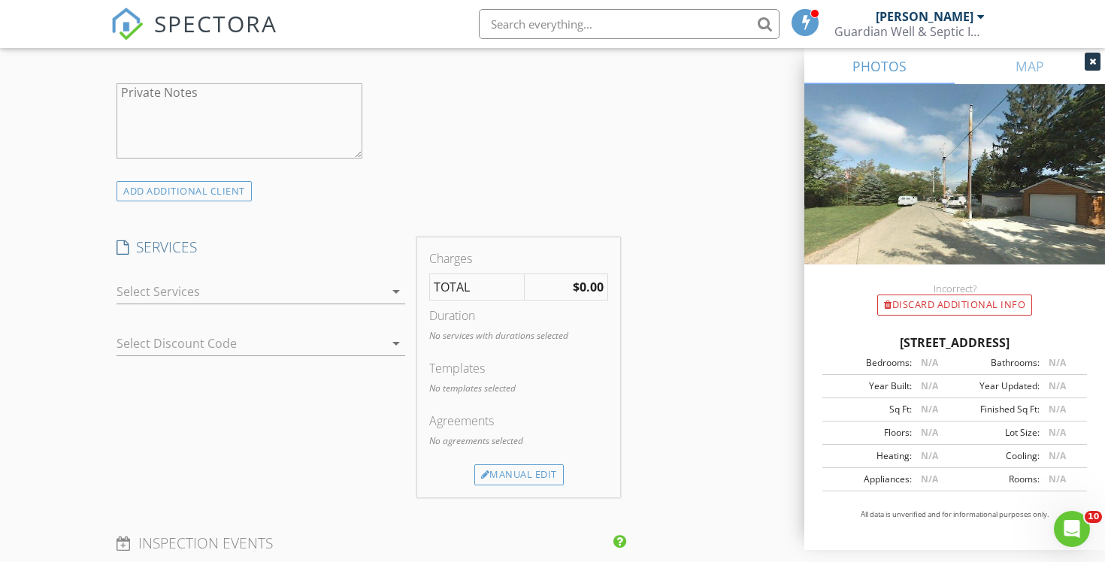
scroll to position [1050, 0]
click at [364, 286] on div at bounding box center [249, 286] width 267 height 24
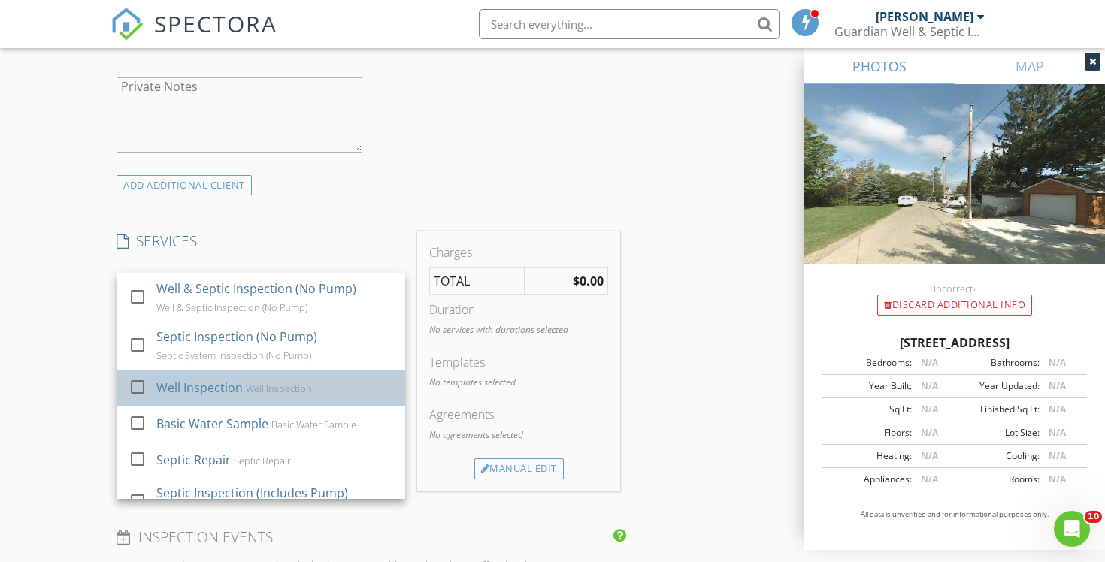
click at [307, 372] on div "check_box_outline_blank Well Inspection Well Inspection" at bounding box center [260, 388] width 264 height 34
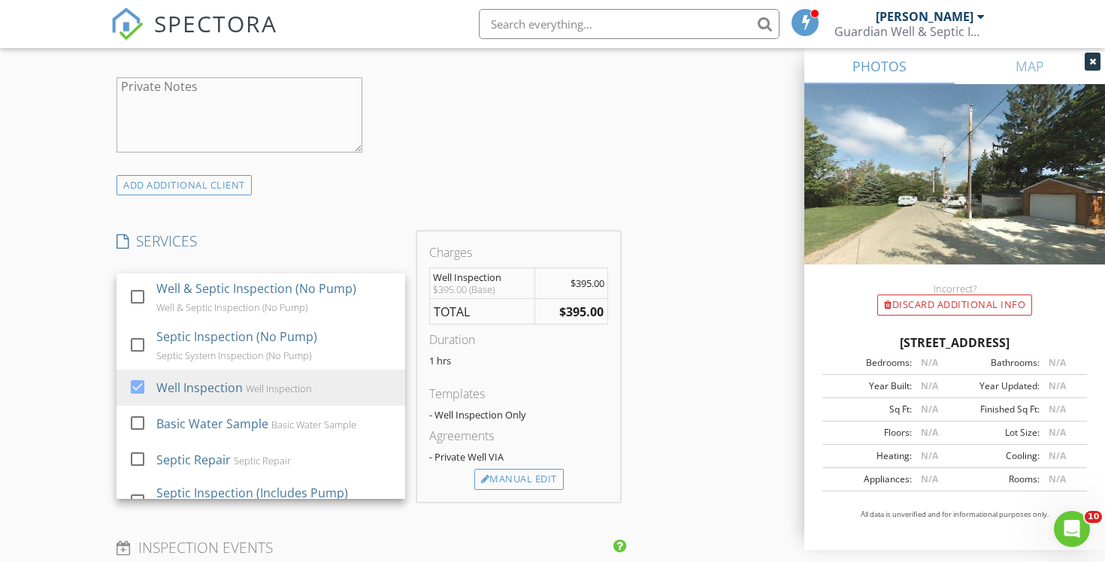
click at [642, 442] on div "INSPECTOR(S) check_box Chad Imme PRIMARY Chad Imme arrow_drop_down check_box_ou…" at bounding box center [552, 387] width 884 height 2526
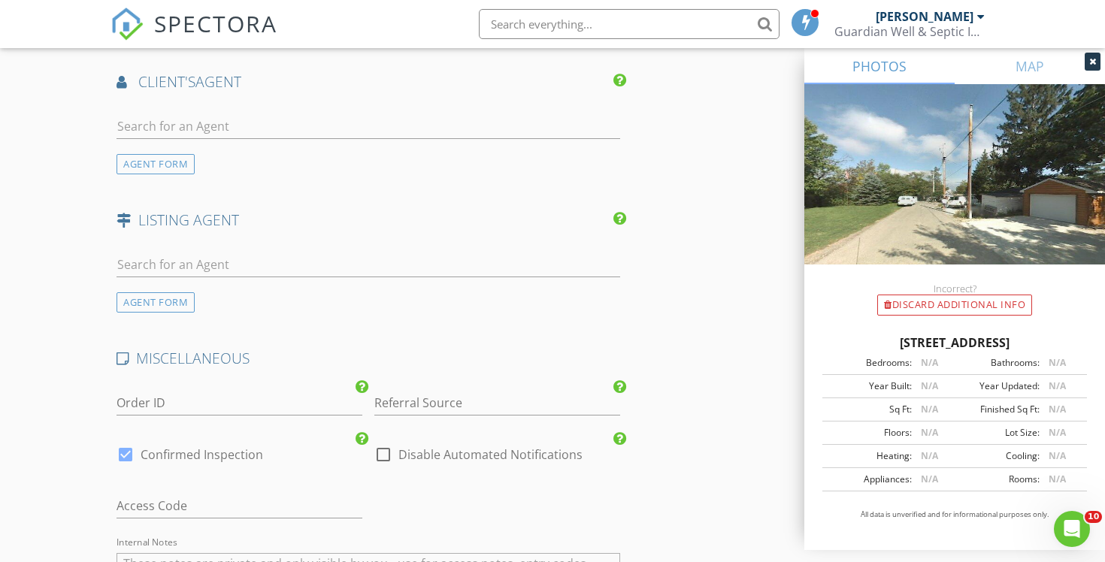
scroll to position [1818, 0]
click at [472, 450] on label "Disable Automated Notifications" at bounding box center [490, 450] width 184 height 15
checkbox input "true"
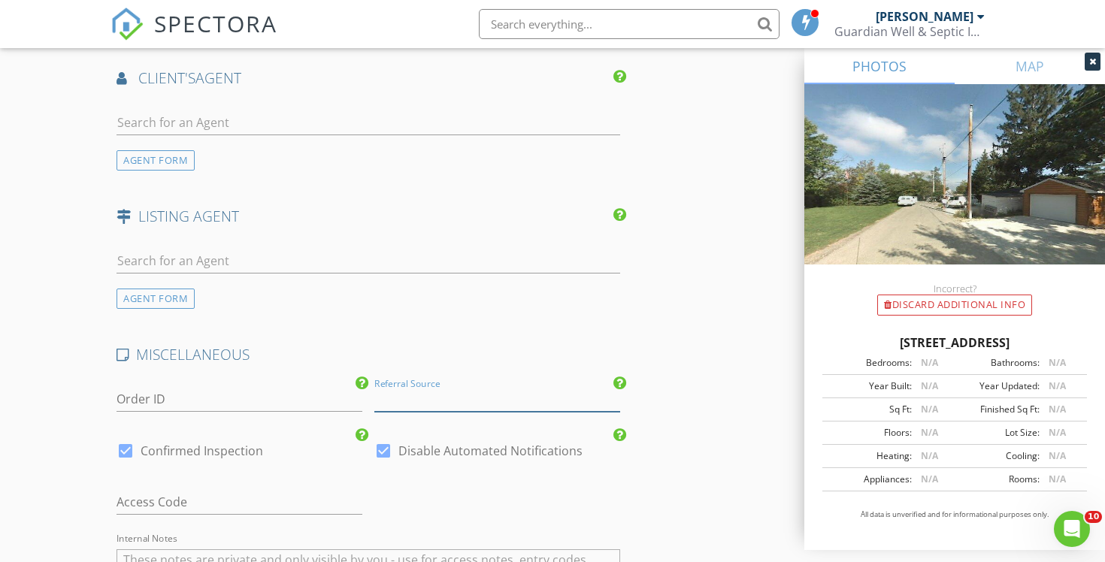
click at [472, 397] on input "Referral Source" at bounding box center [497, 399] width 246 height 25
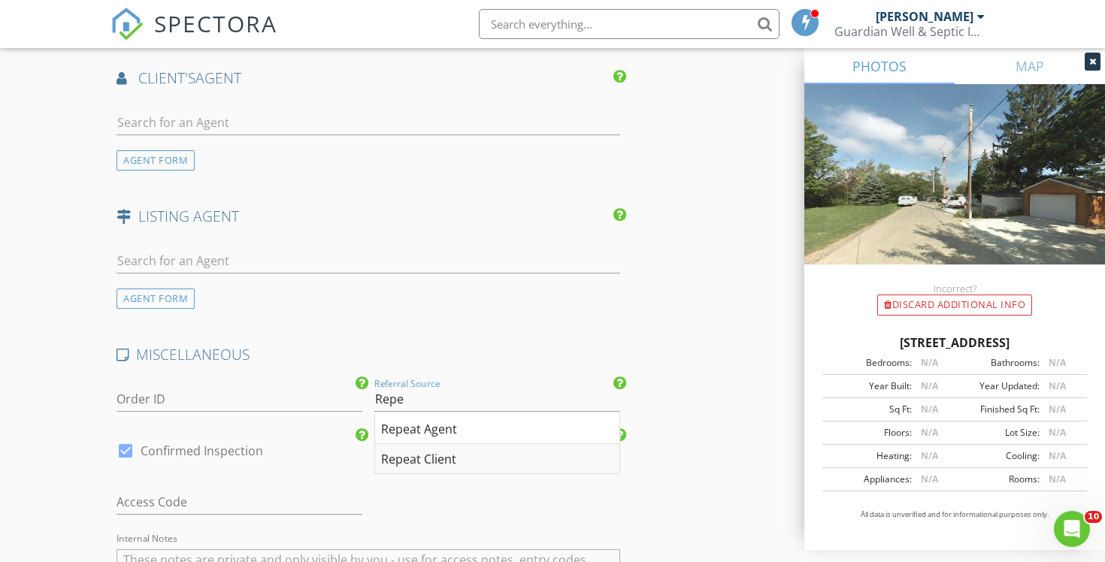
click at [458, 463] on div "Repeat Client" at bounding box center [497, 459] width 244 height 30
type input "Repeat Client"
click at [238, 516] on div "Access Code" at bounding box center [239, 510] width 246 height 40
click at [237, 508] on input "text" at bounding box center [239, 502] width 246 height 25
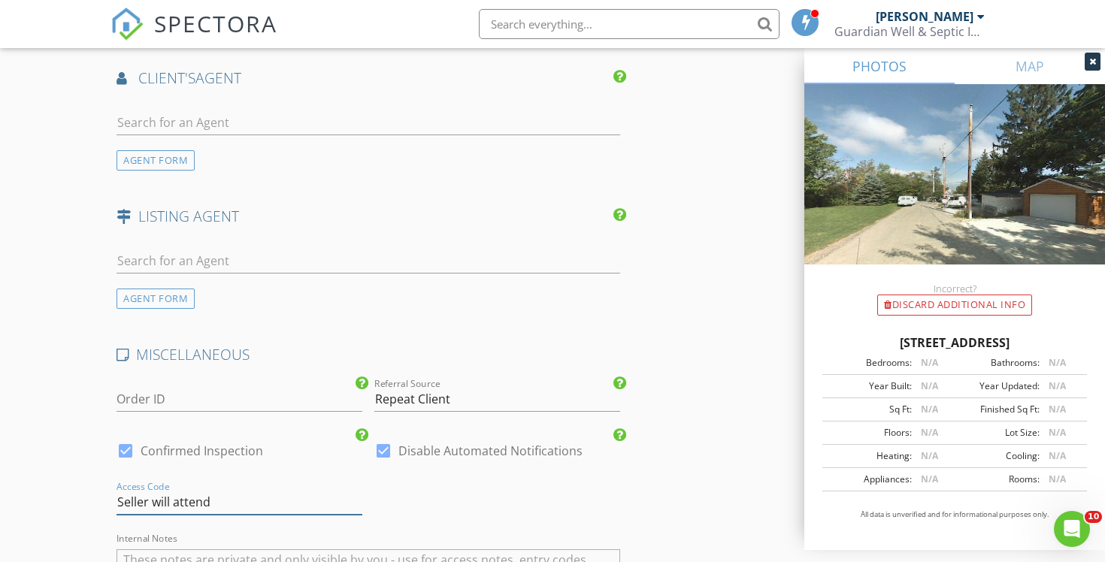
type input "Seller will attend"
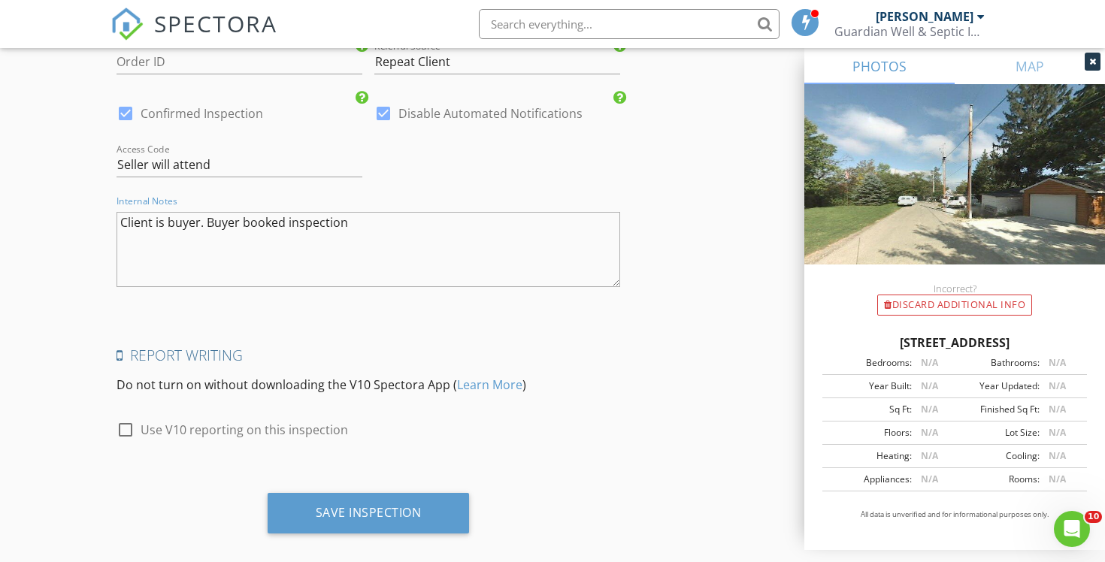
scroll to position [2175, 0]
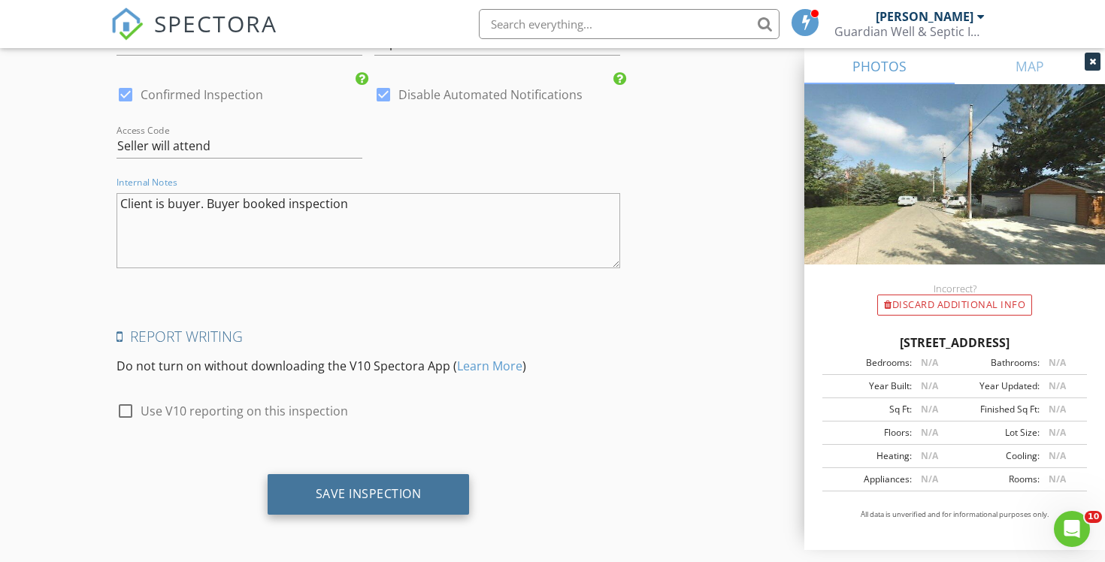
type textarea "Client is buyer. Buyer booked inspection"
click at [376, 497] on div "Save Inspection" at bounding box center [369, 493] width 106 height 15
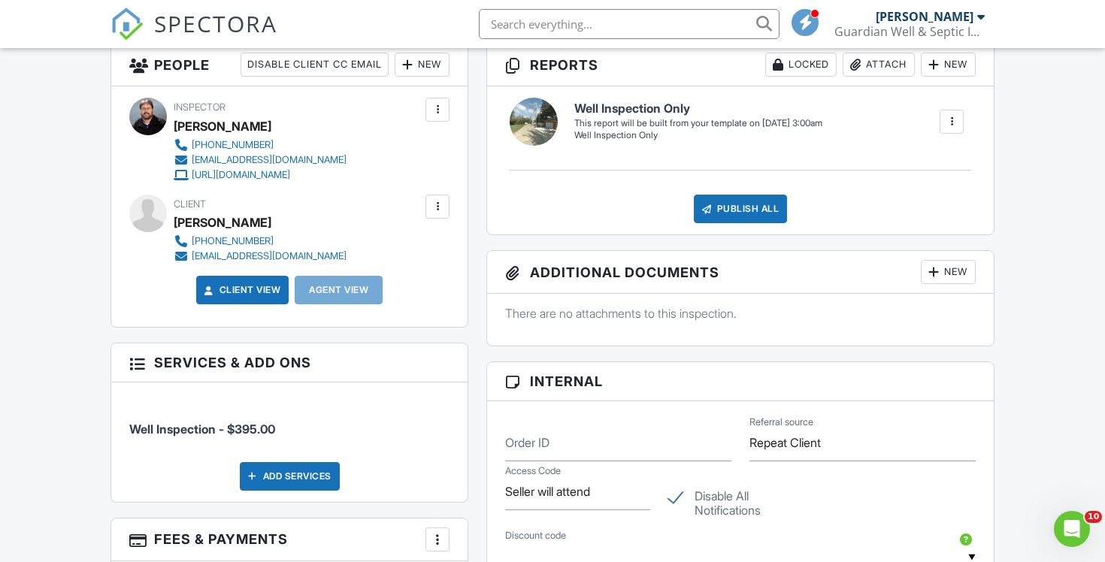
scroll to position [553, 0]
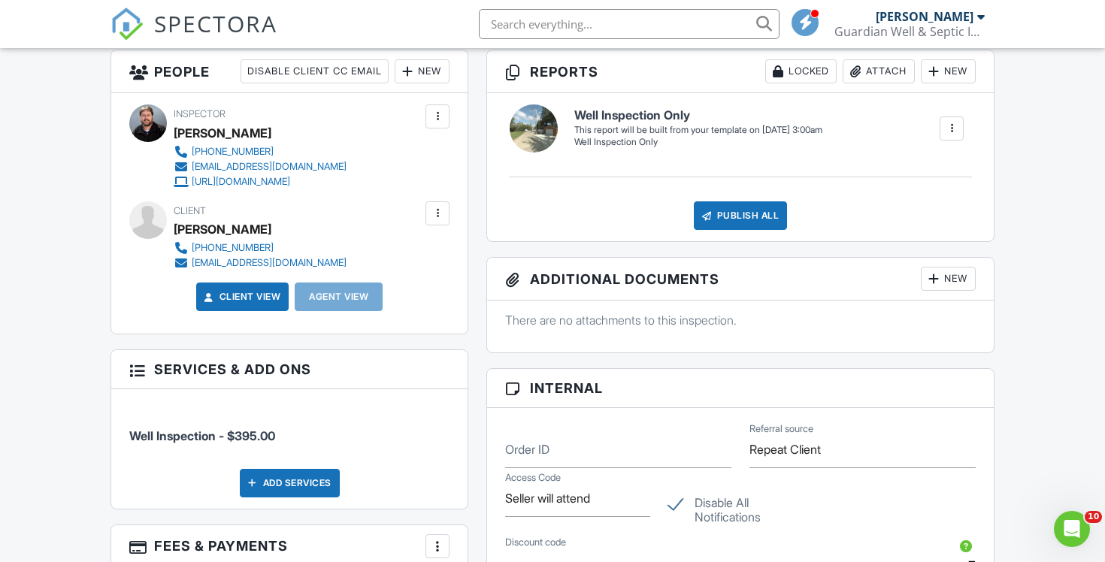
click at [437, 219] on div at bounding box center [437, 213] width 15 height 15
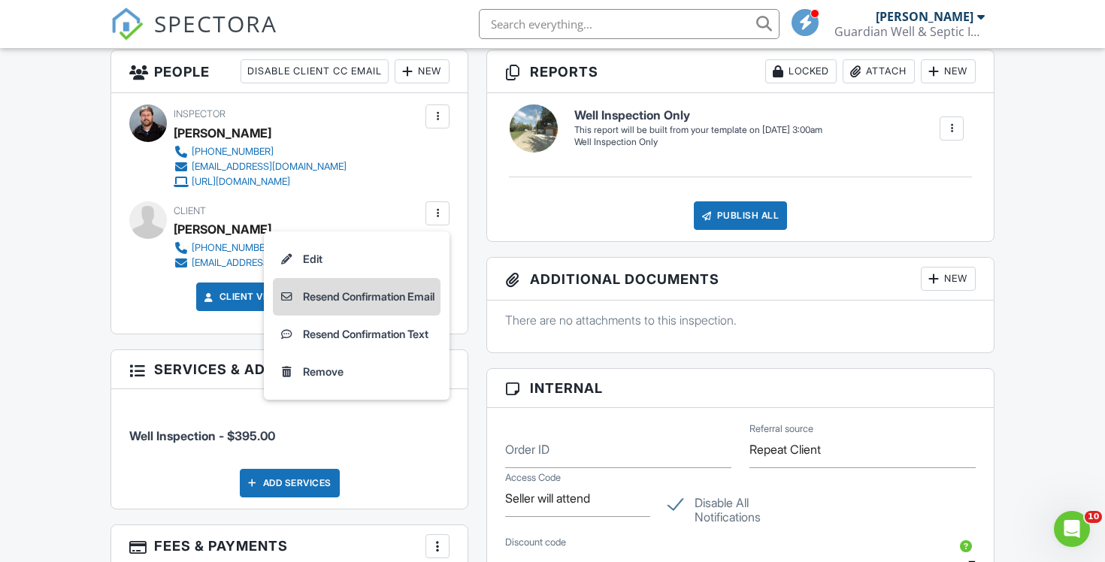
click at [428, 297] on li "Resend Confirmation Email" at bounding box center [357, 297] width 168 height 38
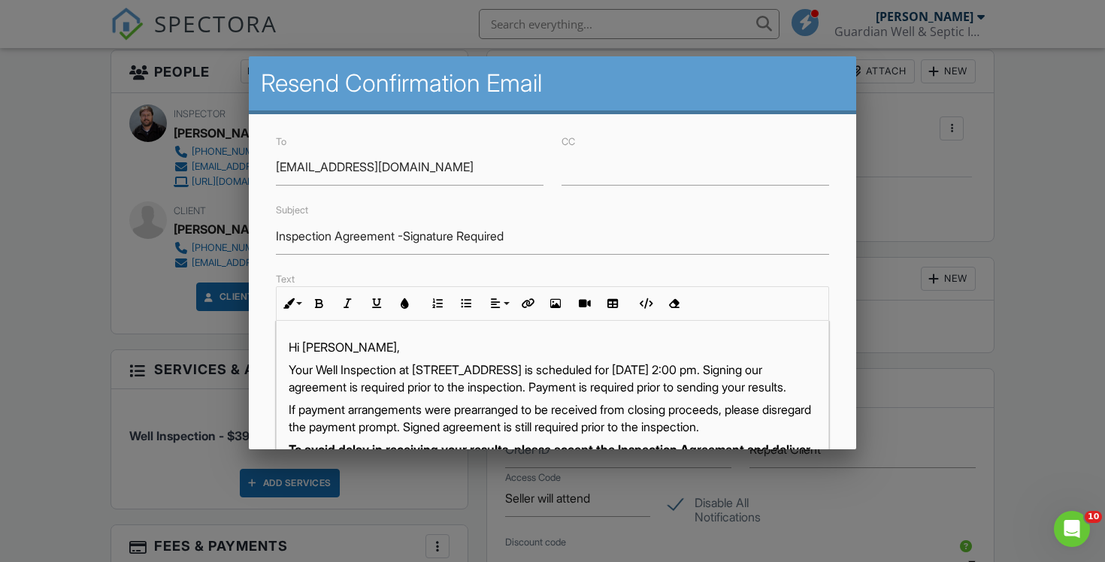
click at [373, 382] on p "Your Well Inspection at 1142 N Breens Bay Rd, Oconomowoc, WI 53066 is scheduled…" at bounding box center [553, 378] width 528 height 34
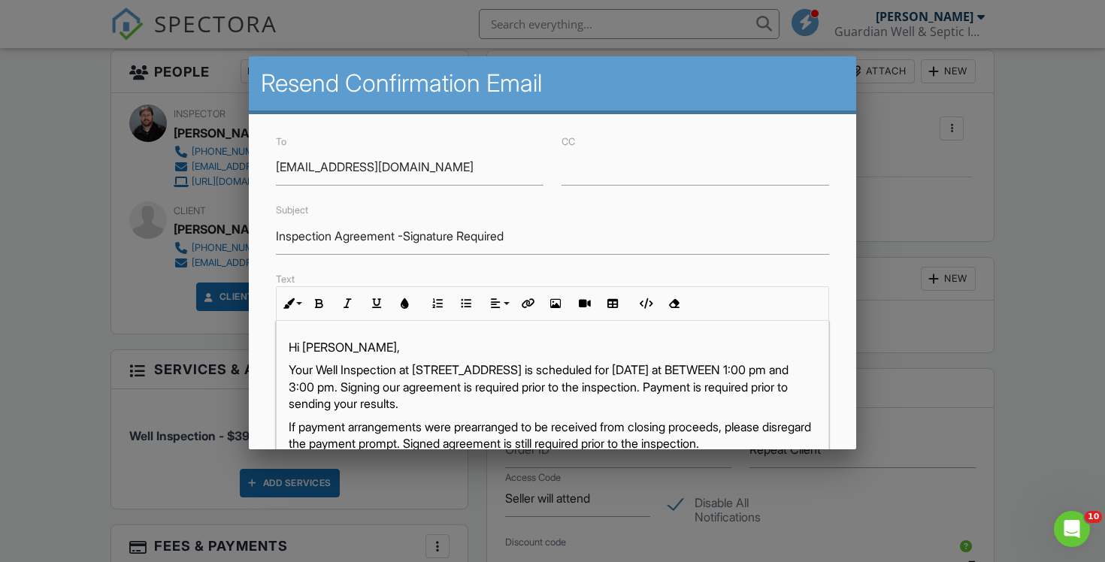
click at [685, 394] on p "Your Well Inspection at 1142 N Breens Bay Rd, Oconomowoc, WI 53066 is scheduled…" at bounding box center [553, 386] width 528 height 50
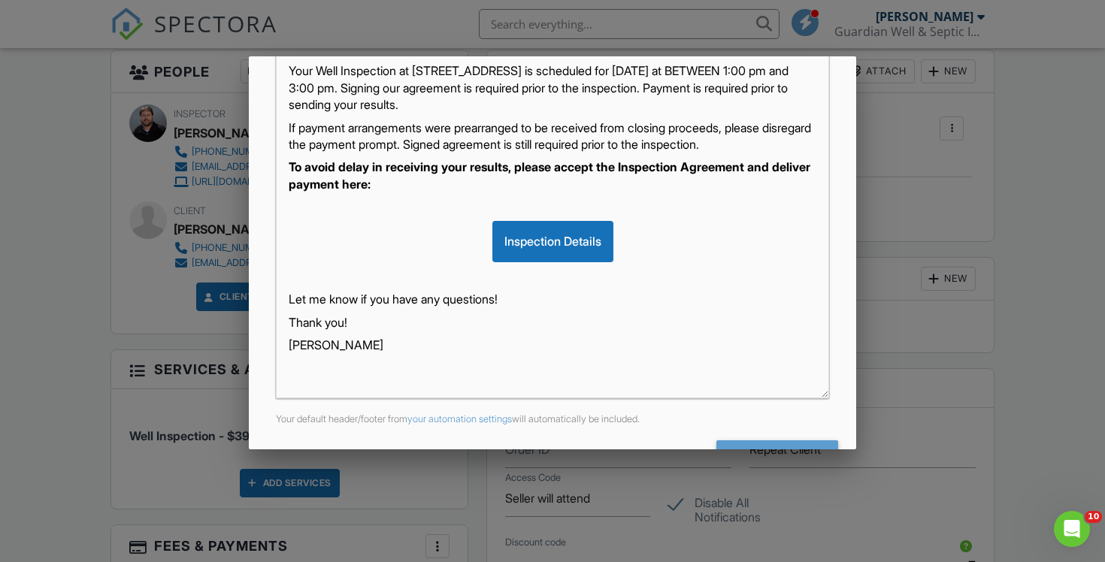
scroll to position [345, 0]
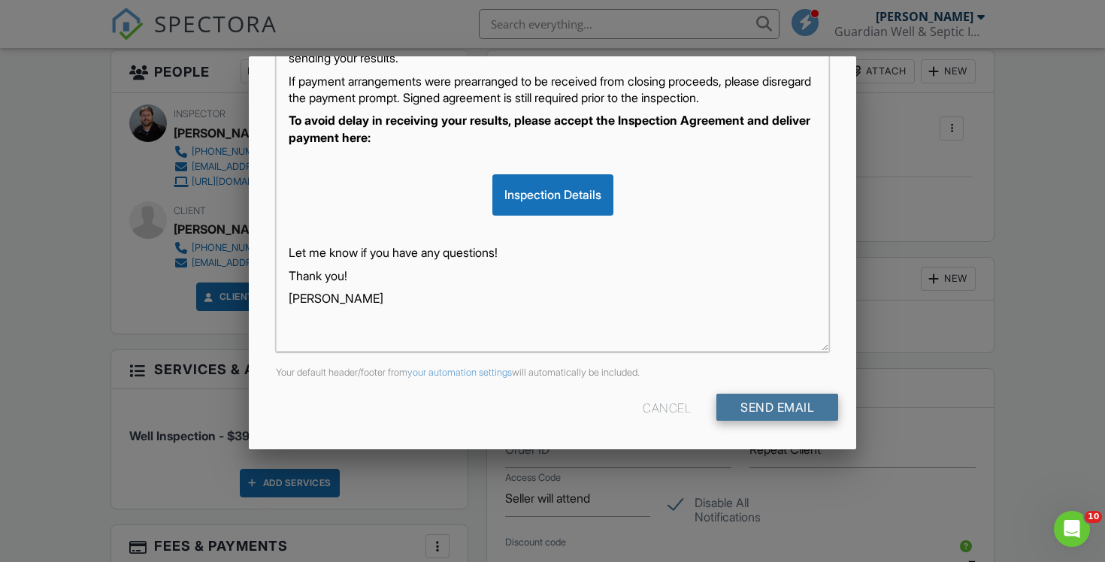
click at [809, 407] on input "Send Email" at bounding box center [777, 407] width 122 height 27
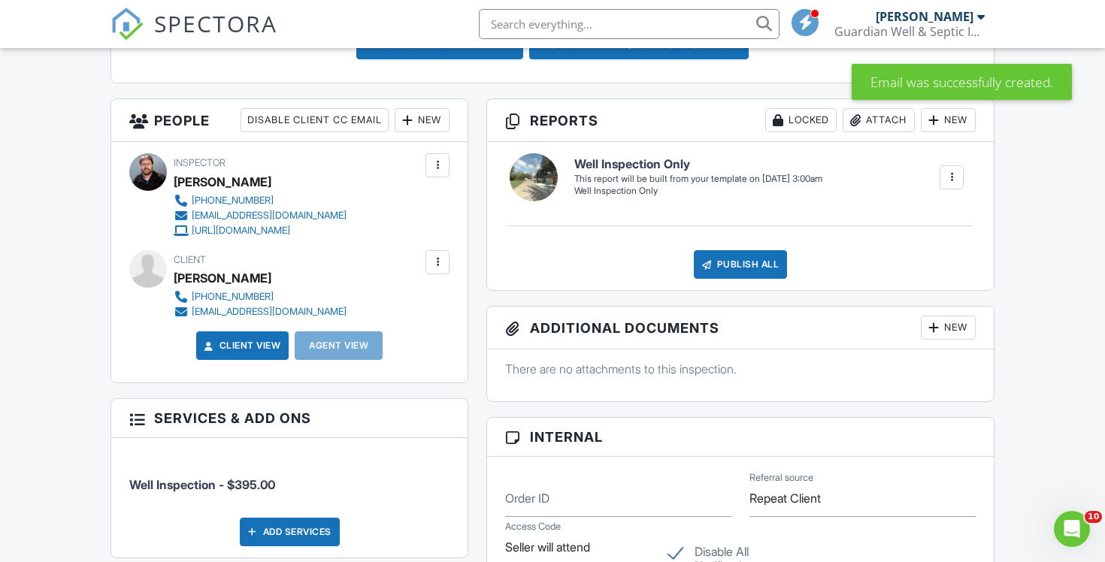
click at [727, 552] on label "Disable All Notifications" at bounding box center [740, 554] width 145 height 19
checkbox input "false"
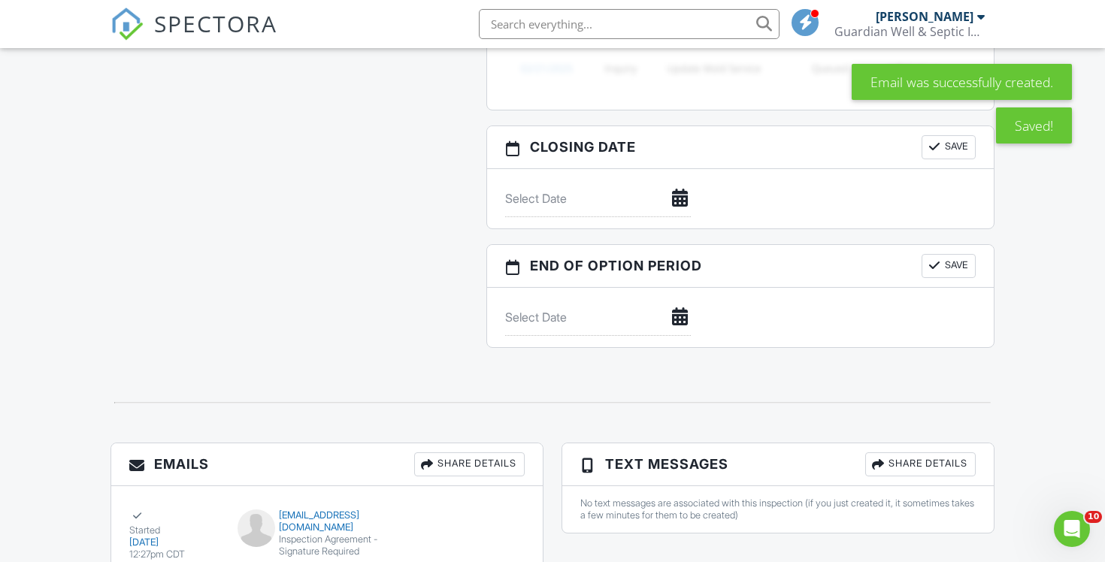
scroll to position [1396, 0]
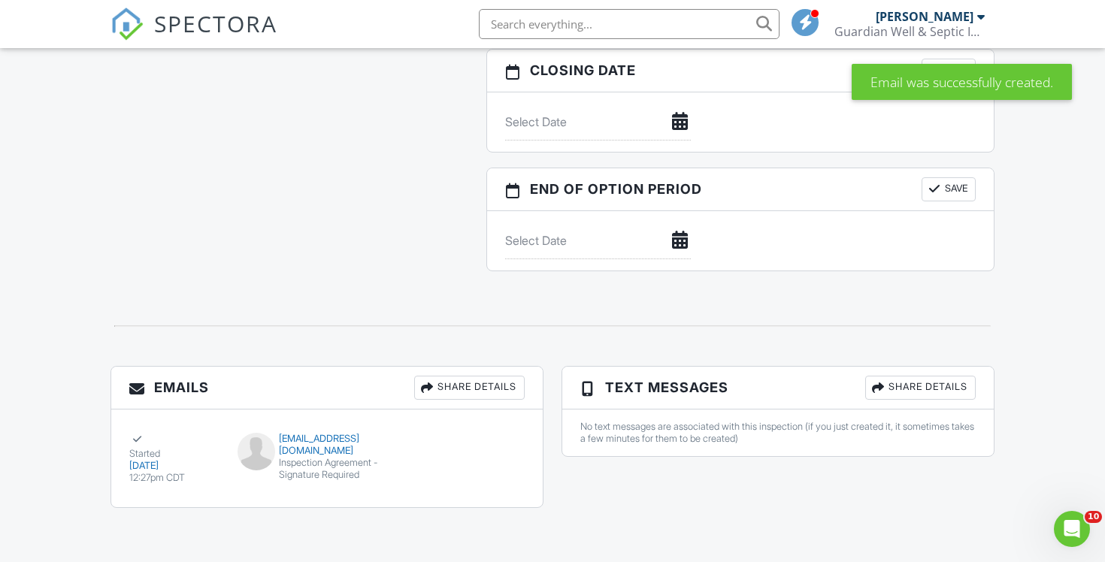
click at [243, 28] on span "SPECTORA" at bounding box center [215, 24] width 123 height 32
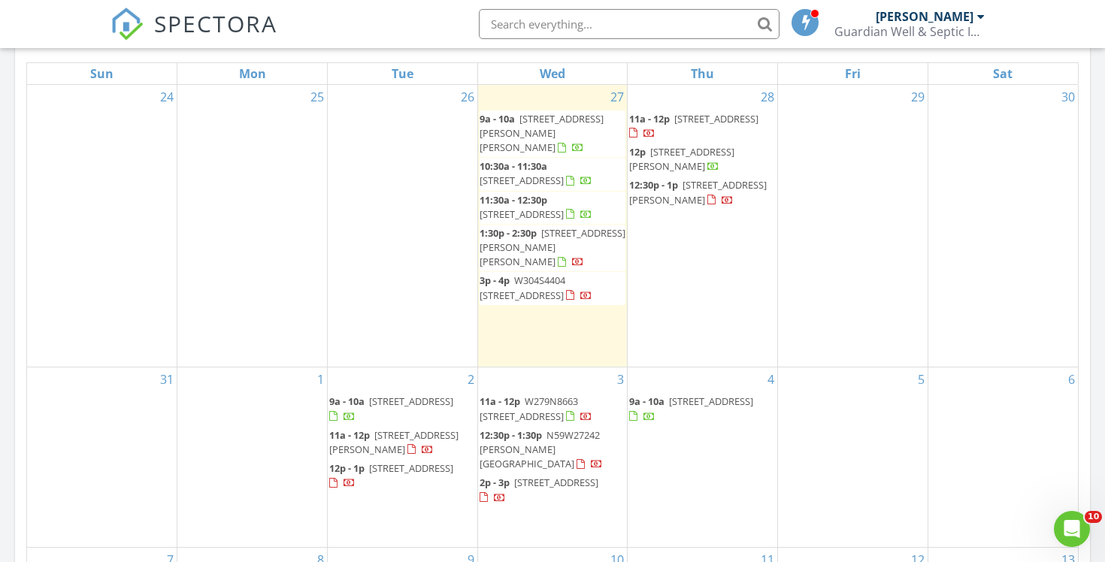
scroll to position [706, 0]
click at [634, 36] on input "text" at bounding box center [629, 24] width 301 height 30
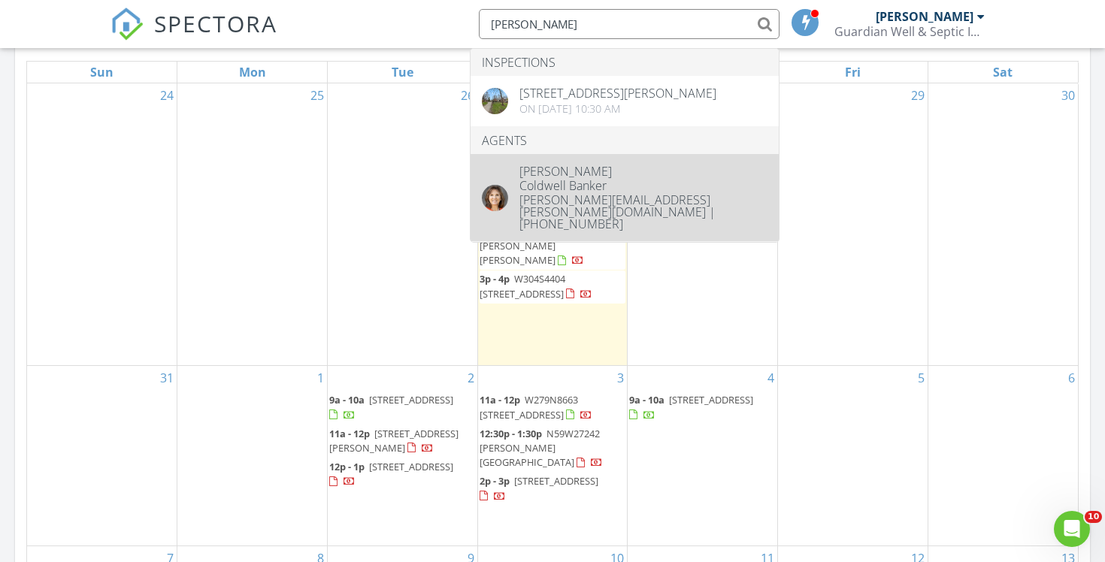
type input "Lori Hall"
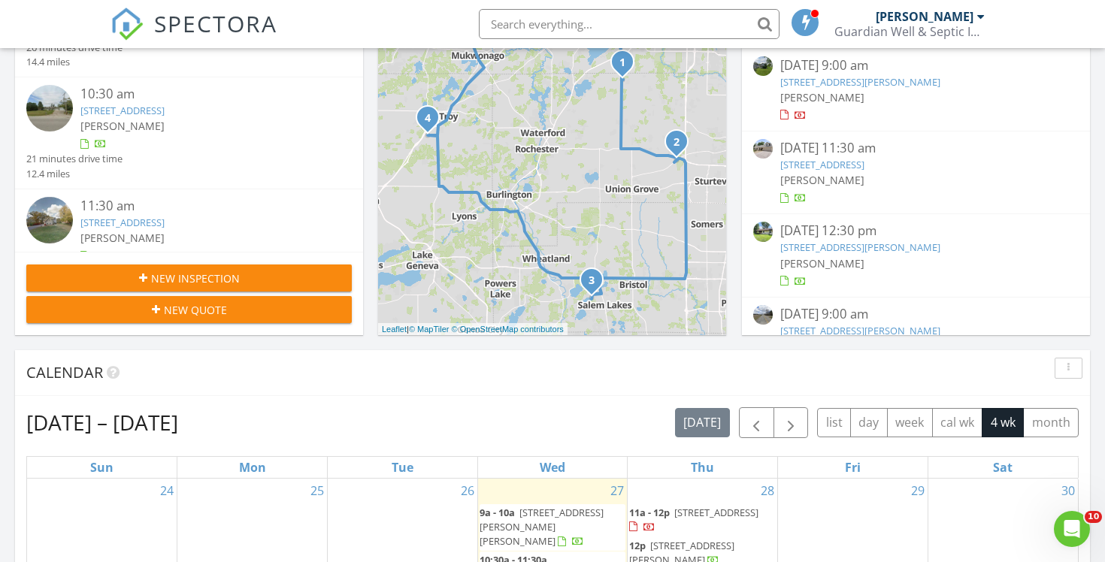
scroll to position [301, 0]
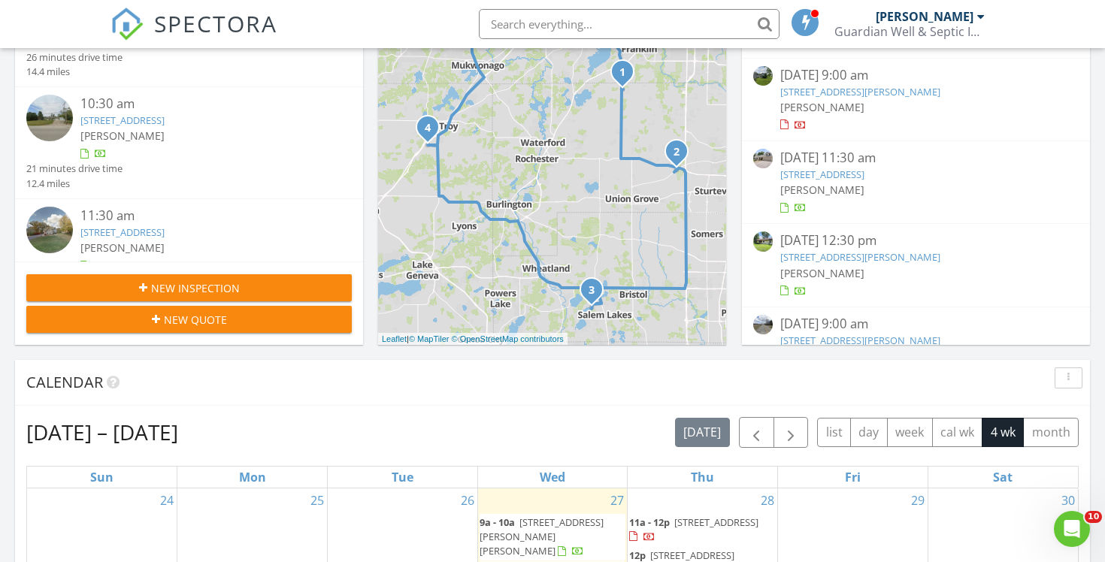
click at [165, 286] on span "New Inspection" at bounding box center [195, 288] width 89 height 16
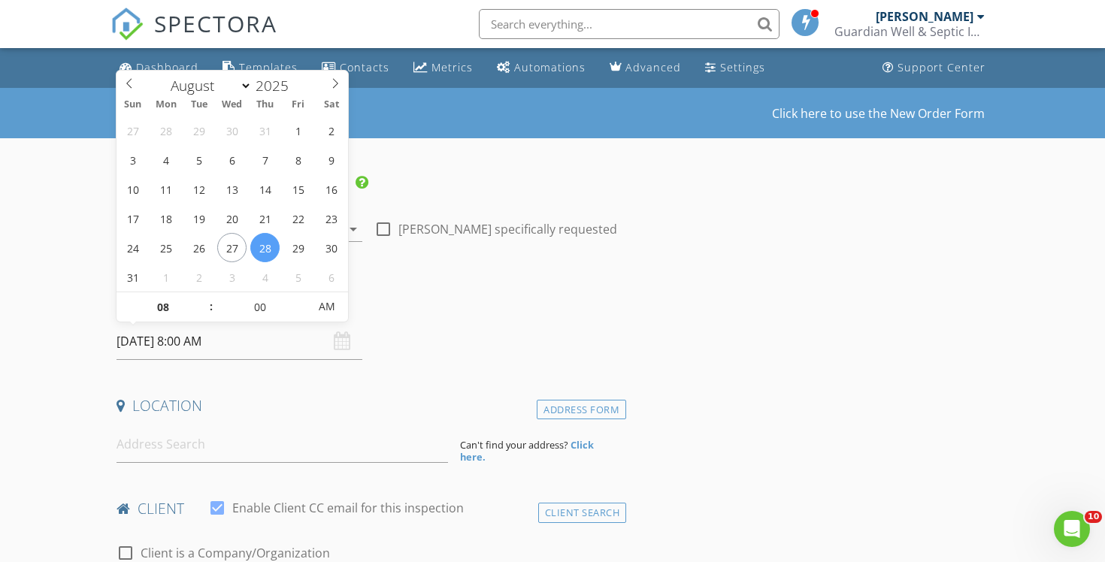
click at [246, 344] on input "[DATE] 8:00 AM" at bounding box center [239, 341] width 246 height 37
select select "8"
click at [328, 89] on span at bounding box center [335, 81] width 26 height 21
type input "[DATE] 8:00 AM"
type input "09"
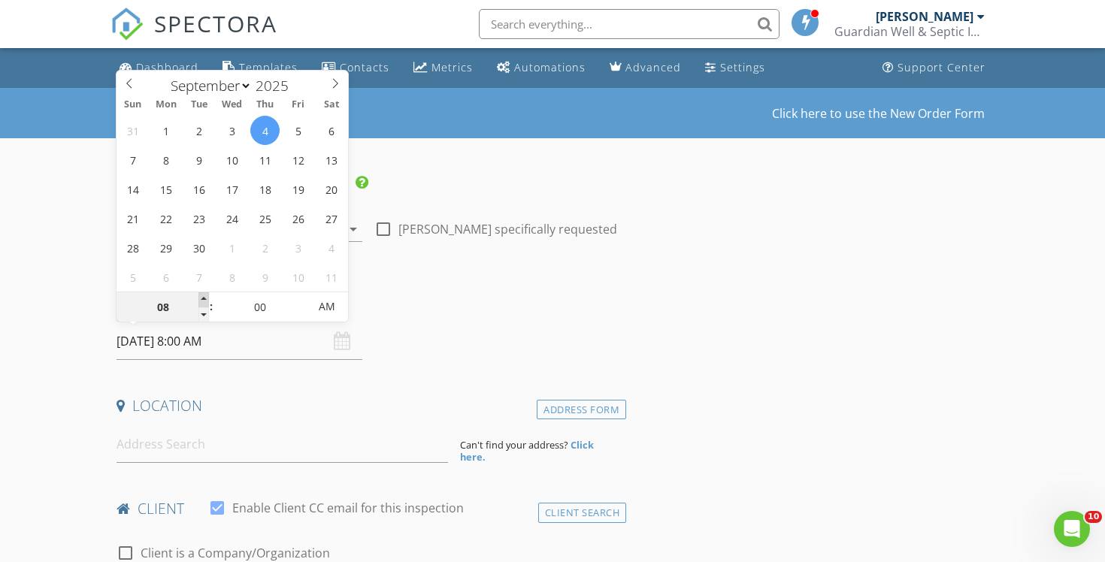
type input "[DATE] 9:00 AM"
click at [205, 299] on span at bounding box center [203, 299] width 11 height 15
type input "10"
type input "[DATE] 10:00 AM"
click at [201, 299] on span at bounding box center [203, 299] width 11 height 15
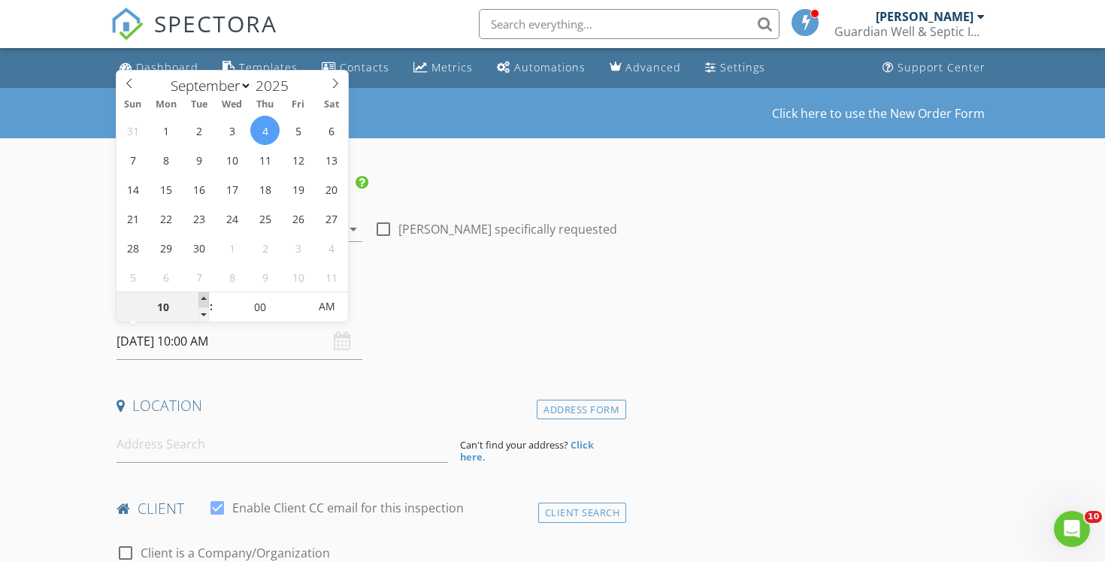
type input "11"
type input "[DATE] 11:00 AM"
click at [201, 298] on span at bounding box center [203, 299] width 11 height 15
click at [174, 446] on input at bounding box center [281, 444] width 331 height 37
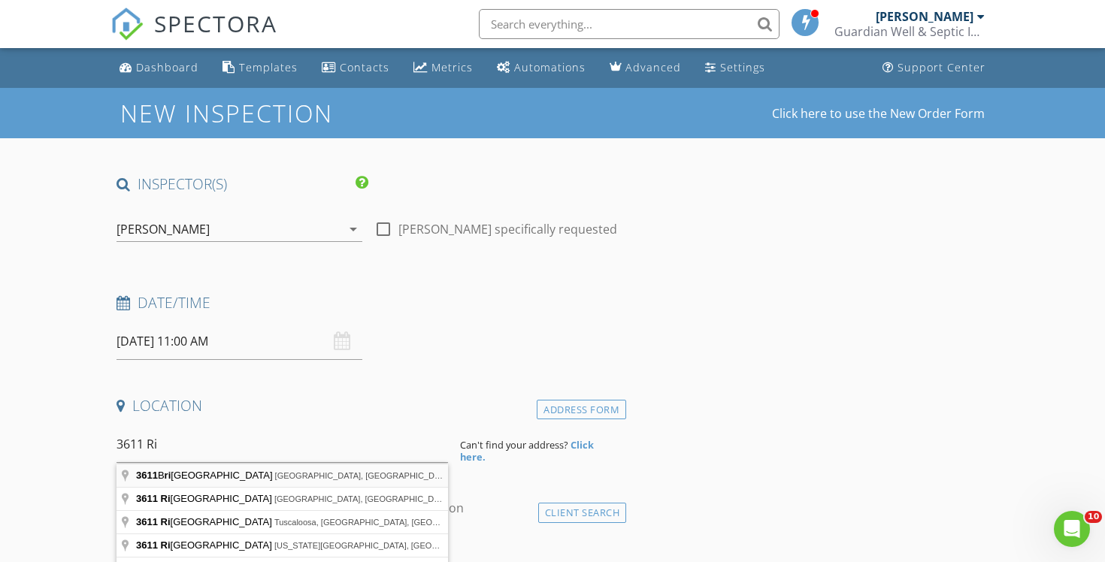
type input "3611 Britton Ridge, Union Grove, WI, USA"
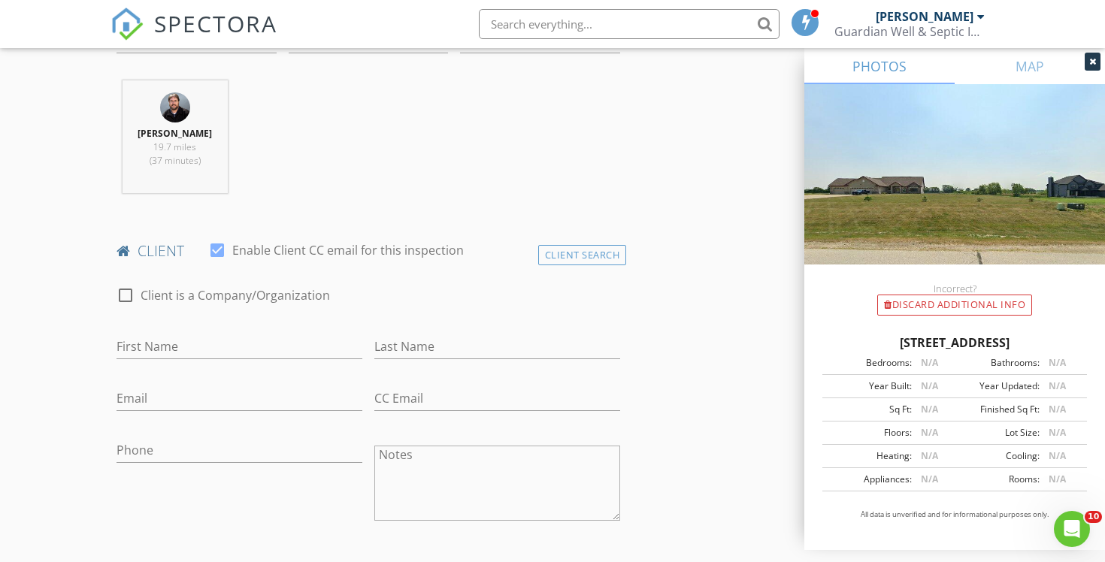
scroll to position [630, 0]
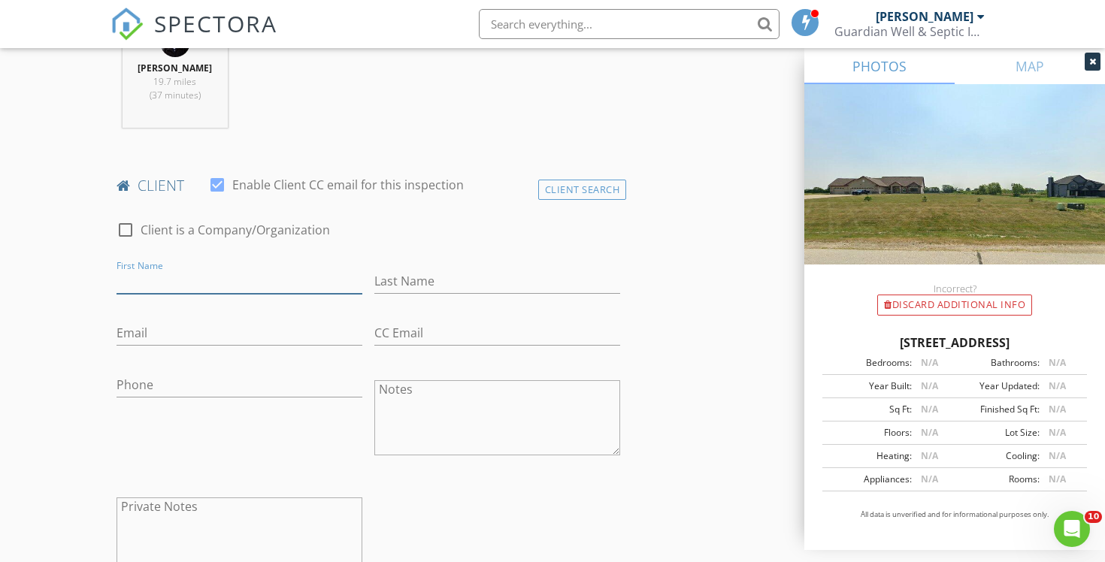
click at [231, 286] on input "First Name" at bounding box center [239, 281] width 246 height 25
type input "[PERSON_NAME]"
type input "Faber"
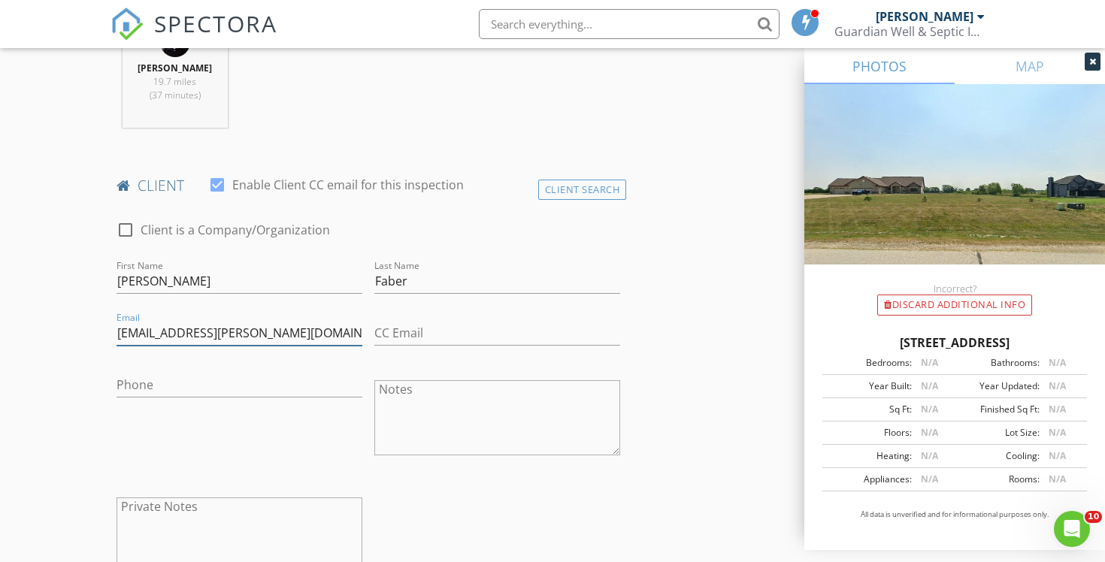
type input "[EMAIL_ADDRESS][PERSON_NAME][DOMAIN_NAME]"
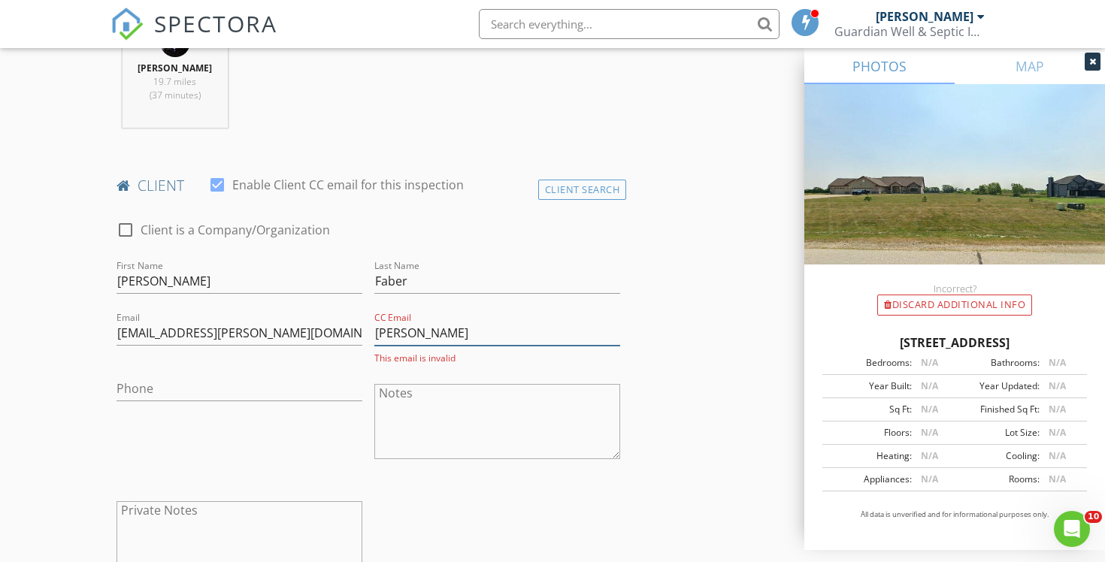
type input "[PERSON_NAME][EMAIL_ADDRESS][PERSON_NAME][DOMAIN_NAME]"
click at [279, 388] on input "Phone" at bounding box center [239, 388] width 246 height 25
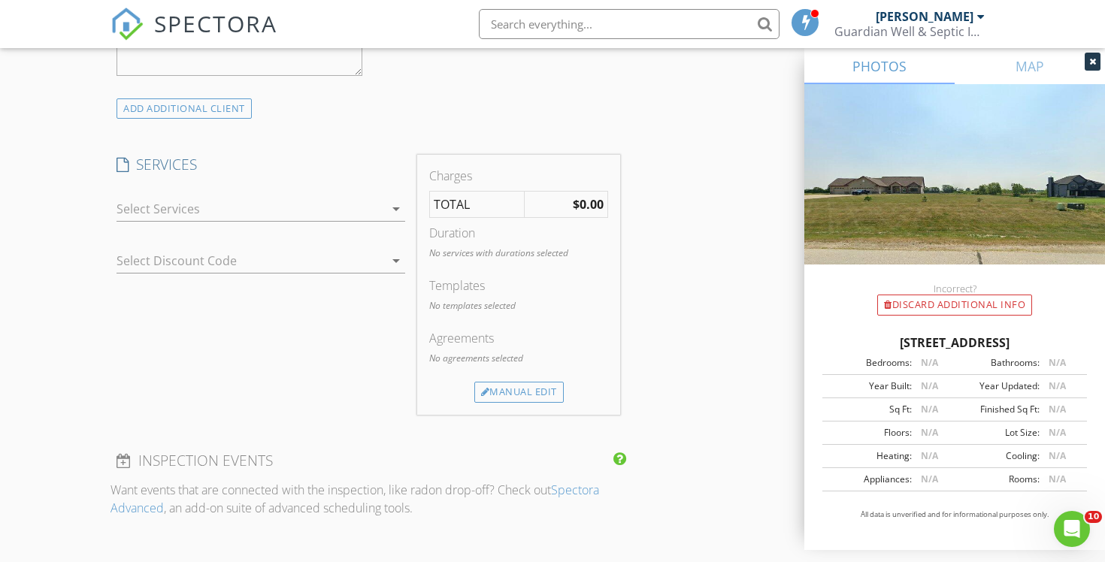
scroll to position [1193, 0]
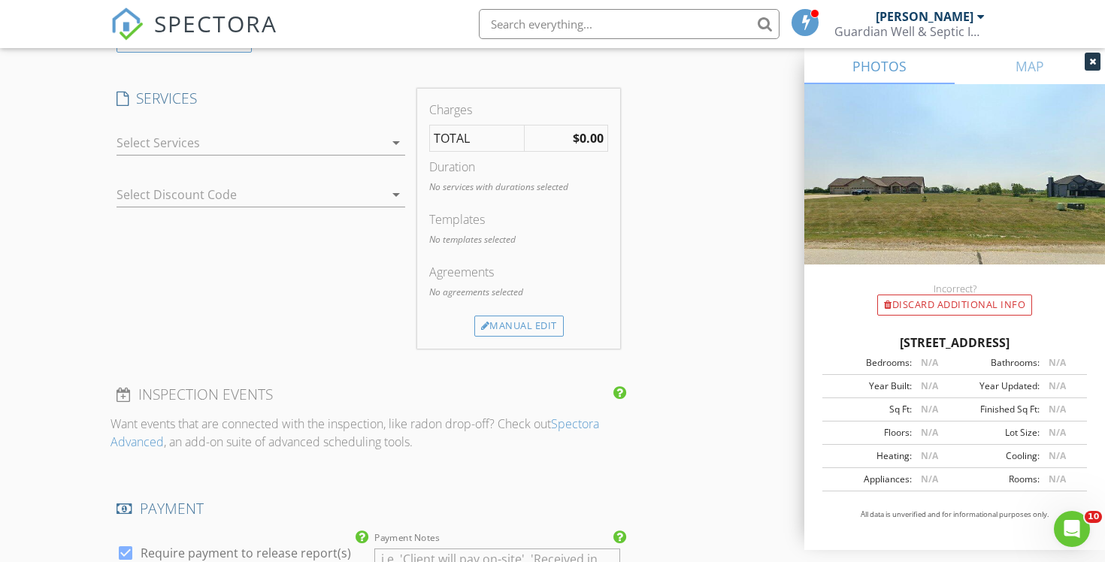
type input "[PHONE_NUMBER]"
click at [321, 146] on div at bounding box center [249, 143] width 267 height 24
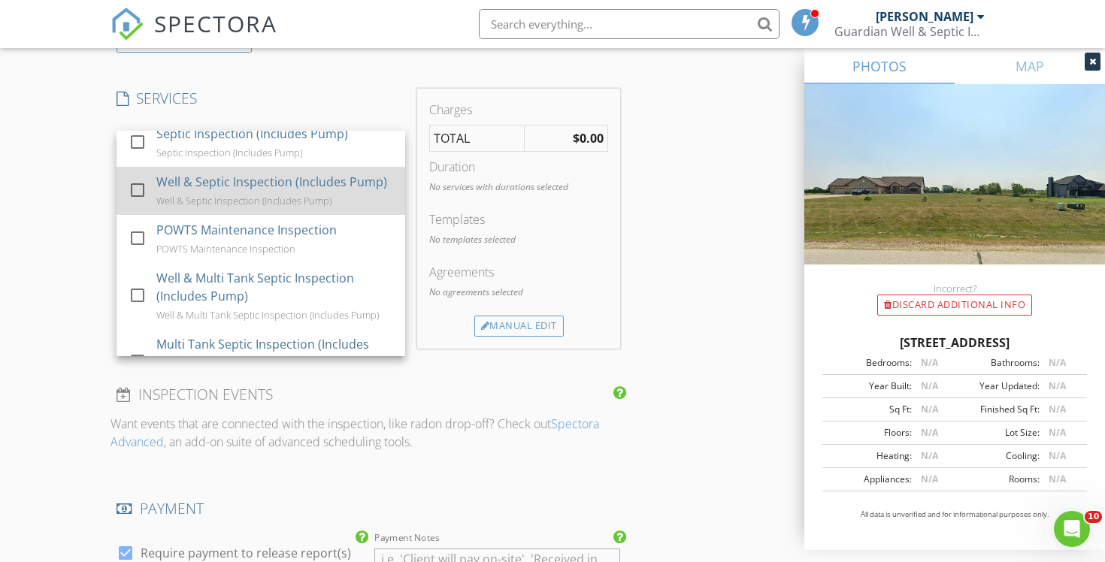
scroll to position [219, 0]
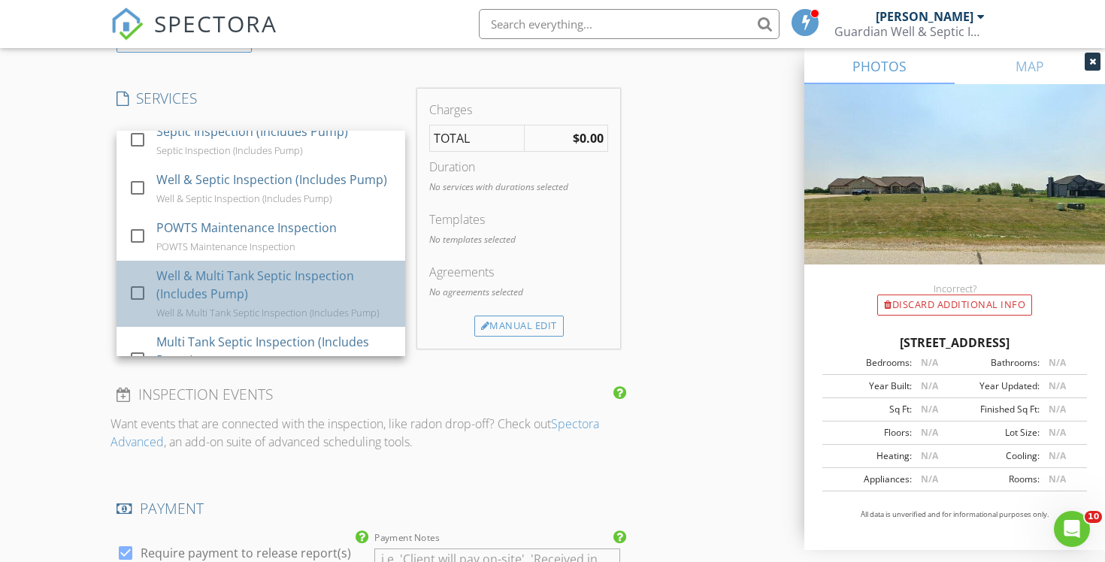
click at [300, 296] on div "Well & Multi Tank Septic Inspection (Includes Pump)" at bounding box center [274, 285] width 237 height 36
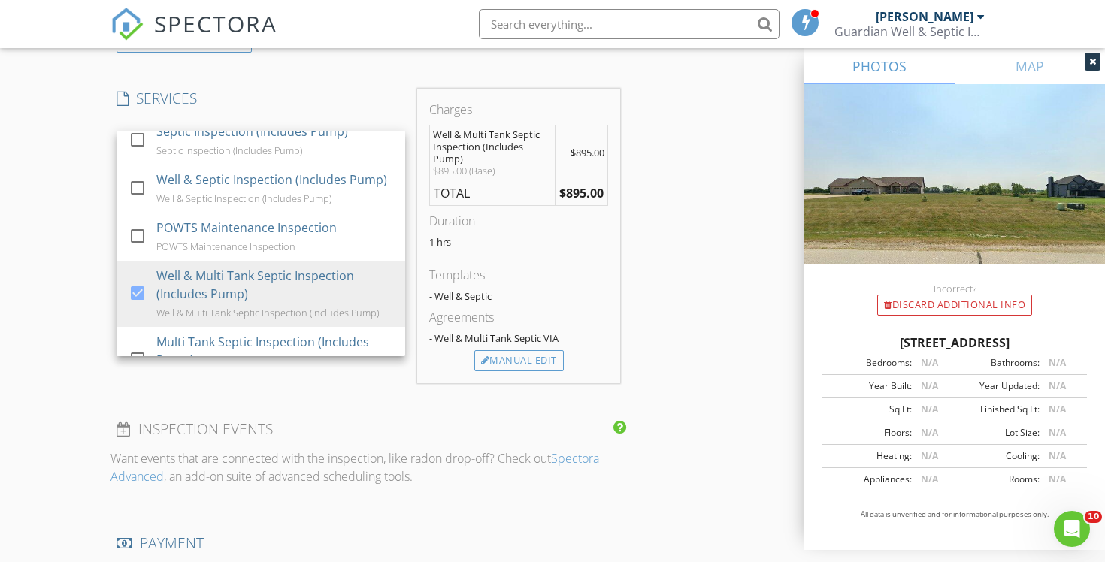
click at [692, 304] on div "INSPECTOR(S) check_box Chad Imme PRIMARY Chad Imme arrow_drop_down check_box_ou…" at bounding box center [552, 256] width 884 height 2550
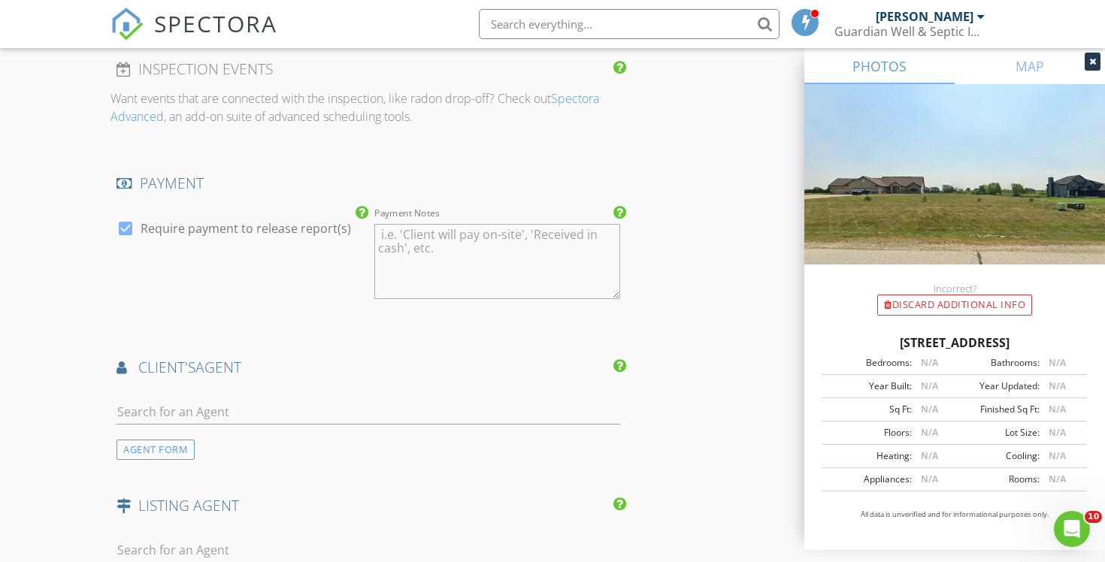
scroll to position [1566, 0]
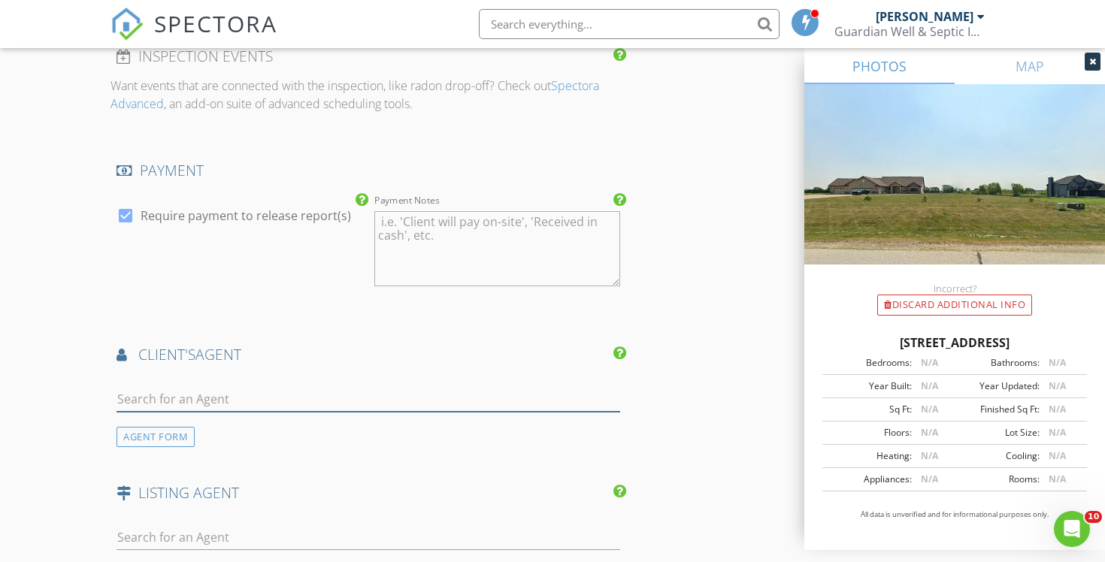
click at [397, 392] on input "text" at bounding box center [367, 399] width 503 height 25
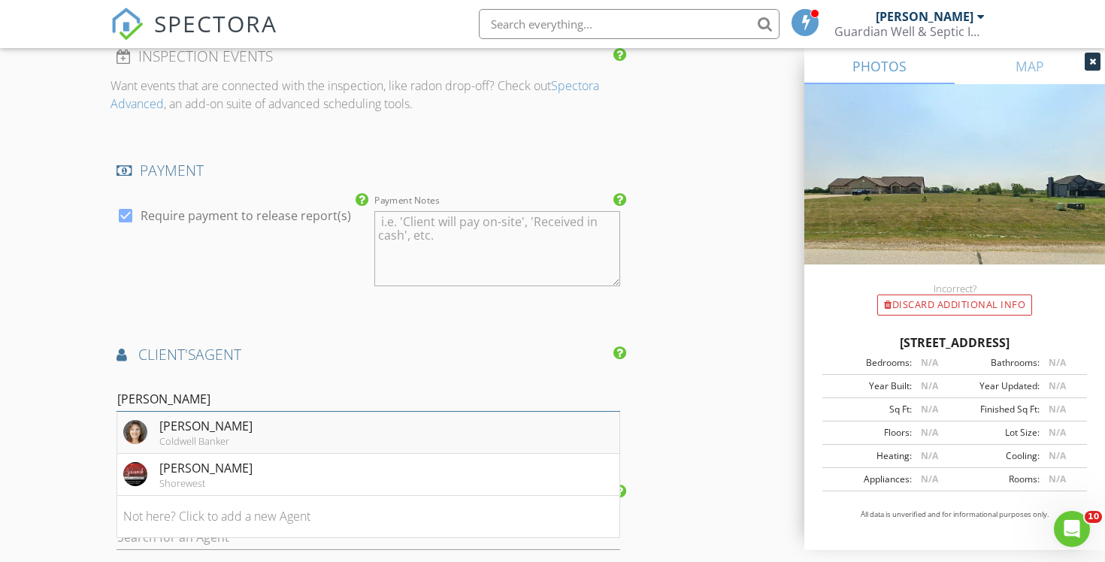
type input "Lorie"
click at [373, 437] on li "Lorie Hall Coldwell Banker" at bounding box center [368, 433] width 502 height 42
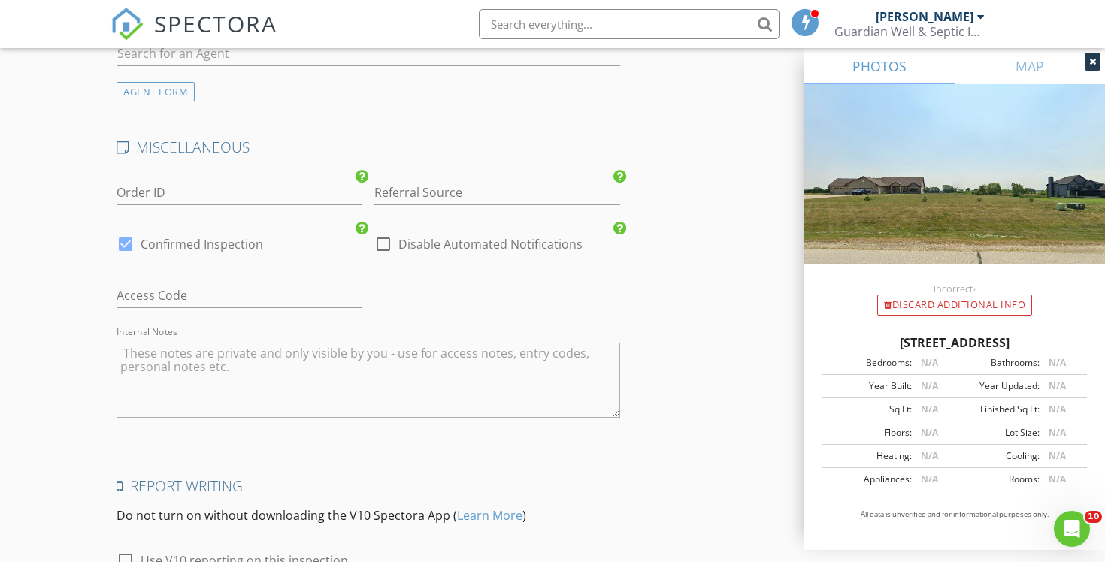
scroll to position [2394, 0]
click at [465, 240] on label "Disable Automated Notifications" at bounding box center [490, 241] width 184 height 15
checkbox input "true"
click at [467, 194] on input "Referral Source" at bounding box center [497, 190] width 246 height 25
click at [466, 217] on div "Repeat Agent" at bounding box center [497, 220] width 244 height 30
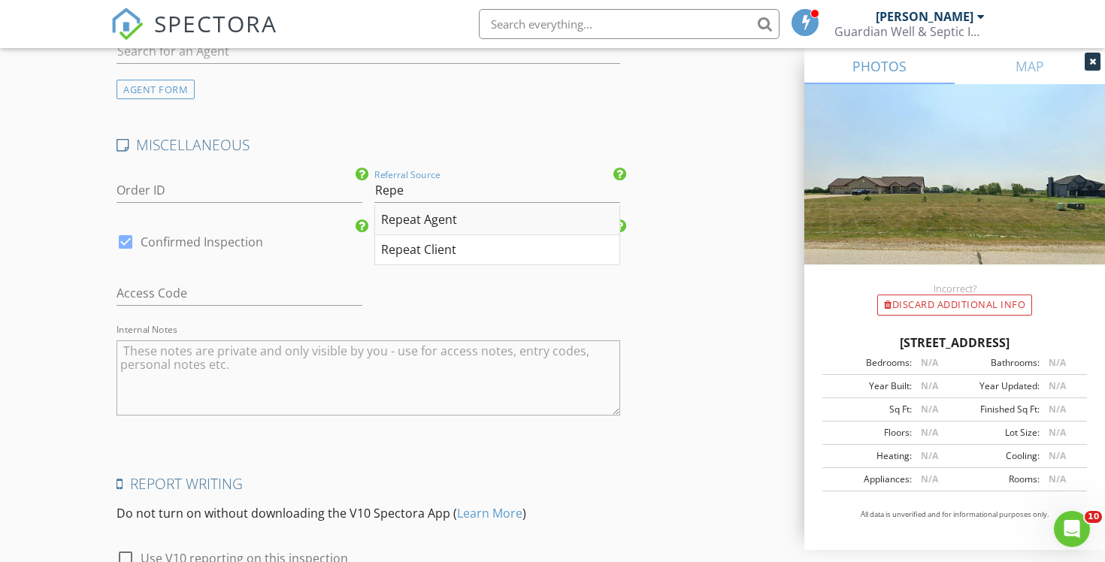
type input "Repeat Agent"
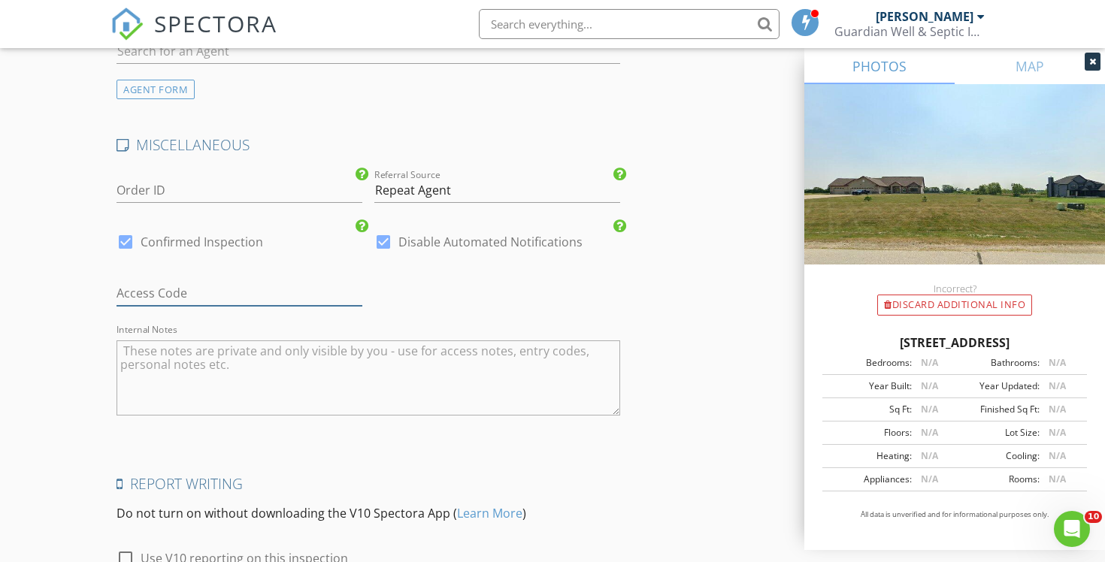
click at [207, 281] on input "text" at bounding box center [239, 293] width 246 height 25
type input "Call Gregory on your way 414-531-6691"
click at [185, 384] on textarea "Internal Notes" at bounding box center [367, 377] width 503 height 75
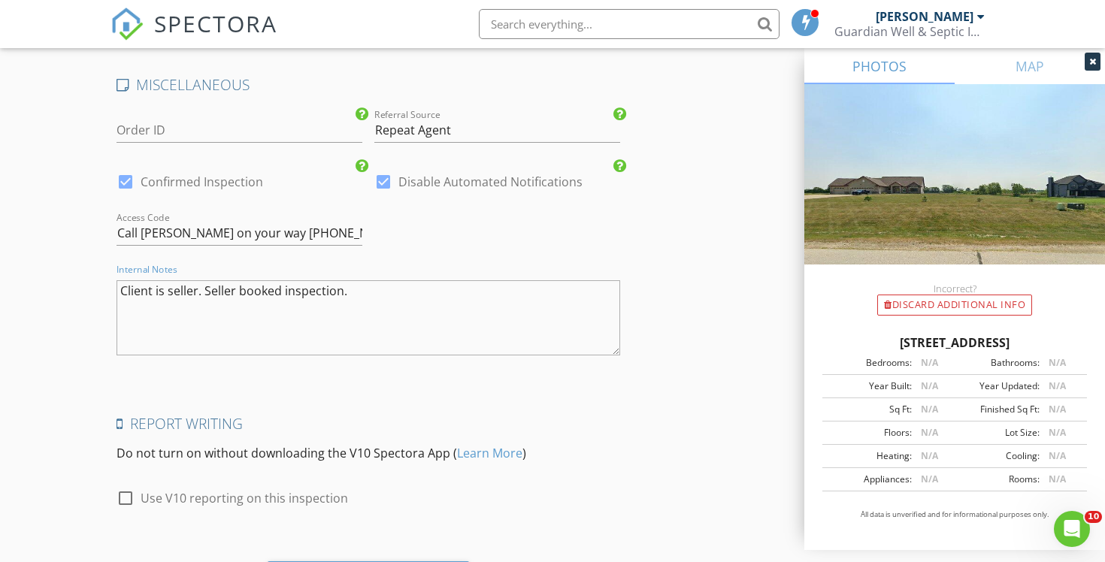
scroll to position [2540, 0]
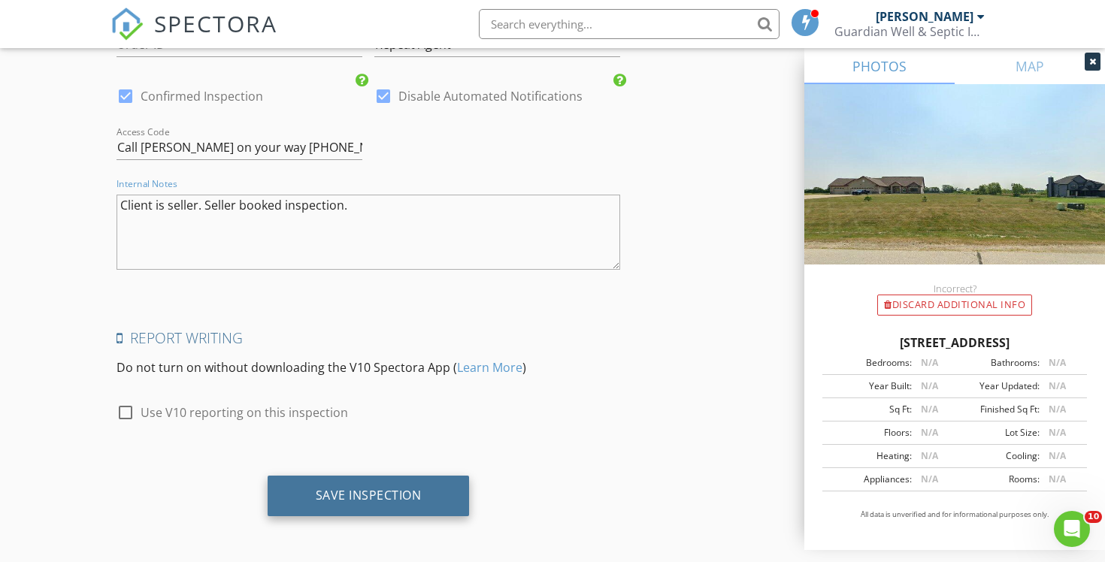
type textarea "Client is seller. Seller booked inspection."
click at [333, 482] on div "Save Inspection" at bounding box center [368, 496] width 202 height 41
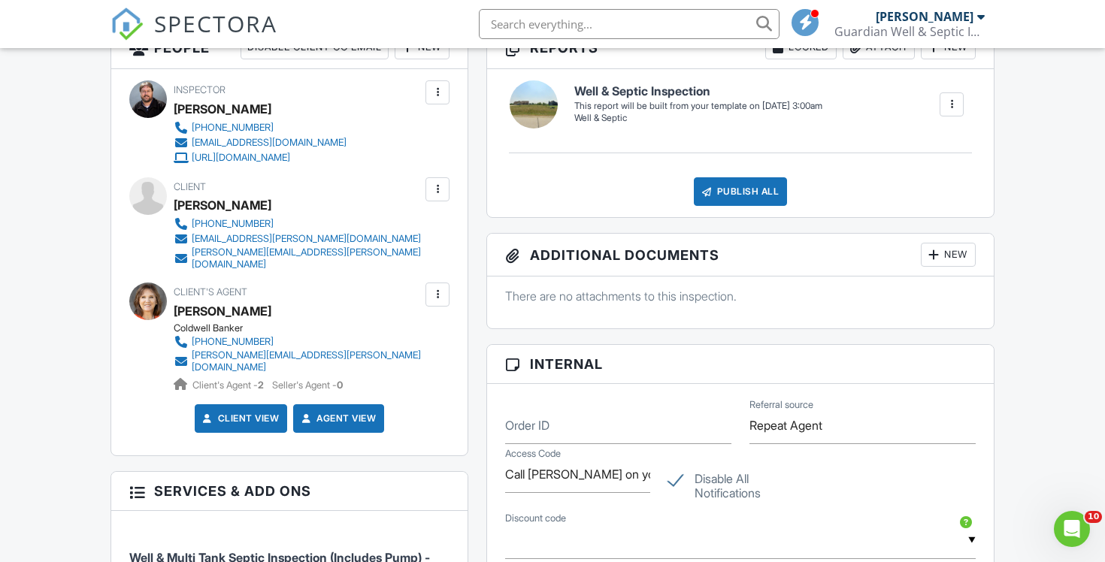
click at [681, 469] on div "Disable All Notifications" at bounding box center [740, 477] width 163 height 66
click at [673, 485] on label "Disable All Notifications" at bounding box center [740, 481] width 145 height 19
checkbox input "false"
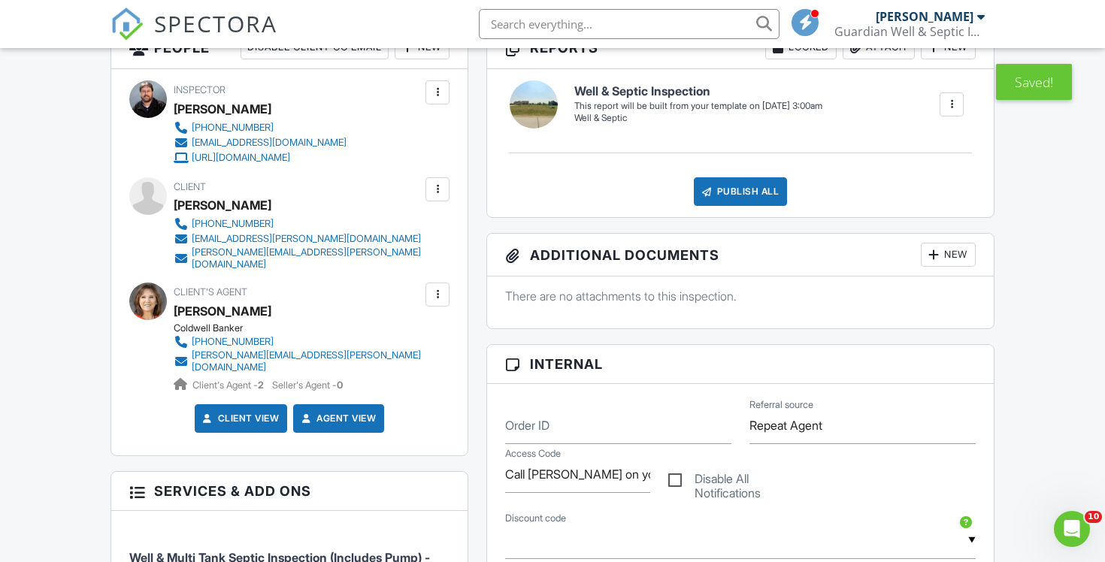
click at [440, 192] on div at bounding box center [437, 189] width 15 height 15
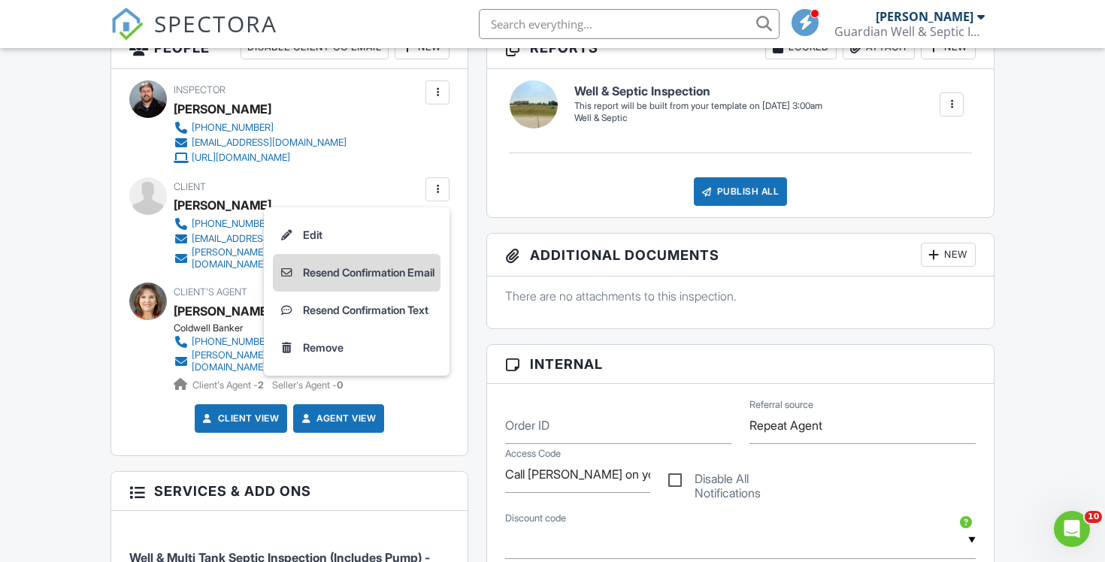
click at [408, 283] on li "Resend Confirmation Email" at bounding box center [357, 273] width 168 height 38
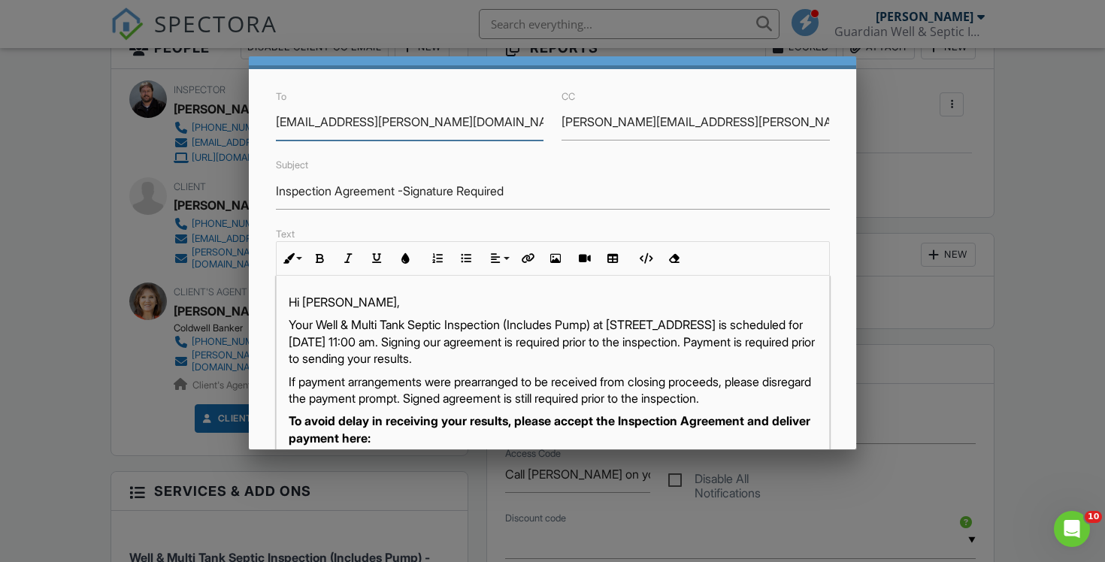
scroll to position [48, 0]
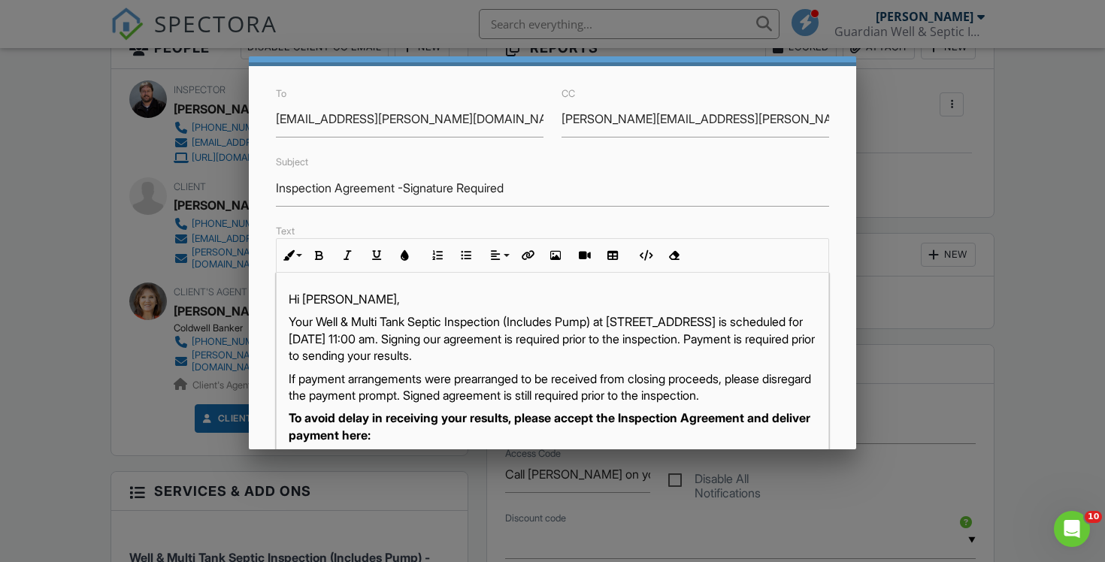
click at [521, 342] on p "Your Well & Multi Tank Septic Inspection (Includes Pump) at 3611 Britton Ridge,…" at bounding box center [553, 338] width 528 height 50
click at [635, 339] on p "Your Well & Multi Tank Septic Inspection (Includes Pump) at 3611 Britton Ridge,…" at bounding box center [553, 338] width 528 height 50
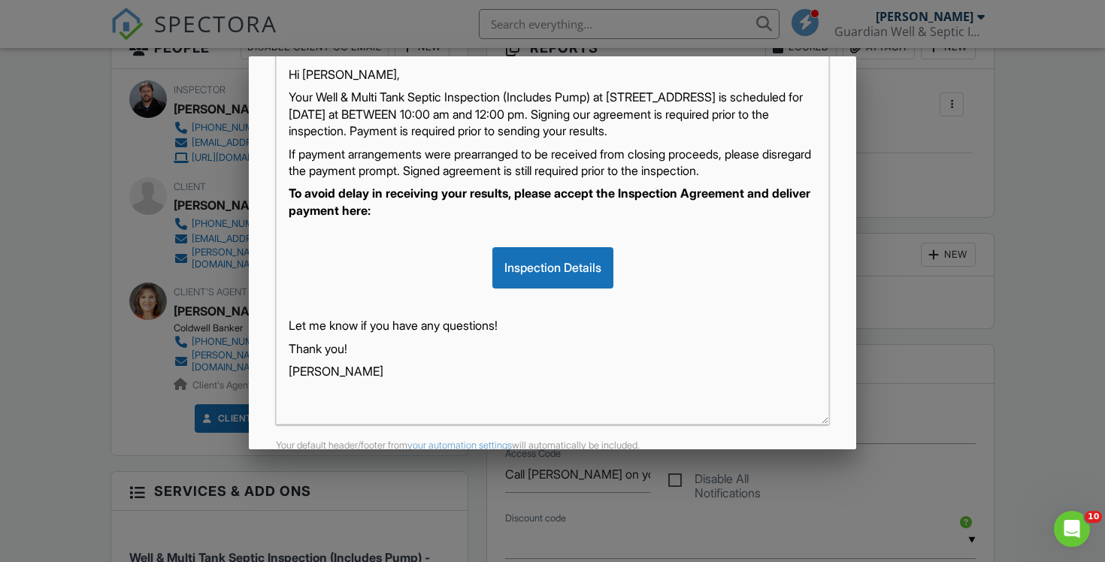
scroll to position [345, 0]
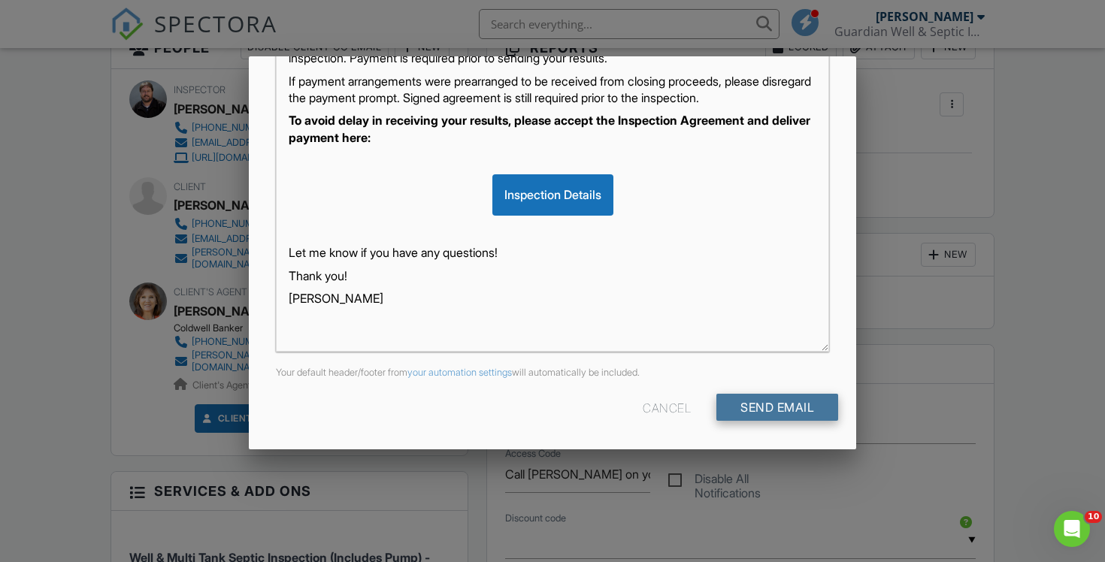
click at [800, 404] on input "Send Email" at bounding box center [777, 407] width 122 height 27
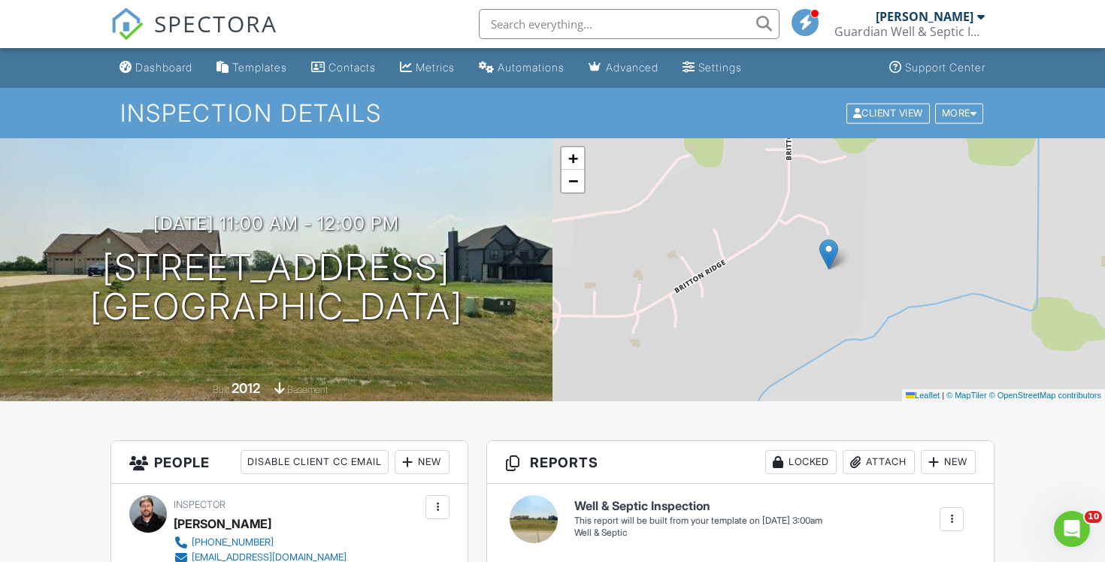
click at [228, 16] on span "SPECTORA" at bounding box center [215, 24] width 123 height 32
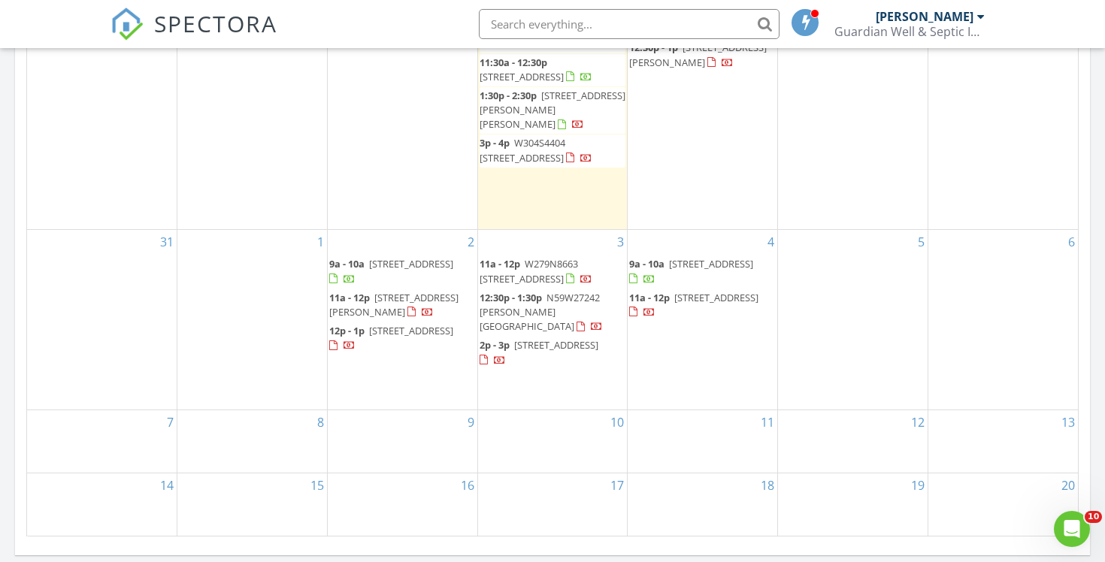
scroll to position [826, 0]
